Goal: Transaction & Acquisition: Purchase product/service

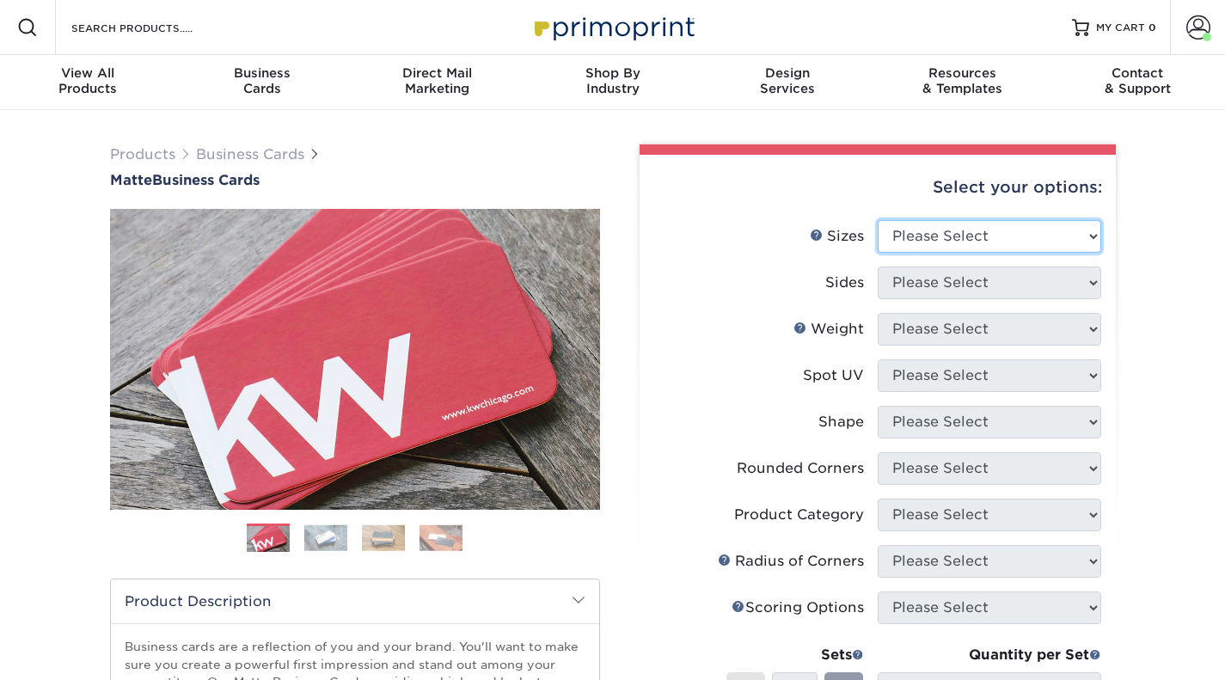
click at [1088, 241] on select "Please Select 1.5" x 3.5" - Mini 1.75" x 3.5" - Mini 2" x 2" - Square 2" x 3" -…" at bounding box center [990, 236] width 224 height 33
select select "2.00x3.50"
click at [878, 220] on select "Please Select 1.5" x 3.5" - Mini 1.75" x 3.5" - Mini 2" x 2" - Square 2" x 3" -…" at bounding box center [990, 236] width 224 height 33
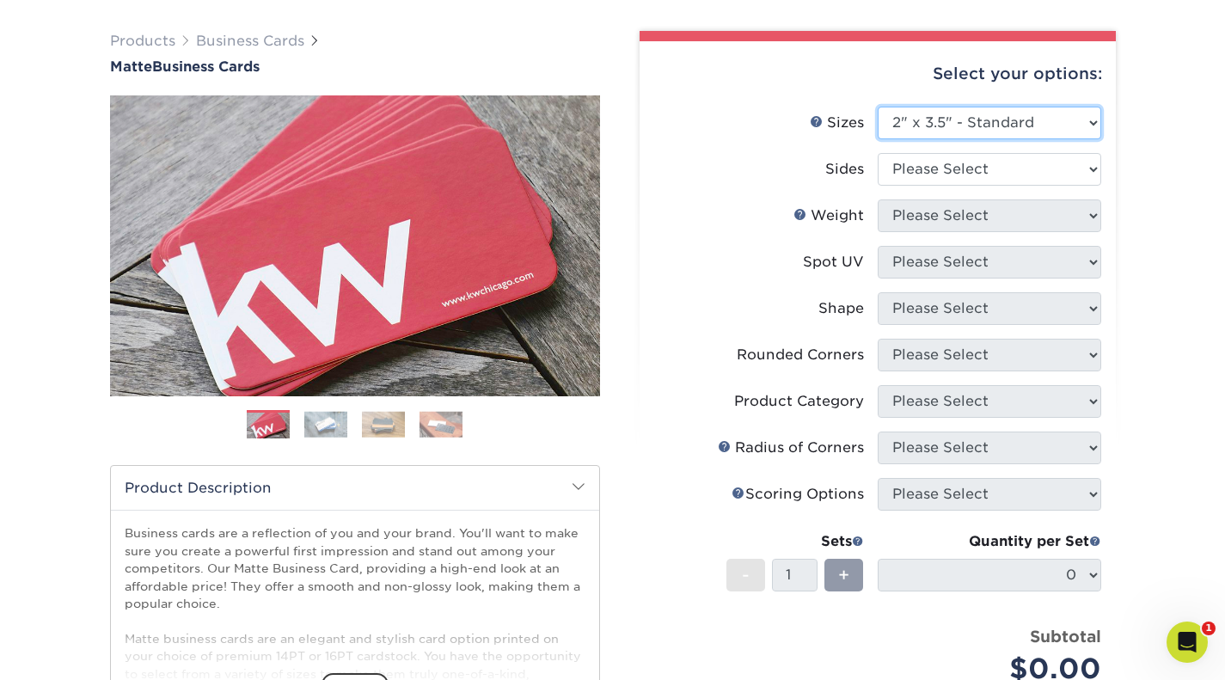
scroll to position [127, 0]
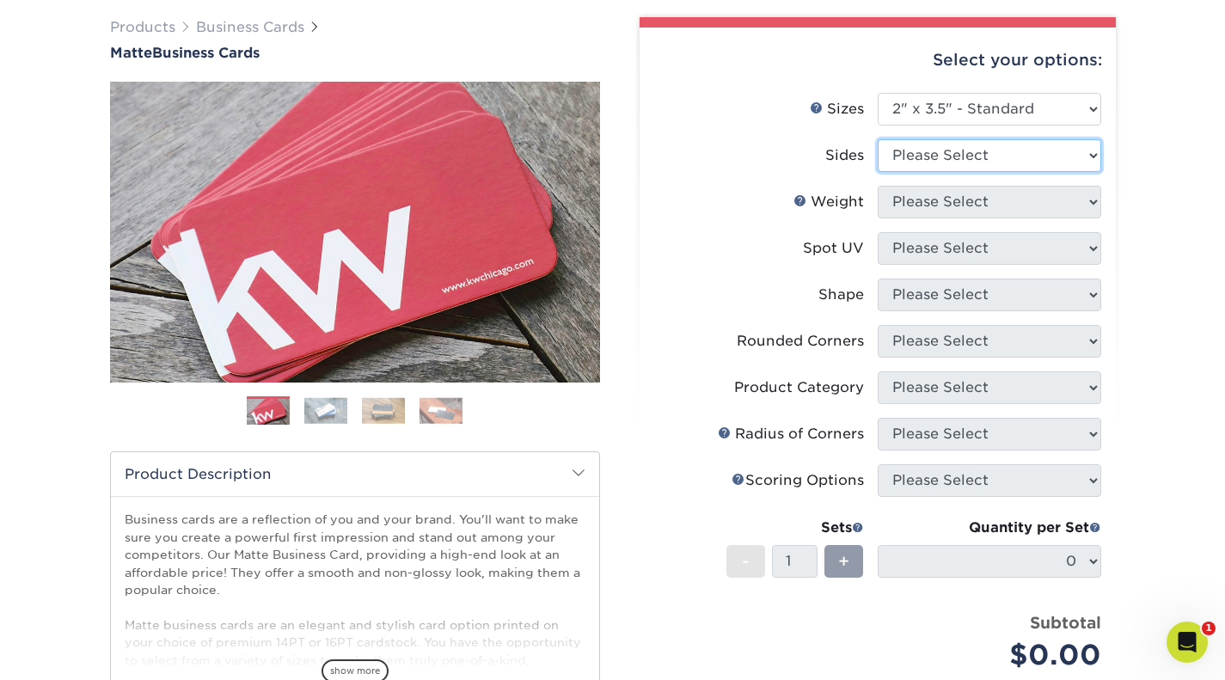
click at [1021, 162] on select "Please Select Print Both Sides Print Front Only" at bounding box center [990, 155] width 224 height 33
select select "13abbda7-1d64-4f25-8bb2-c179b224825d"
click at [878, 139] on select "Please Select Print Both Sides Print Front Only" at bounding box center [990, 155] width 224 height 33
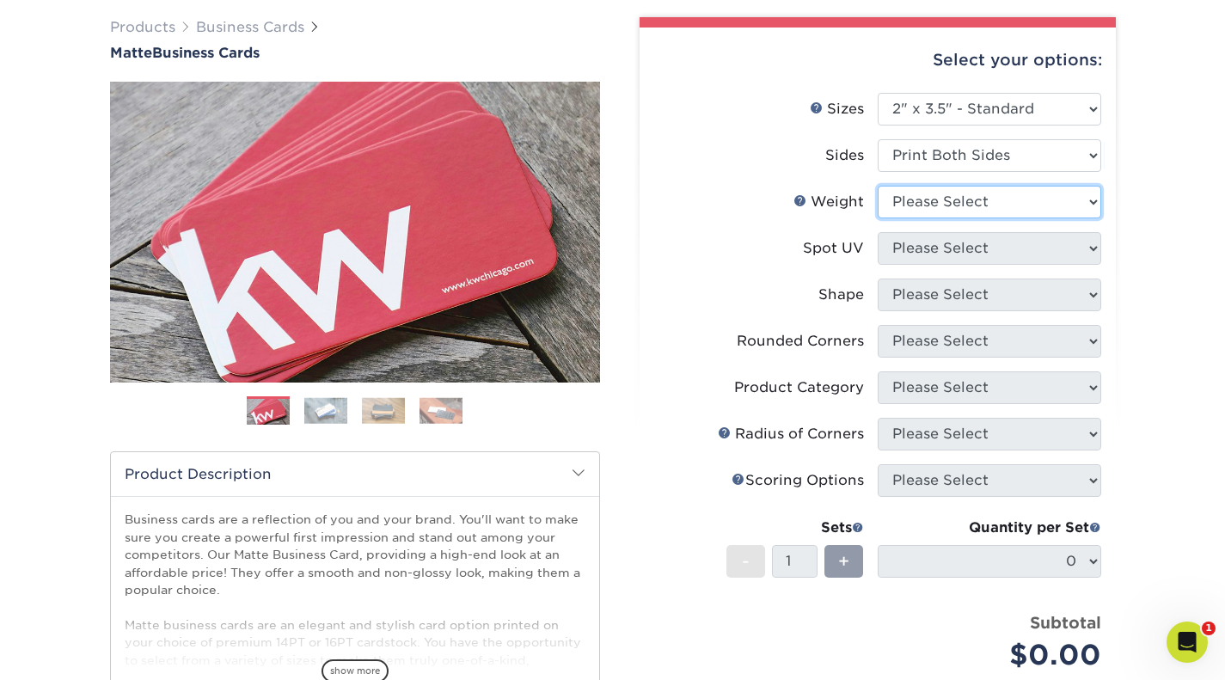
click at [991, 206] on select "Please Select 16PT 14PT" at bounding box center [990, 202] width 224 height 33
click at [878, 186] on select "Please Select 16PT 14PT" at bounding box center [990, 202] width 224 height 33
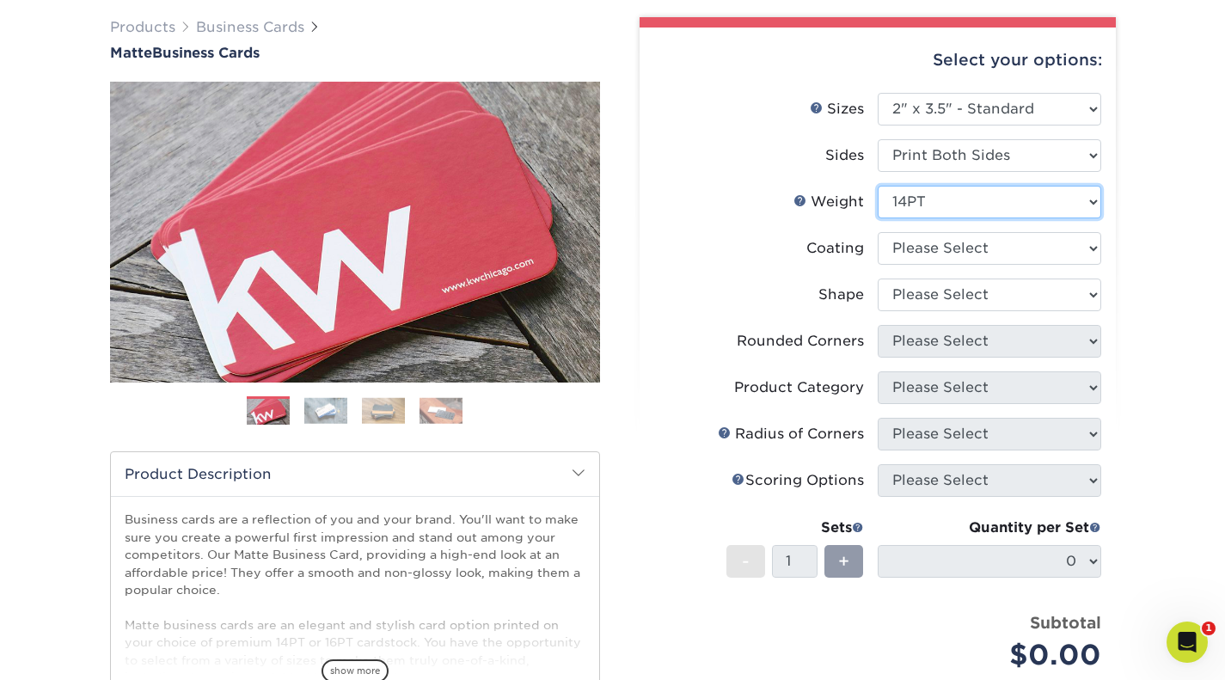
click at [968, 194] on select "Please Select 16PT 14PT" at bounding box center [990, 202] width 224 height 33
select select "16PT"
click at [878, 186] on select "Please Select 16PT 14PT" at bounding box center [990, 202] width 224 height 33
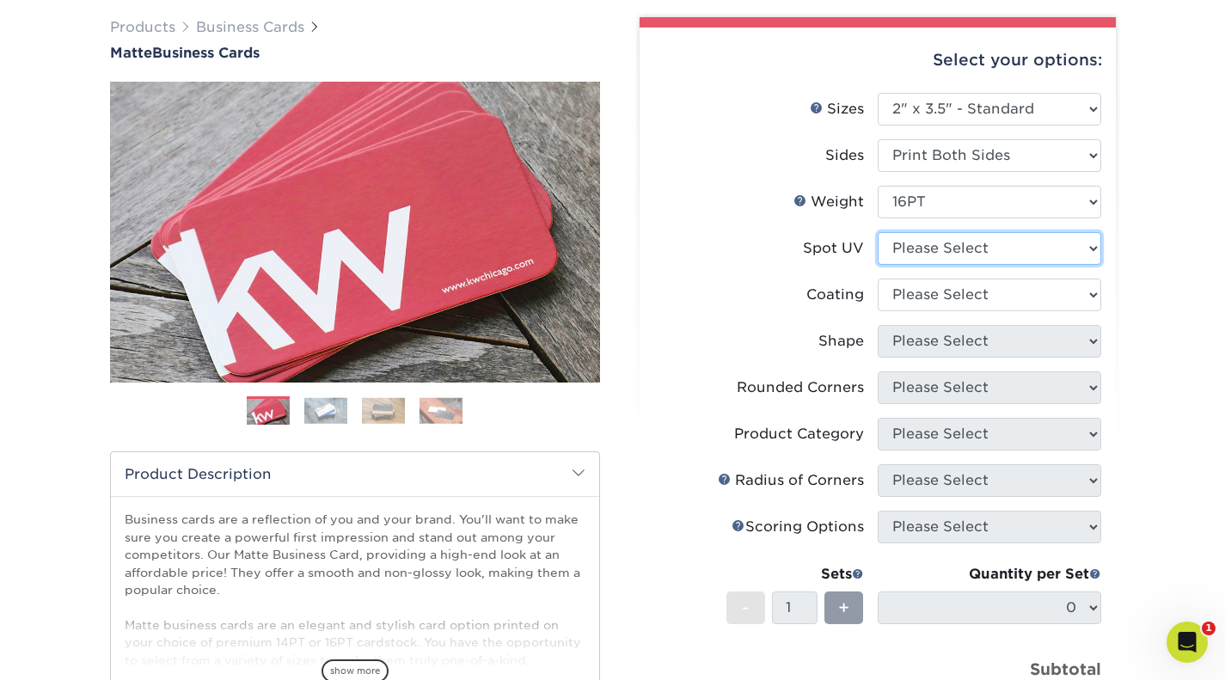
click at [1031, 250] on select "Please Select No Spot UV Front and Back (Both Sides) Front Only Back Only" at bounding box center [990, 248] width 224 height 33
select select "3"
click at [878, 232] on select "Please Select No Spot UV Front and Back (Both Sides) Front Only Back Only" at bounding box center [990, 248] width 224 height 33
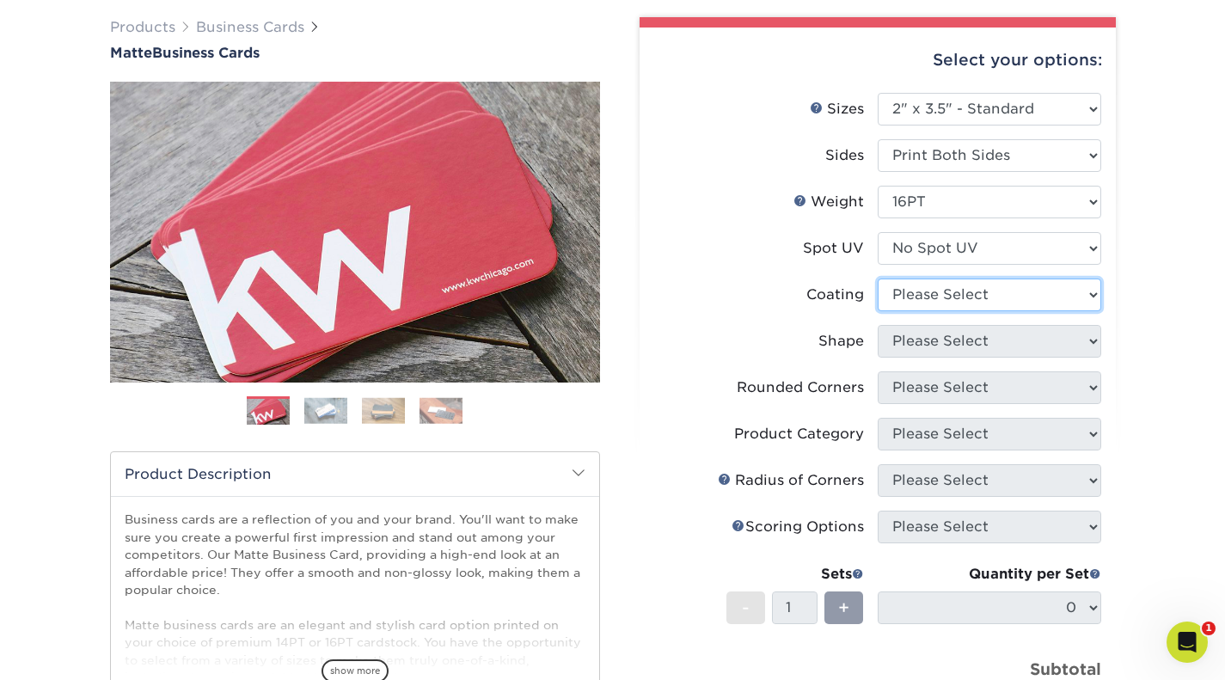
click at [968, 284] on select at bounding box center [990, 295] width 224 height 33
select select "121bb7b5-3b4d-429f-bd8d-bbf80e953313"
click at [878, 279] on select at bounding box center [990, 295] width 224 height 33
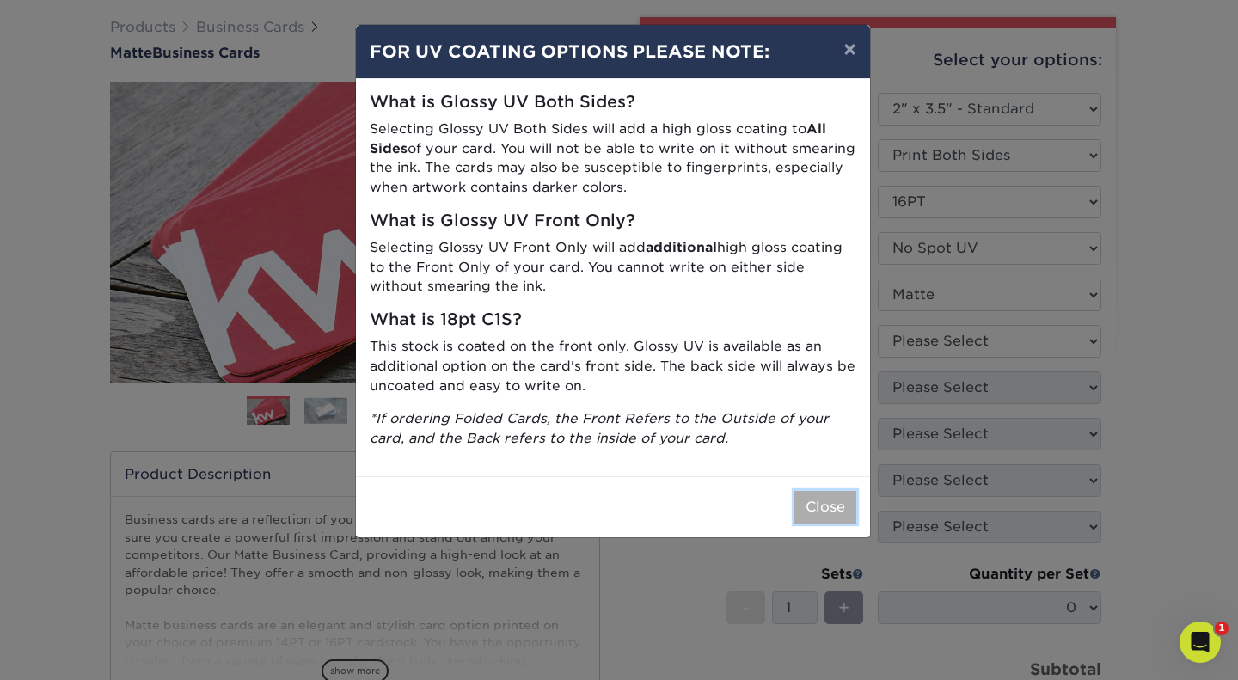
click at [815, 509] on button "Close" at bounding box center [825, 507] width 62 height 33
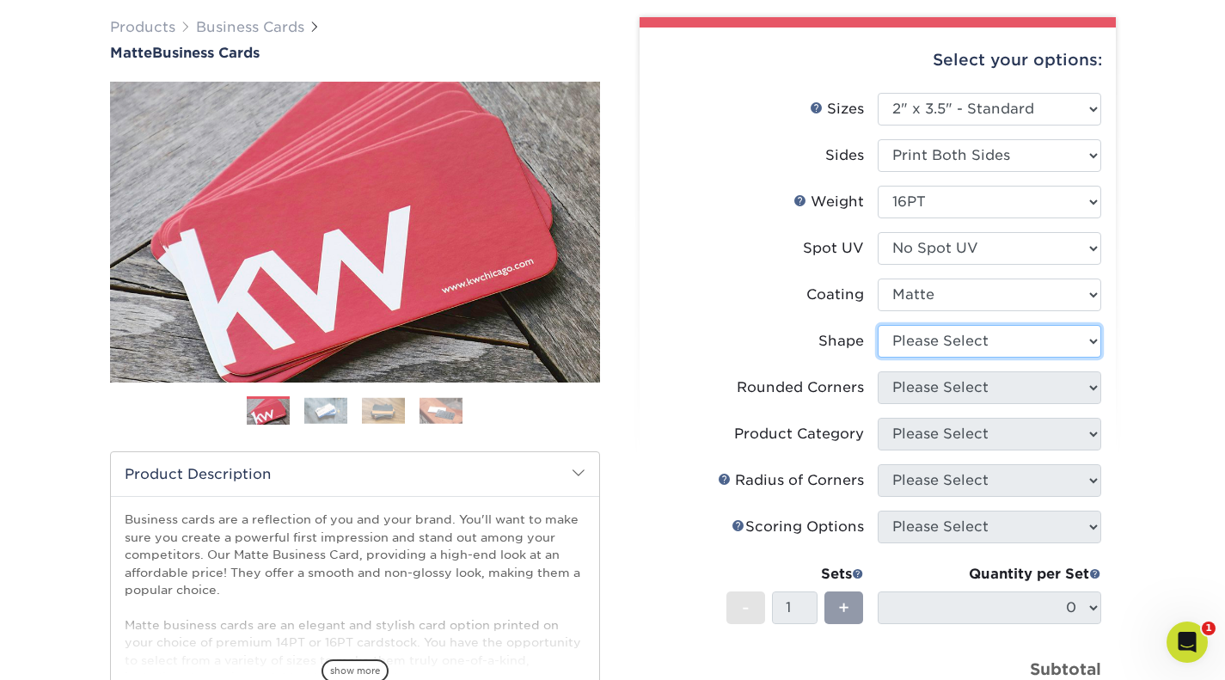
click at [929, 340] on select "Please Select Standard Oval" at bounding box center [990, 341] width 224 height 33
select select "standard"
click at [878, 325] on select "Please Select Standard Oval" at bounding box center [990, 341] width 224 height 33
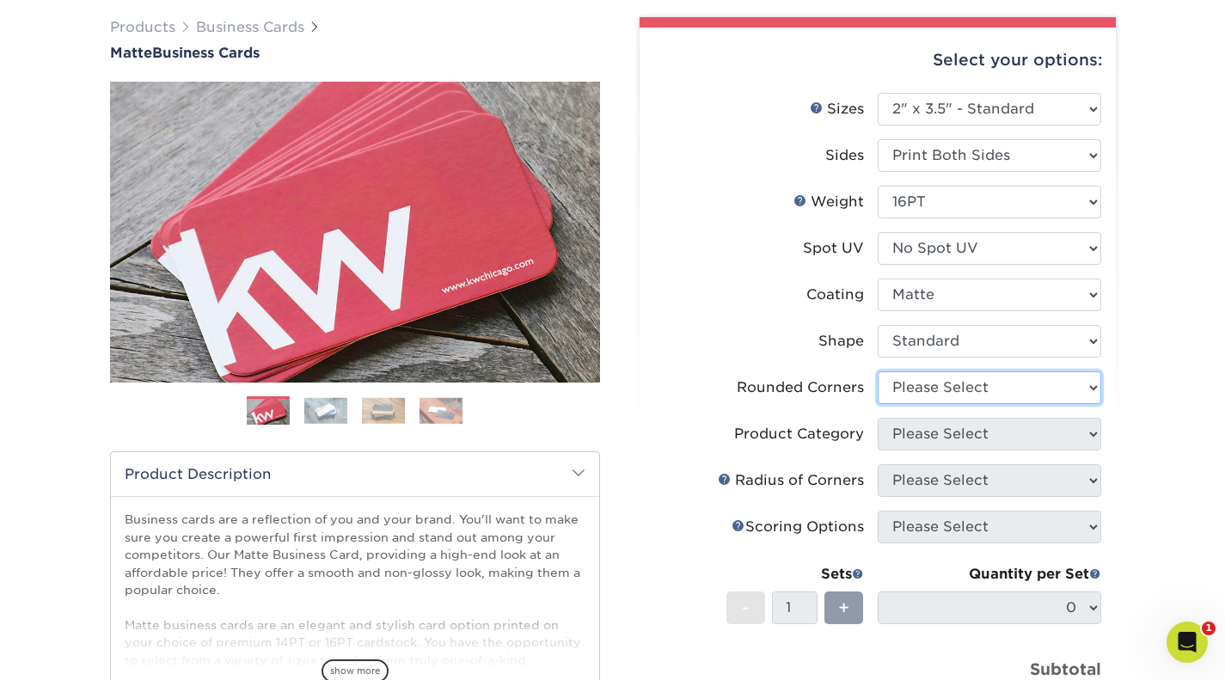
click at [925, 383] on select "Please Select Yes - Round 2 Corners Yes - Round 4 Corners No" at bounding box center [990, 387] width 224 height 33
select select "0"
click at [878, 371] on select "Please Select Yes - Round 2 Corners Yes - Round 4 Corners No" at bounding box center [990, 387] width 224 height 33
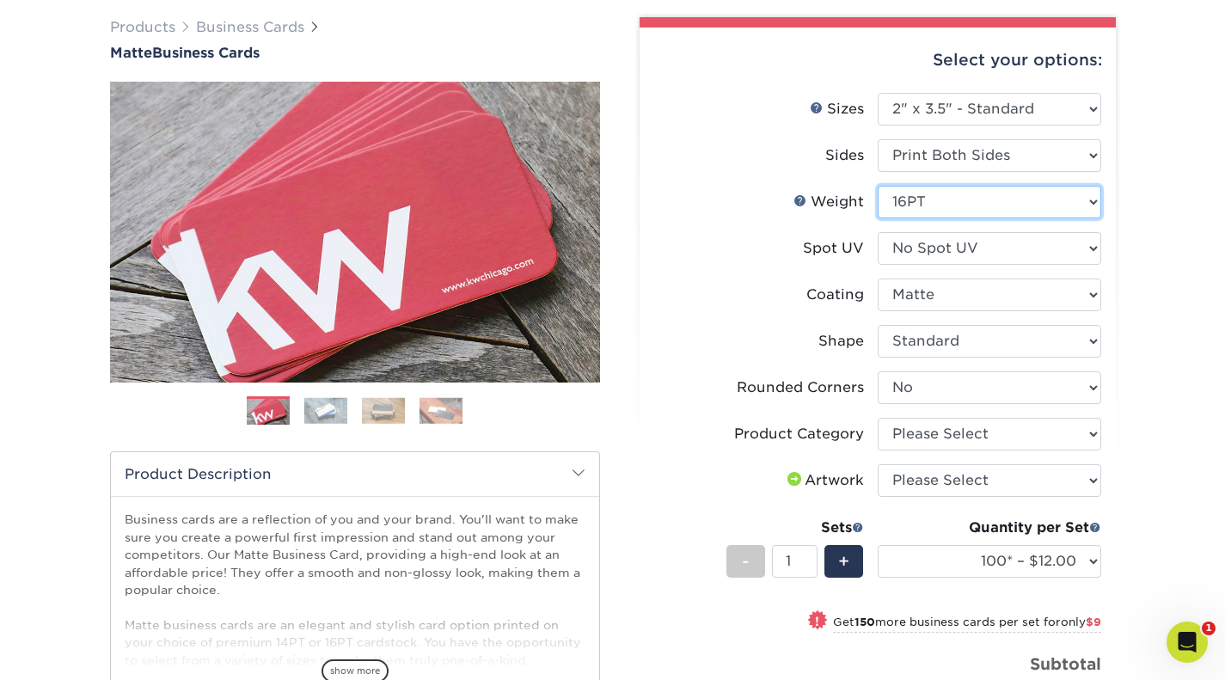
click at [1051, 188] on select "Please Select 16PT 14PT" at bounding box center [990, 202] width 224 height 33
select select "14PT"
click at [878, 186] on select "Please Select 16PT 14PT" at bounding box center [990, 202] width 224 height 33
select select "-1"
select select
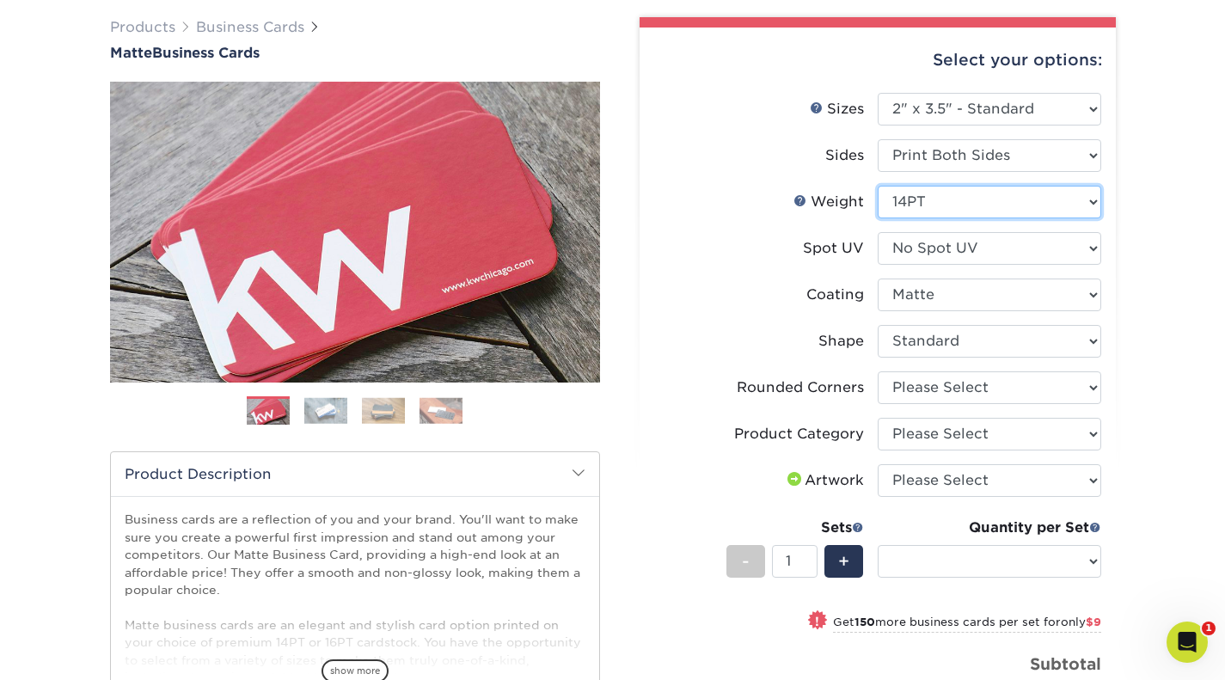
select select "-1"
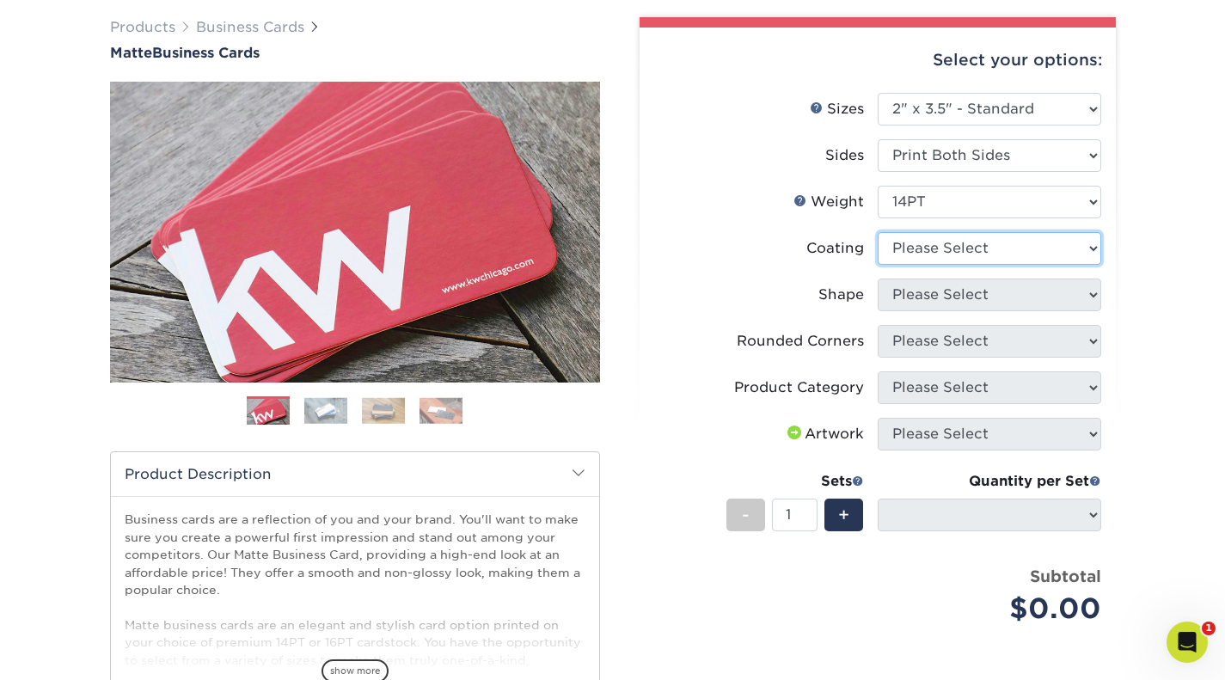
click at [945, 263] on select at bounding box center [990, 248] width 224 height 33
select select "121bb7b5-3b4d-429f-bd8d-bbf80e953313"
click at [878, 232] on select at bounding box center [990, 248] width 224 height 33
select select
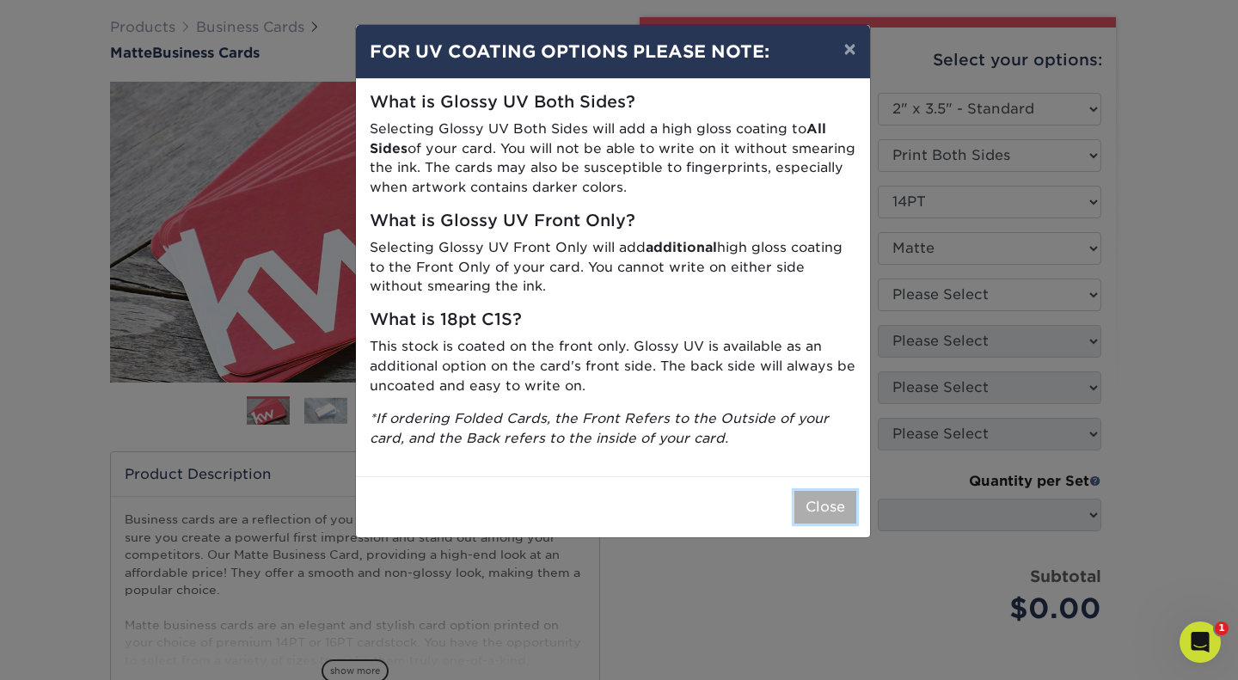
click at [821, 516] on button "Close" at bounding box center [825, 507] width 62 height 33
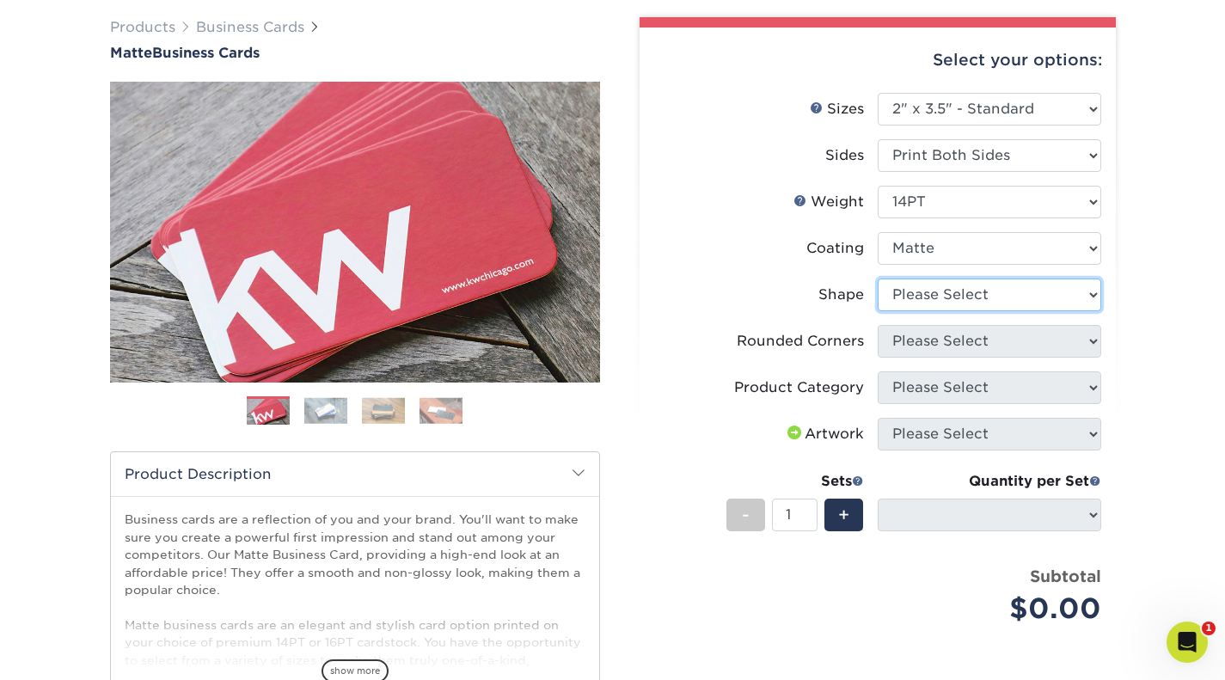
click at [933, 303] on select "Please Select Standard" at bounding box center [990, 295] width 224 height 33
select select "standard"
click at [878, 279] on select "Please Select Standard" at bounding box center [990, 295] width 224 height 33
select select
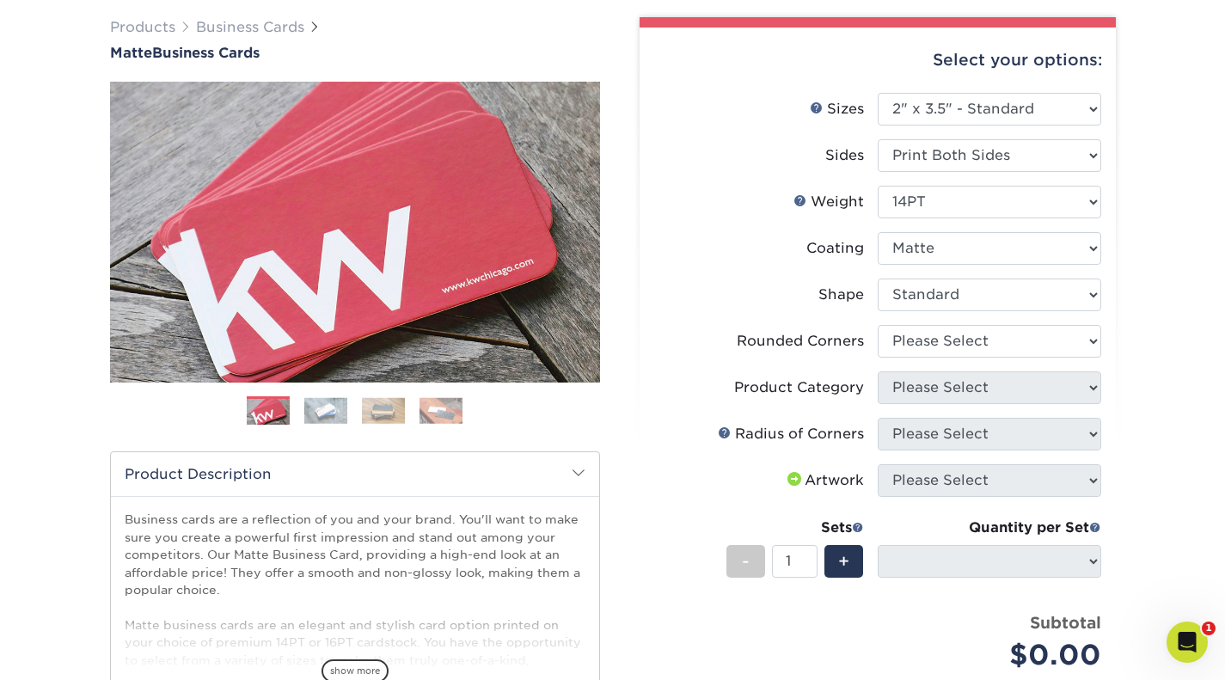
click at [923, 358] on li "Rounded Corners Please Select Yes - Round 2 Corners Yes - Round 4 Corners No" at bounding box center [877, 348] width 447 height 46
click at [916, 351] on select "Please Select Yes - Round 2 Corners Yes - Round 4 Corners No" at bounding box center [990, 341] width 224 height 33
select select "0"
click at [878, 325] on select "Please Select Yes - Round 2 Corners Yes - Round 4 Corners No" at bounding box center [990, 341] width 224 height 33
select select "-1"
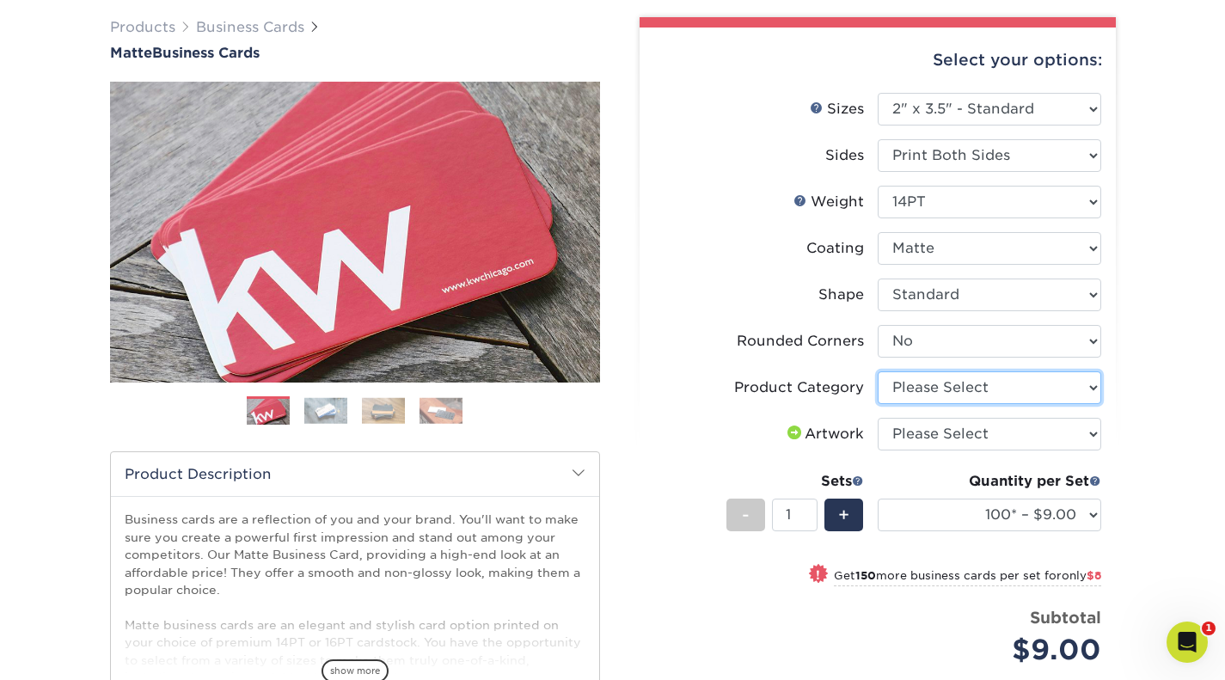
click at [897, 380] on select "Please Select Business Cards" at bounding box center [990, 387] width 224 height 33
select select "3b5148f1-0588-4f88-a218-97bcfdce65c1"
click at [878, 371] on select "Please Select Business Cards" at bounding box center [990, 387] width 224 height 33
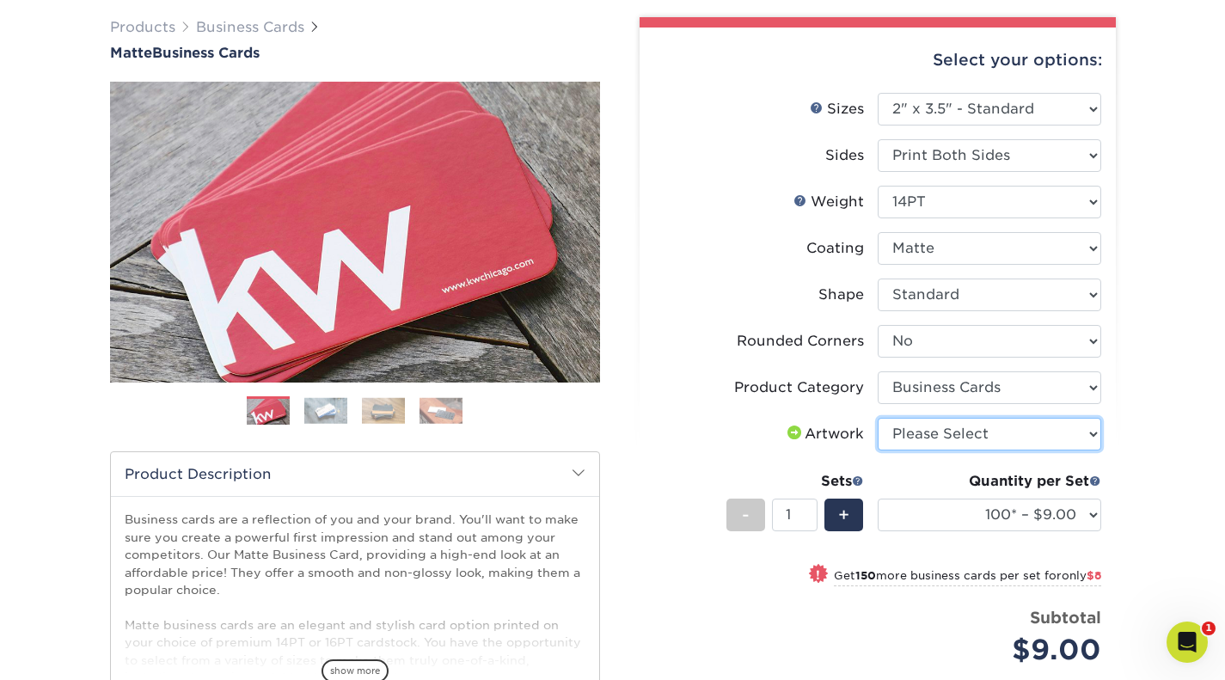
click at [903, 428] on select "Please Select I will upload files I need a design - $100" at bounding box center [990, 434] width 224 height 33
select select "upload"
click at [878, 418] on select "Please Select I will upload files I need a design - $100" at bounding box center [990, 434] width 224 height 33
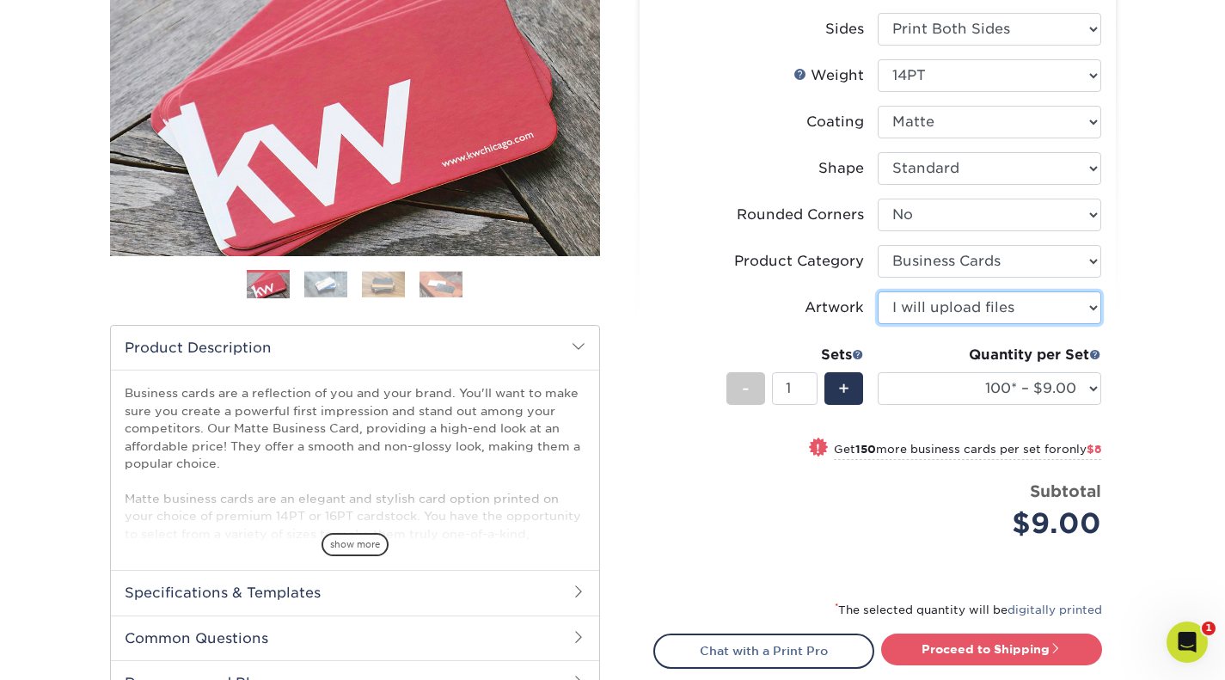
scroll to position [256, 0]
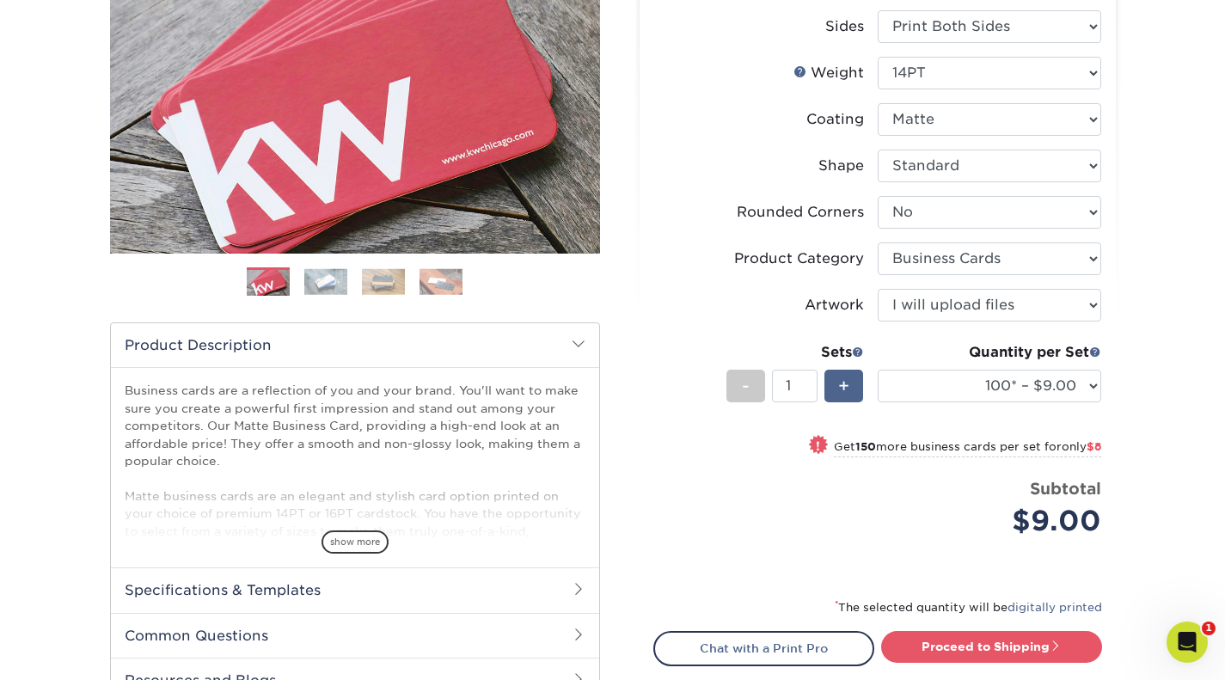
click at [855, 380] on div "+" at bounding box center [843, 386] width 39 height 33
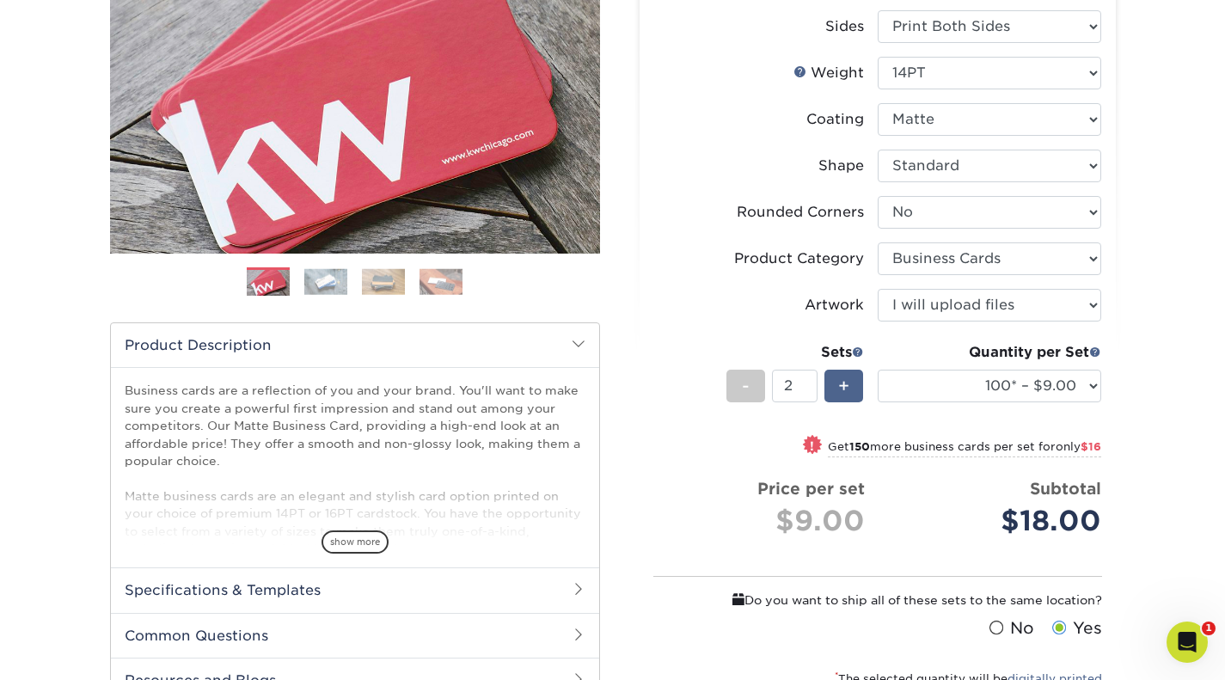
click at [855, 380] on div "+" at bounding box center [843, 386] width 39 height 33
type input "3"
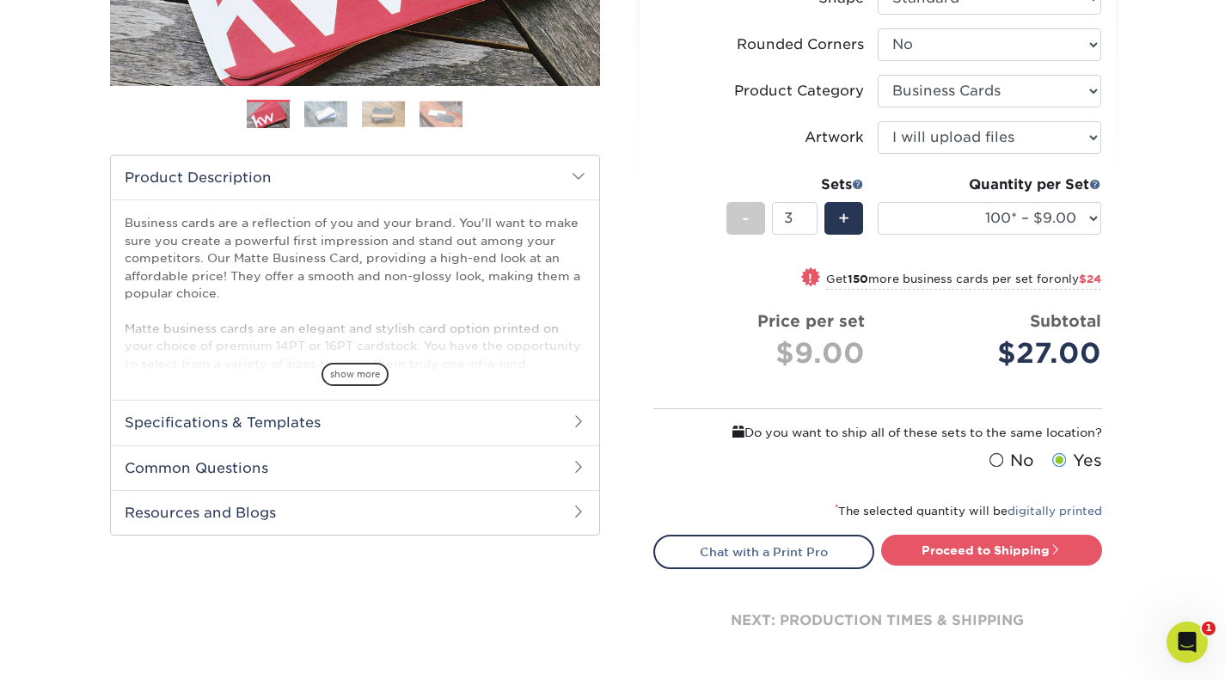
scroll to position [538, 0]
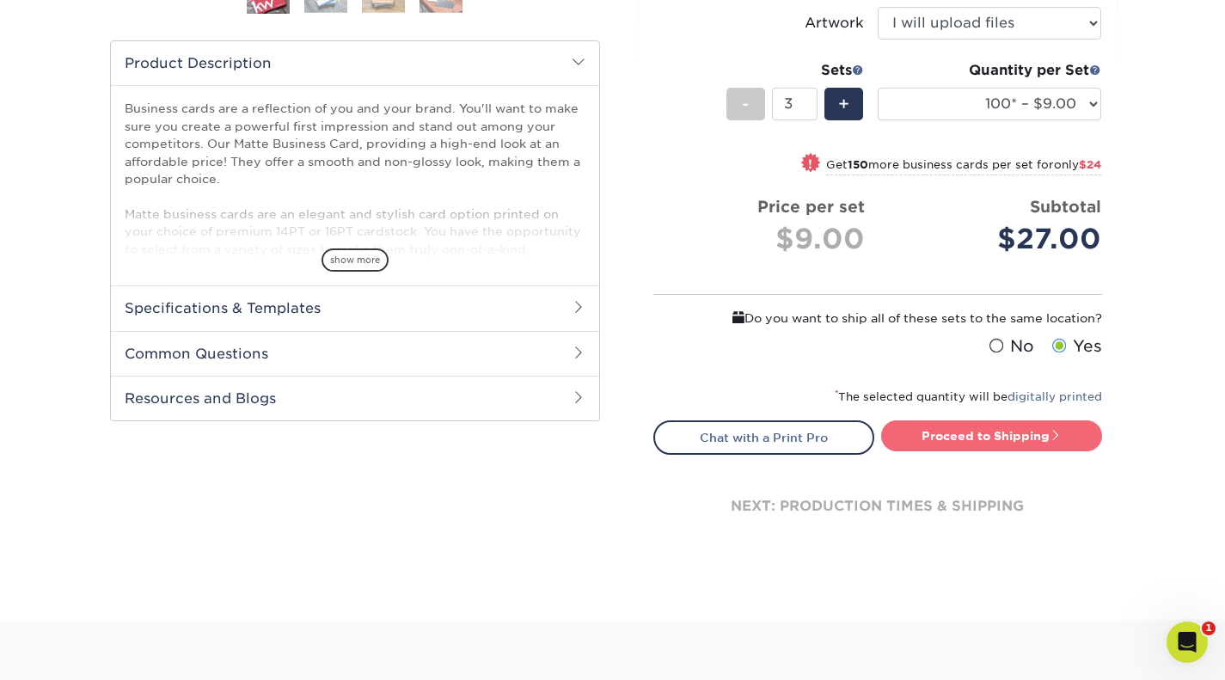
click at [1002, 438] on link "Proceed to Shipping" at bounding box center [991, 435] width 221 height 31
type input "Set 1"
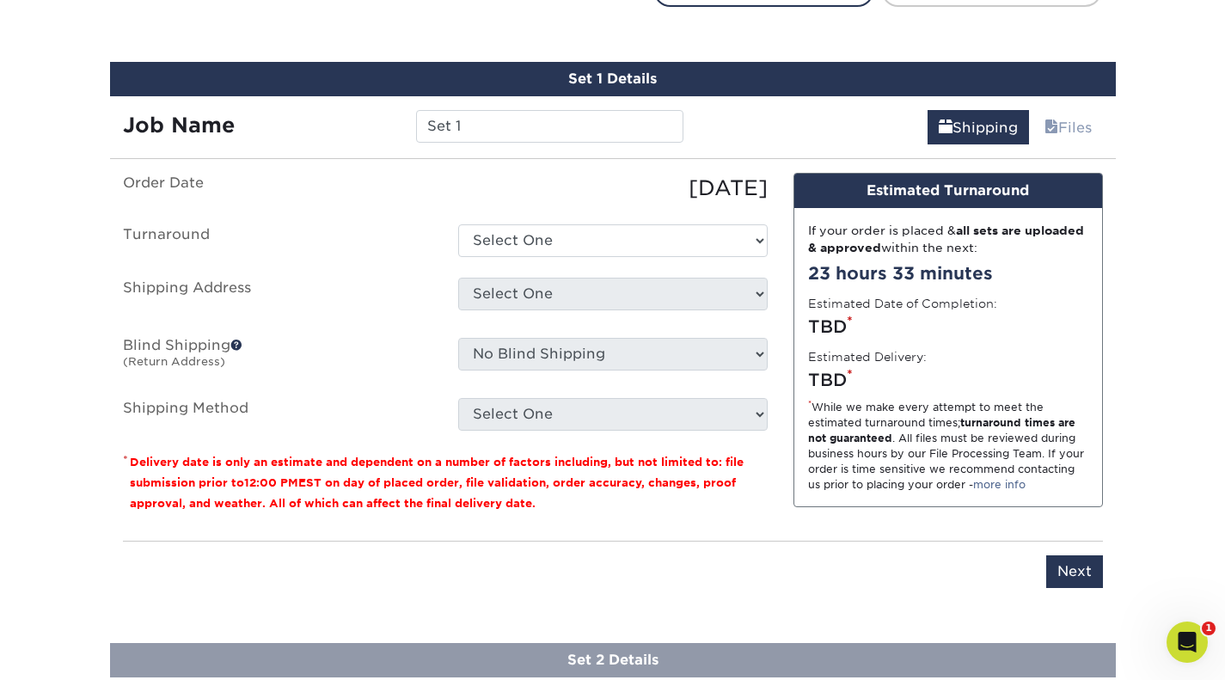
scroll to position [1004, 0]
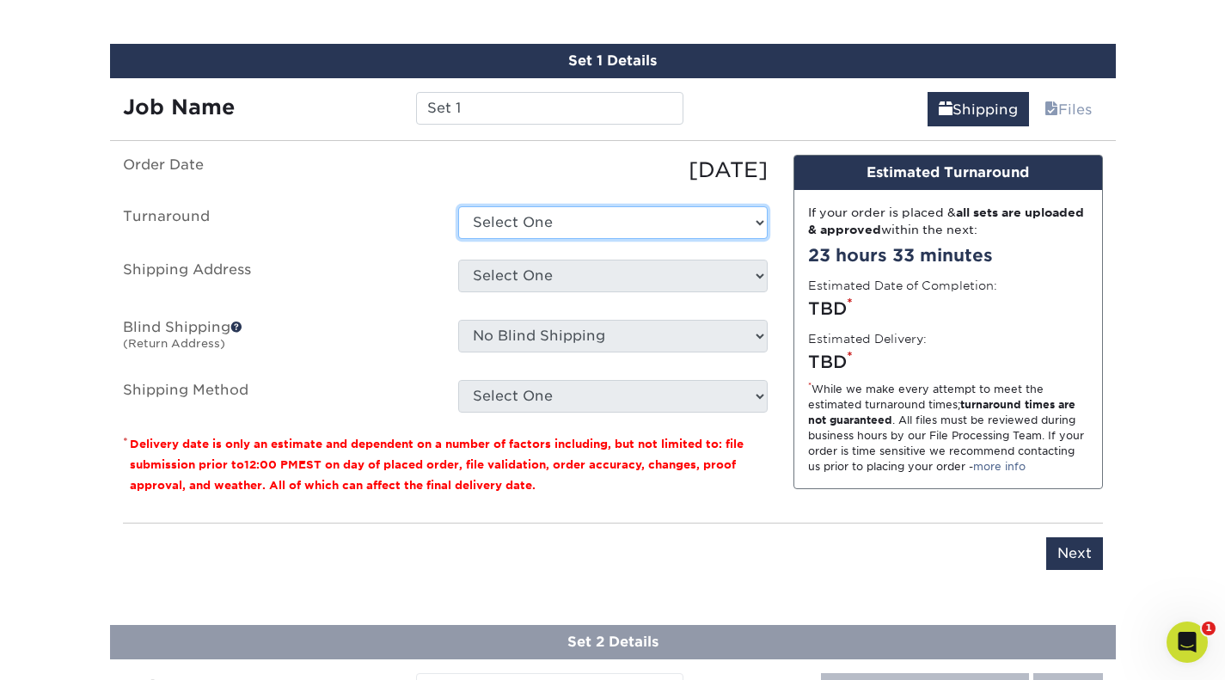
click at [745, 227] on select "Select One 2-4 Business Days 2 Day Next Business Day" at bounding box center [612, 222] width 309 height 33
select select "f6da06a4-5d60-42ec-9f91-401dbca7d3ef"
click at [458, 206] on select "Select One 2-4 Business Days 2 Day Next Business Day" at bounding box center [612, 222] width 309 height 33
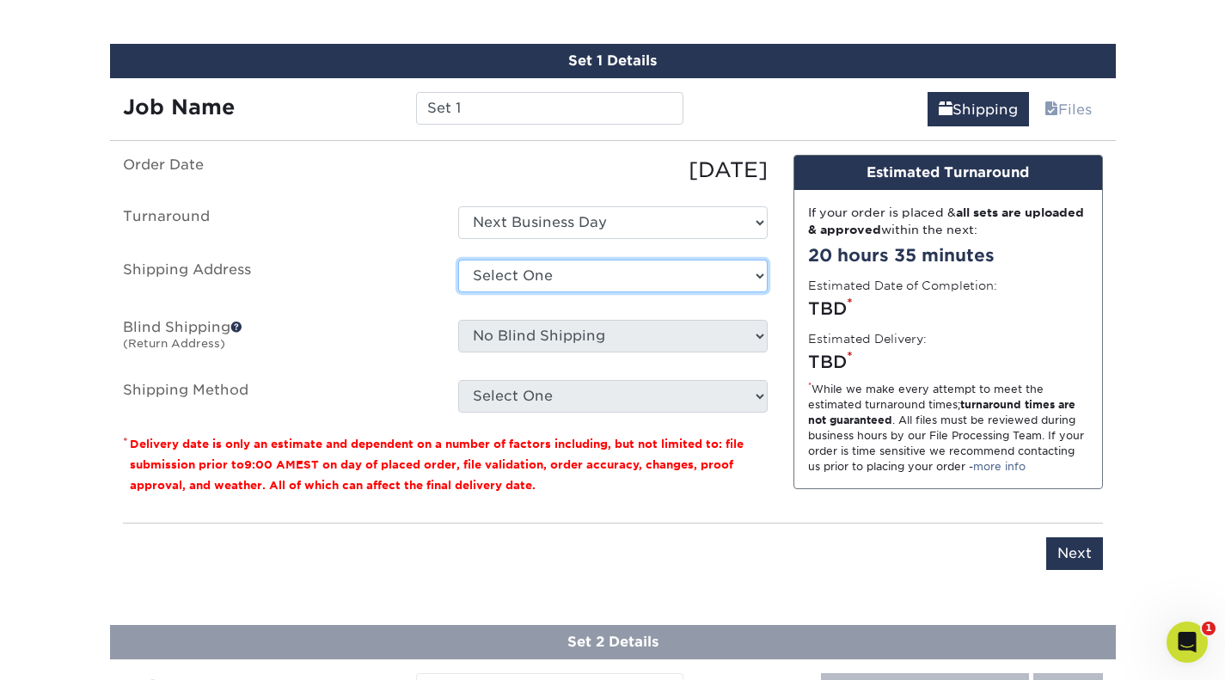
click at [620, 276] on select "Select One Ashworth Drive Aspen Cove Gambel Oak Way Hawn Drive + Add New Address" at bounding box center [612, 276] width 309 height 33
select select "285863"
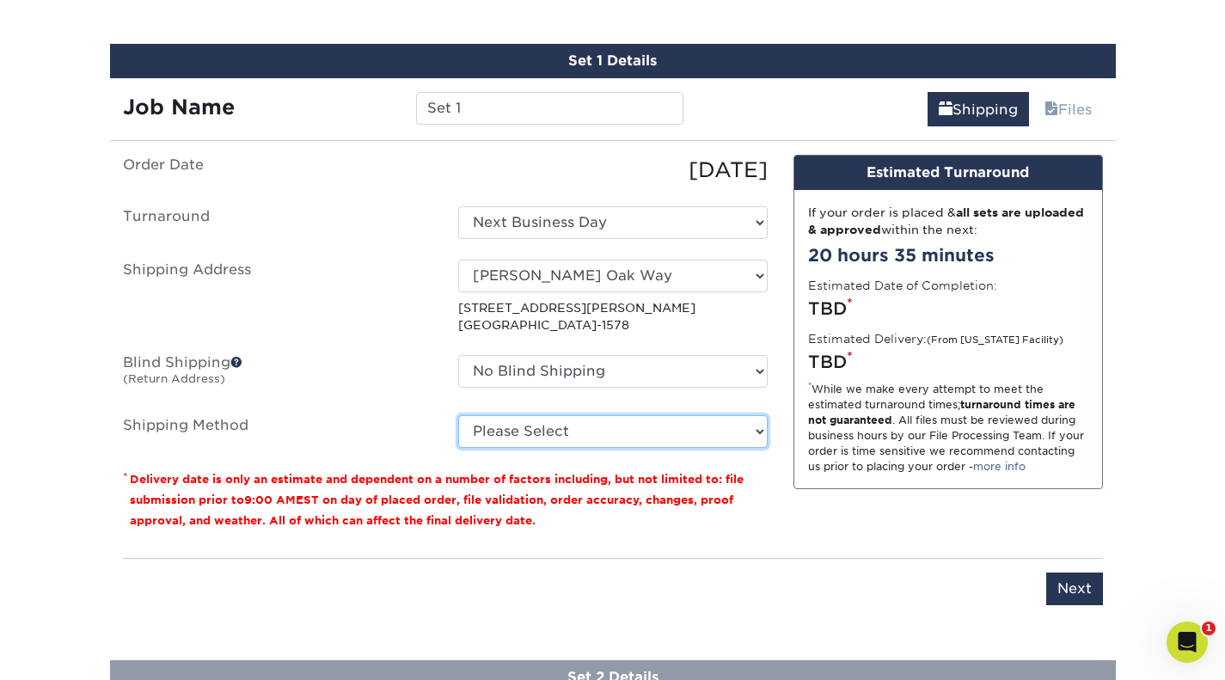
click at [740, 427] on select "Please Select 3 Day Shipping Service (+$20.06) Ground Shipping (+$20.27) 2 Day …" at bounding box center [612, 431] width 309 height 33
click at [458, 415] on select "Please Select 3 Day Shipping Service (+$20.06) Ground Shipping (+$20.27) 2 Day …" at bounding box center [612, 431] width 309 height 33
click at [754, 428] on select "Please Select 3 Day Shipping Service (+$20.06) Ground Shipping (+$20.27) 2 Day …" at bounding box center [612, 431] width 309 height 33
click at [458, 415] on select "Please Select 3 Day Shipping Service (+$20.06) Ground Shipping (+$20.27) 2 Day …" at bounding box center [612, 431] width 309 height 33
click at [753, 426] on select "Please Select 3 Day Shipping Service (+$20.06) Ground Shipping (+$20.27) 2 Day …" at bounding box center [612, 431] width 309 height 33
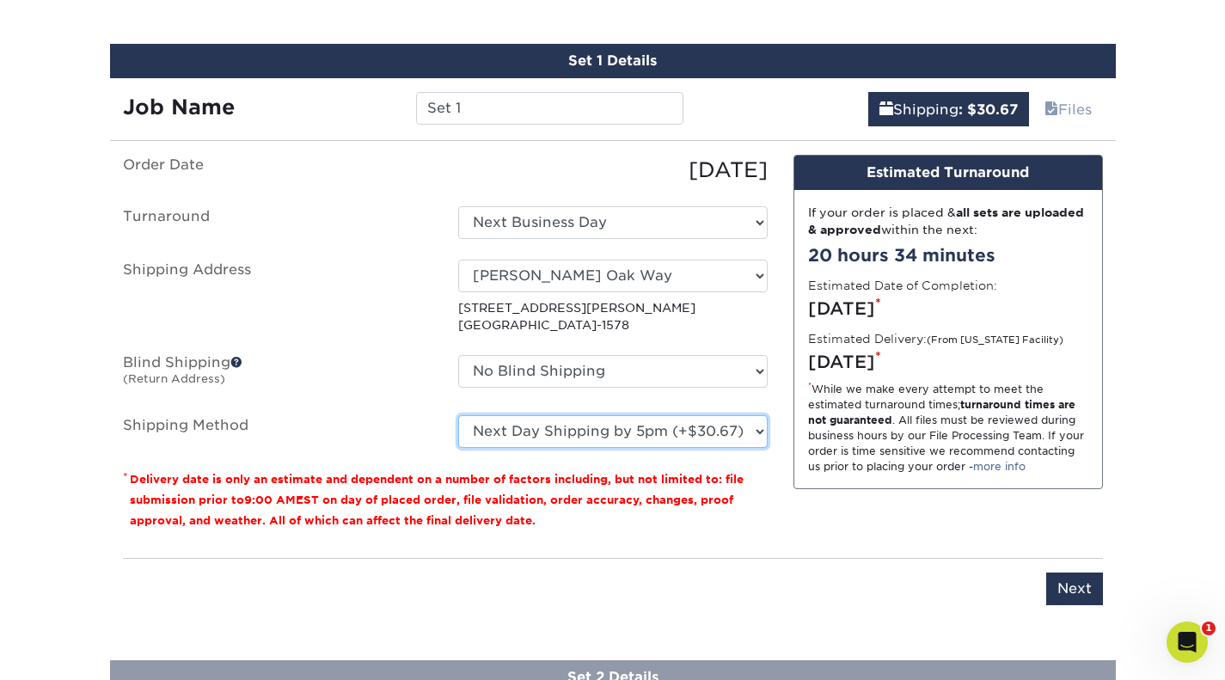
select select "02"
click at [458, 415] on select "Please Select 3 Day Shipping Service (+$20.06) Ground Shipping (+$20.27) 2 Day …" at bounding box center [612, 431] width 309 height 33
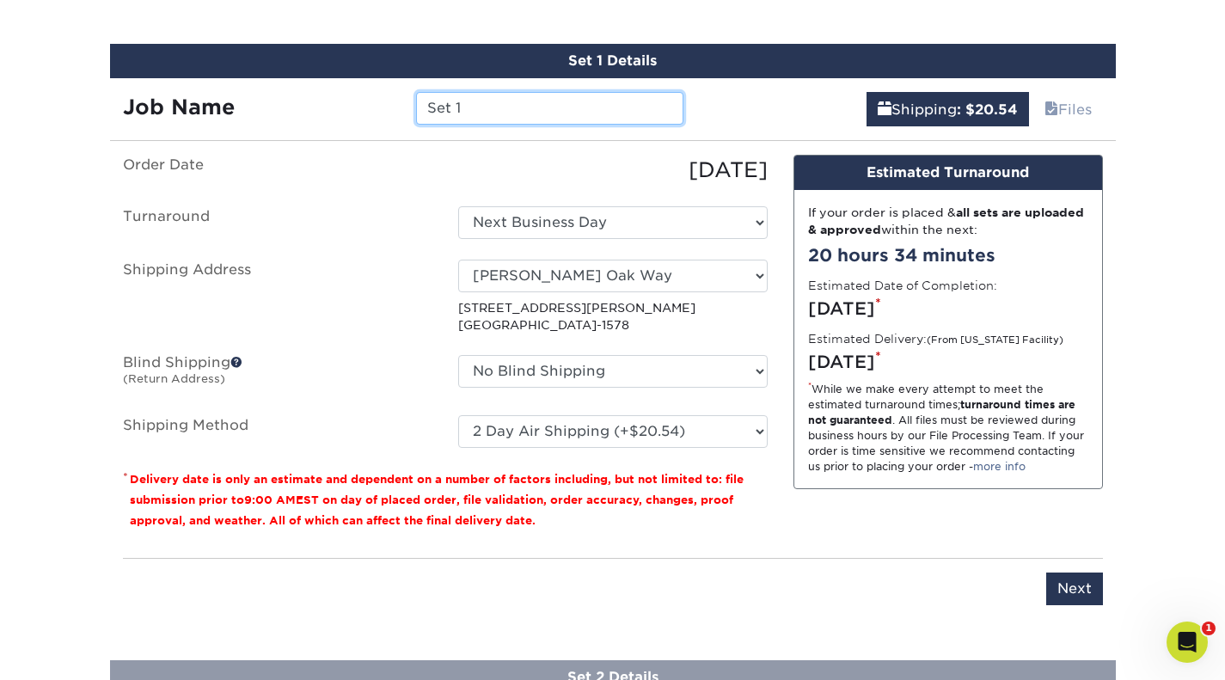
drag, startPoint x: 584, startPoint y: 115, endPoint x: 371, endPoint y: 118, distance: 212.4
click at [371, 118] on div "Job Name Set 1" at bounding box center [403, 108] width 587 height 33
type input "CLUB-PTM-0001"
click at [766, 98] on div "Shipping : $20.54 Files" at bounding box center [906, 102] width 420 height 48
click at [1215, 162] on div "Products Business Cards Matte Business Cards Previous Next 100 $ 9" at bounding box center [612, 11] width 1225 height 1810
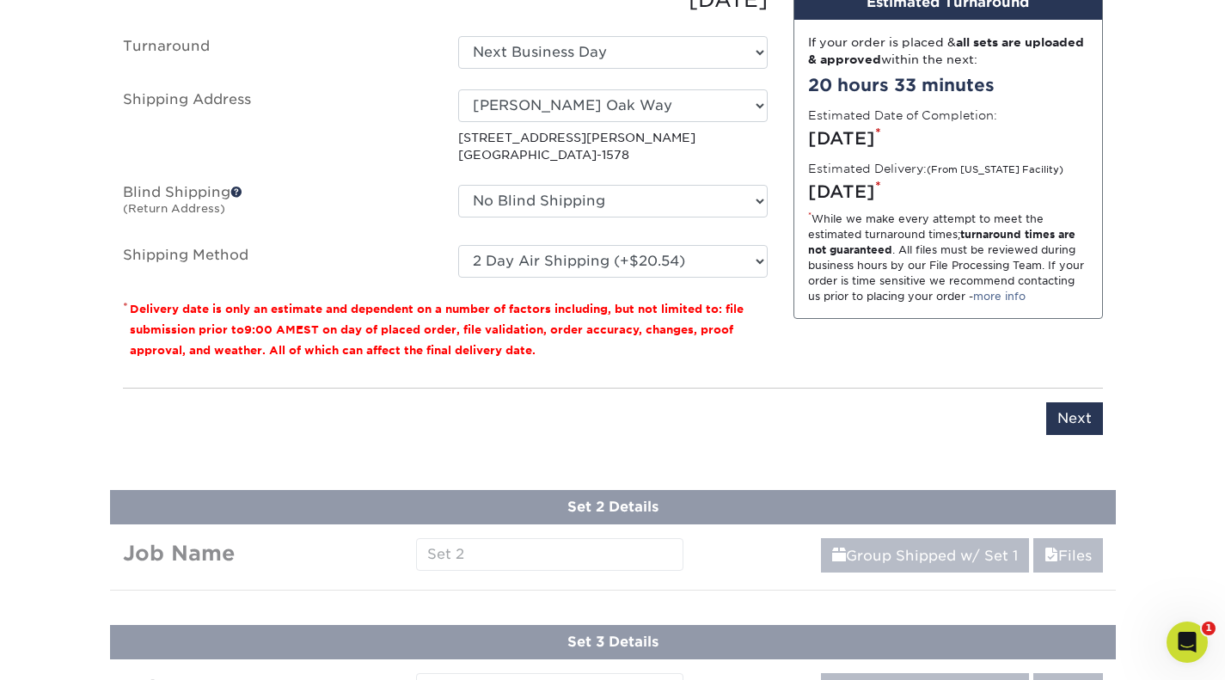
scroll to position [1180, 0]
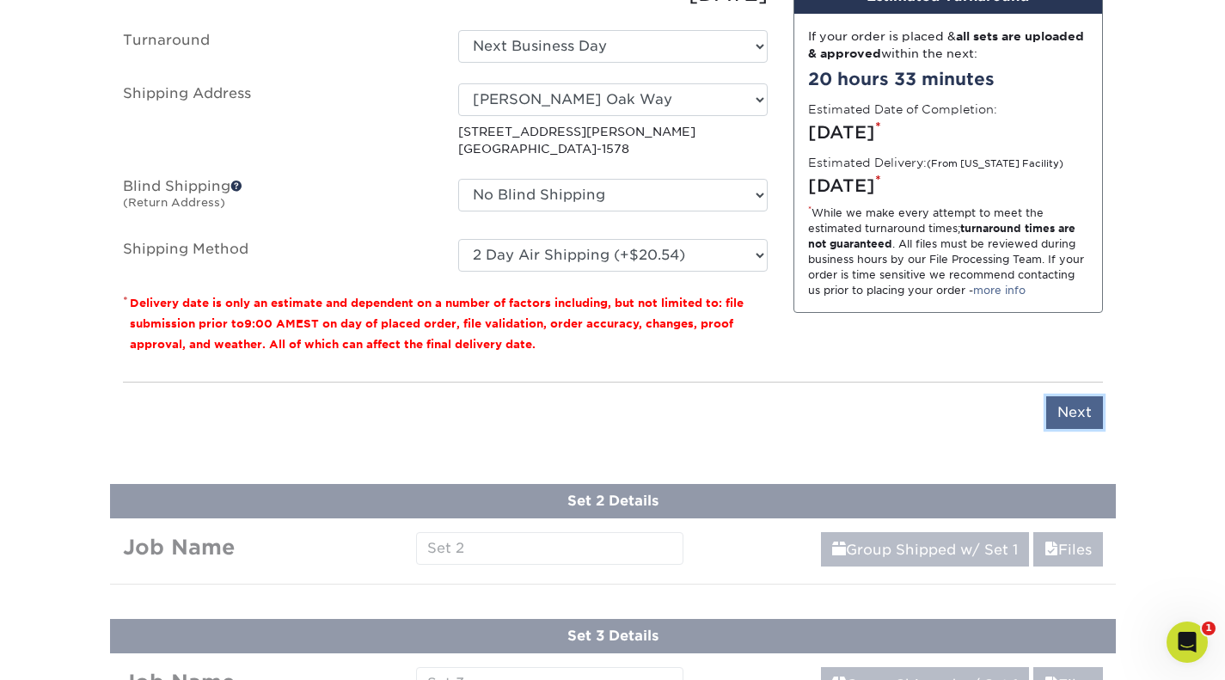
click at [1091, 410] on input "Next" at bounding box center [1074, 412] width 57 height 33
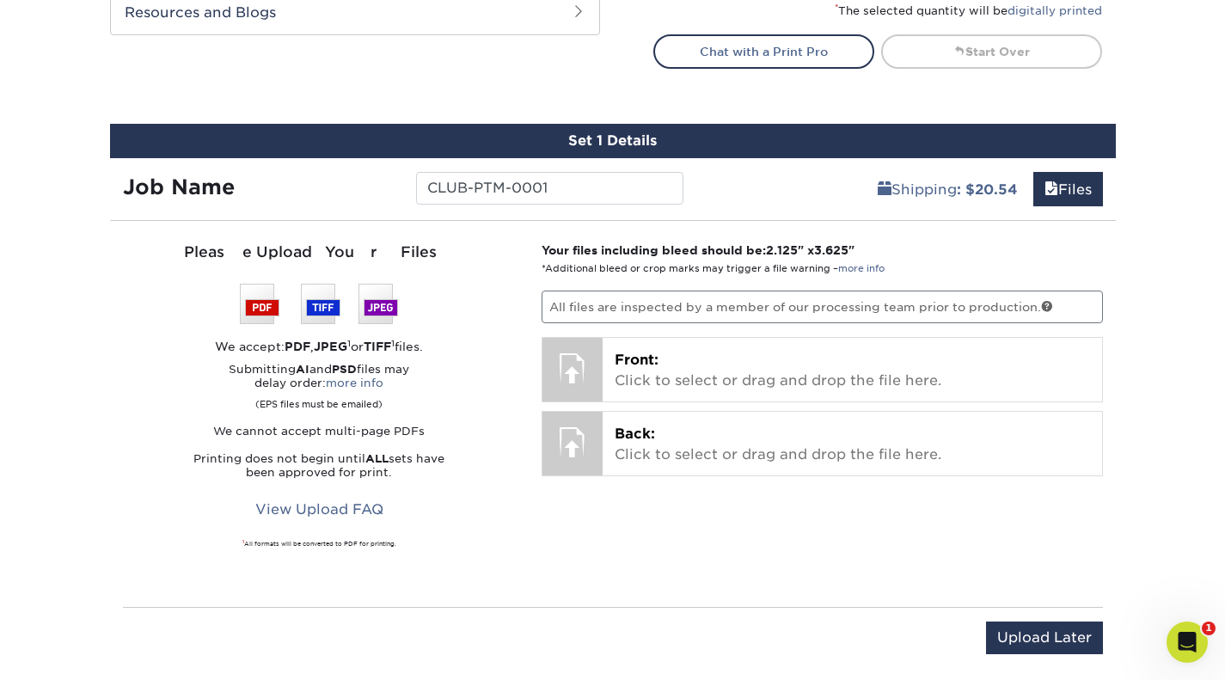
scroll to position [962, 0]
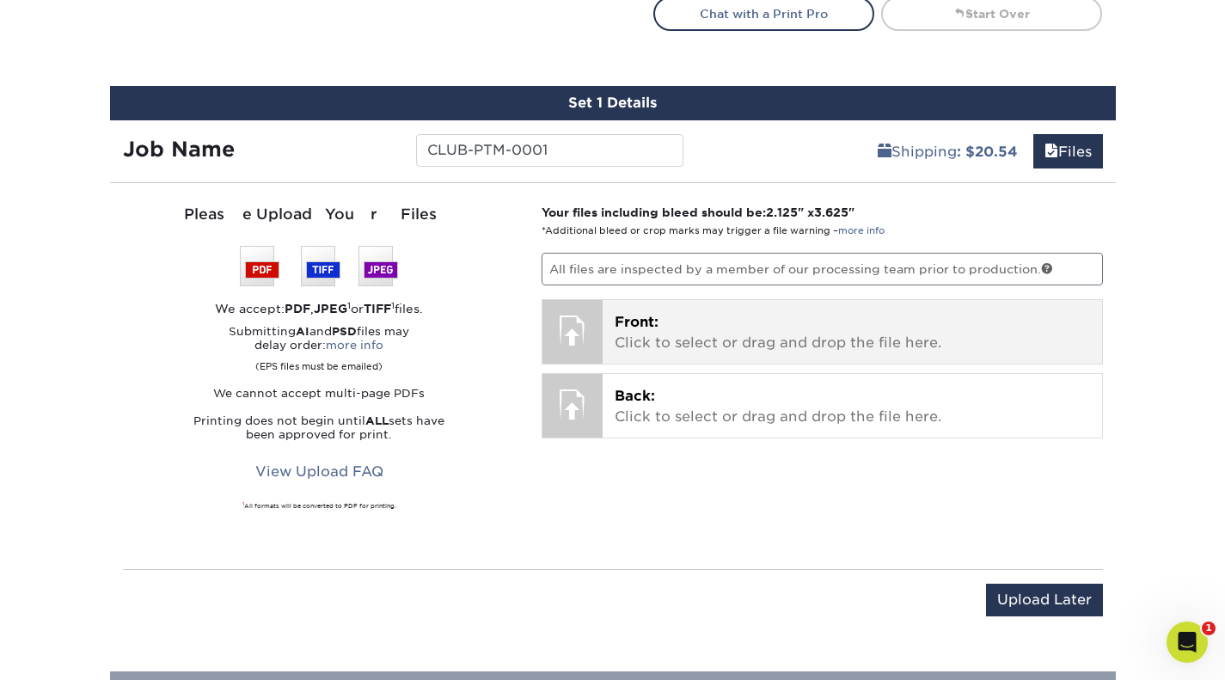
click at [614, 324] on div "Front: Click to select or drag and drop the file here. Choose file" at bounding box center [852, 332] width 499 height 64
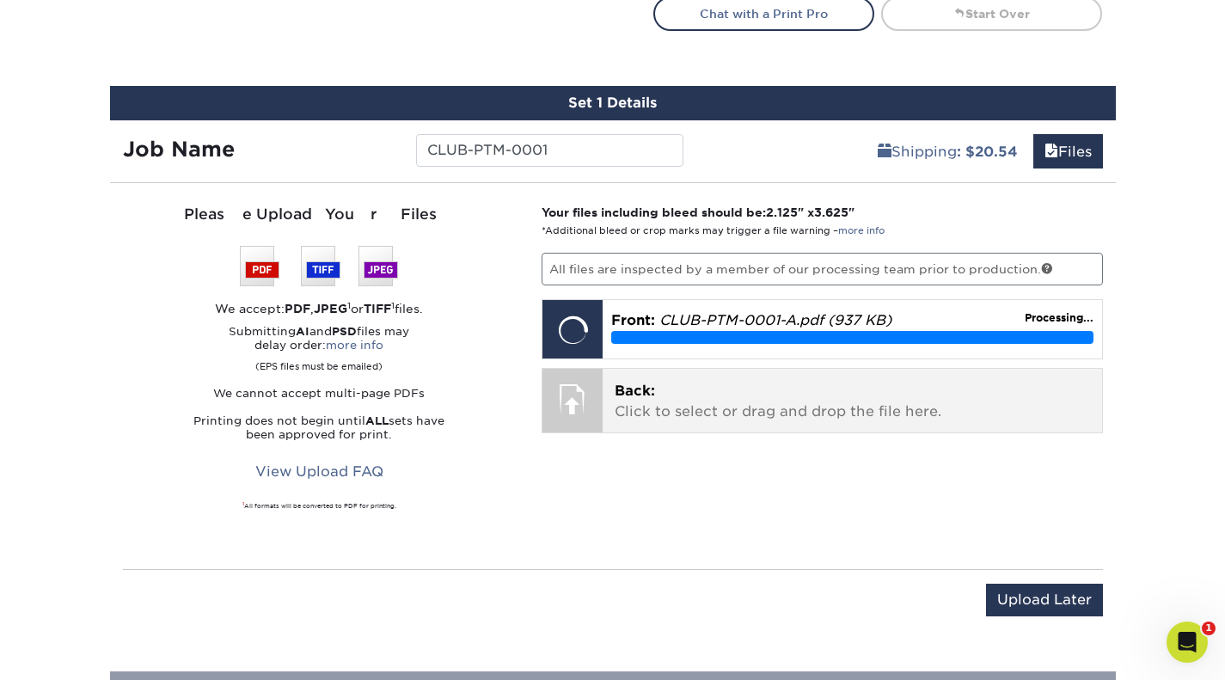
click at [579, 414] on div at bounding box center [572, 399] width 60 height 60
click at [597, 393] on div at bounding box center [572, 399] width 60 height 60
click at [643, 392] on span "Back:" at bounding box center [635, 391] width 40 height 16
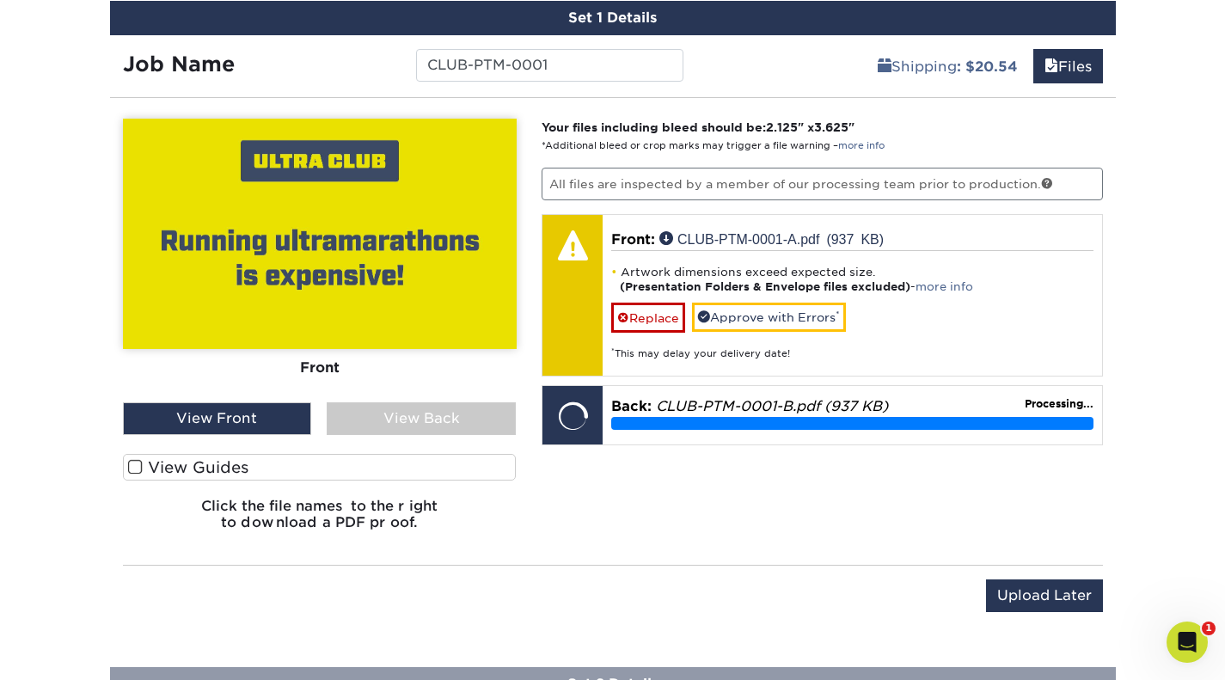
scroll to position [1090, 0]
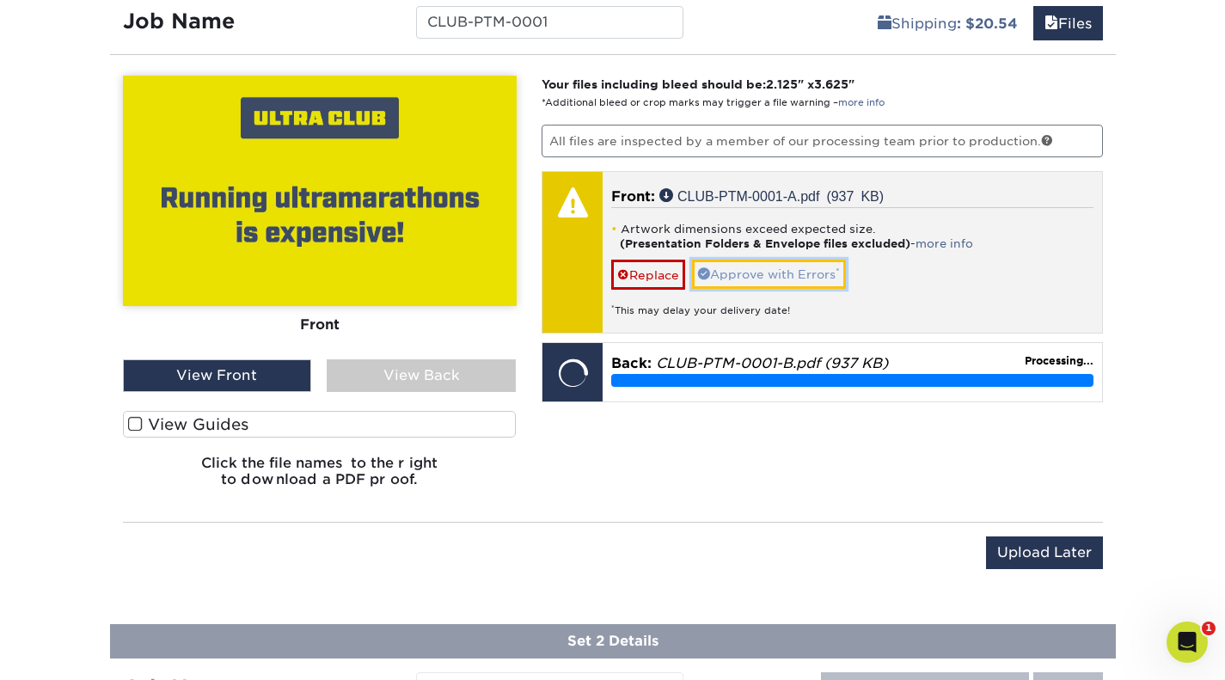
click at [821, 273] on link "Approve with Errors *" at bounding box center [769, 274] width 154 height 29
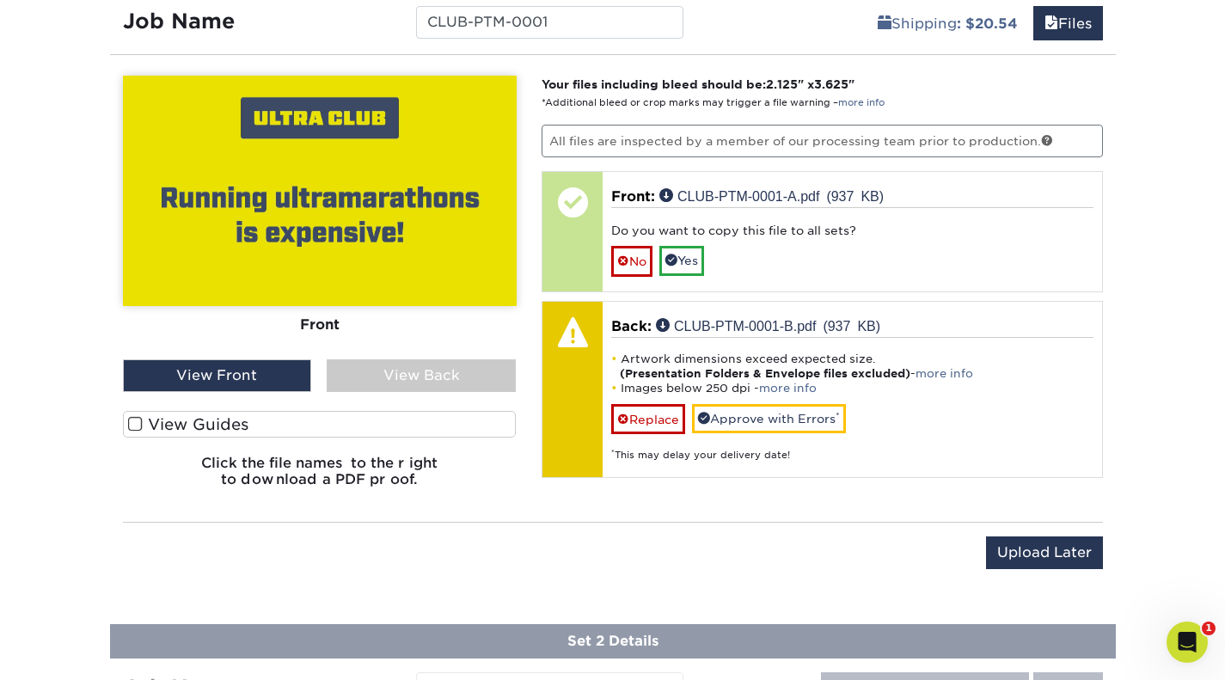
click at [128, 420] on span at bounding box center [135, 424] width 15 height 16
click at [0, 0] on input "View Guides" at bounding box center [0, 0] width 0 height 0
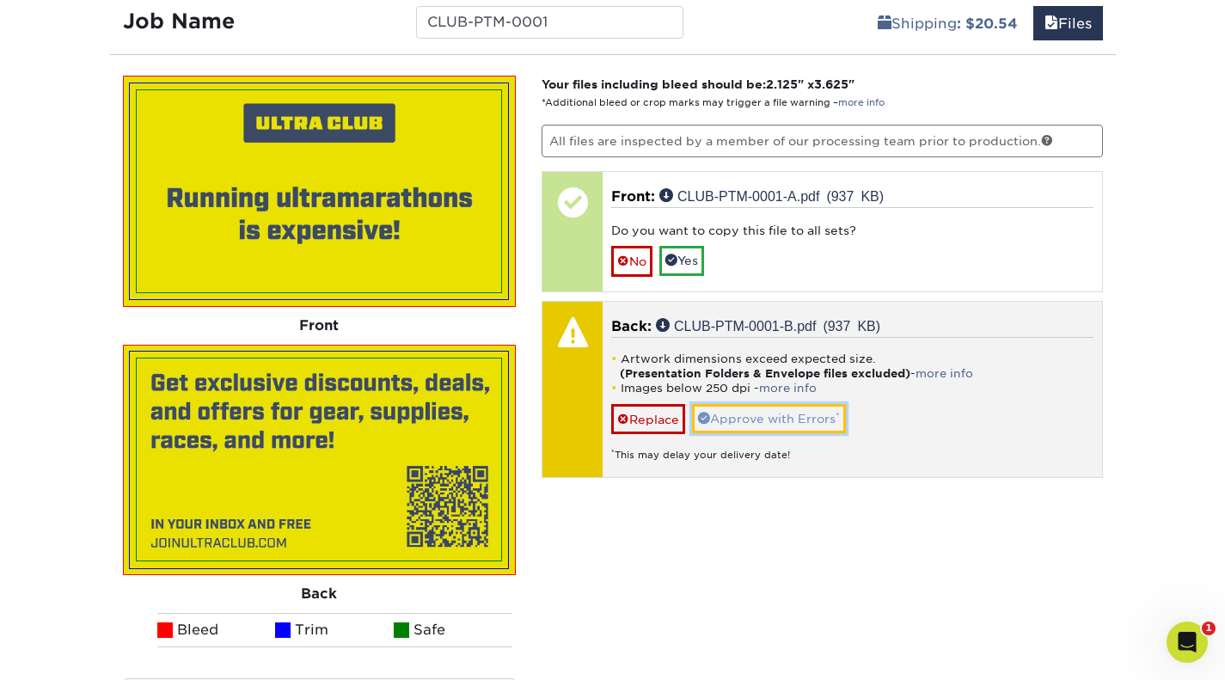
click at [735, 413] on link "Approve with Errors *" at bounding box center [769, 418] width 154 height 29
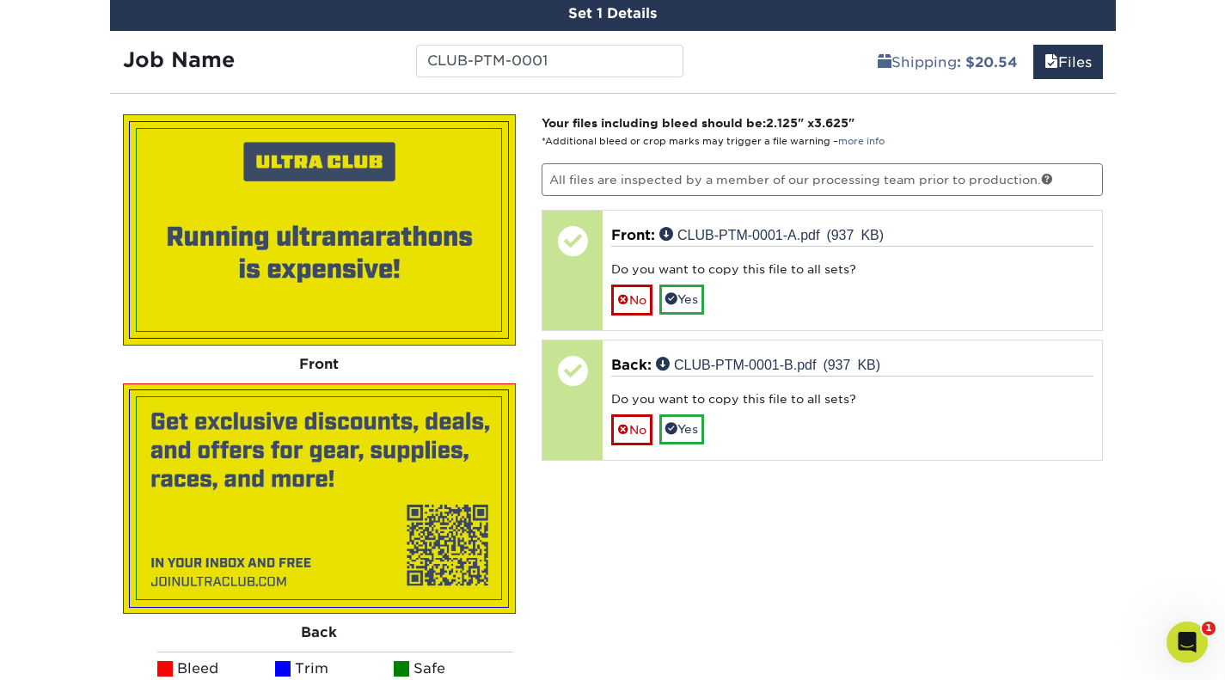
scroll to position [977, 0]
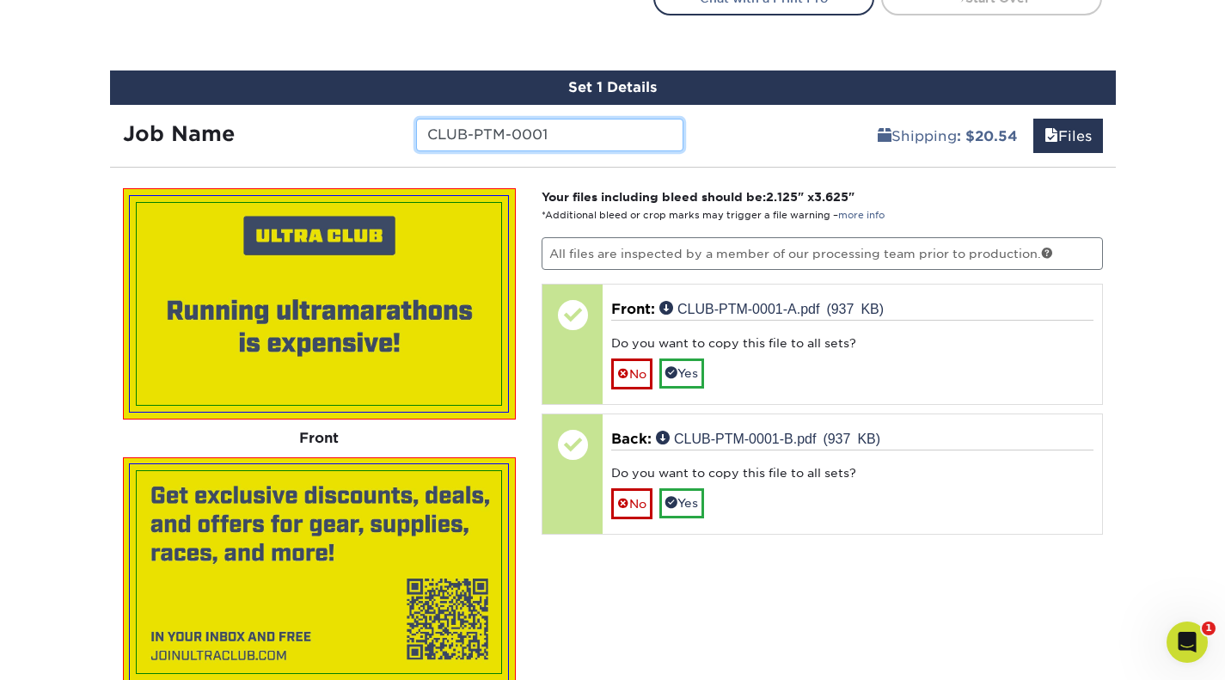
drag, startPoint x: 638, startPoint y: 133, endPoint x: 391, endPoint y: 153, distance: 247.5
click at [391, 153] on div "Set 1 Details Job Name CLUB-PTM-0001 Shipping : $20.54 Files You've choosen mai…" at bounding box center [613, 520] width 1006 height 900
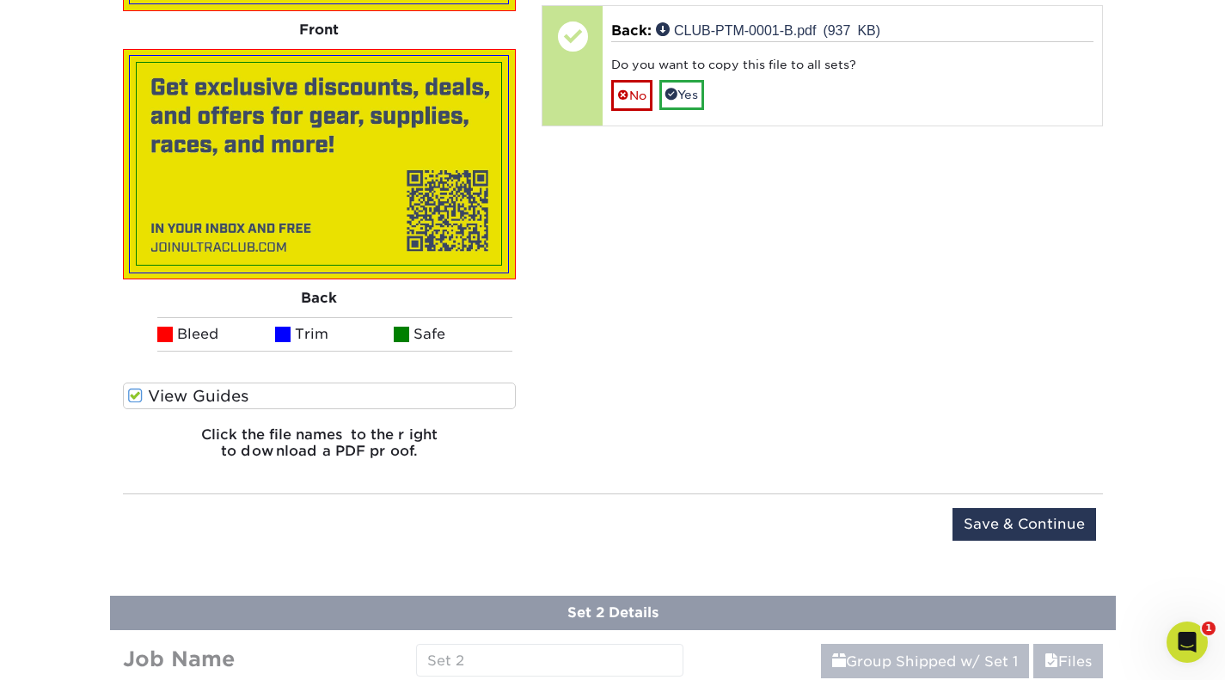
scroll to position [1412, 0]
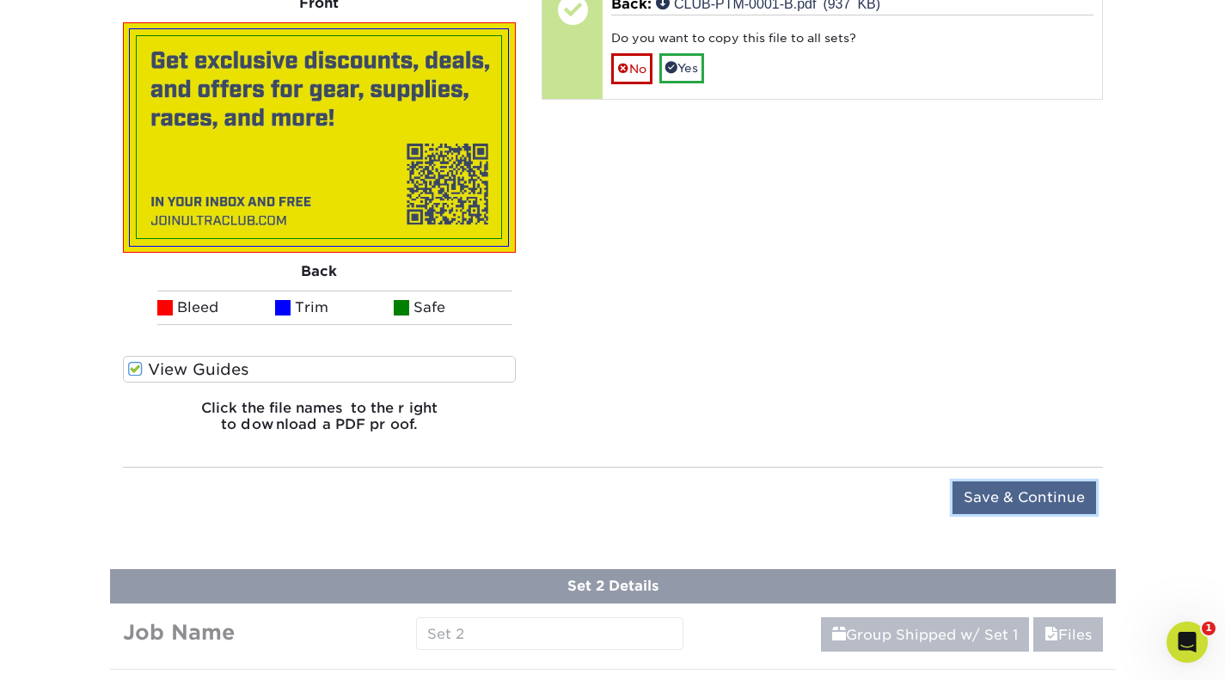
click at [1083, 493] on input "Save & Continue" at bounding box center [1025, 497] width 144 height 33
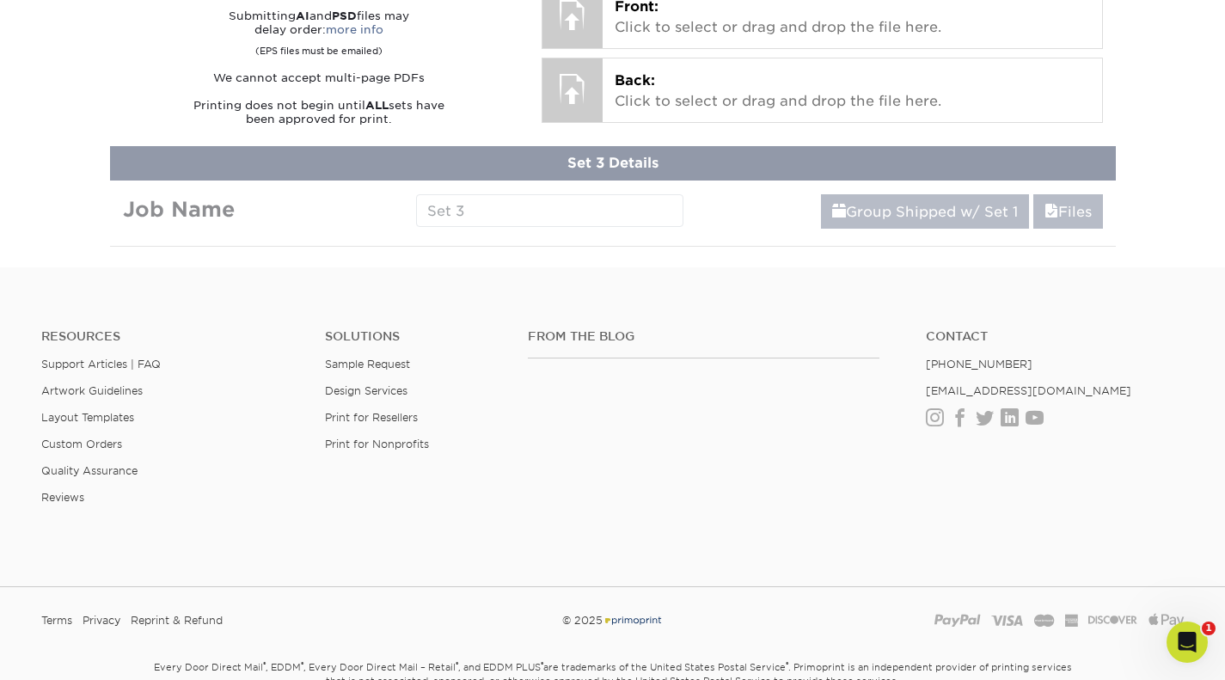
scroll to position [903, 0]
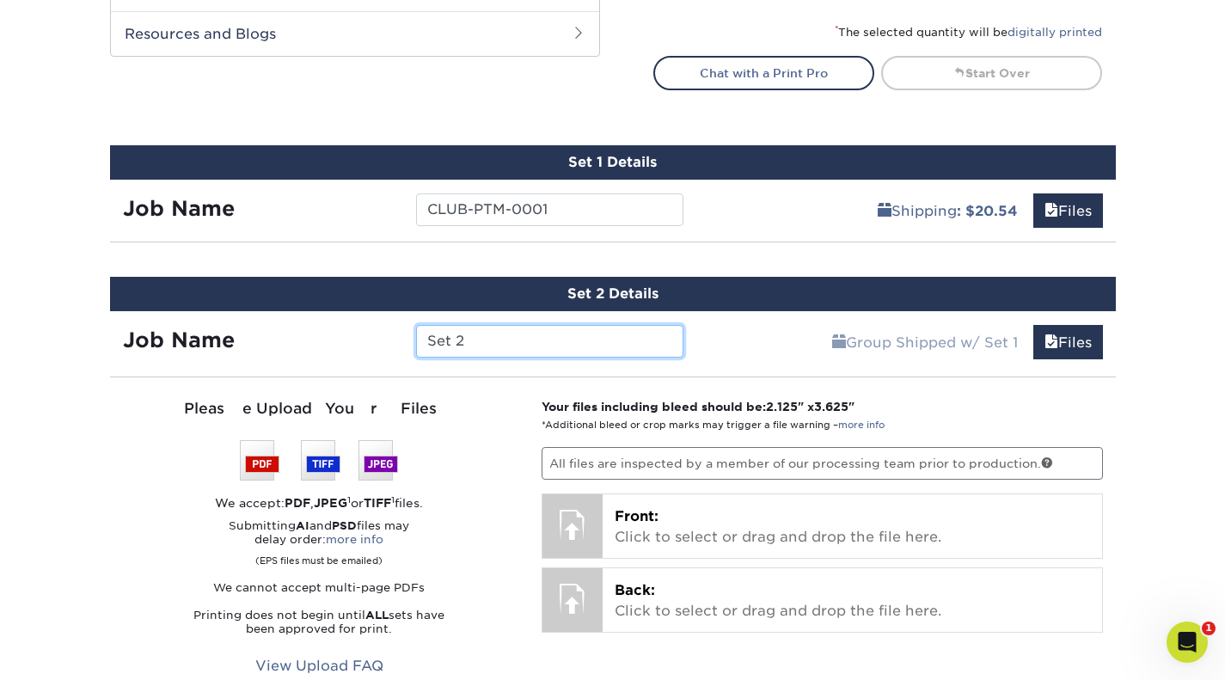
drag, startPoint x: 569, startPoint y: 340, endPoint x: 323, endPoint y: 351, distance: 246.1
click at [323, 351] on div "Job Name Set 2" at bounding box center [403, 341] width 587 height 33
paste input "CLUB-PTM-0001"
type input "CLUB-PTM-0002"
click at [723, 347] on div "Group Shipped w/ Set 1 Files Continue" at bounding box center [906, 337] width 420 height 52
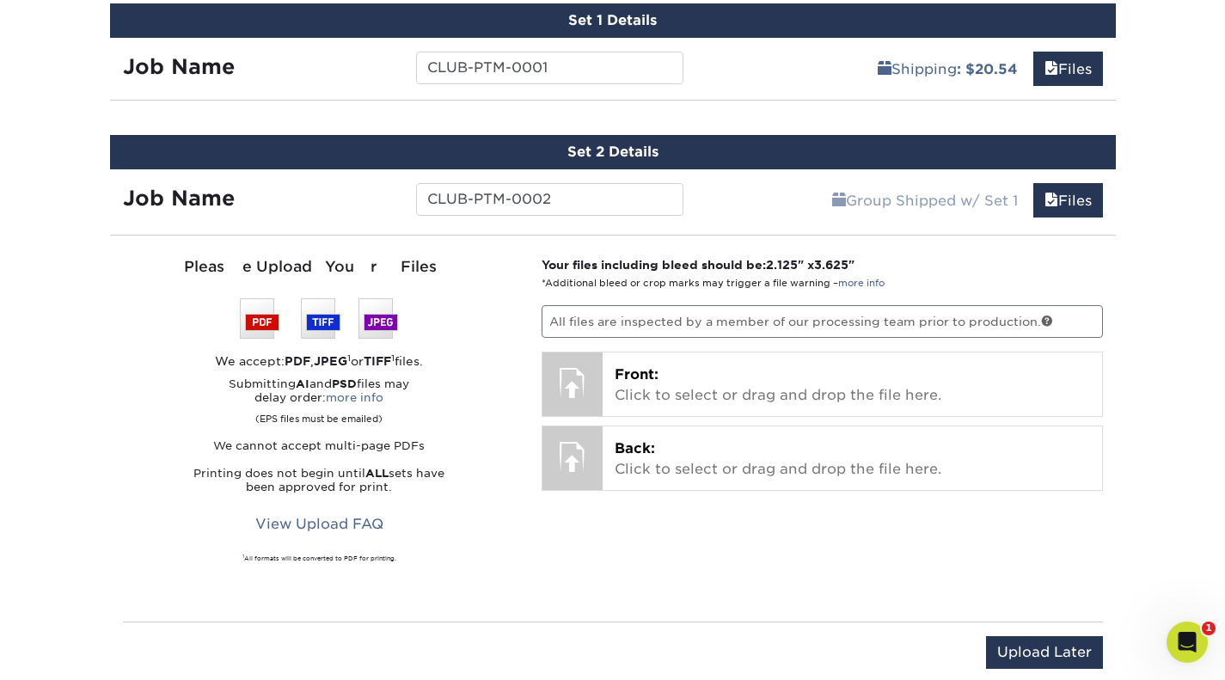
scroll to position [1087, 0]
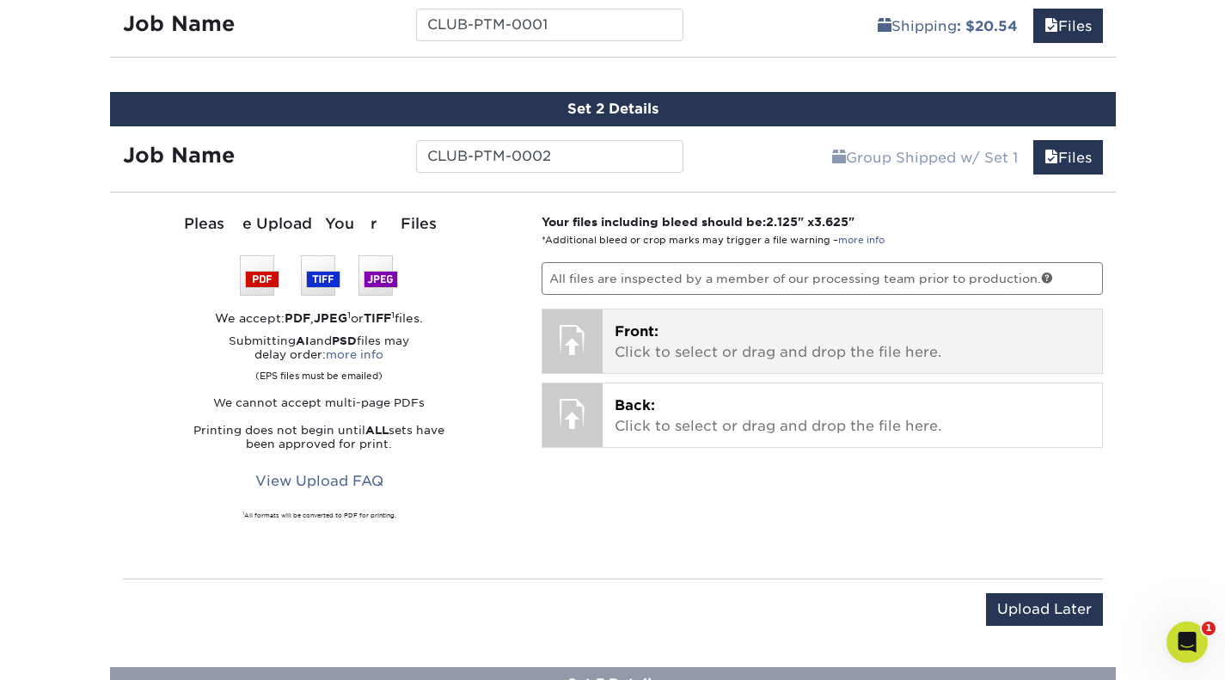
click at [579, 351] on div at bounding box center [572, 339] width 60 height 60
click at [586, 328] on div at bounding box center [572, 339] width 60 height 60
click at [635, 341] on p "Front: Click to select or drag and drop the file here." at bounding box center [852, 342] width 475 height 41
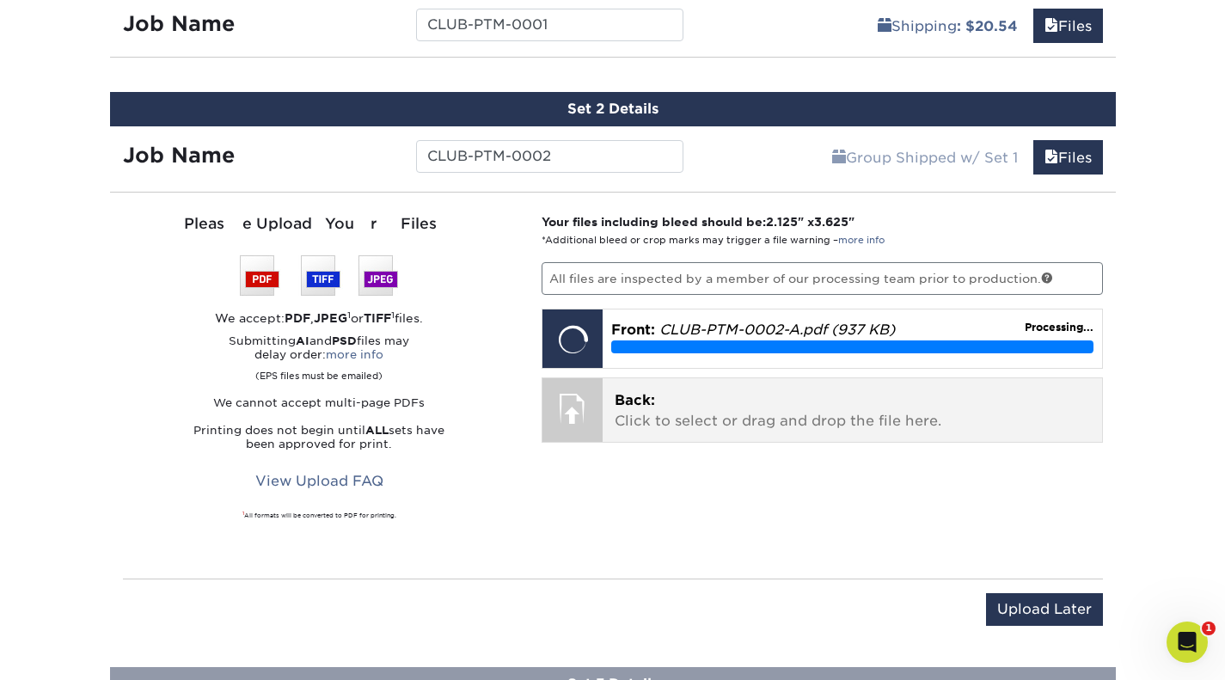
click at [620, 412] on p "Back: Click to select or drag and drop the file here." at bounding box center [852, 410] width 475 height 41
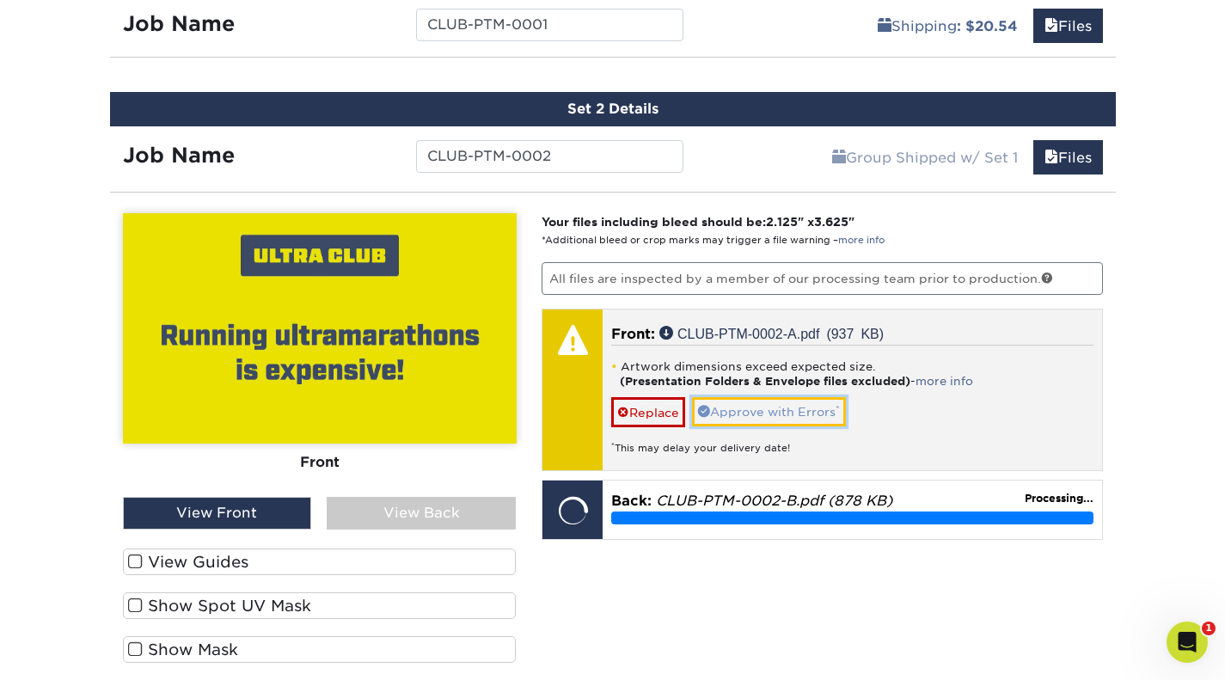
click at [824, 413] on link "Approve with Errors *" at bounding box center [769, 411] width 154 height 29
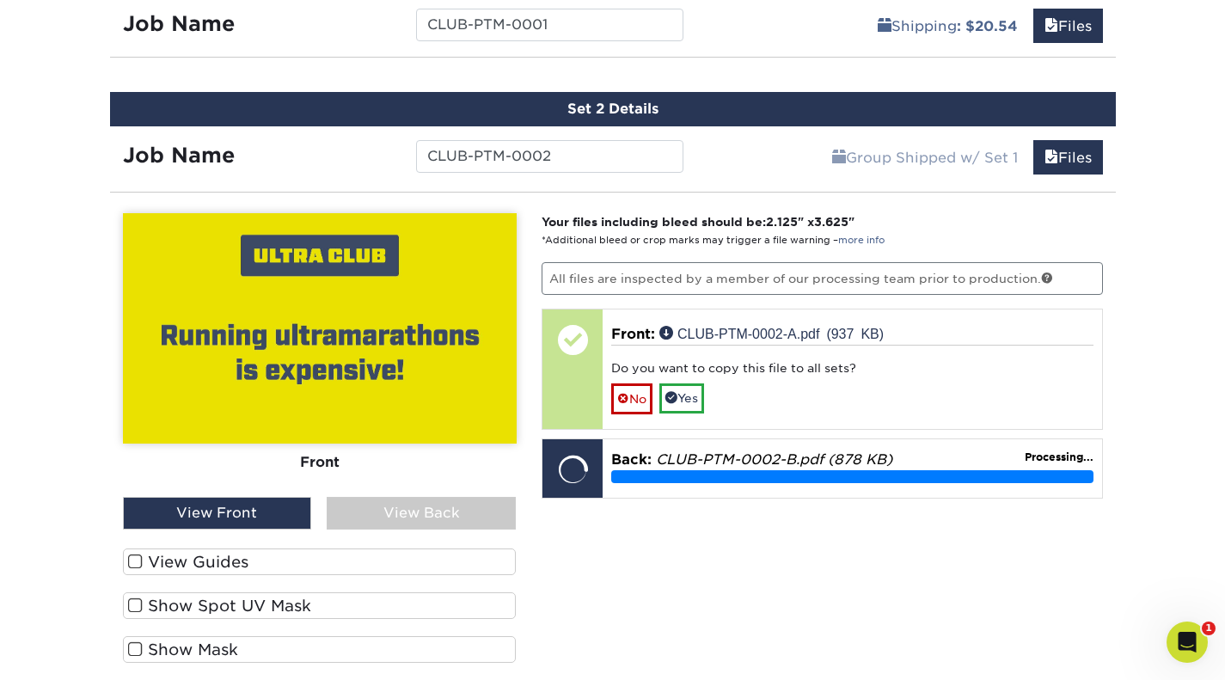
click at [140, 555] on span at bounding box center [135, 562] width 15 height 16
click at [0, 0] on input "View Guides" at bounding box center [0, 0] width 0 height 0
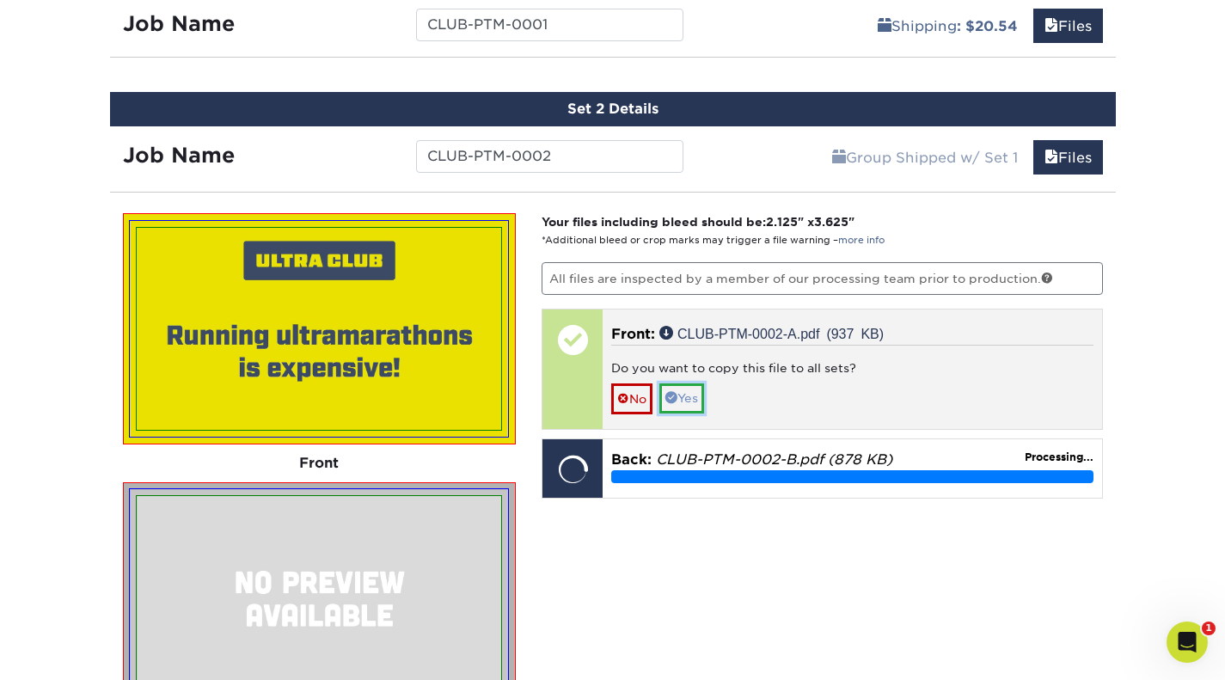
click at [692, 394] on link "Yes" at bounding box center [681, 397] width 45 height 29
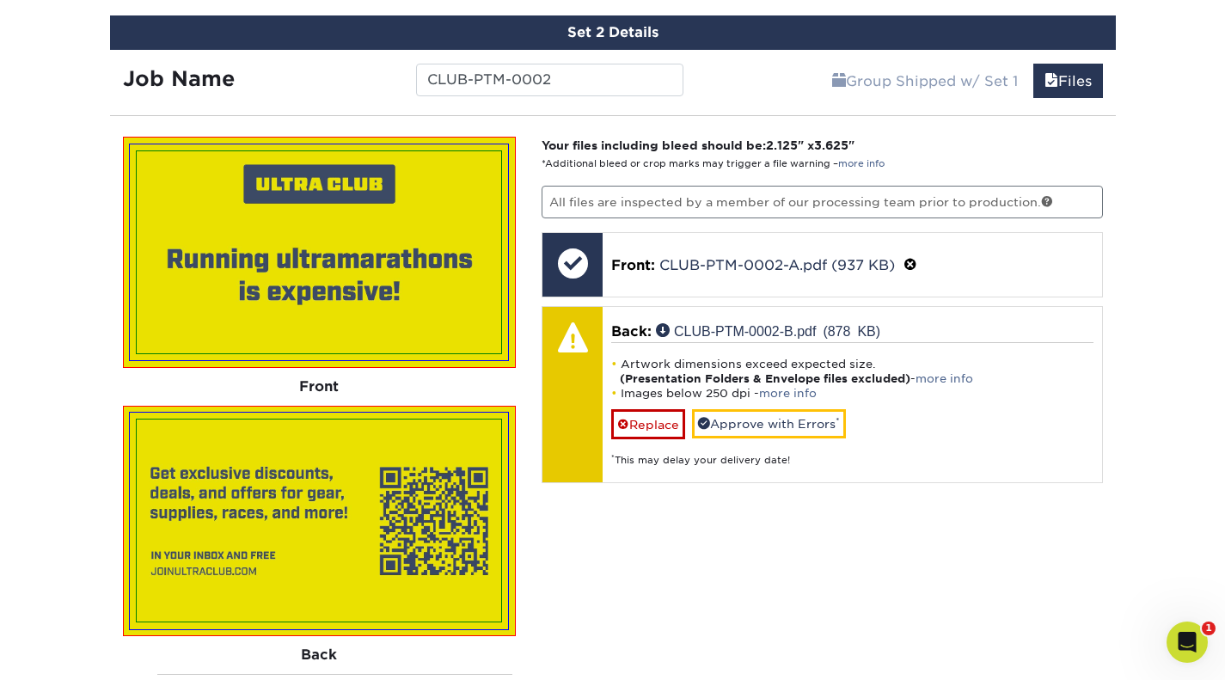
scroll to position [1166, 0]
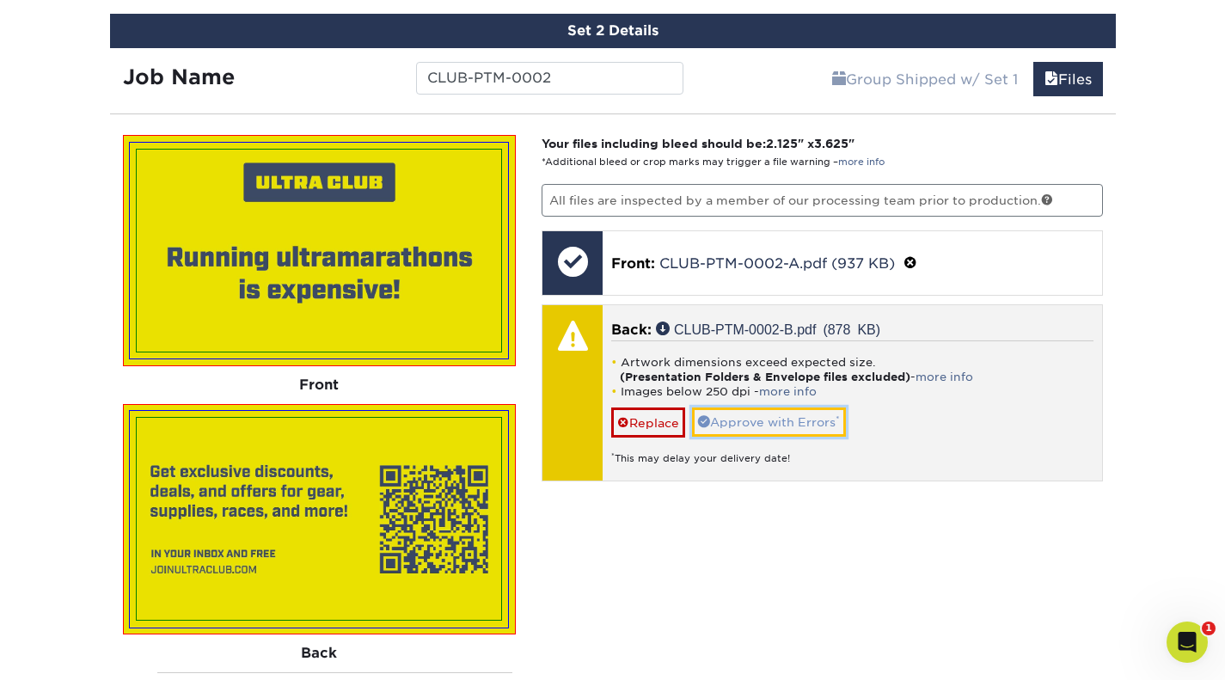
click at [836, 419] on link "Approve with Errors *" at bounding box center [769, 421] width 154 height 29
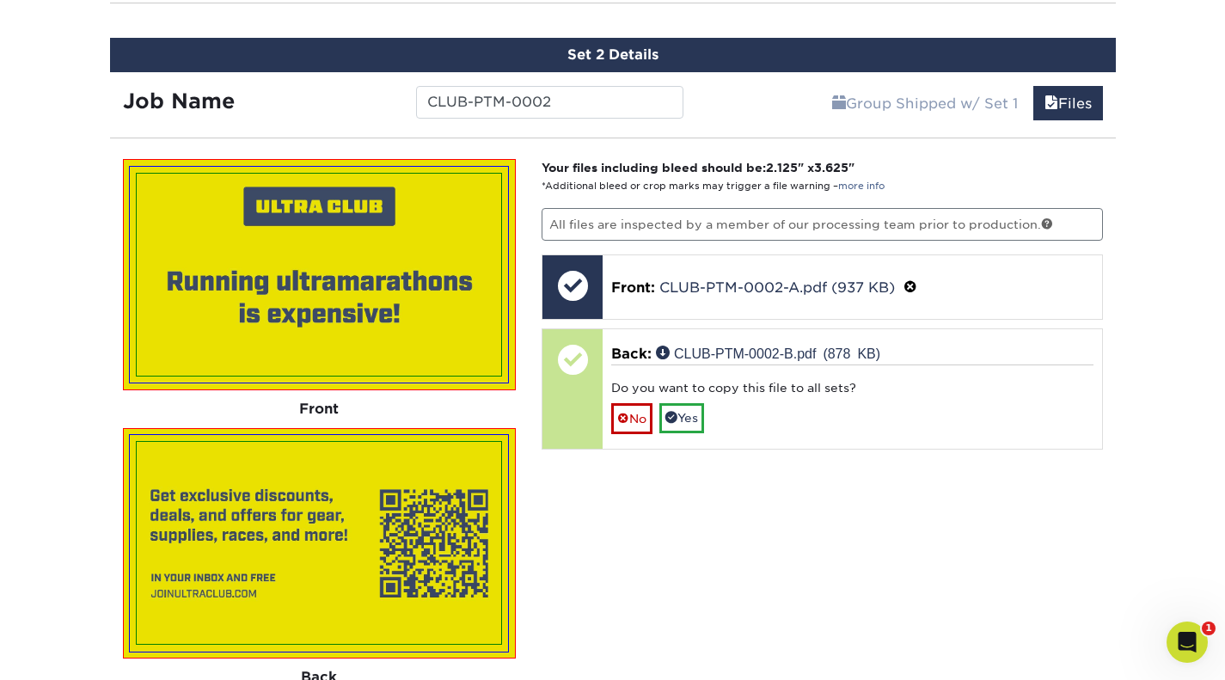
scroll to position [1153, 0]
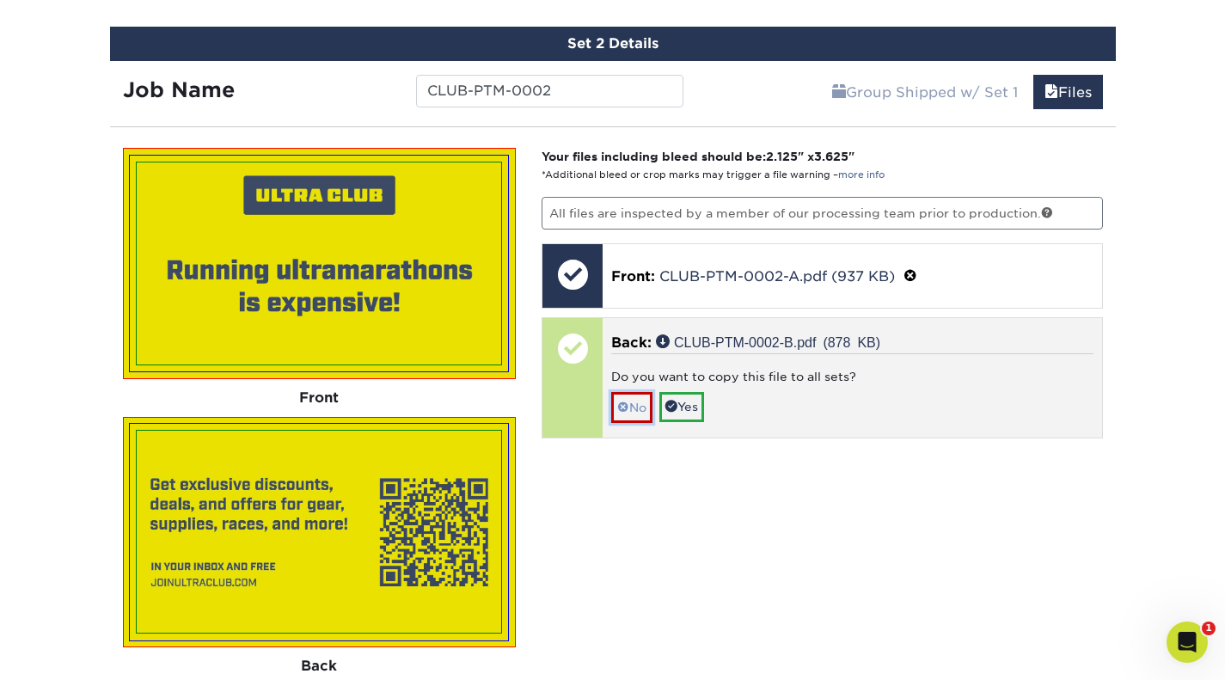
click at [630, 415] on link "No" at bounding box center [631, 407] width 41 height 30
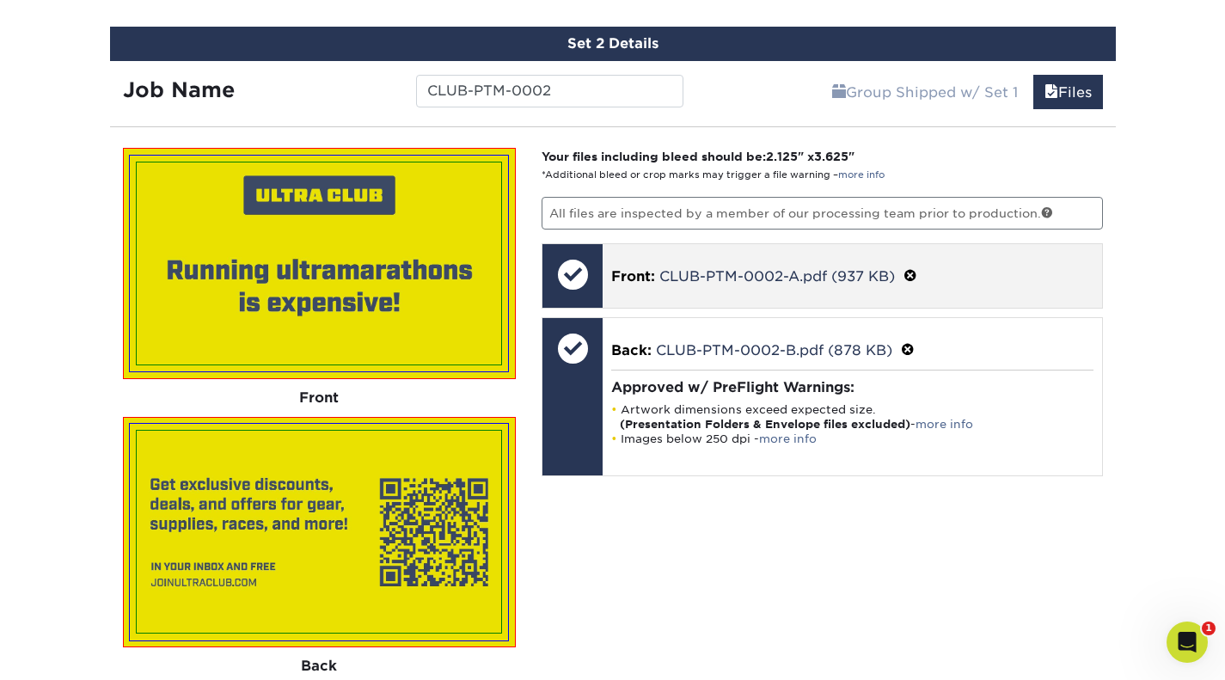
click at [1013, 268] on p "Front: CLUB-PTM-0002-A.pdf (937 KB)" at bounding box center [852, 276] width 482 height 22
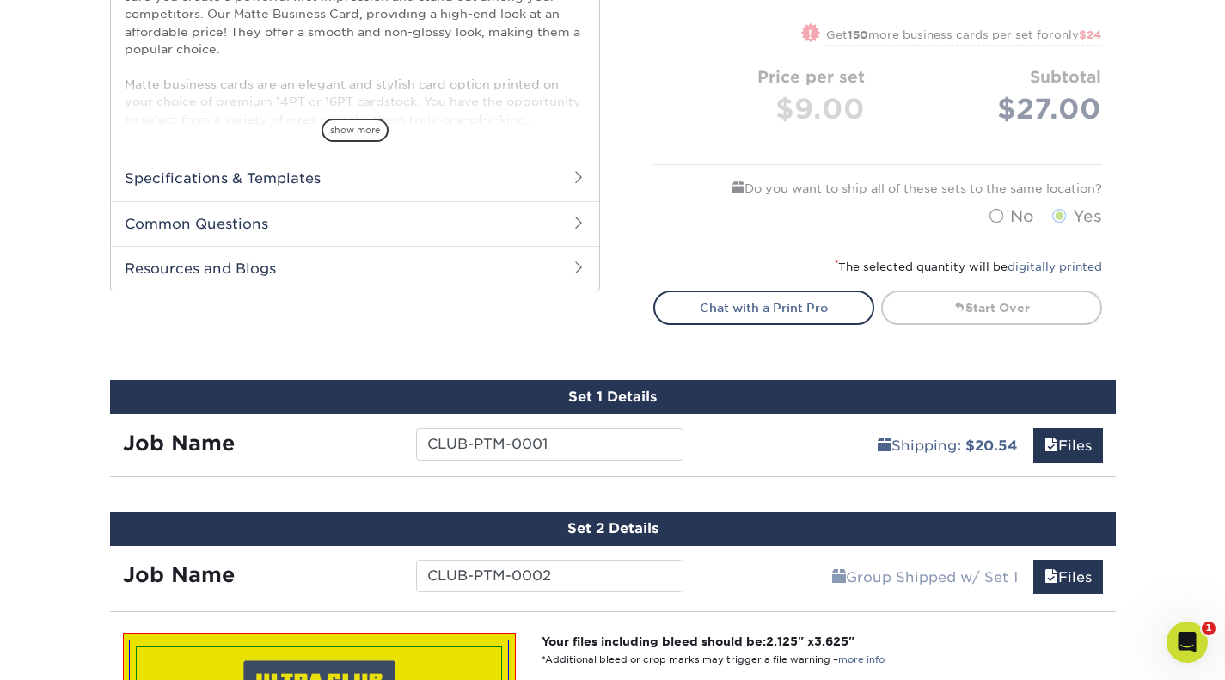
scroll to position [703, 0]
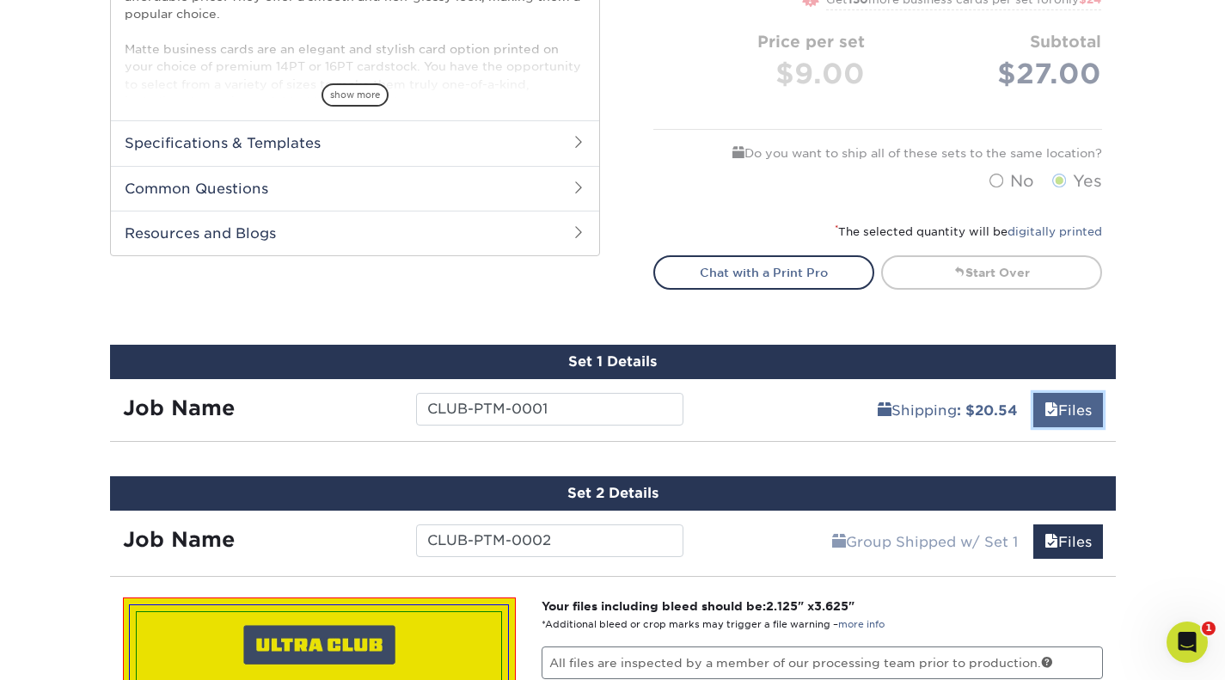
click at [1063, 406] on link "Files" at bounding box center [1068, 410] width 70 height 34
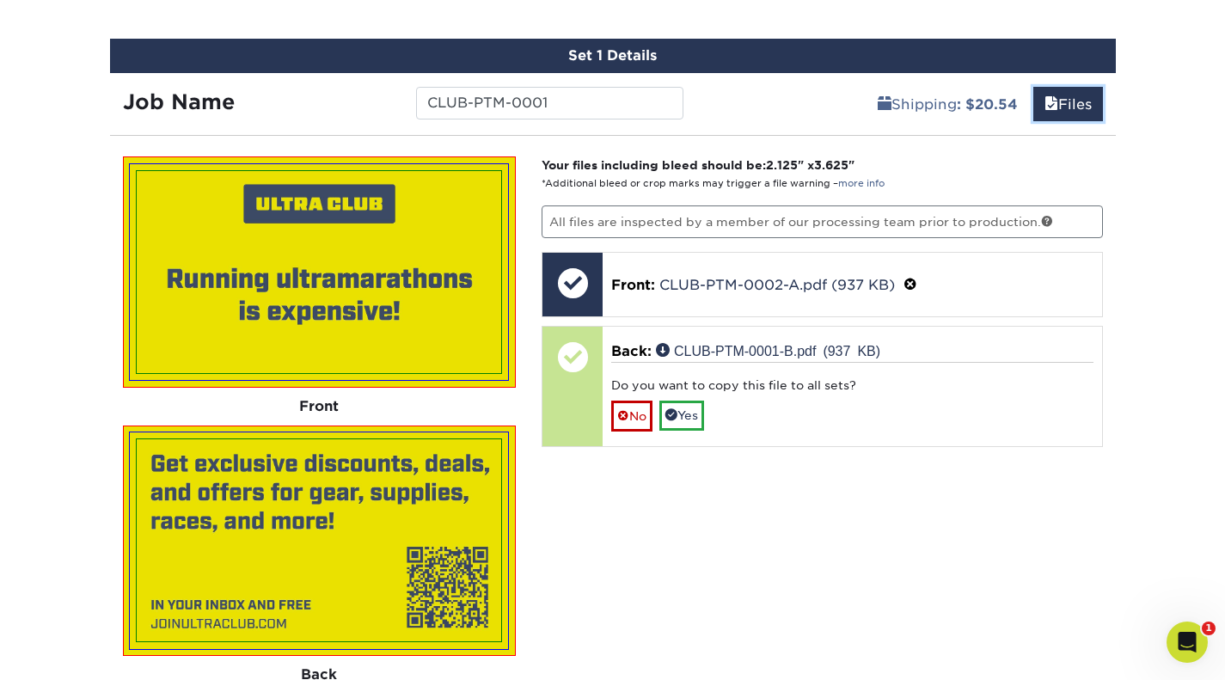
scroll to position [1072, 0]
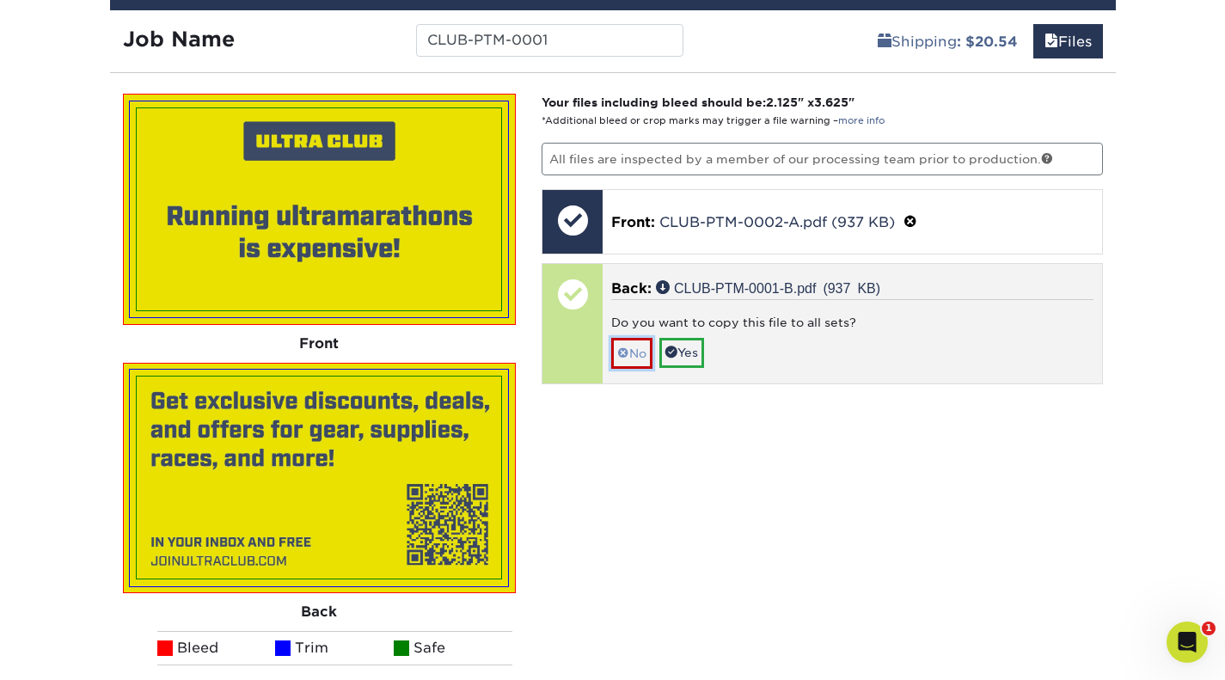
click at [630, 352] on link "No" at bounding box center [631, 353] width 41 height 30
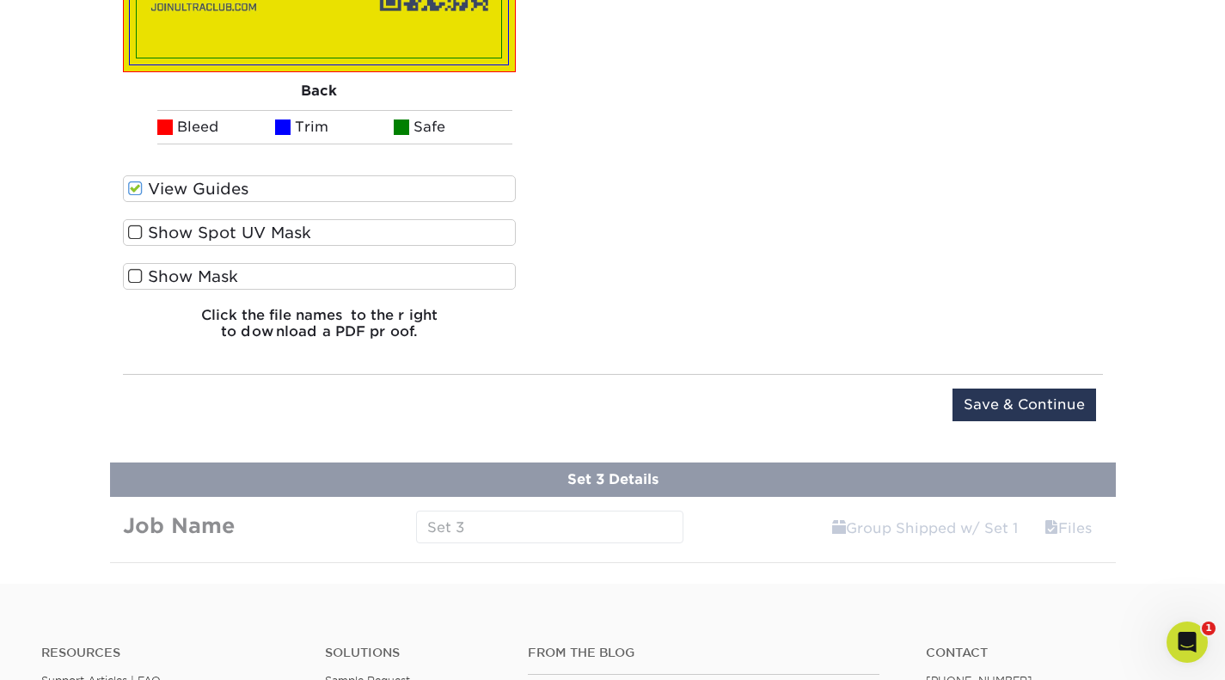
scroll to position [2332, 0]
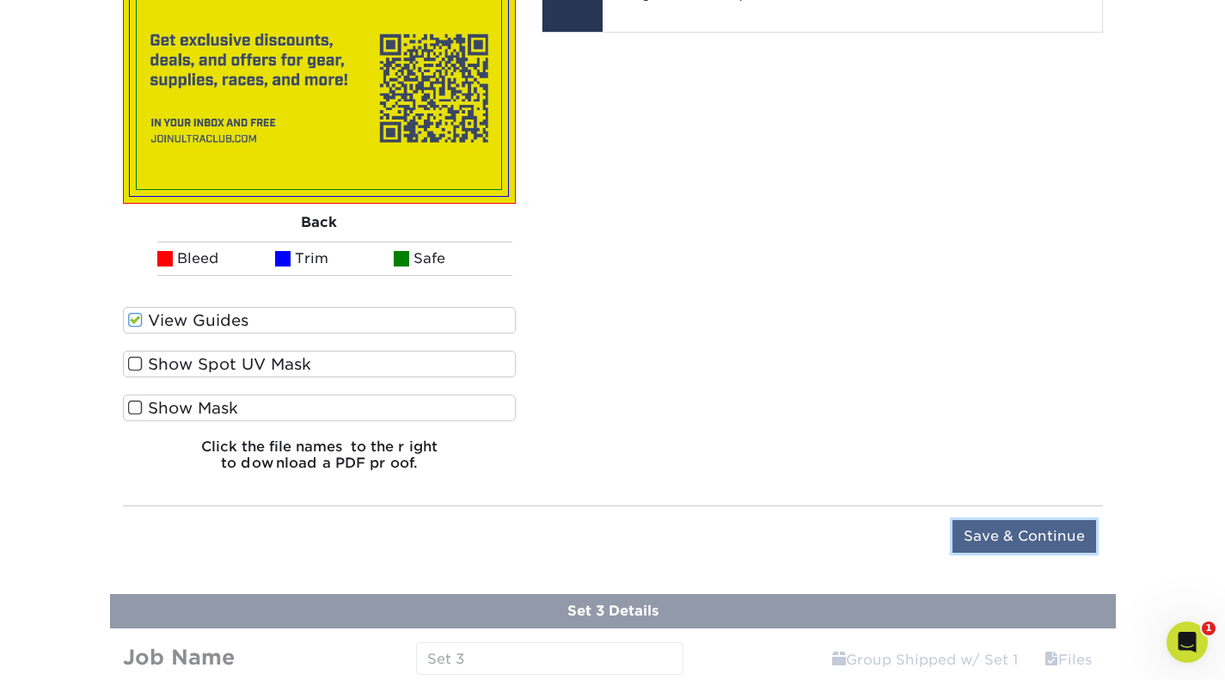
click at [1026, 530] on input "Save & Continue" at bounding box center [1025, 536] width 144 height 33
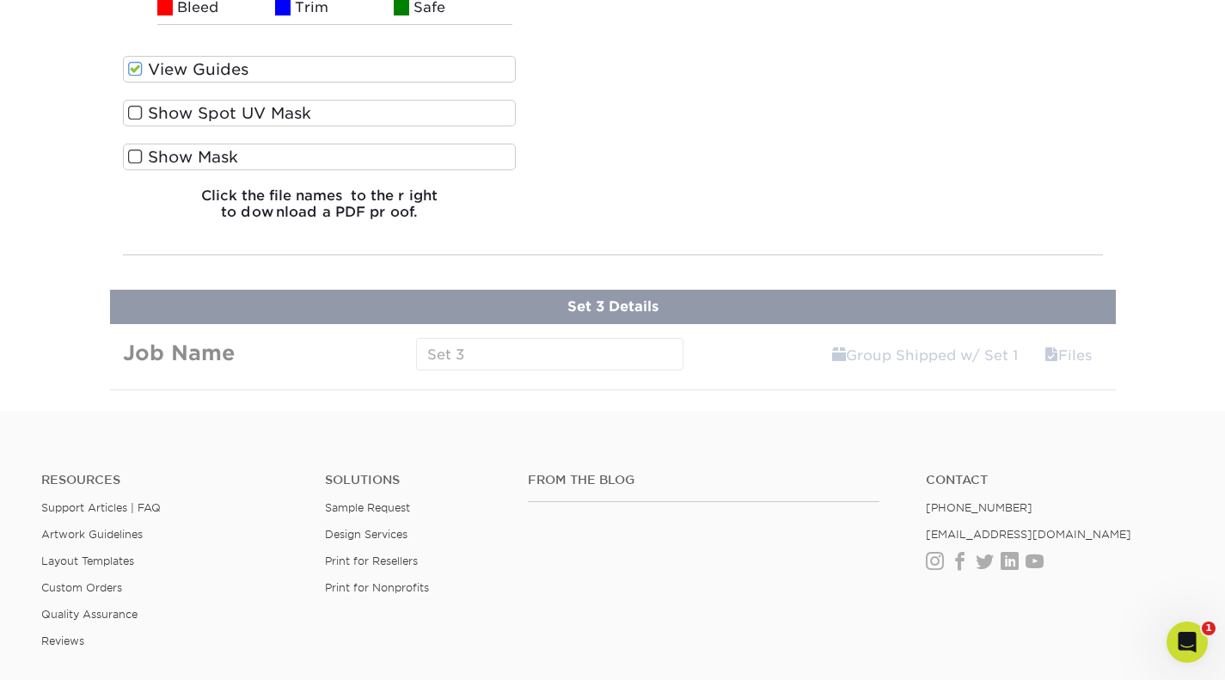
scroll to position [1859, 0]
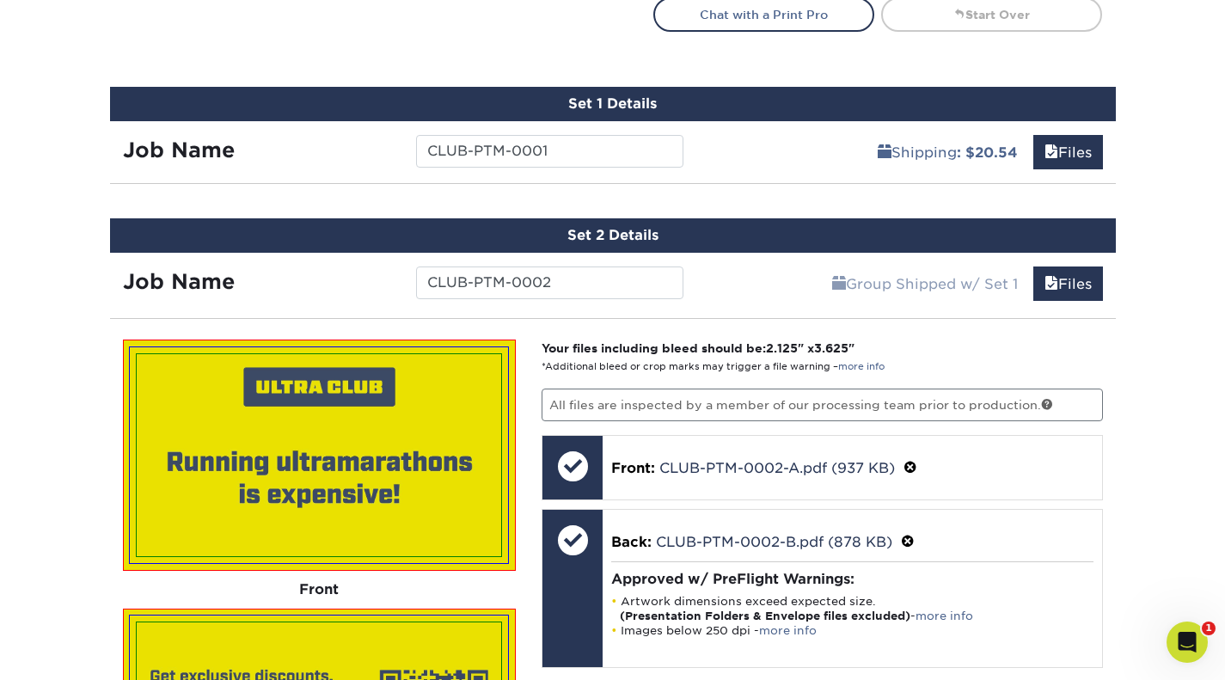
scroll to position [848, 0]
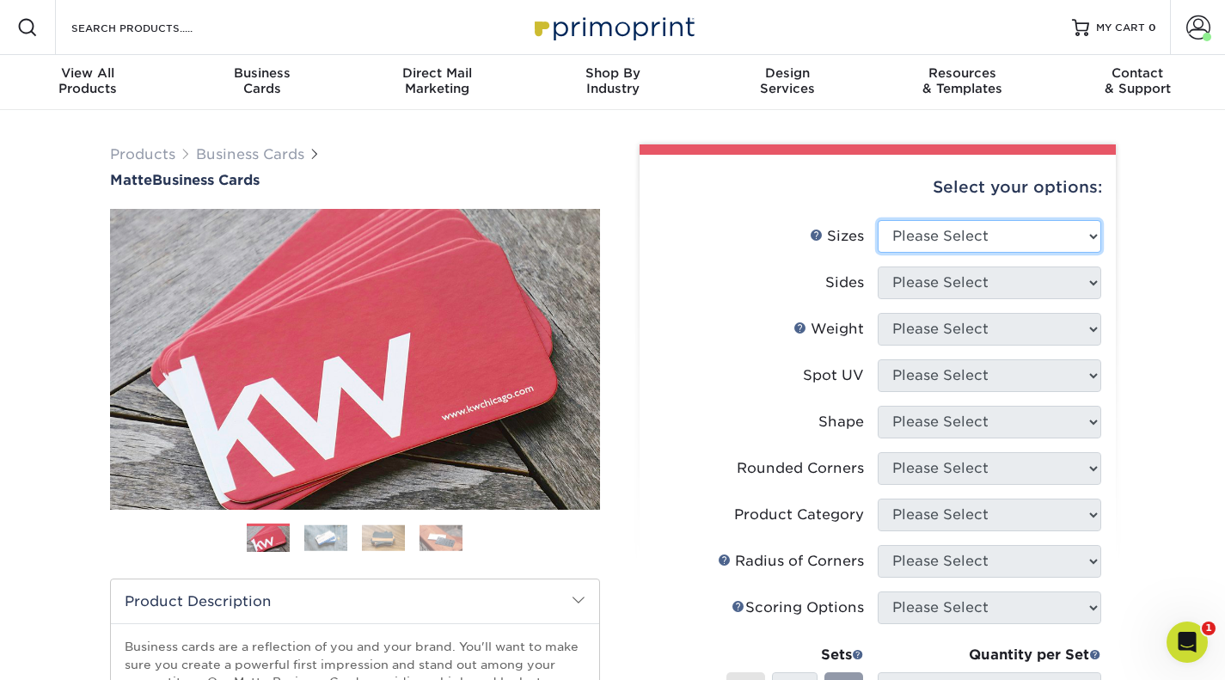
click at [1057, 232] on select "Please Select 1.5" x 3.5" - Mini 1.75" x 3.5" - Mini 2" x 2" - Square 2" x 3" -…" at bounding box center [990, 236] width 224 height 33
select select "2.00x3.50"
click at [878, 220] on select "Please Select 1.5" x 3.5" - Mini 1.75" x 3.5" - Mini 2" x 2" - Square 2" x 3" -…" at bounding box center [990, 236] width 224 height 33
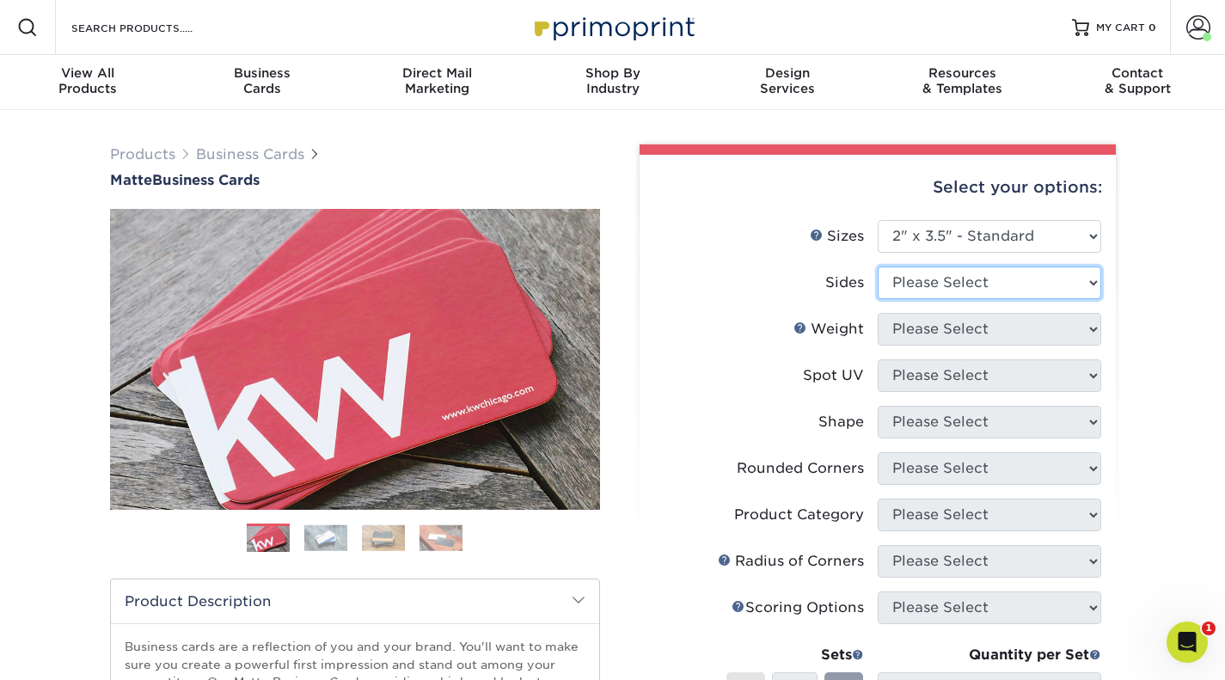
click at [985, 281] on select "Please Select Print Both Sides Print Front Only" at bounding box center [990, 282] width 224 height 33
select select "13abbda7-1d64-4f25-8bb2-c179b224825d"
click at [878, 266] on select "Please Select Print Both Sides Print Front Only" at bounding box center [990, 282] width 224 height 33
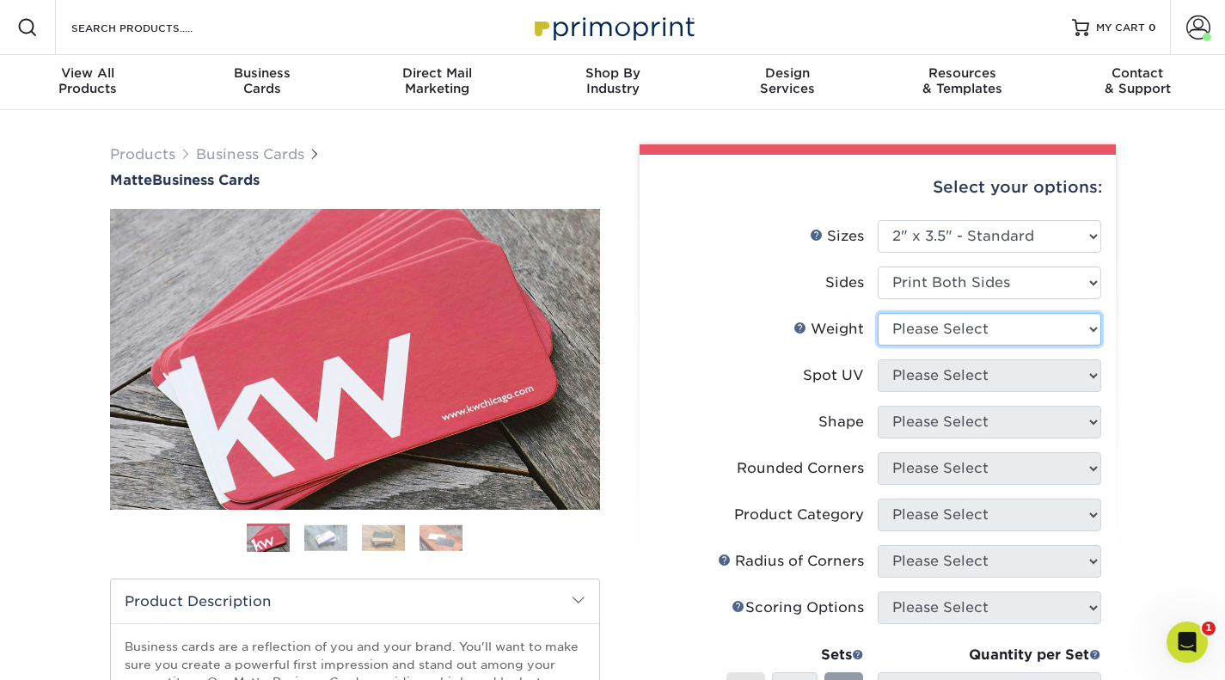
click at [962, 332] on select "Please Select 16PT 14PT" at bounding box center [990, 329] width 224 height 33
select select "14PT"
click at [878, 313] on select "Please Select 16PT 14PT" at bounding box center [990, 329] width 224 height 33
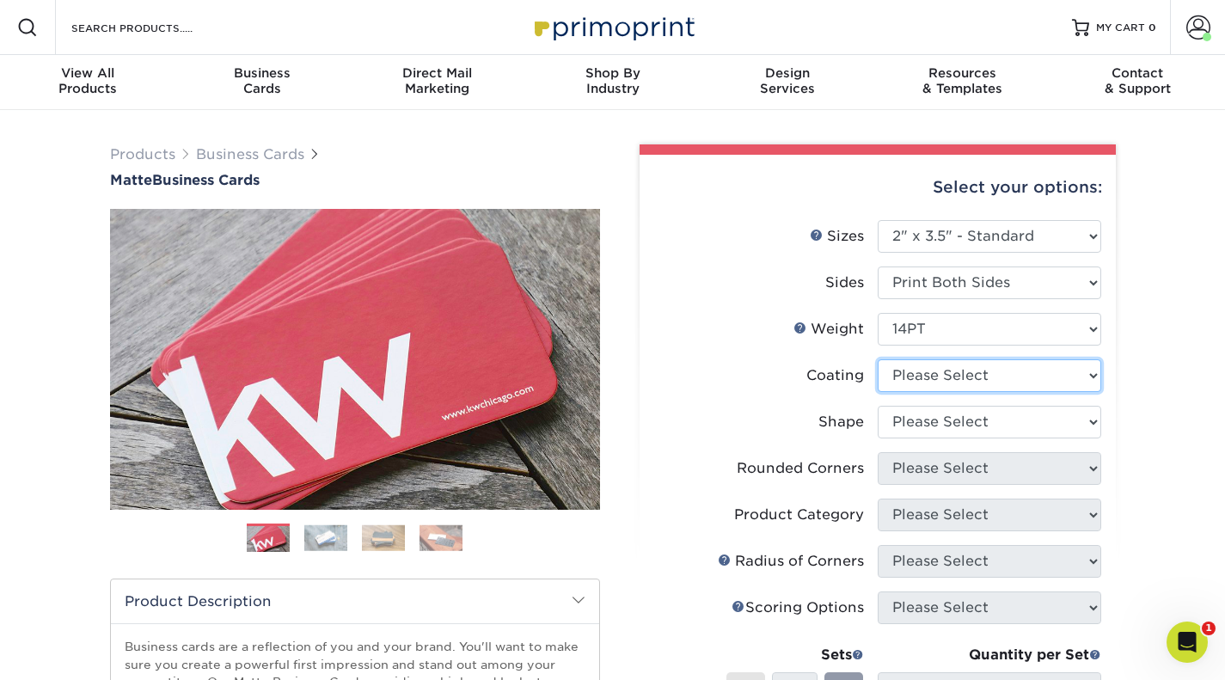
click at [945, 381] on select at bounding box center [990, 375] width 224 height 33
select select "121bb7b5-3b4d-429f-bd8d-bbf80e953313"
click at [878, 359] on select at bounding box center [990, 375] width 224 height 33
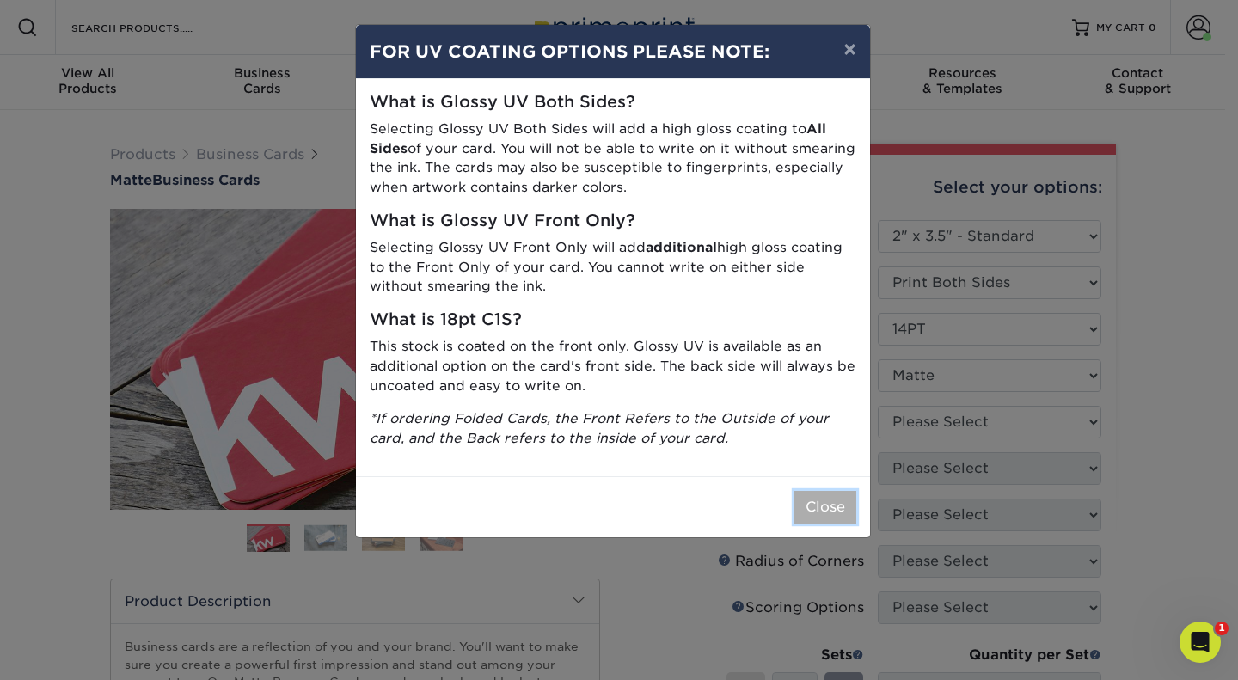
click at [824, 506] on button "Close" at bounding box center [825, 507] width 62 height 33
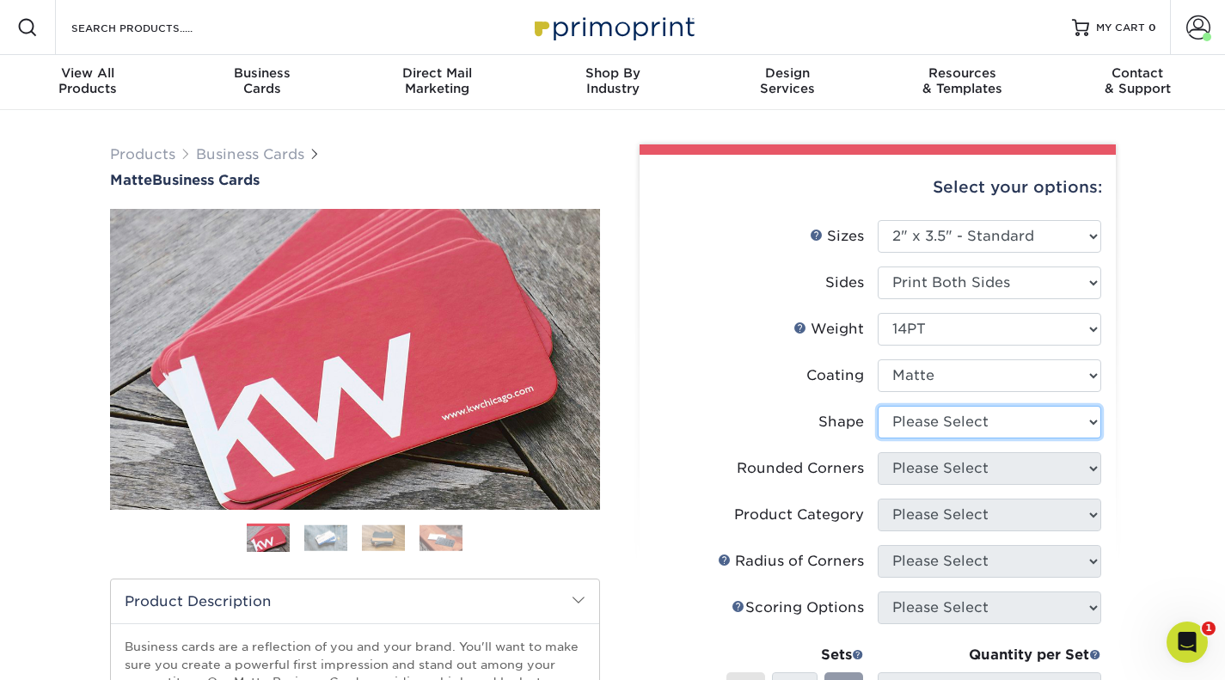
click at [924, 425] on select "Please Select Standard" at bounding box center [990, 422] width 224 height 33
select select "standard"
click at [878, 406] on select "Please Select Standard" at bounding box center [990, 422] width 224 height 33
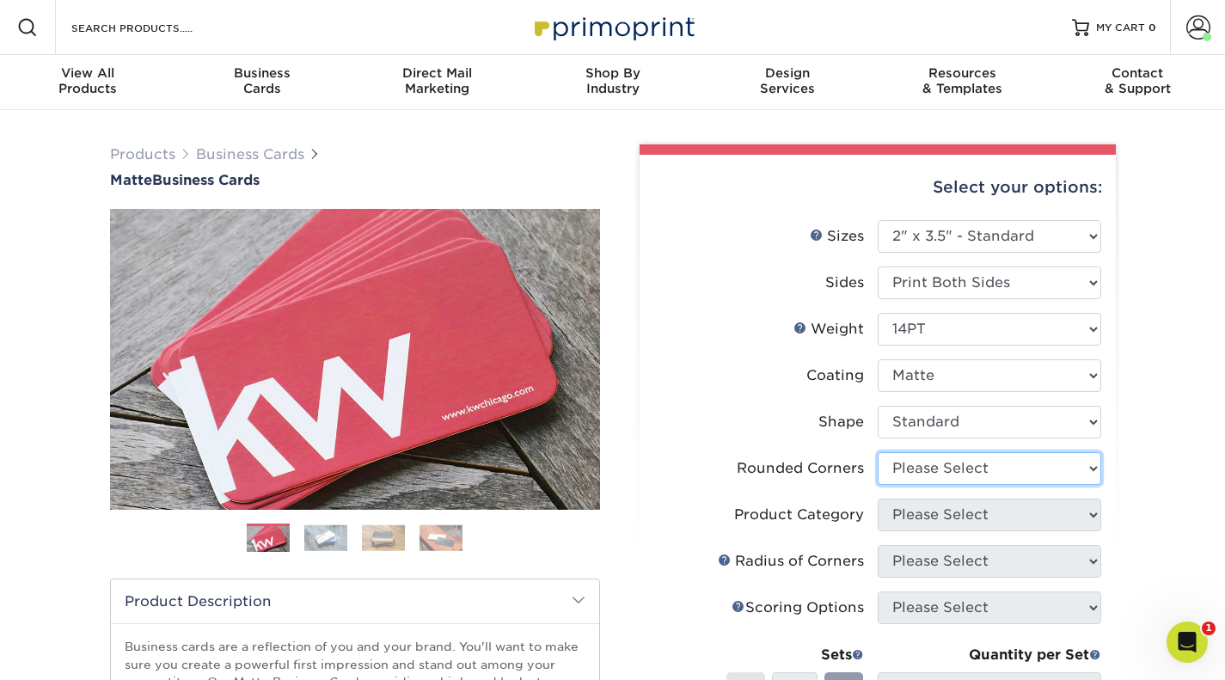
click at [917, 467] on select "Please Select Yes - Round 2 Corners Yes - Round 4 Corners No" at bounding box center [990, 468] width 224 height 33
select select "0"
click at [878, 452] on select "Please Select Yes - Round 2 Corners Yes - Round 4 Corners No" at bounding box center [990, 468] width 224 height 33
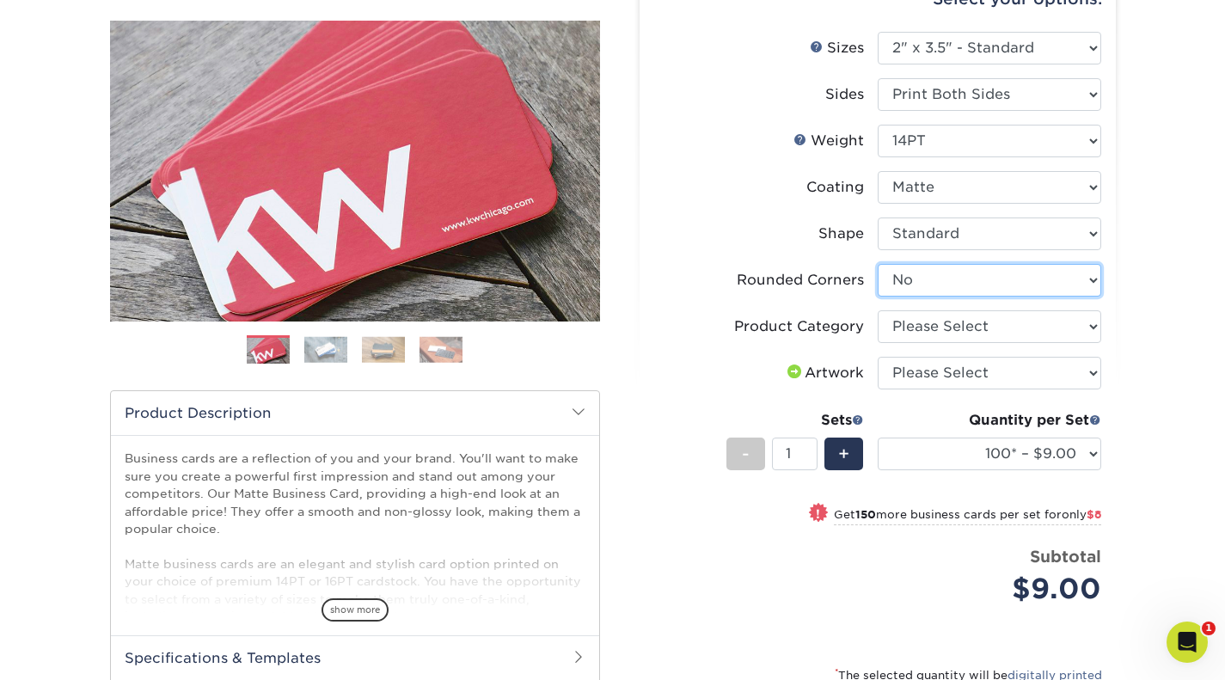
scroll to position [196, 0]
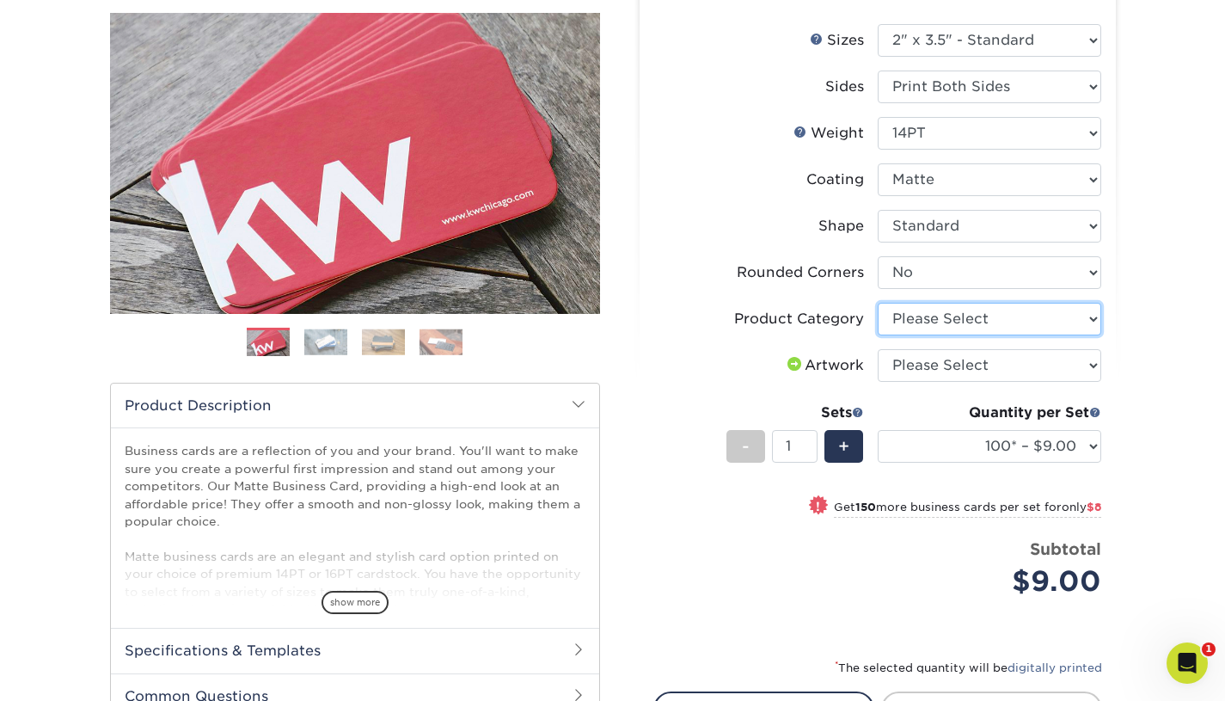
click at [1038, 316] on select "Please Select Business Cards" at bounding box center [990, 319] width 224 height 33
click at [1038, 305] on select "Please Select Business Cards" at bounding box center [990, 319] width 224 height 33
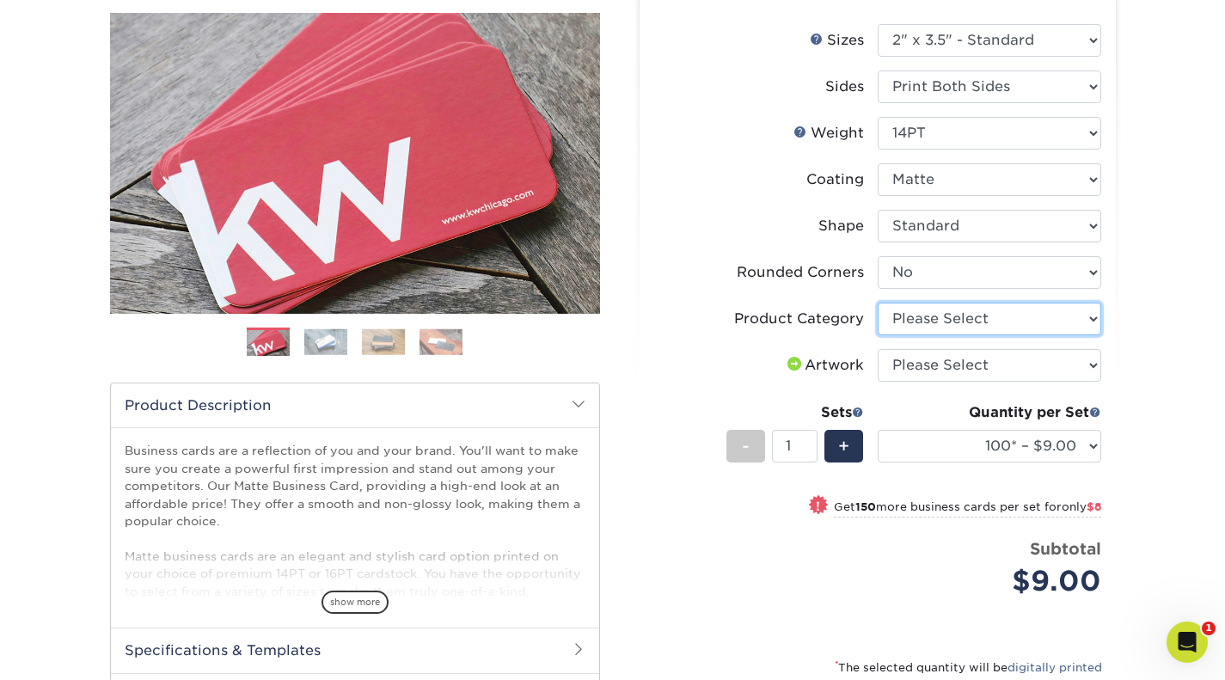
click at [1038, 321] on select "Please Select Business Cards" at bounding box center [990, 319] width 224 height 33
select select "3b5148f1-0588-4f88-a218-97bcfdce65c1"
click at [878, 303] on select "Please Select Business Cards" at bounding box center [990, 319] width 224 height 33
click at [971, 364] on select "Please Select I will upload files I need a design - $100" at bounding box center [990, 365] width 224 height 33
select select "upload"
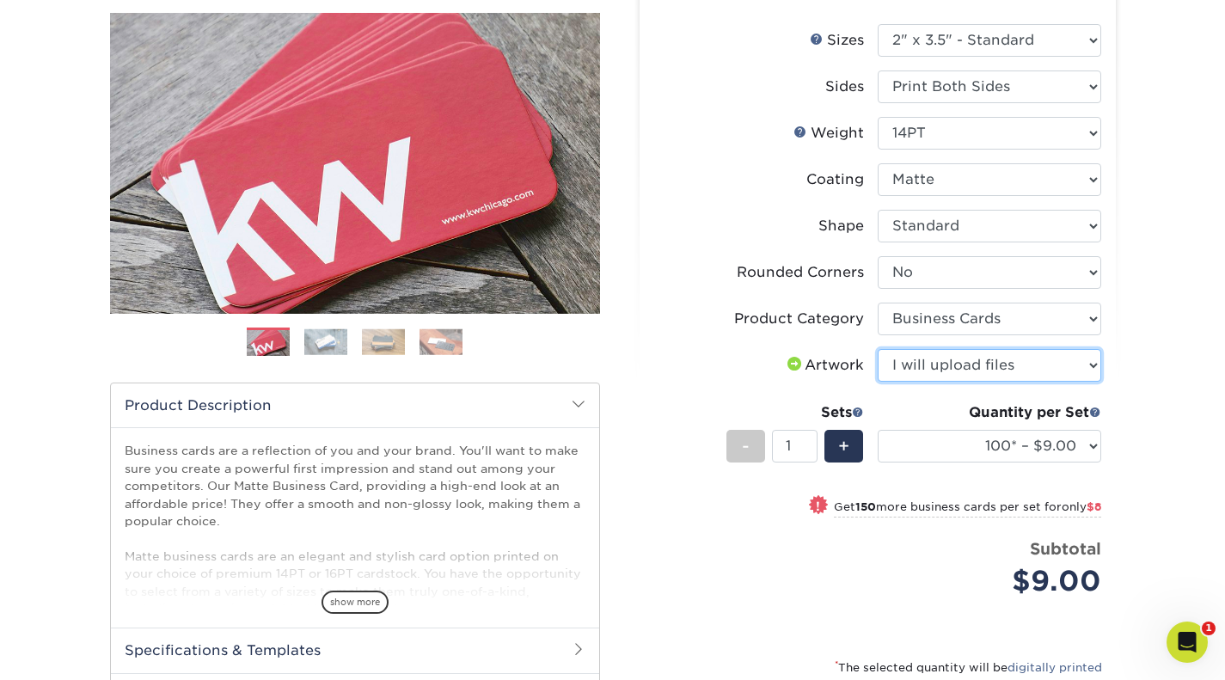
click at [878, 349] on select "Please Select I will upload files I need a design - $100" at bounding box center [990, 365] width 224 height 33
click at [843, 439] on span "+" at bounding box center [843, 446] width 11 height 26
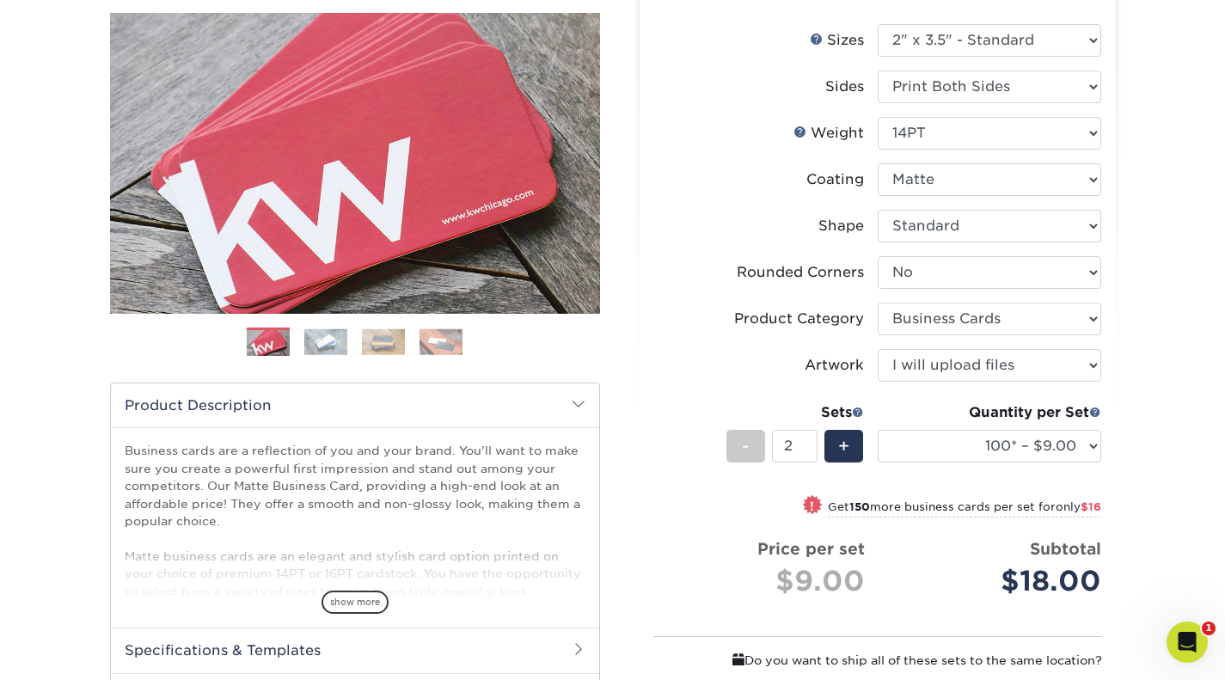
click at [843, 439] on span "+" at bounding box center [843, 446] width 11 height 26
type input "3"
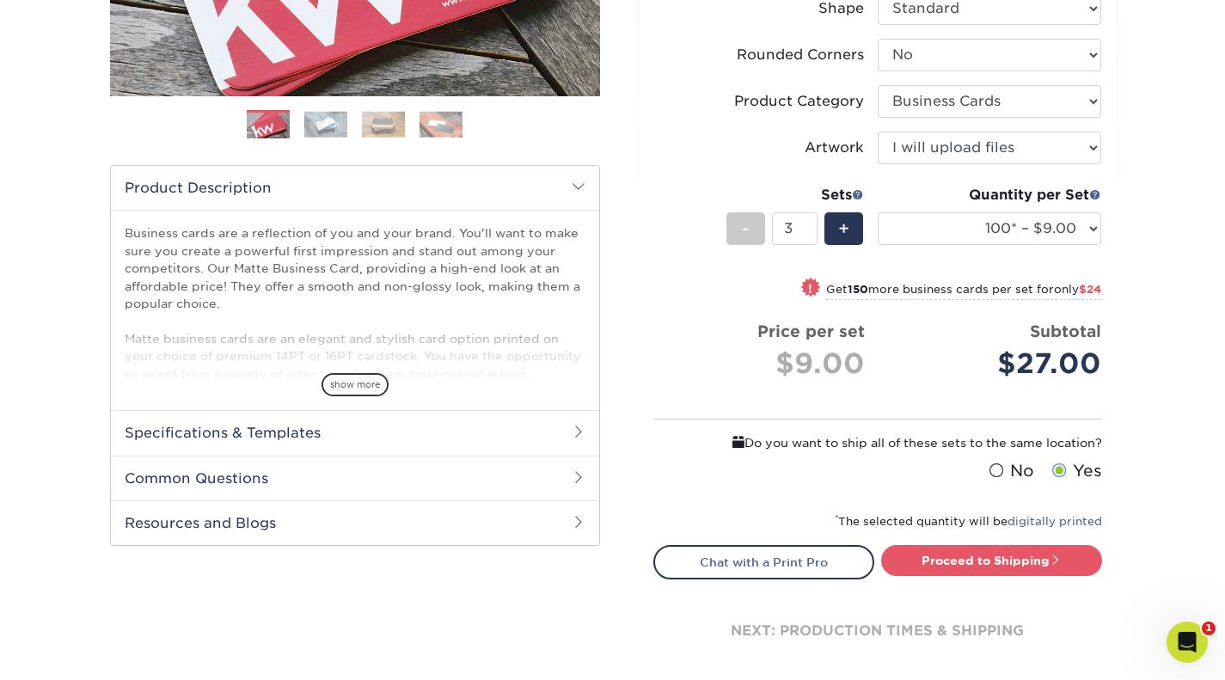
scroll to position [482, 0]
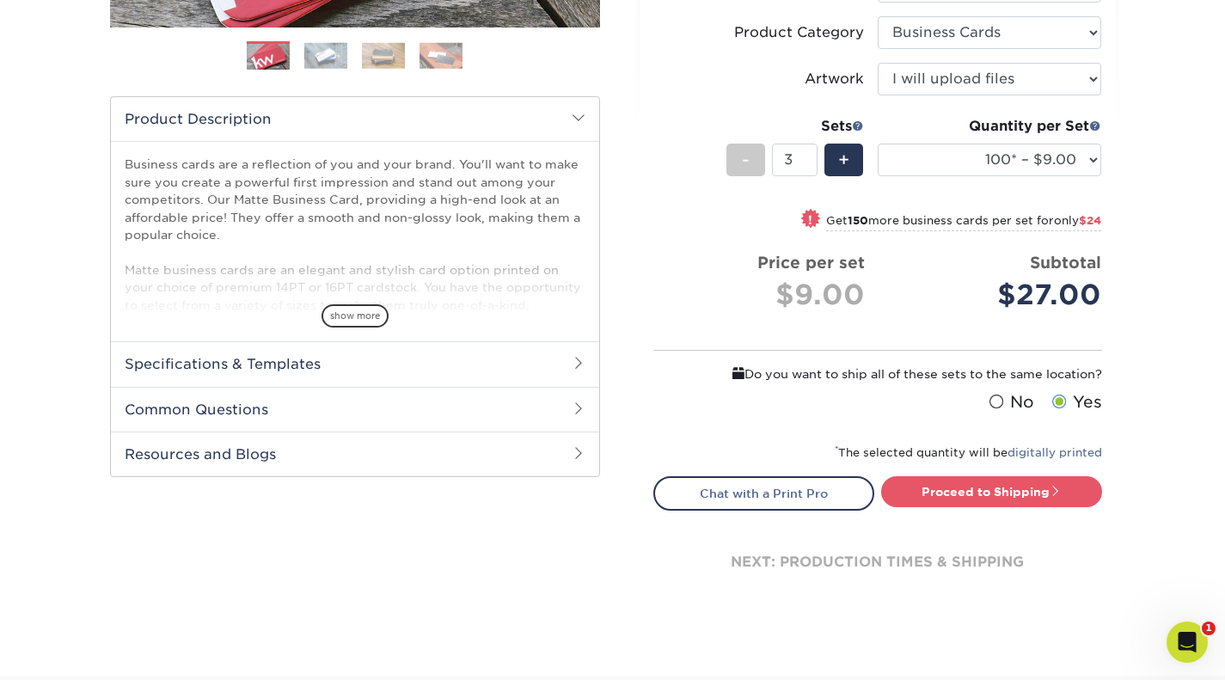
click at [1049, 495] on link "Proceed to Shipping" at bounding box center [991, 491] width 221 height 31
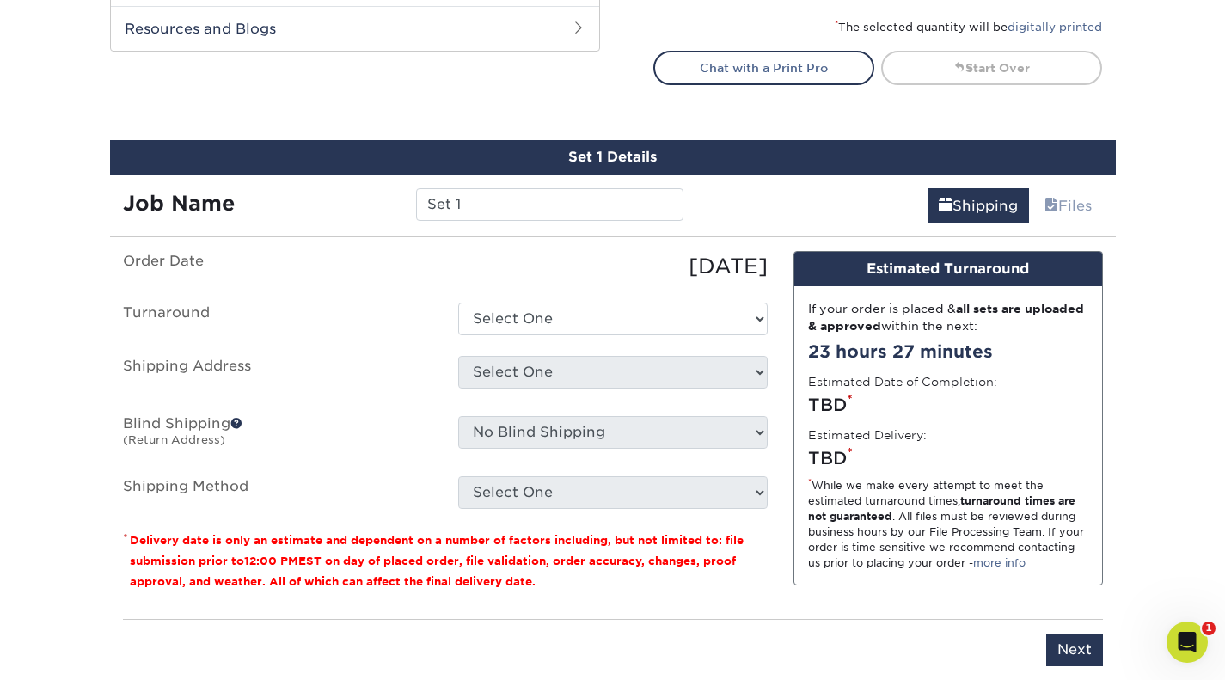
scroll to position [1004, 0]
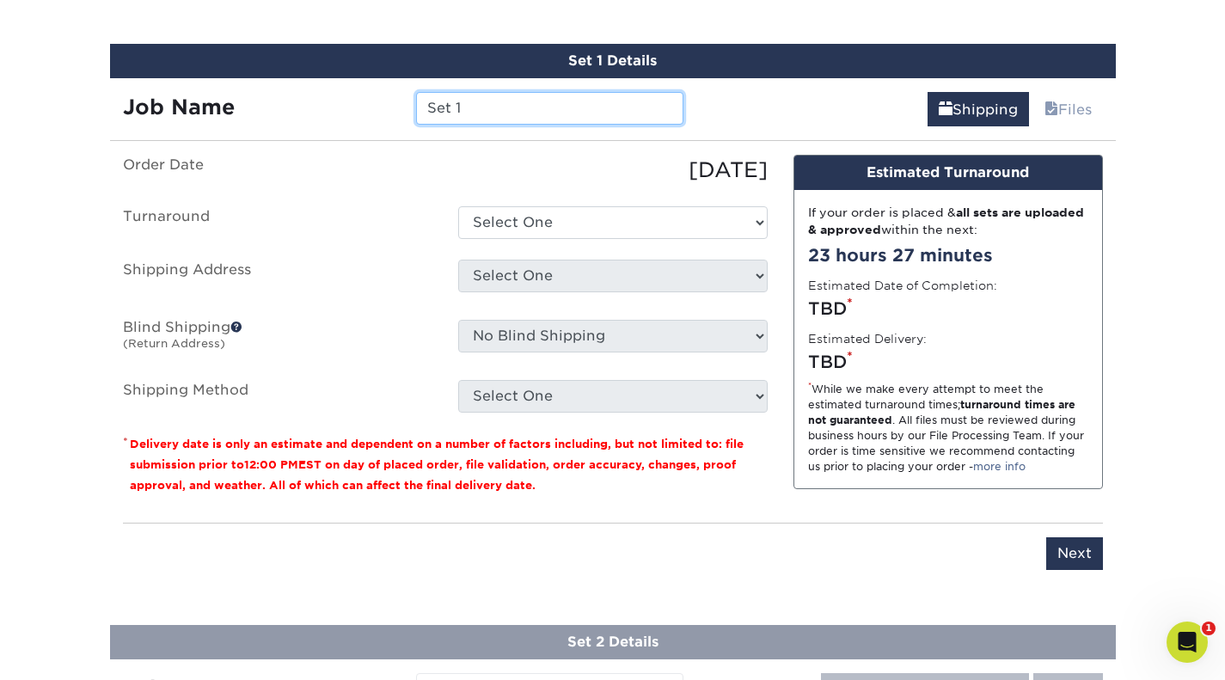
drag, startPoint x: 545, startPoint y: 103, endPoint x: 282, endPoint y: 102, distance: 263.1
click at [282, 102] on div "Job Name Set 1" at bounding box center [403, 108] width 587 height 33
paste input "CLUB-PTM-000"
type input "CLUB-PTM-0001"
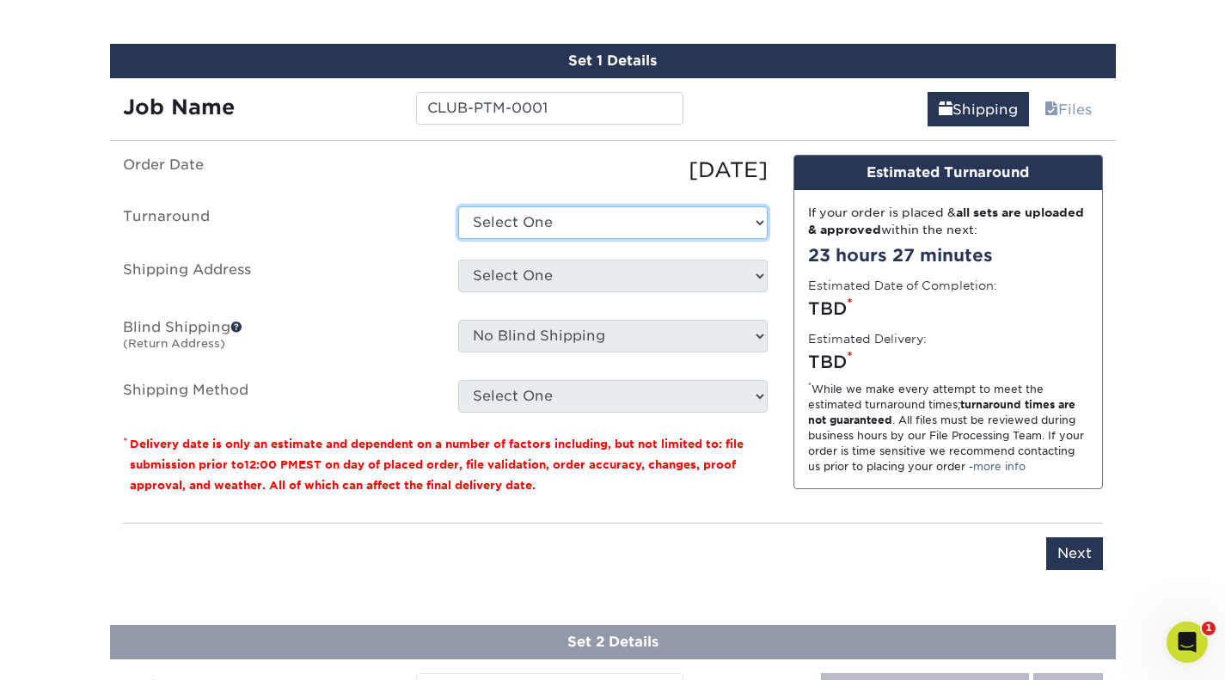
click at [474, 216] on select "Select One 2-4 Business Days 2 Day Next Business Day" at bounding box center [612, 222] width 309 height 33
select select "f6da06a4-5d60-42ec-9f91-401dbca7d3ef"
click at [458, 206] on select "Select One 2-4 Business Days 2 Day Next Business Day" at bounding box center [612, 222] width 309 height 33
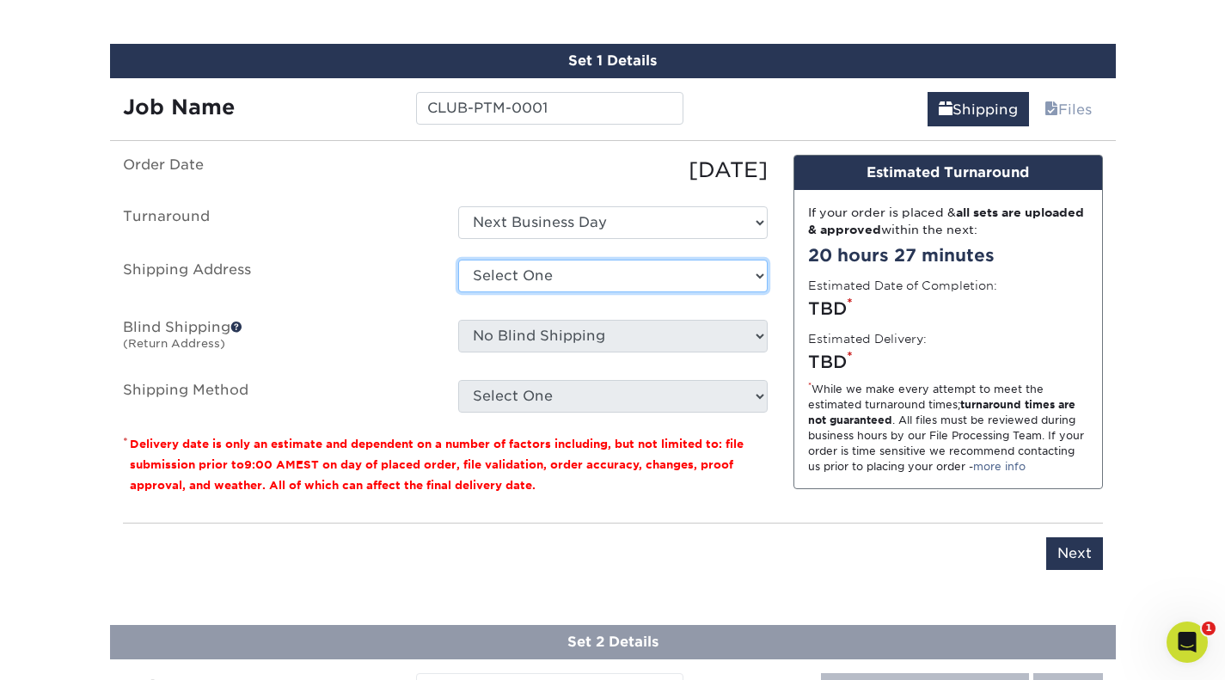
click at [530, 276] on select "Select One Ashworth Drive Aspen Cove Gambel Oak Way Hawn Drive + Add New Address" at bounding box center [612, 276] width 309 height 33
select select "285863"
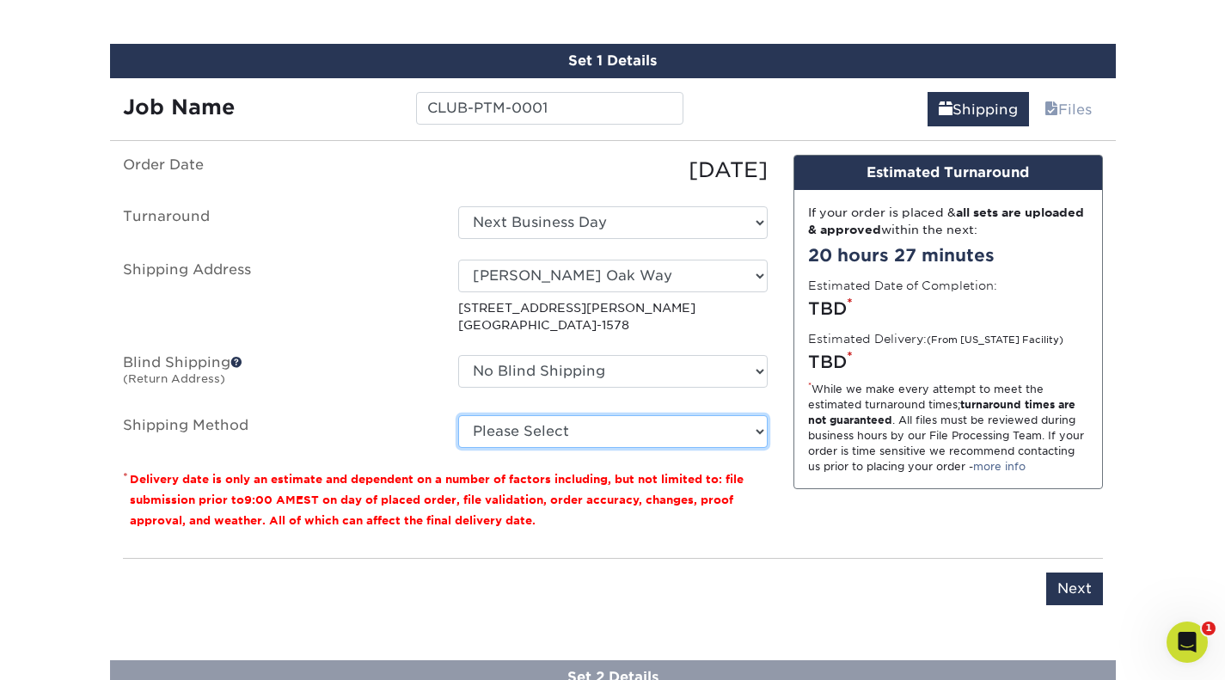
click at [756, 439] on select "Please Select 3 Day Shipping Service (+$20.06) Ground Shipping (+$20.27) 2 Day …" at bounding box center [612, 431] width 309 height 33
select select "02"
click at [458, 415] on select "Please Select 3 Day Shipping Service (+$20.06) Ground Shipping (+$20.27) 2 Day …" at bounding box center [612, 431] width 309 height 33
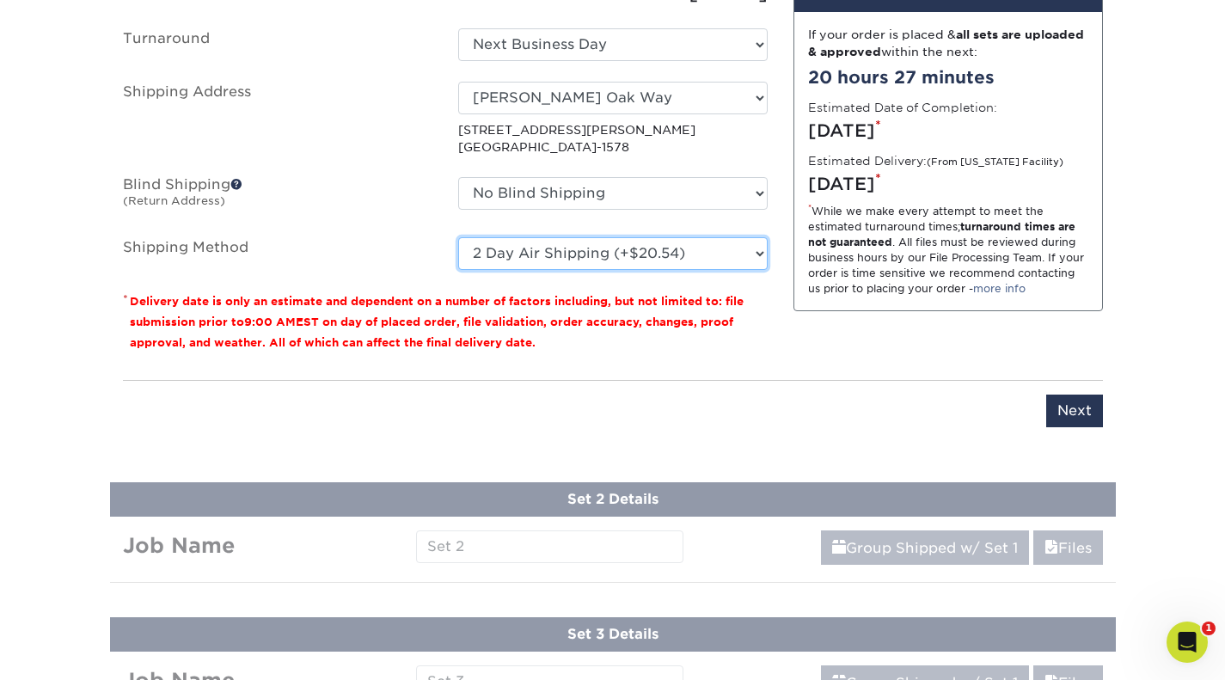
scroll to position [1195, 0]
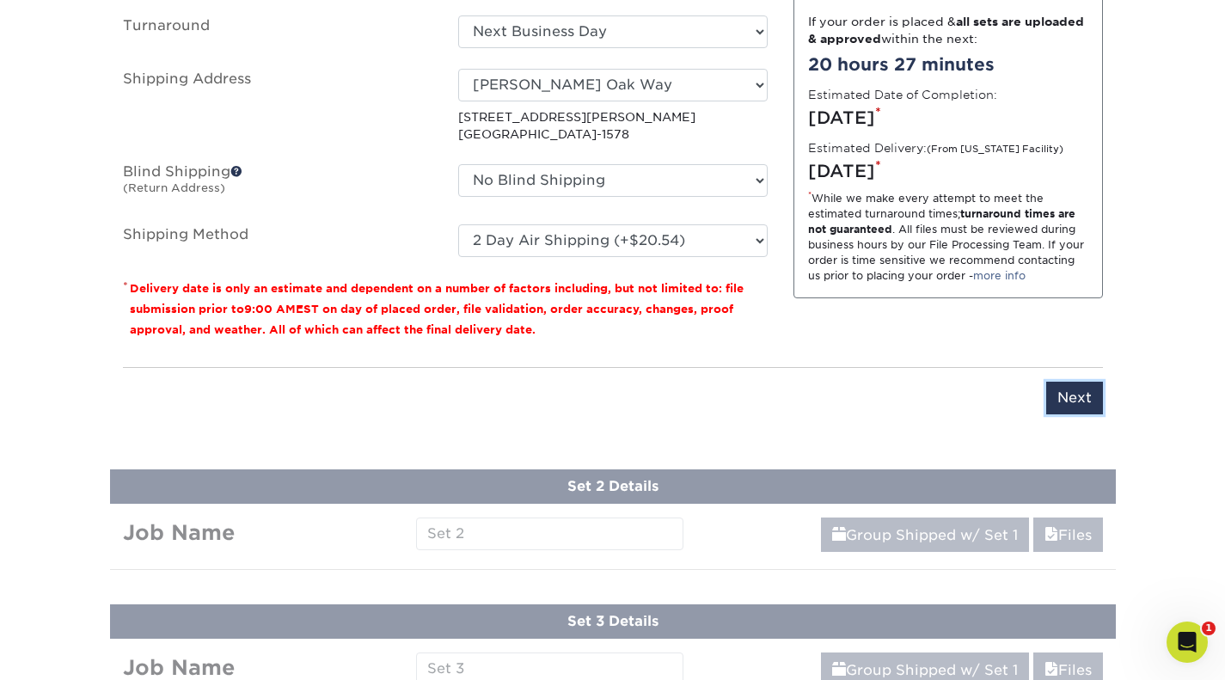
click at [1090, 400] on input "Next" at bounding box center [1074, 398] width 57 height 33
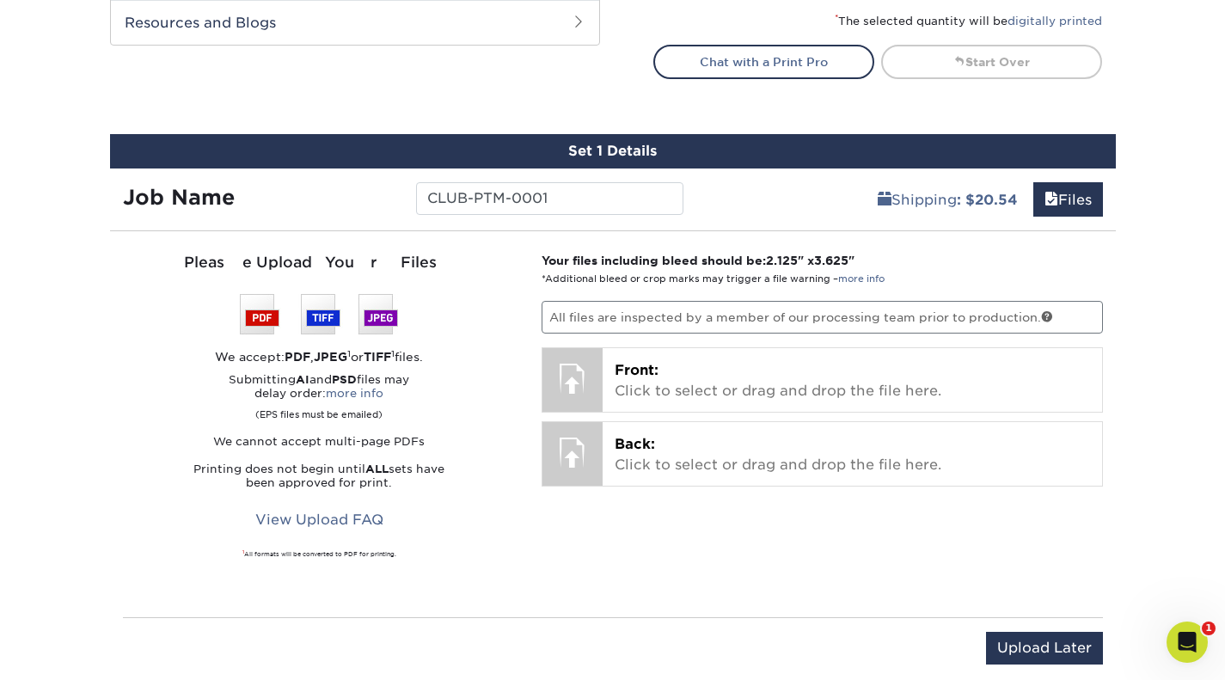
scroll to position [912, 0]
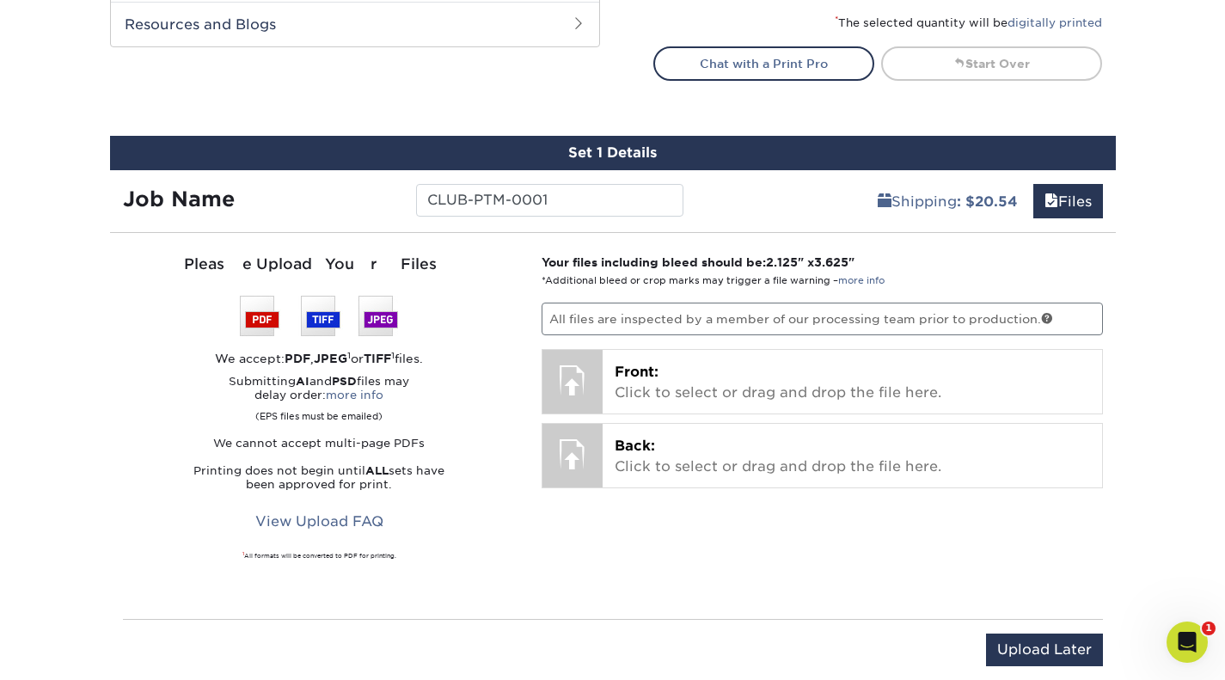
click at [796, 360] on div "Front: Click to select or drag and drop the file here. Choose file" at bounding box center [852, 382] width 499 height 64
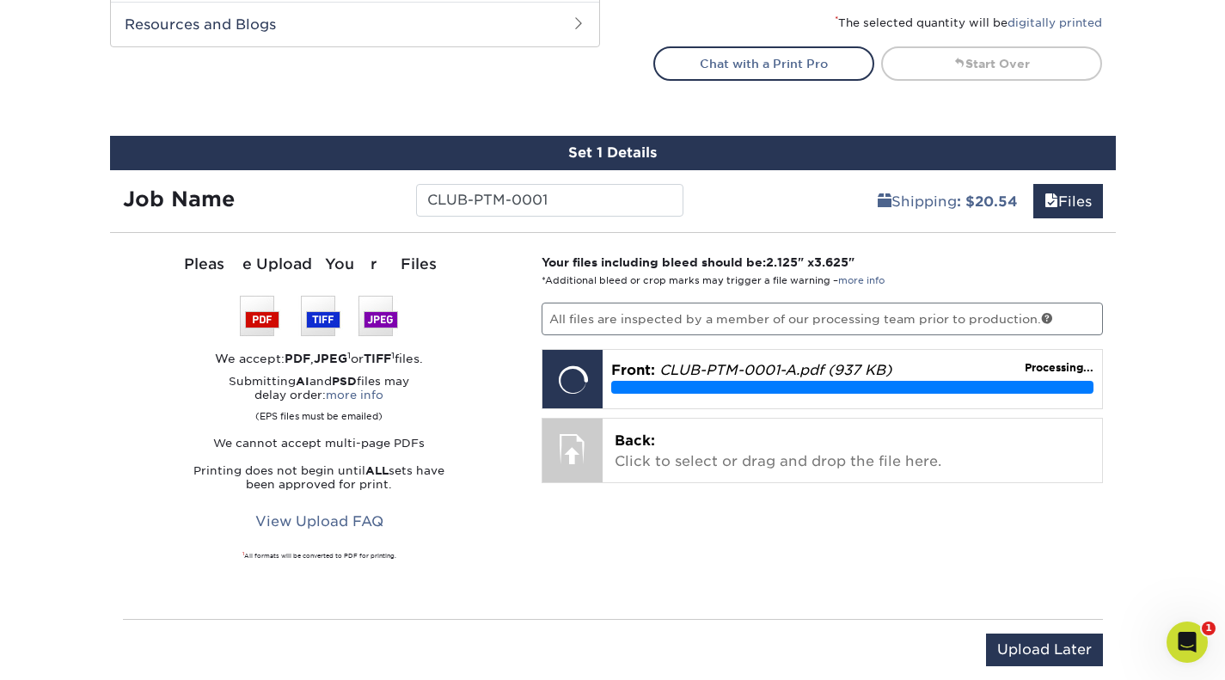
click at [724, 450] on p "Back: Click to select or drag and drop the file here." at bounding box center [852, 451] width 475 height 41
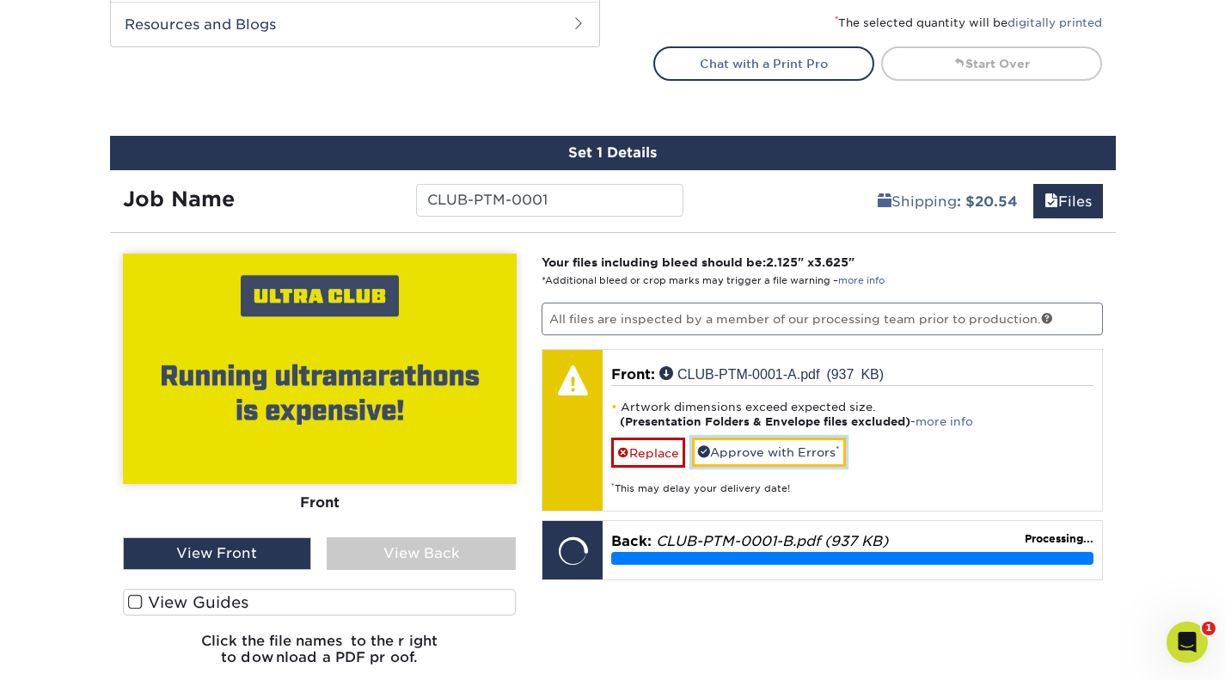
click at [788, 443] on link "Approve with Errors *" at bounding box center [769, 452] width 154 height 29
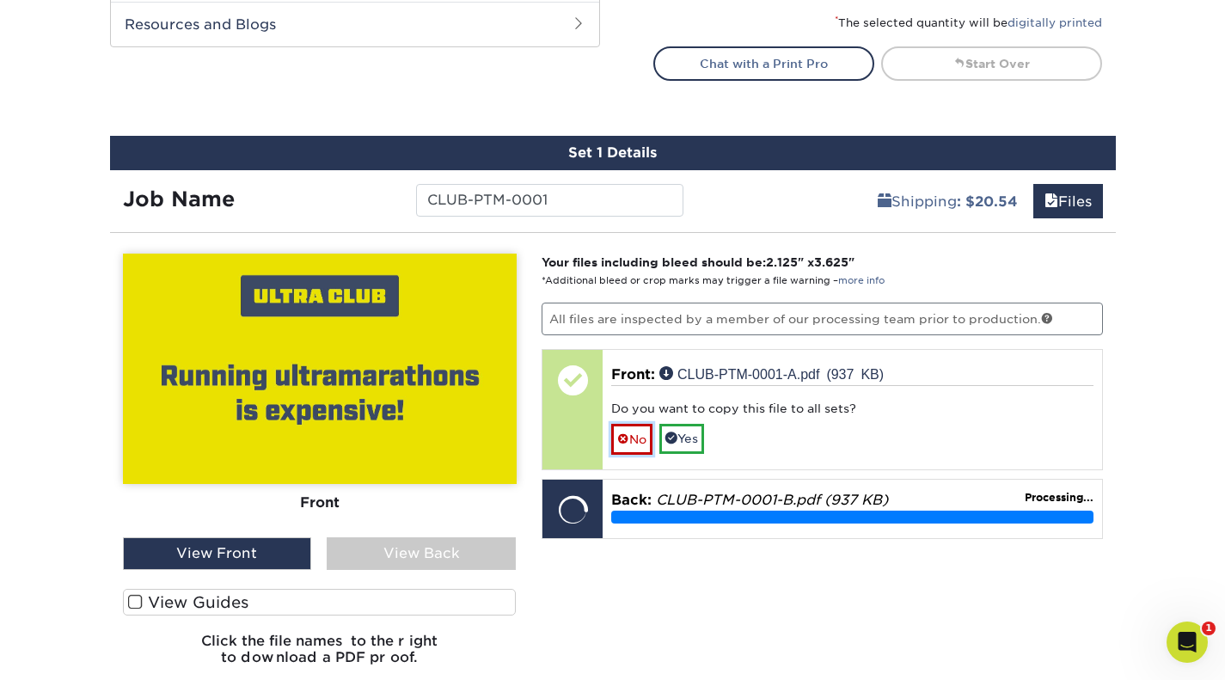
click at [633, 435] on link "No" at bounding box center [631, 439] width 41 height 30
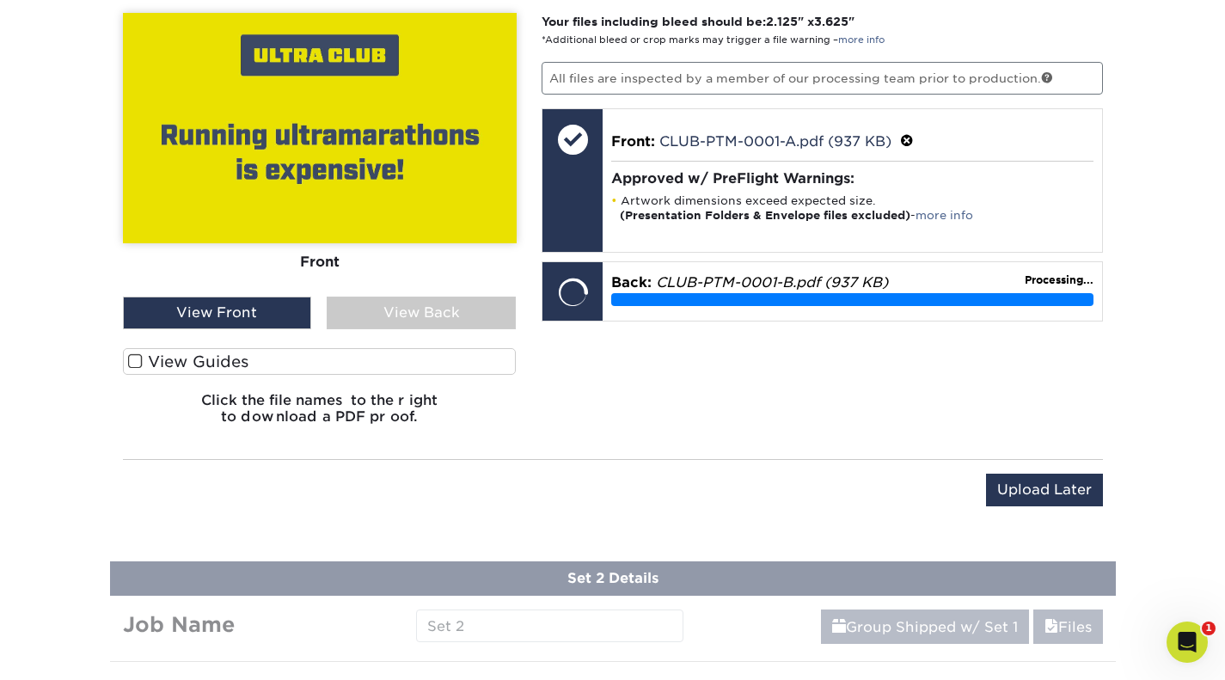
scroll to position [1159, 0]
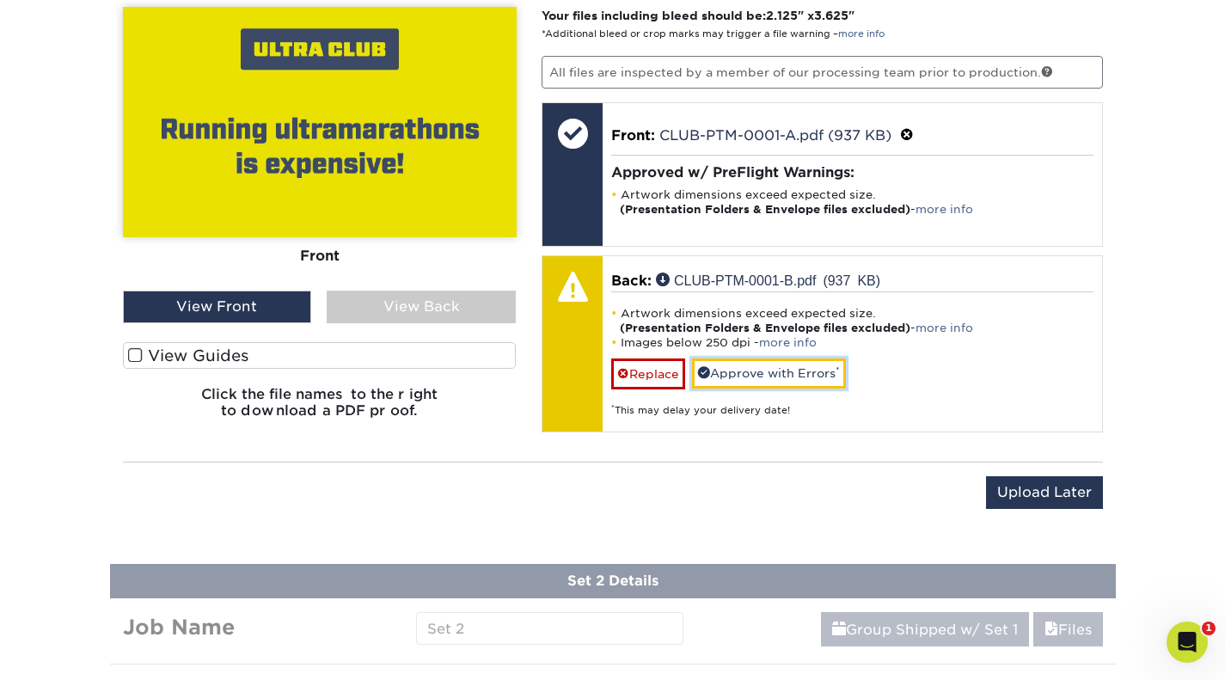
click at [747, 369] on link "Approve with Errors *" at bounding box center [769, 372] width 154 height 29
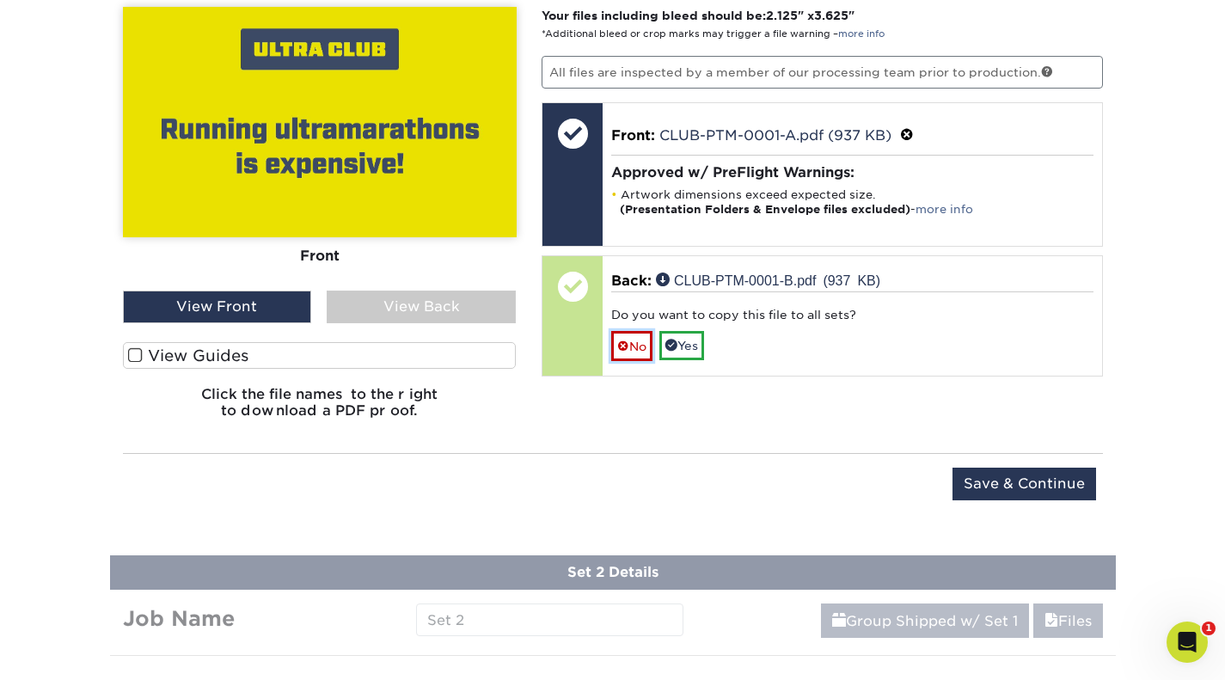
click at [634, 346] on link "No" at bounding box center [631, 346] width 41 height 30
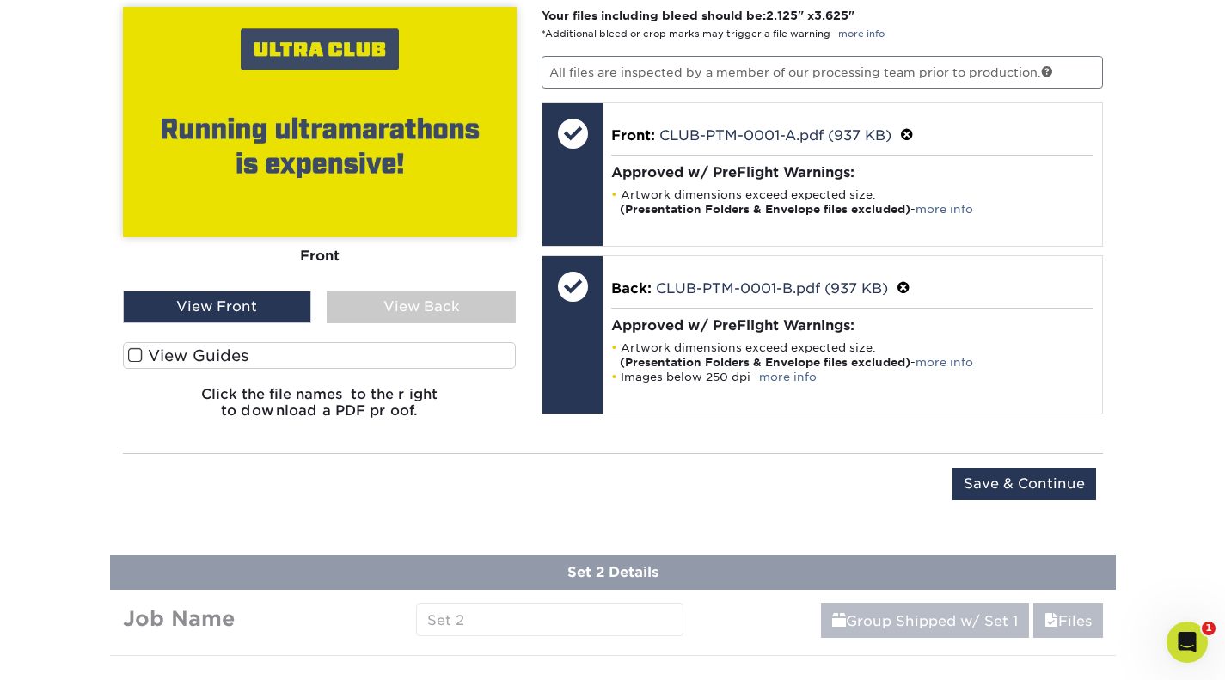
scroll to position [1133, 0]
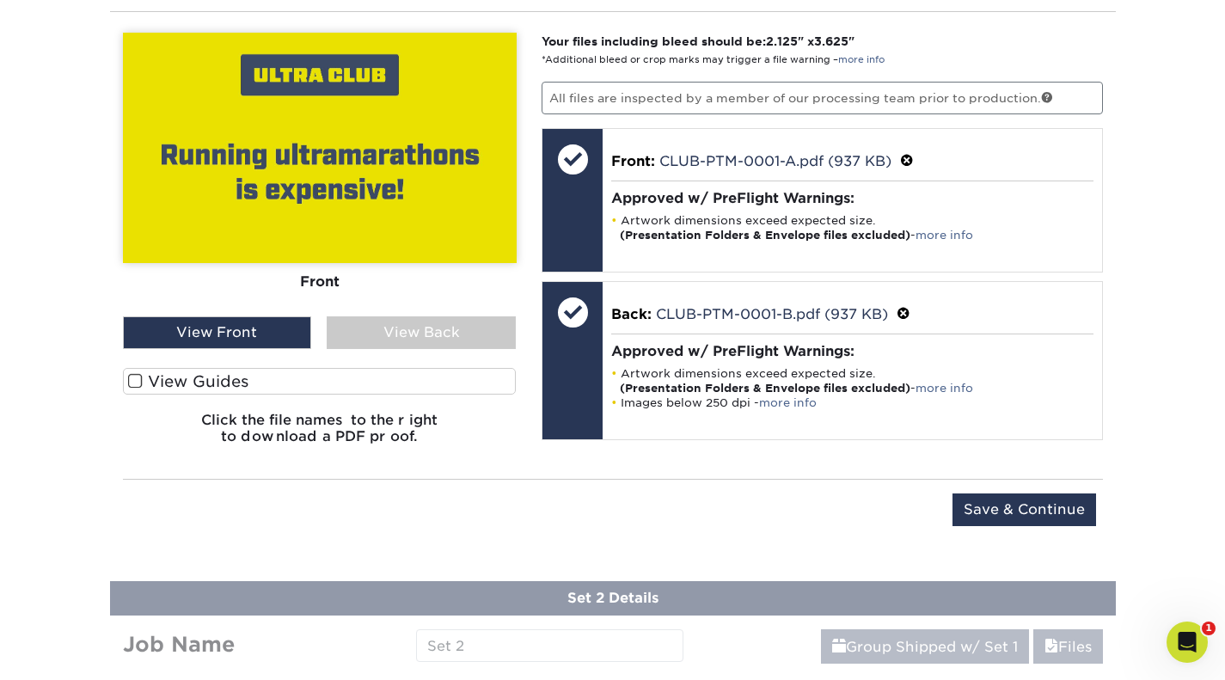
click at [432, 323] on div "View Back" at bounding box center [421, 332] width 189 height 33
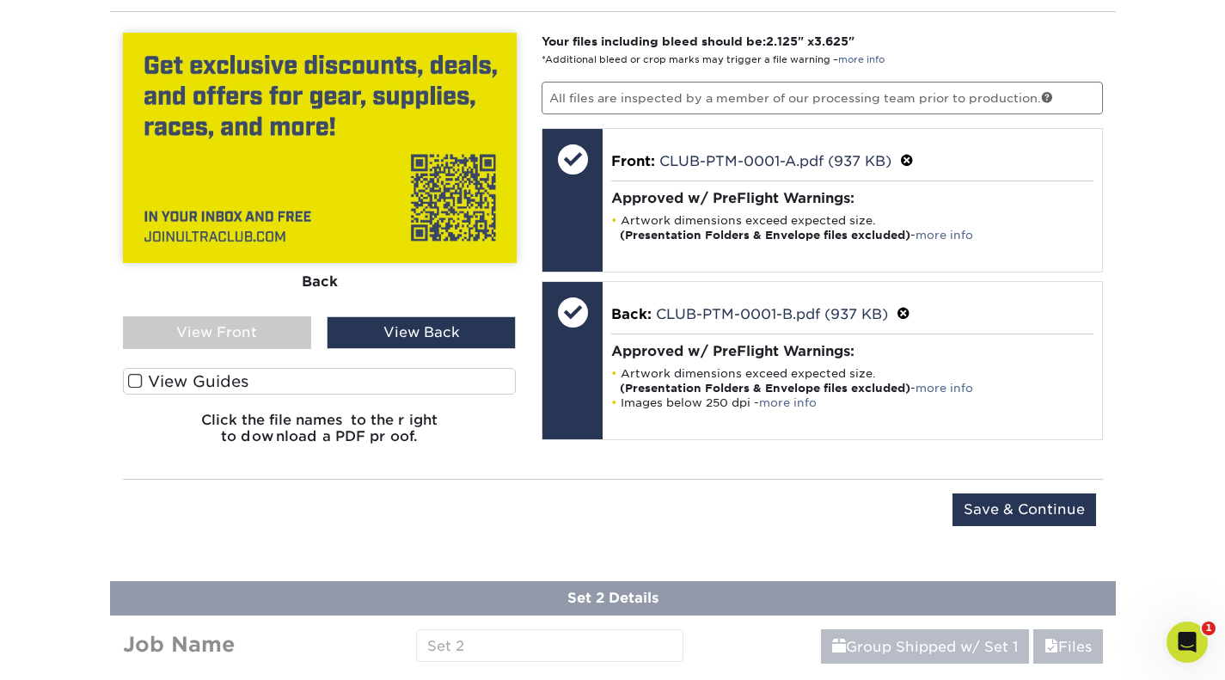
click at [266, 337] on div "View Front" at bounding box center [217, 332] width 189 height 33
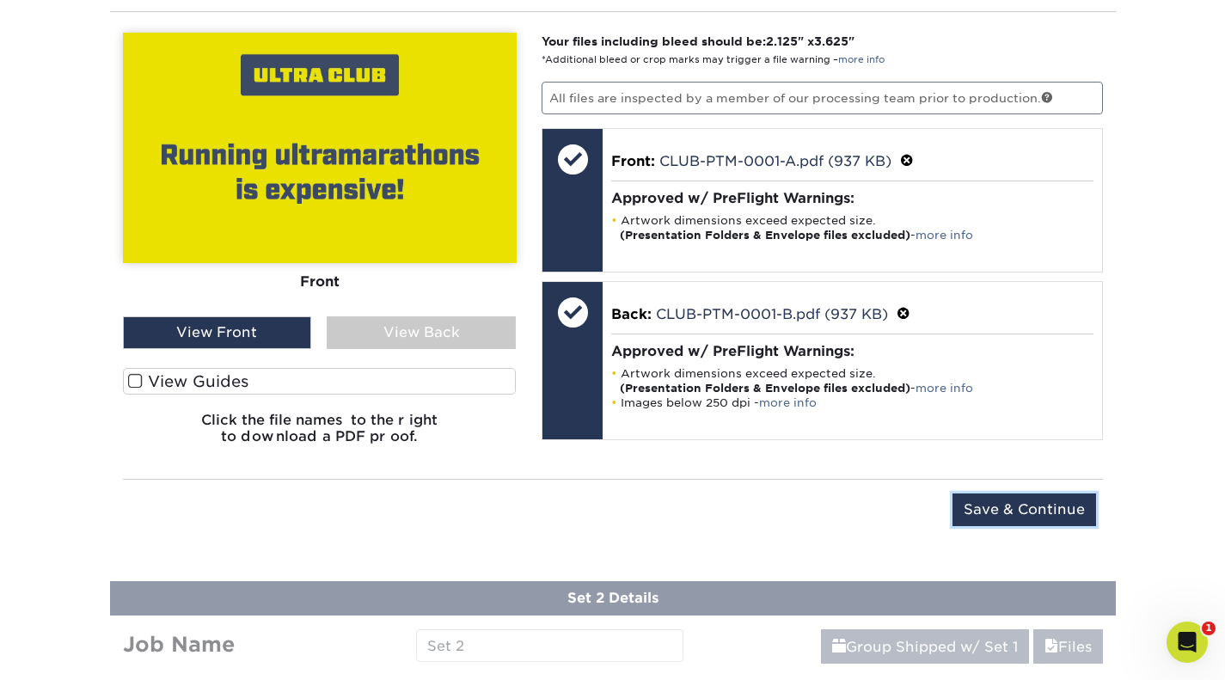
click at [1073, 511] on input "Save & Continue" at bounding box center [1025, 509] width 144 height 33
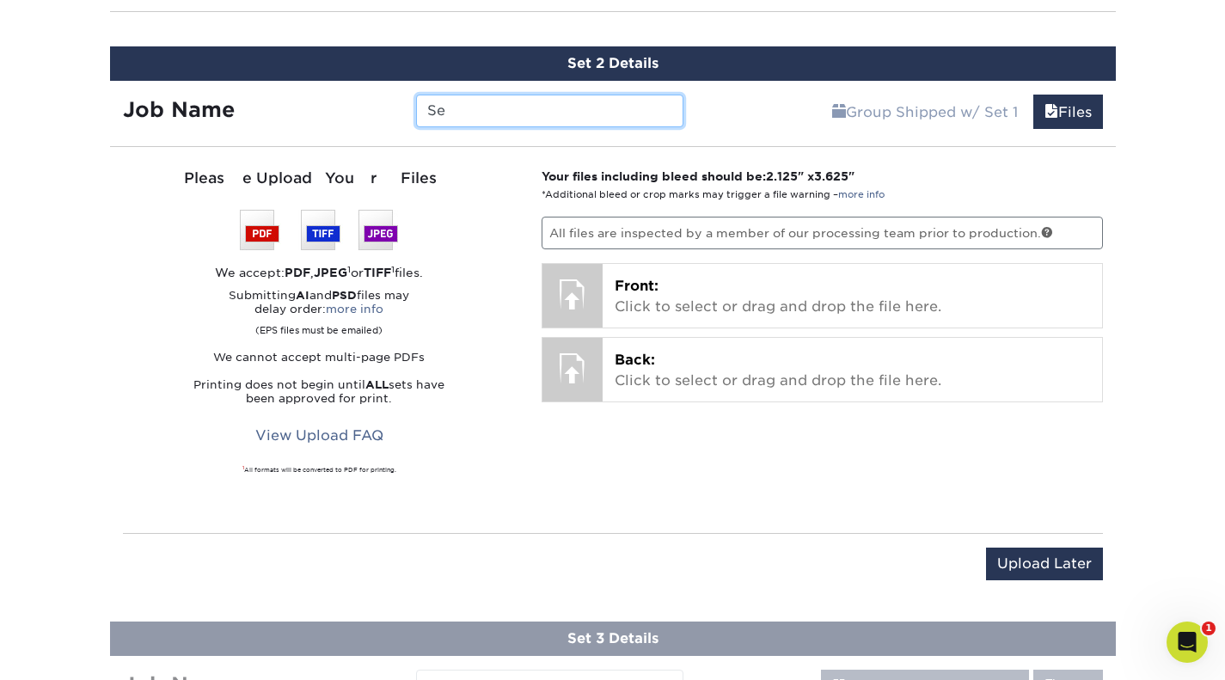
type input "S"
paste input "CLUB-PTM-0001"
type input "CLUB-PTM-0002"
click at [615, 311] on p "Front: Click to select or drag and drop the file here." at bounding box center [852, 296] width 475 height 41
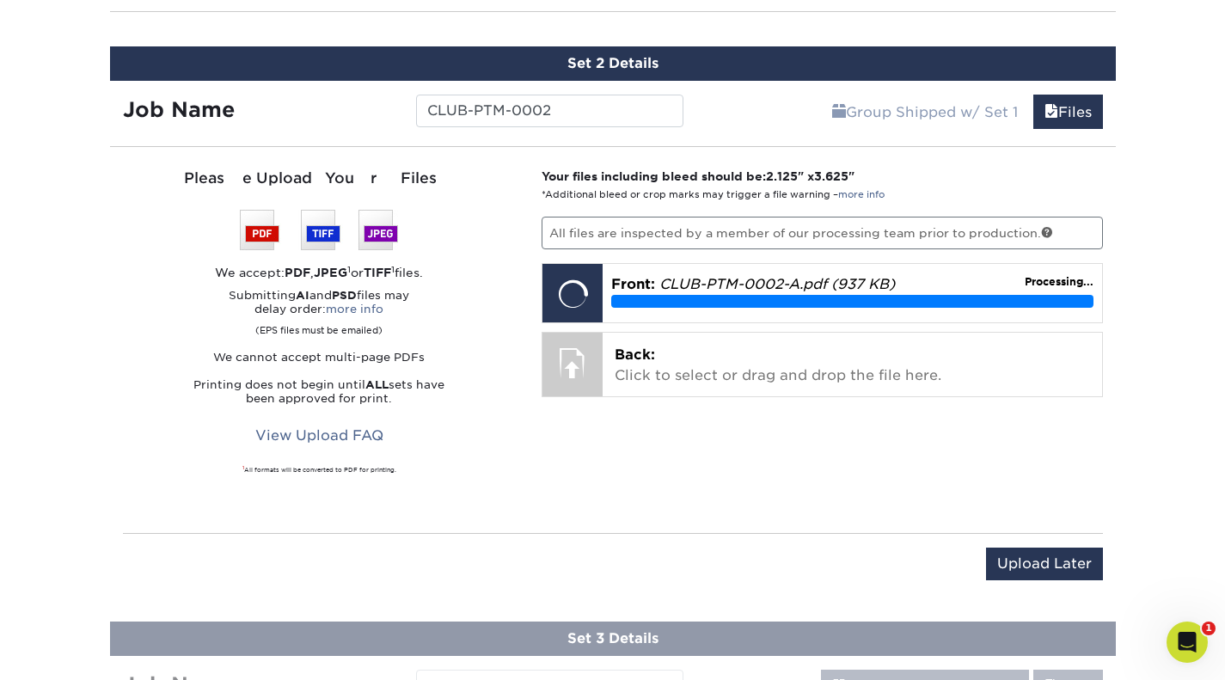
click at [709, 371] on p "Back: Click to select or drag and drop the file here." at bounding box center [852, 365] width 475 height 41
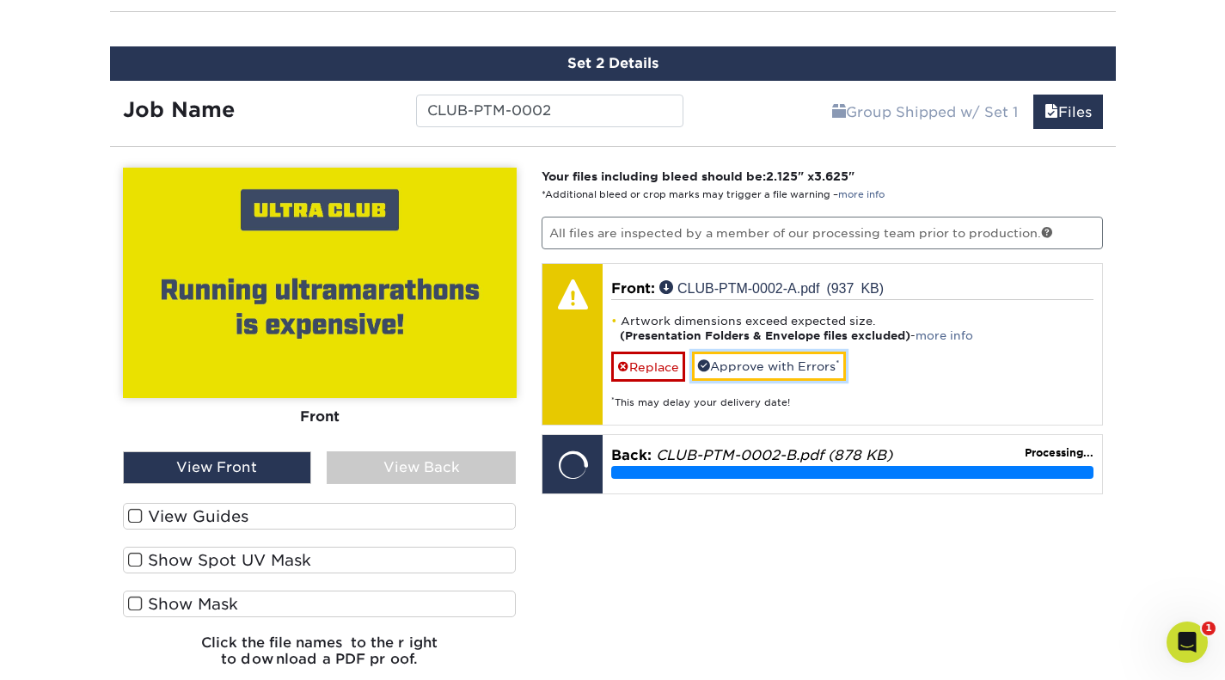
click at [791, 373] on link "Approve with Errors *" at bounding box center [769, 366] width 154 height 29
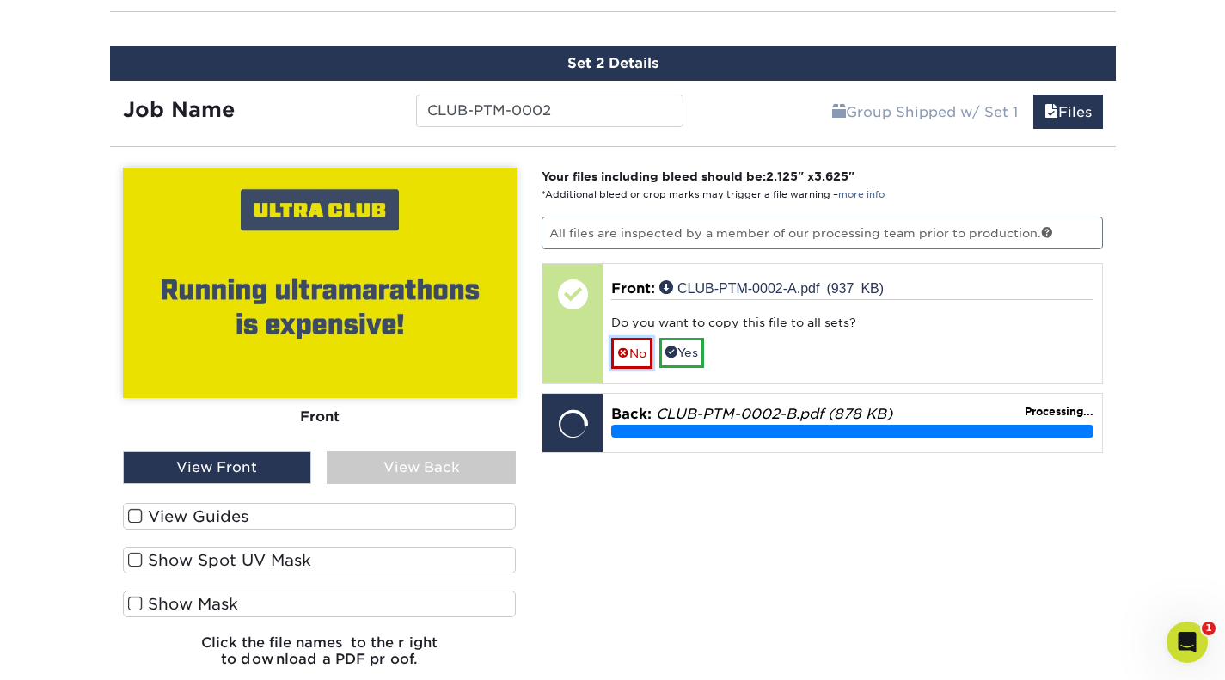
click at [646, 354] on link "No" at bounding box center [631, 353] width 41 height 30
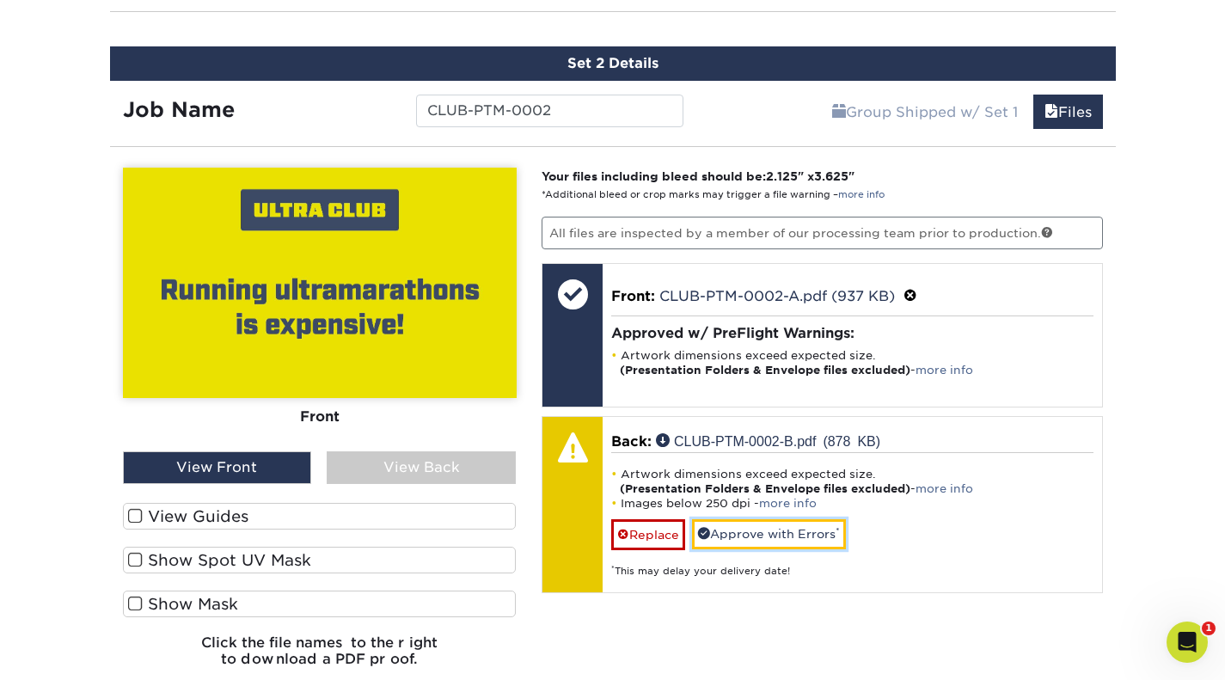
click at [730, 527] on link "Approve with Errors *" at bounding box center [769, 533] width 154 height 29
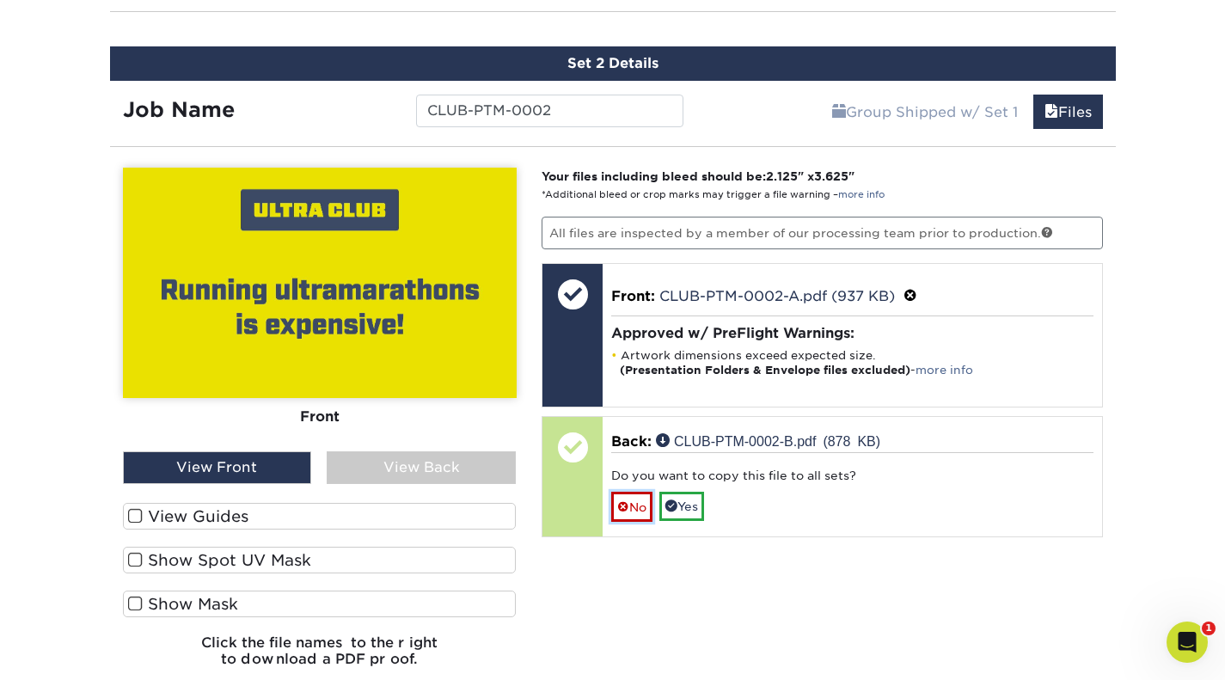
click at [642, 508] on link "No" at bounding box center [631, 507] width 41 height 30
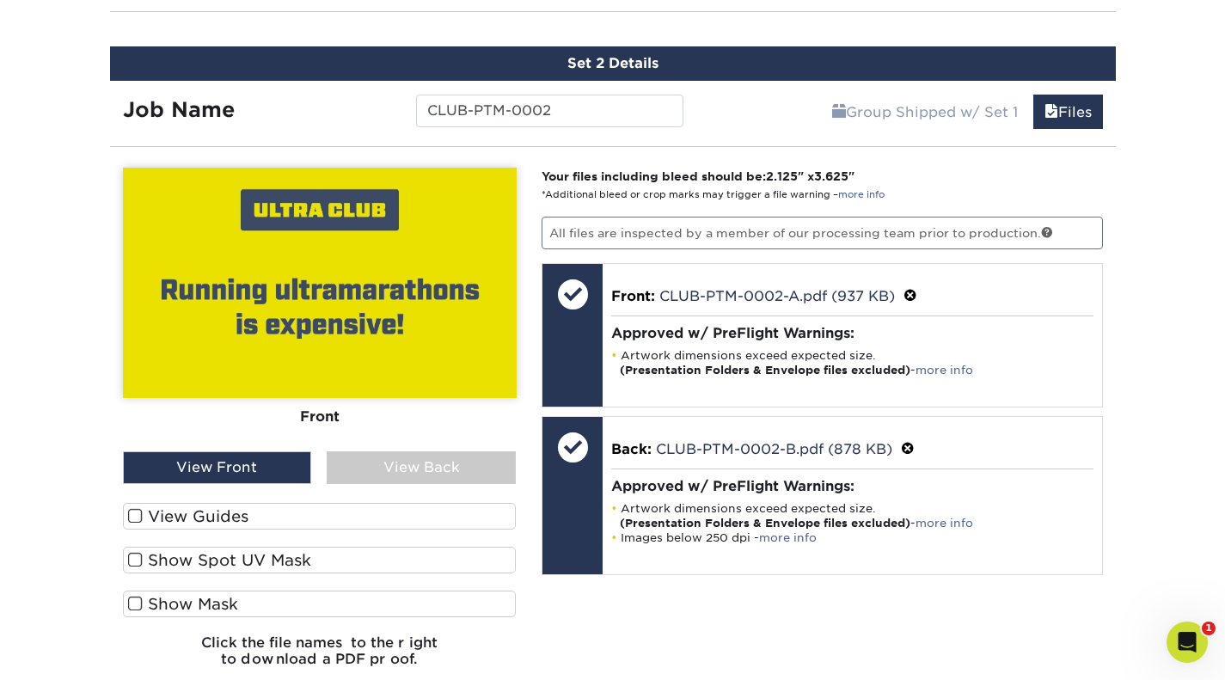
click at [448, 472] on div "View Back" at bounding box center [421, 467] width 189 height 33
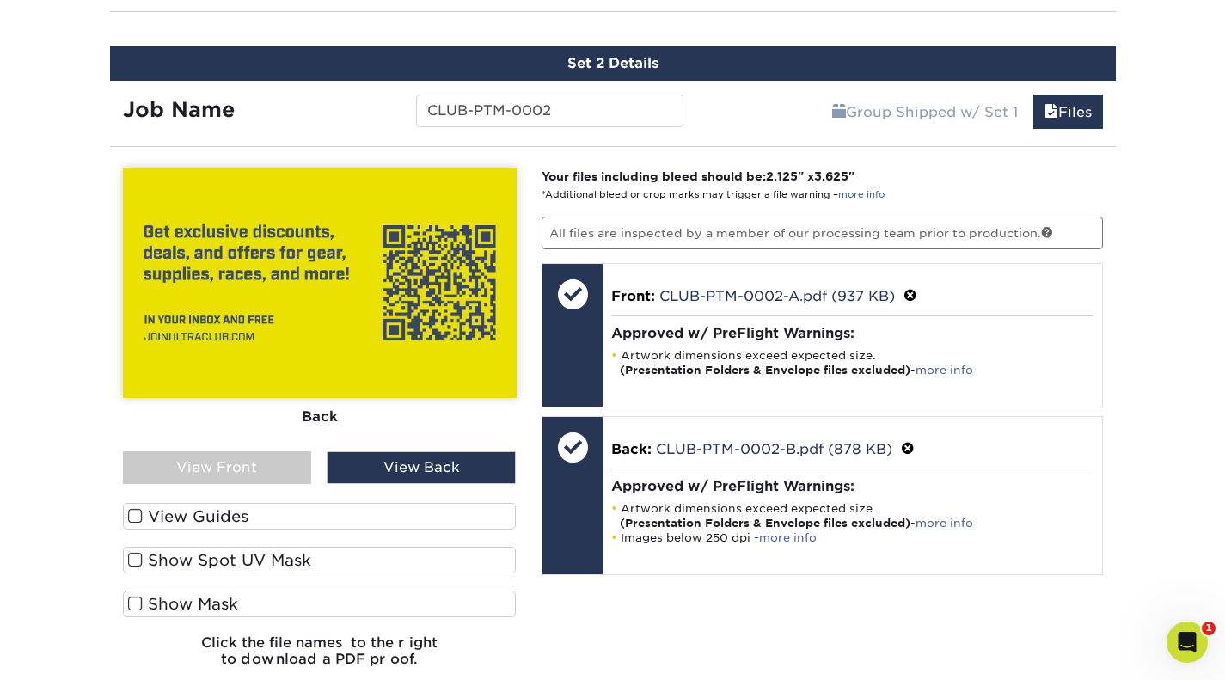
click at [262, 472] on div "View Front" at bounding box center [217, 467] width 189 height 33
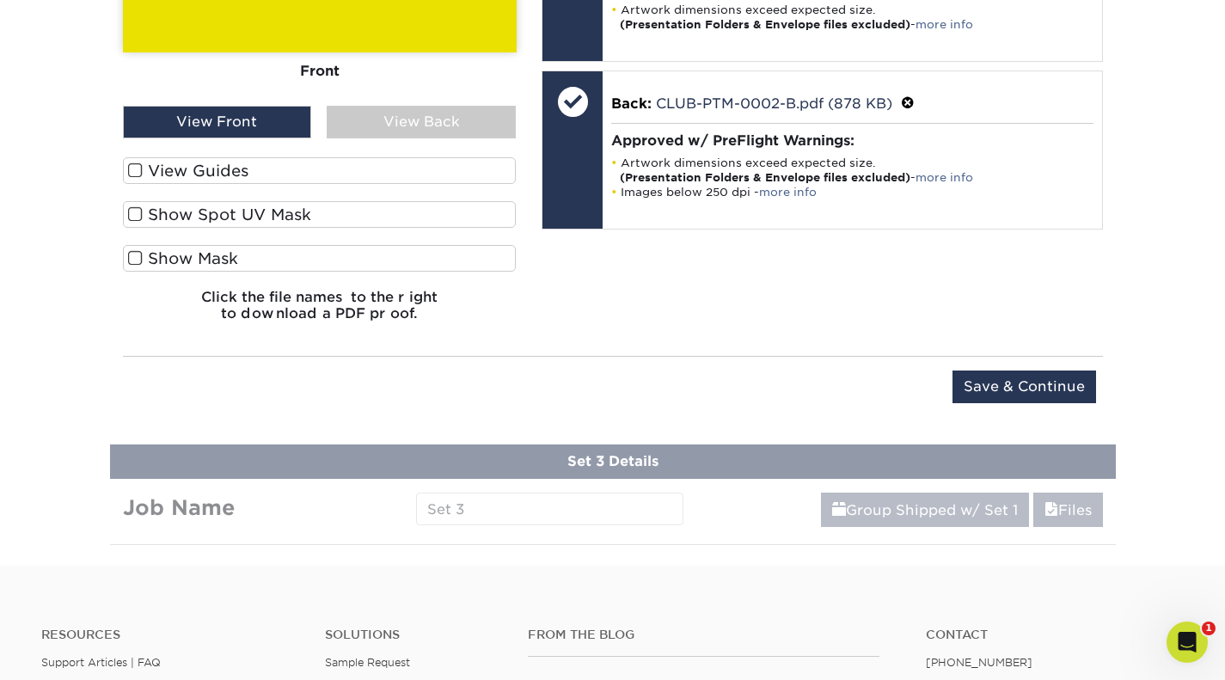
scroll to position [1480, 0]
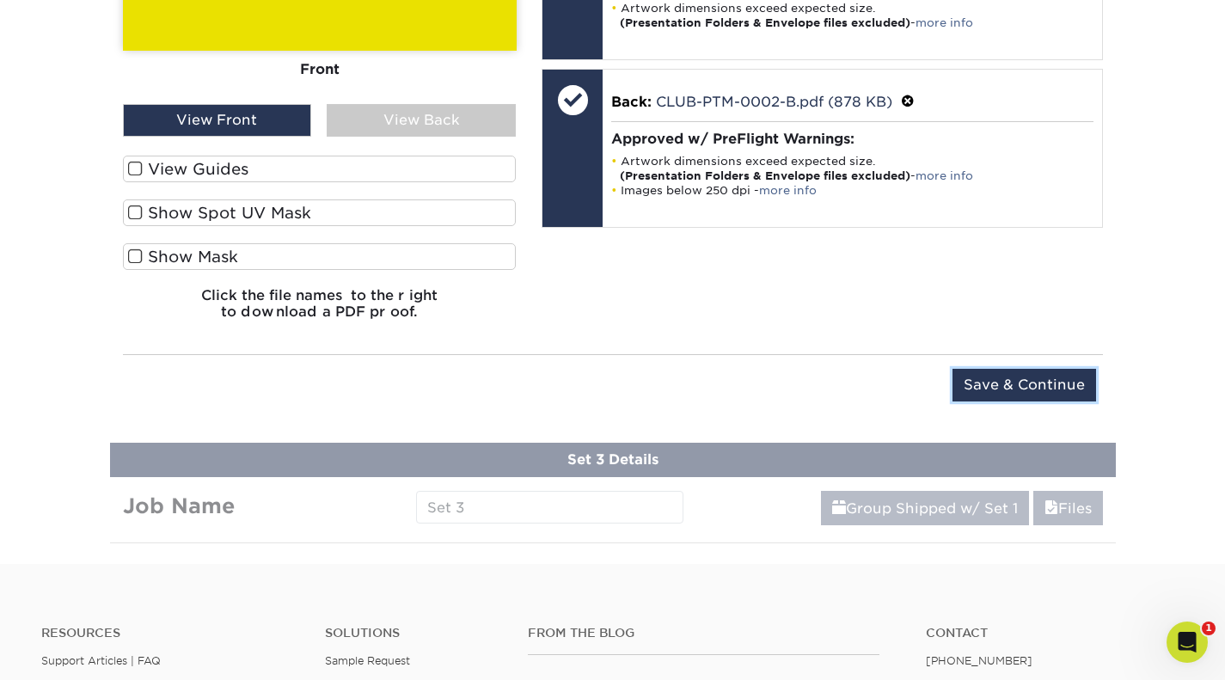
click at [1079, 378] on input "Save & Continue" at bounding box center [1025, 385] width 144 height 33
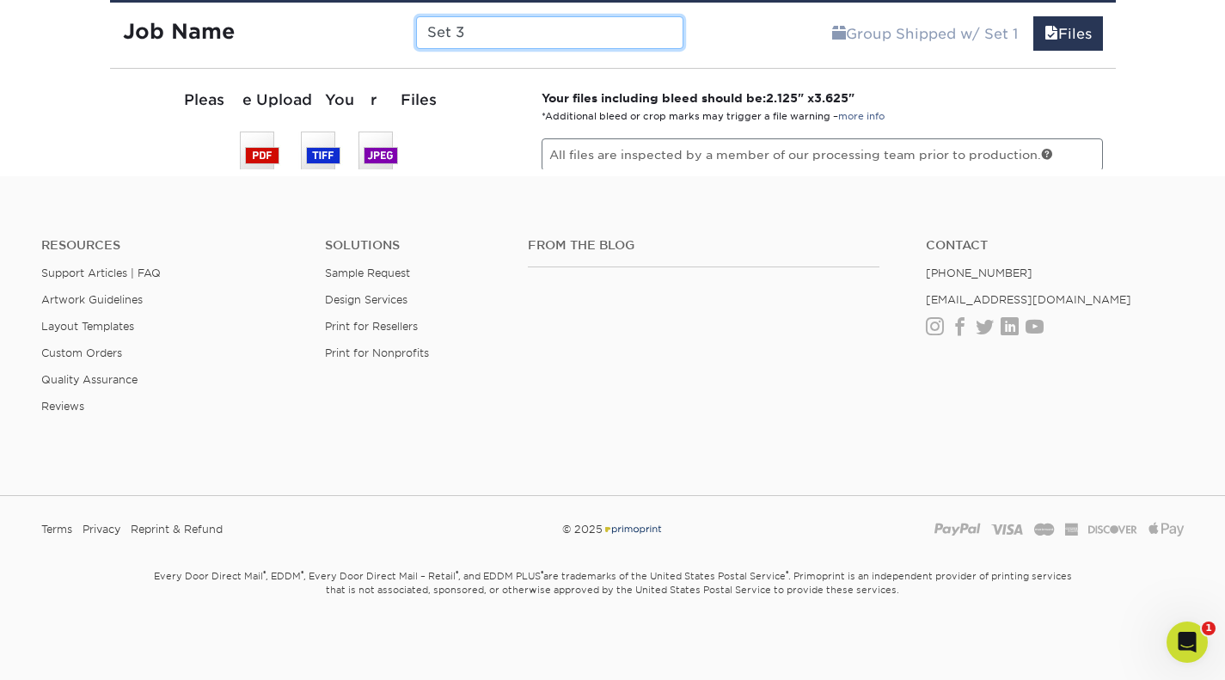
scroll to position [1038, 0]
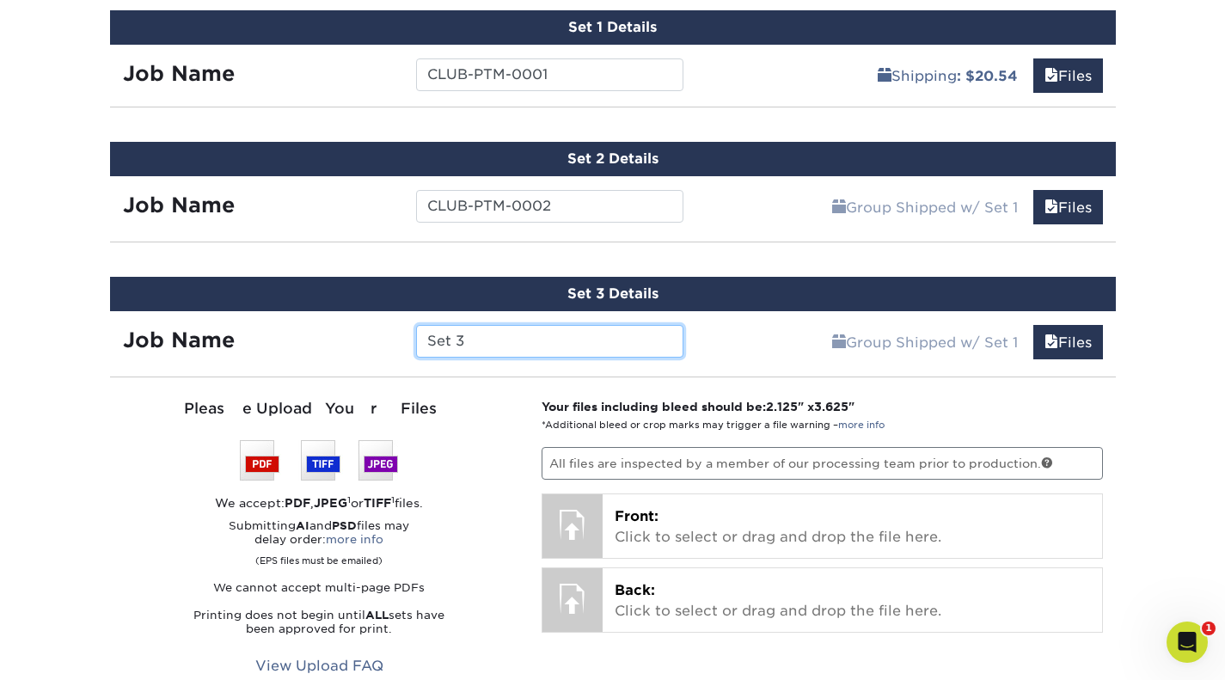
click at [551, 328] on input "Set 3" at bounding box center [549, 341] width 267 height 33
drag, startPoint x: 551, startPoint y: 328, endPoint x: 381, endPoint y: 322, distance: 170.3
click at [381, 322] on div "Job Name Set 3" at bounding box center [403, 337] width 587 height 52
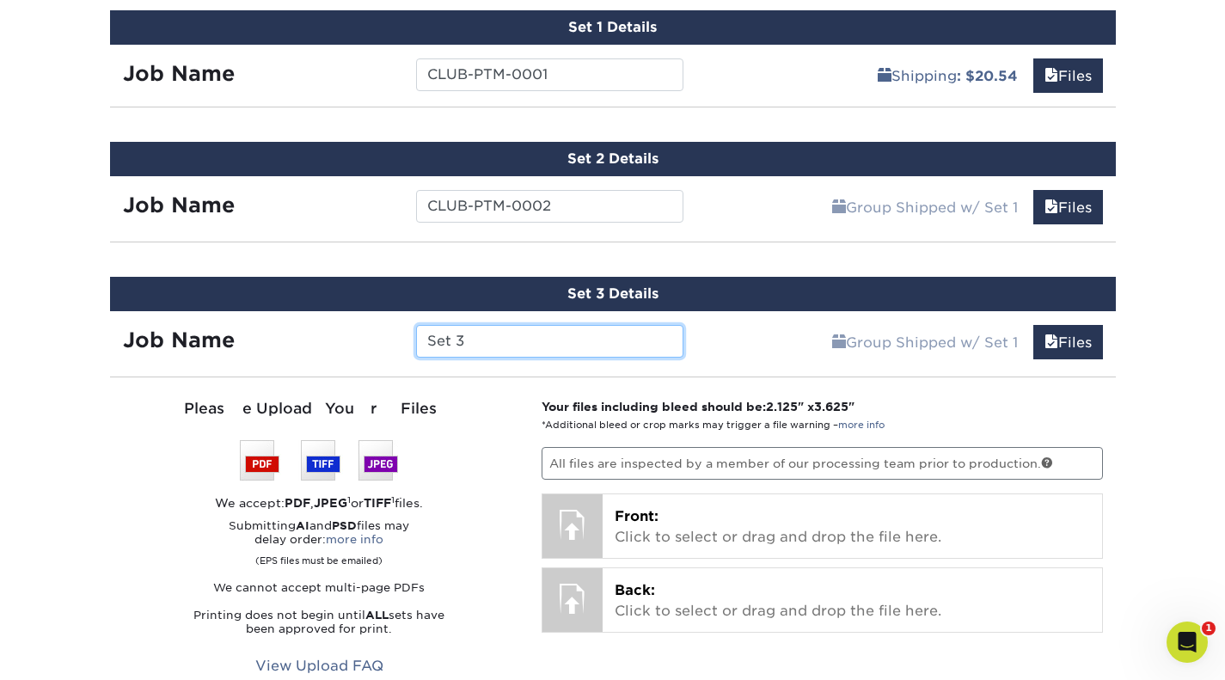
drag, startPoint x: 483, startPoint y: 335, endPoint x: 416, endPoint y: 342, distance: 67.4
click at [416, 342] on input "Set 3" at bounding box center [549, 341] width 267 height 33
paste input "CLUB-PTM-0001"
type input "CLUB-PTM-0003"
click at [962, 376] on div "Set 3 Details Job Name CLUB-PTM-0003 Group Shipped w/ Set 1 Files Continue You'…" at bounding box center [613, 554] width 1006 height 554
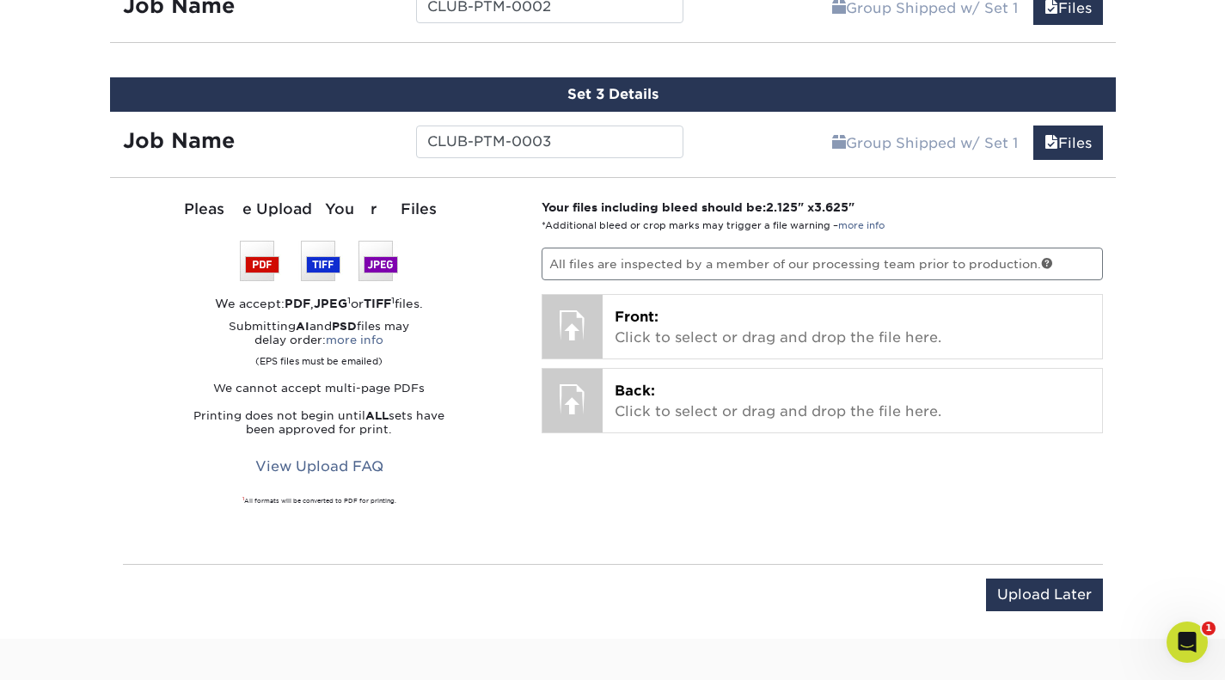
scroll to position [1240, 0]
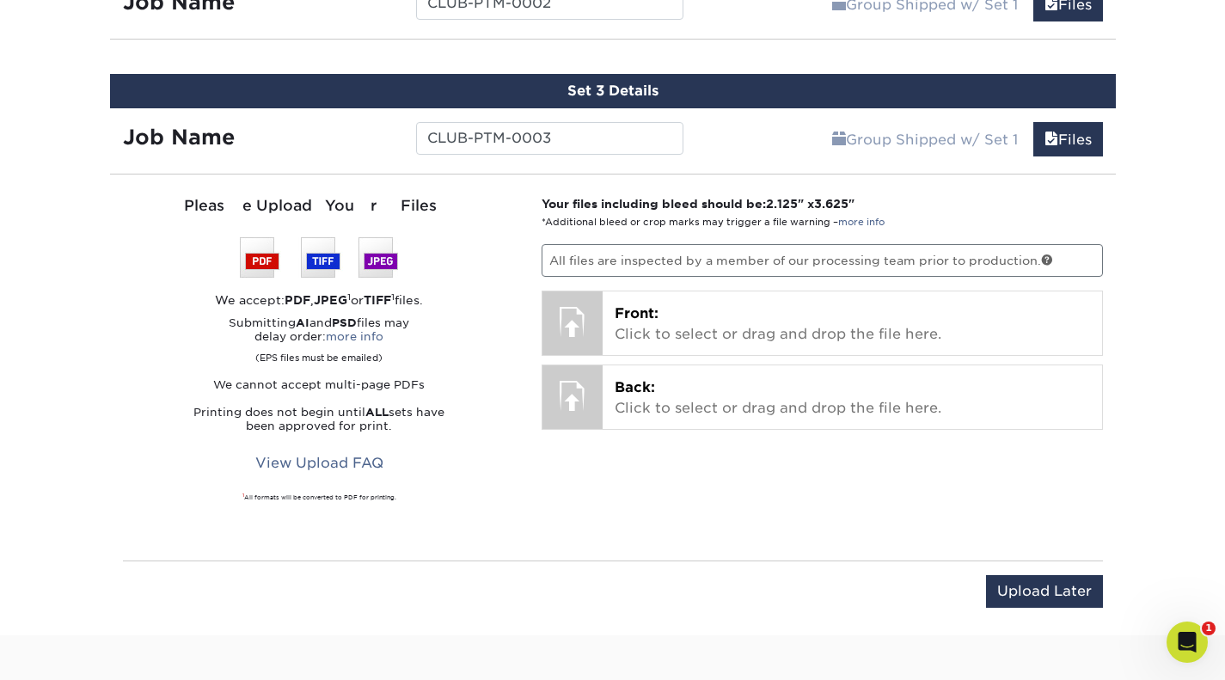
click at [669, 339] on p "Front: Click to select or drag and drop the file here." at bounding box center [852, 323] width 475 height 41
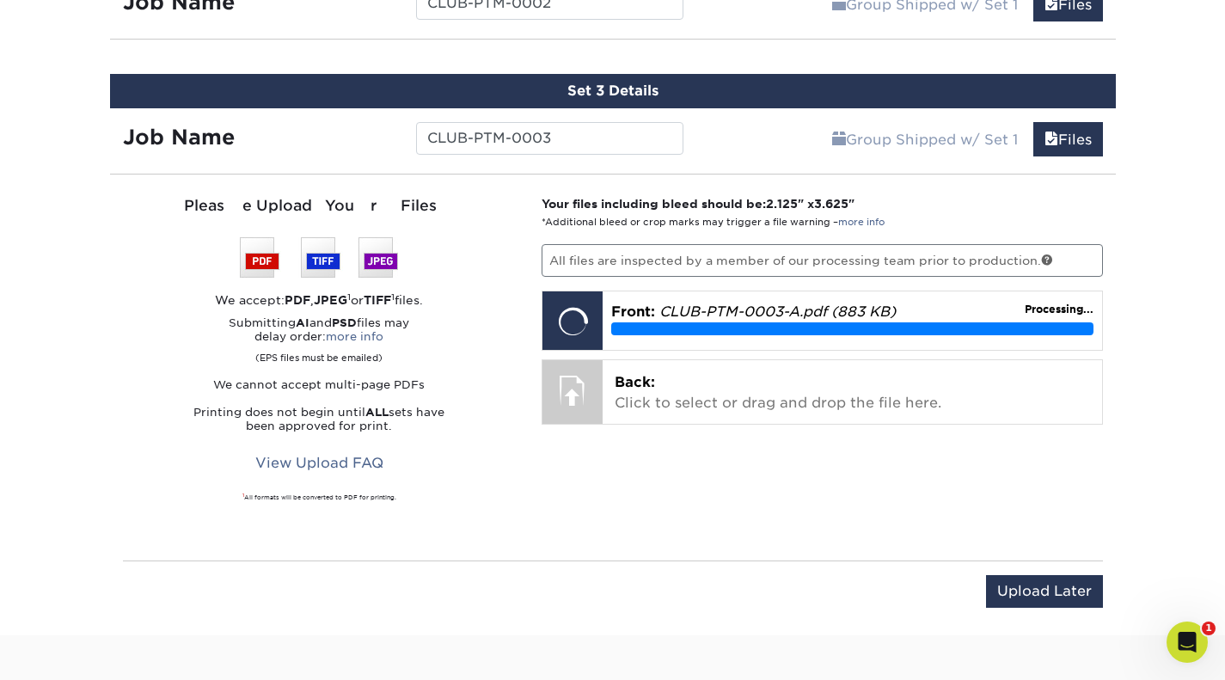
click at [645, 374] on span "Back:" at bounding box center [635, 382] width 40 height 16
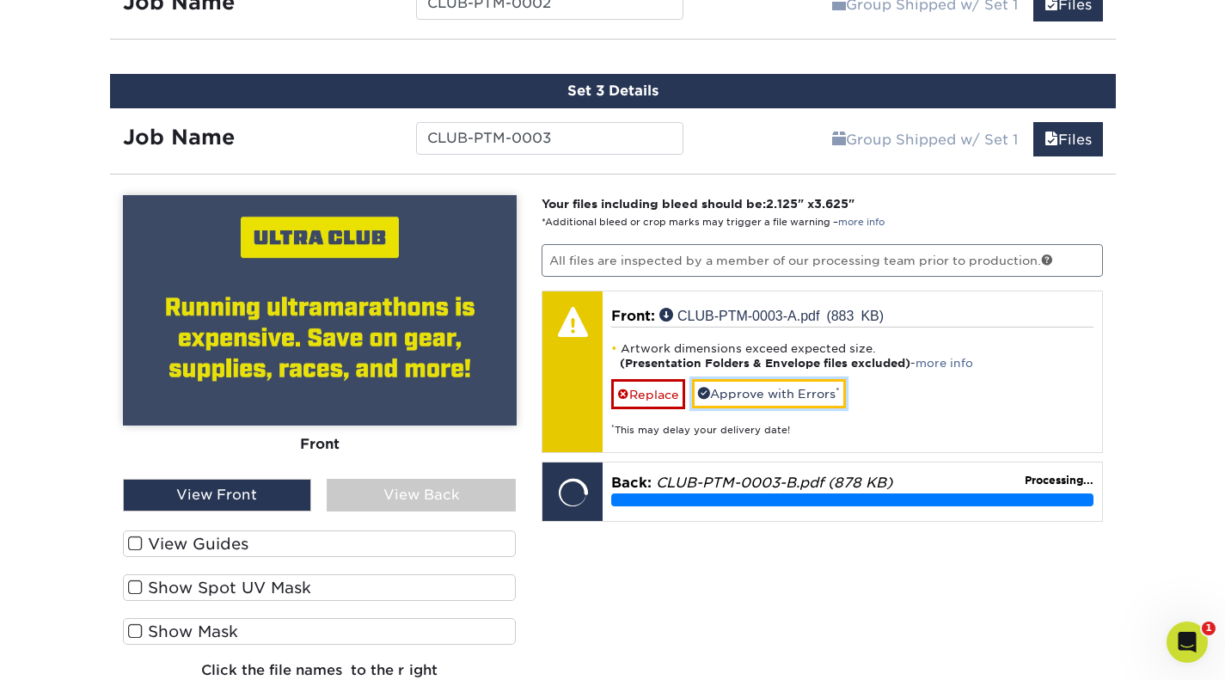
click at [777, 384] on link "Approve with Errors *" at bounding box center [769, 393] width 154 height 29
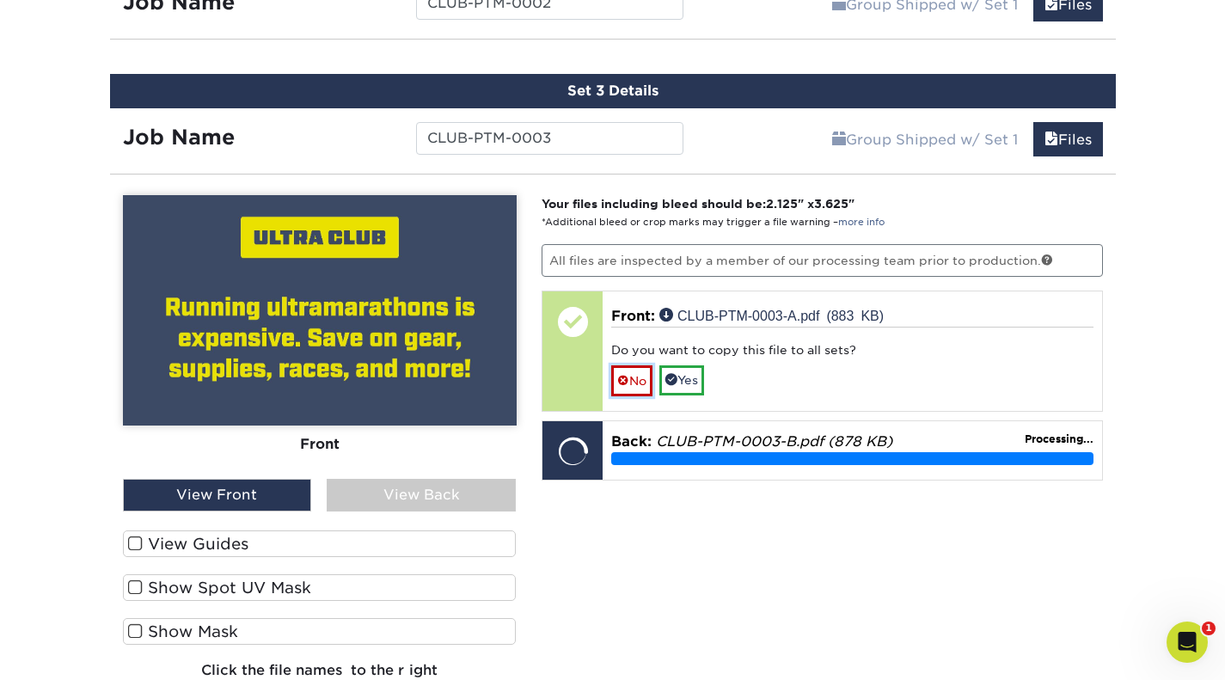
click at [620, 374] on span at bounding box center [623, 381] width 12 height 14
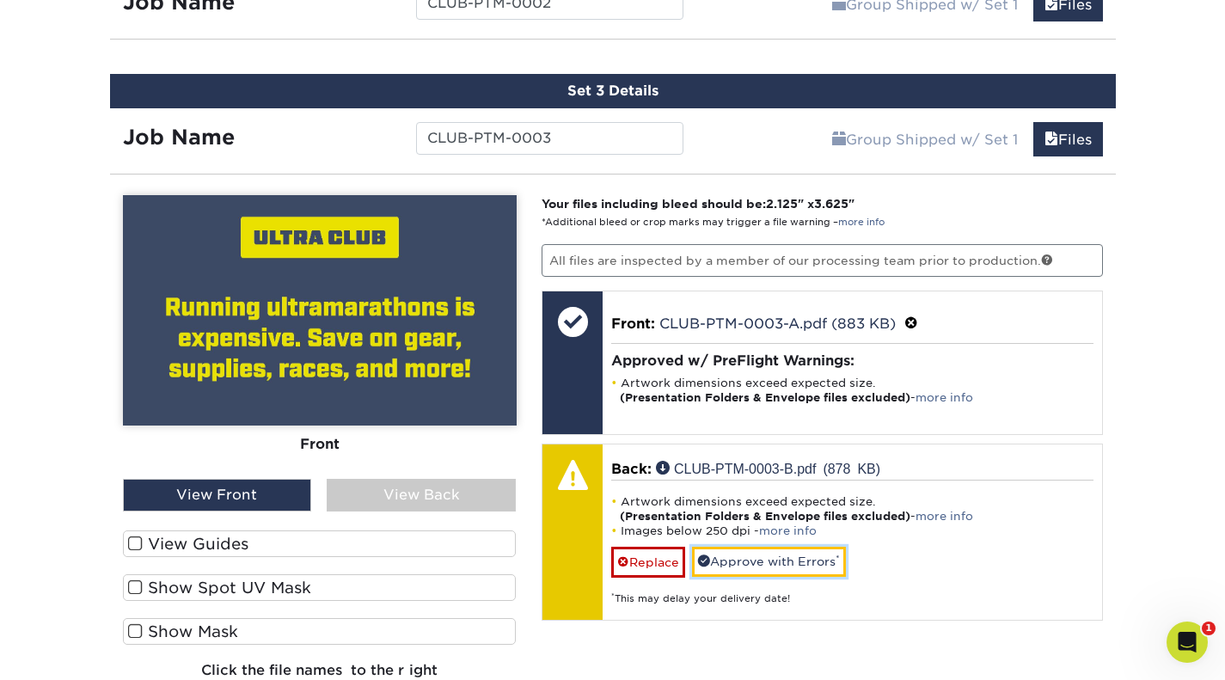
click at [754, 554] on link "Approve with Errors *" at bounding box center [769, 561] width 154 height 29
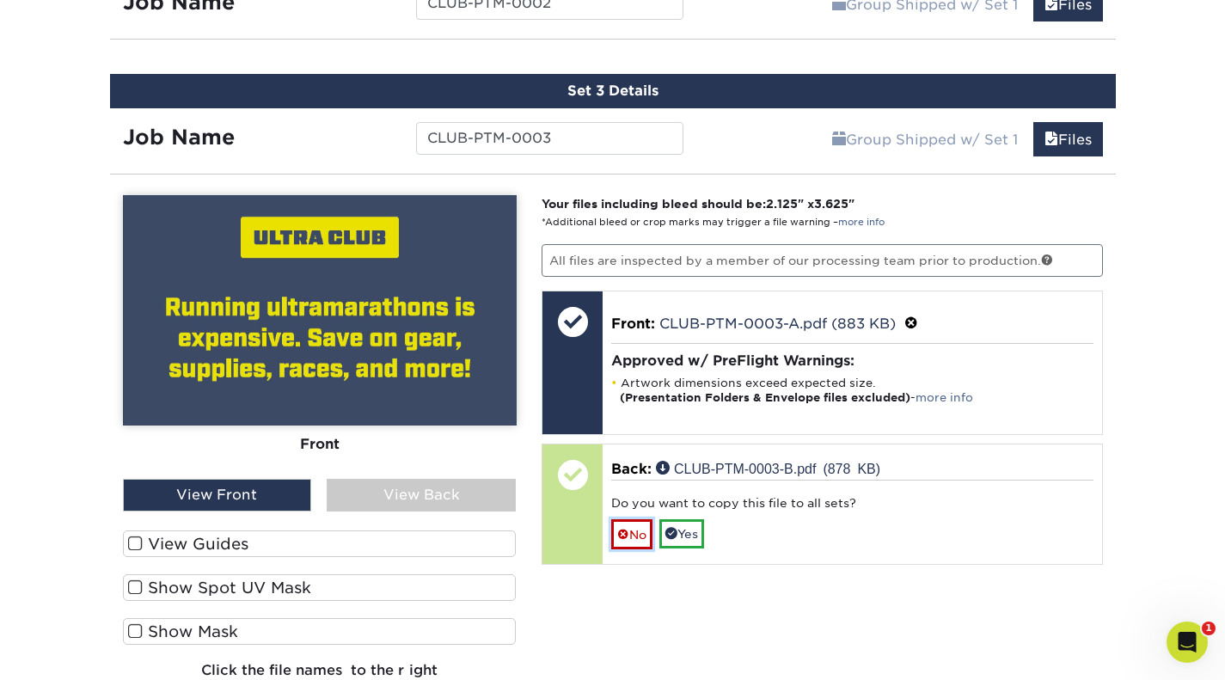
click at [640, 532] on link "No" at bounding box center [631, 534] width 41 height 30
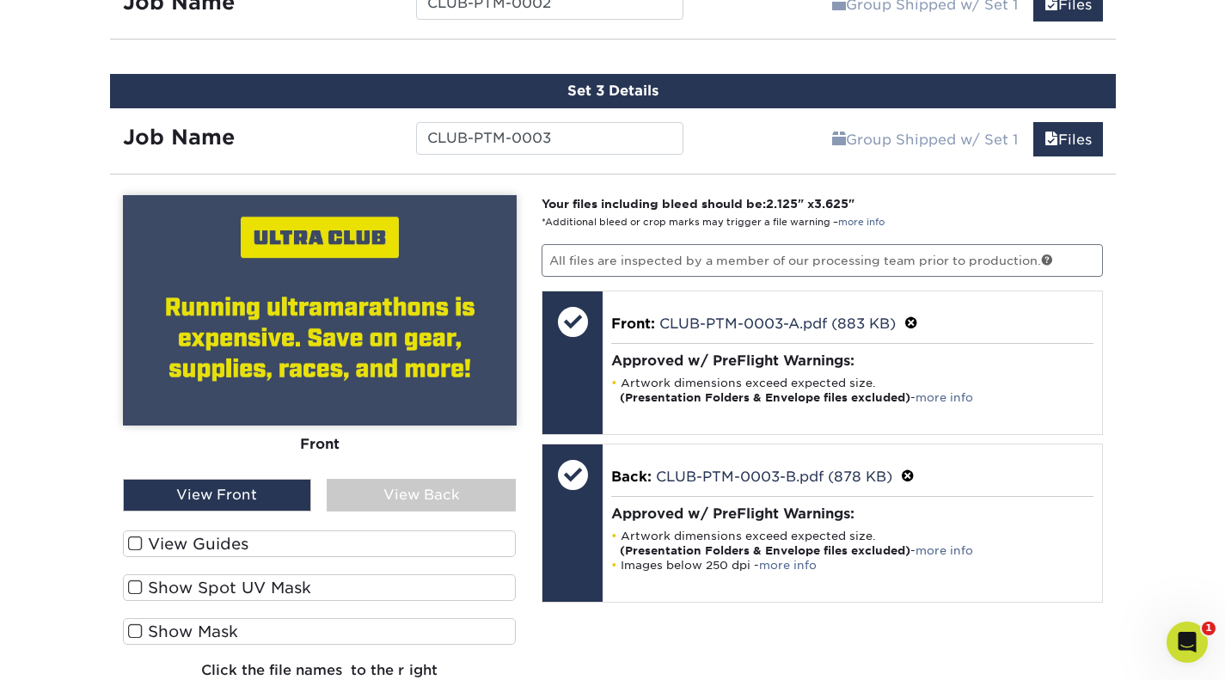
click at [478, 494] on div "View Back" at bounding box center [421, 495] width 189 height 33
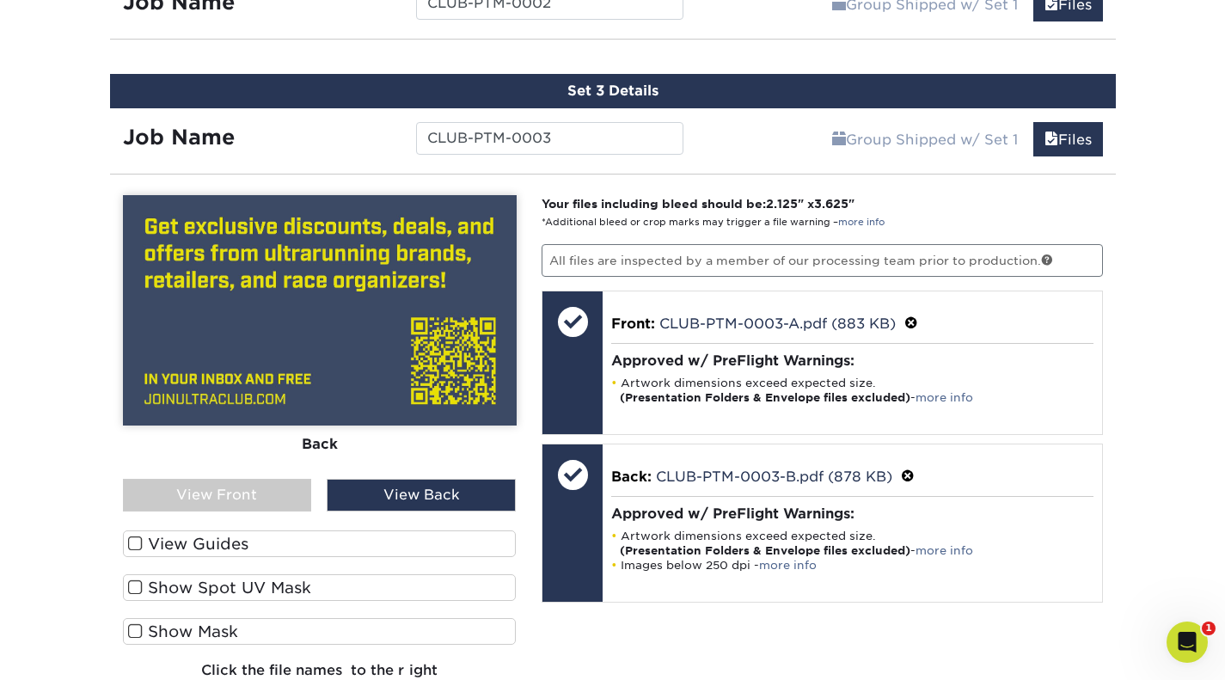
click at [210, 543] on label "View Guides" at bounding box center [320, 543] width 394 height 27
click at [0, 0] on input "View Guides" at bounding box center [0, 0] width 0 height 0
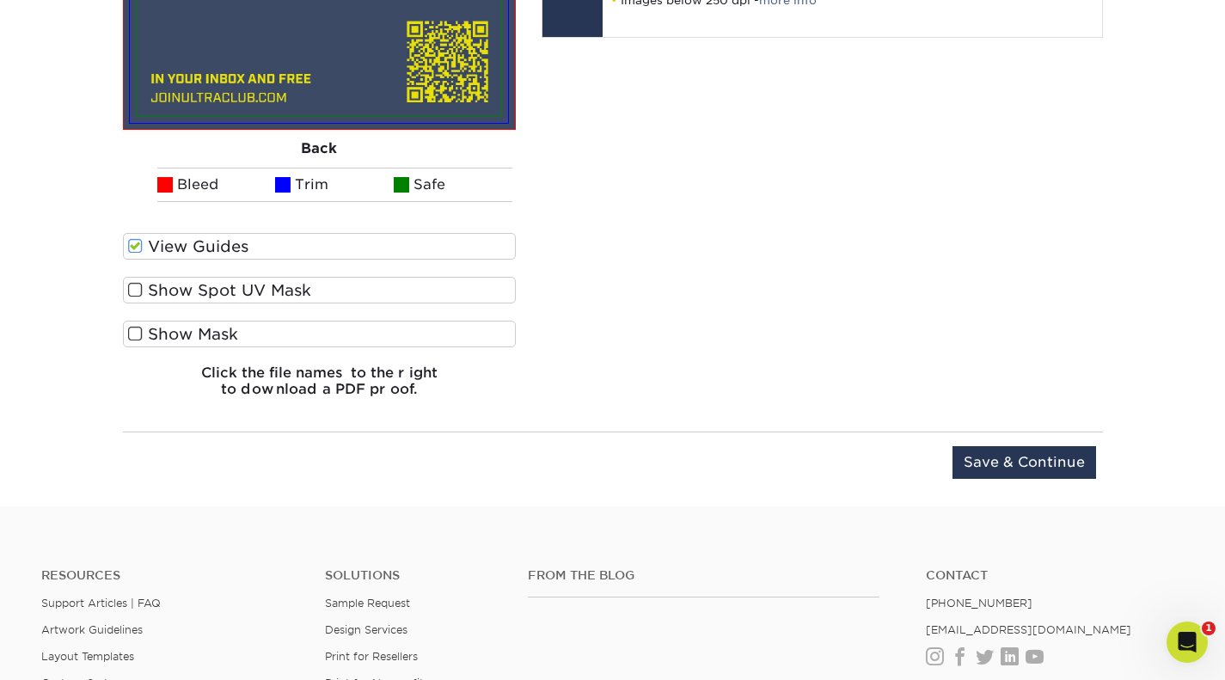
scroll to position [1809, 0]
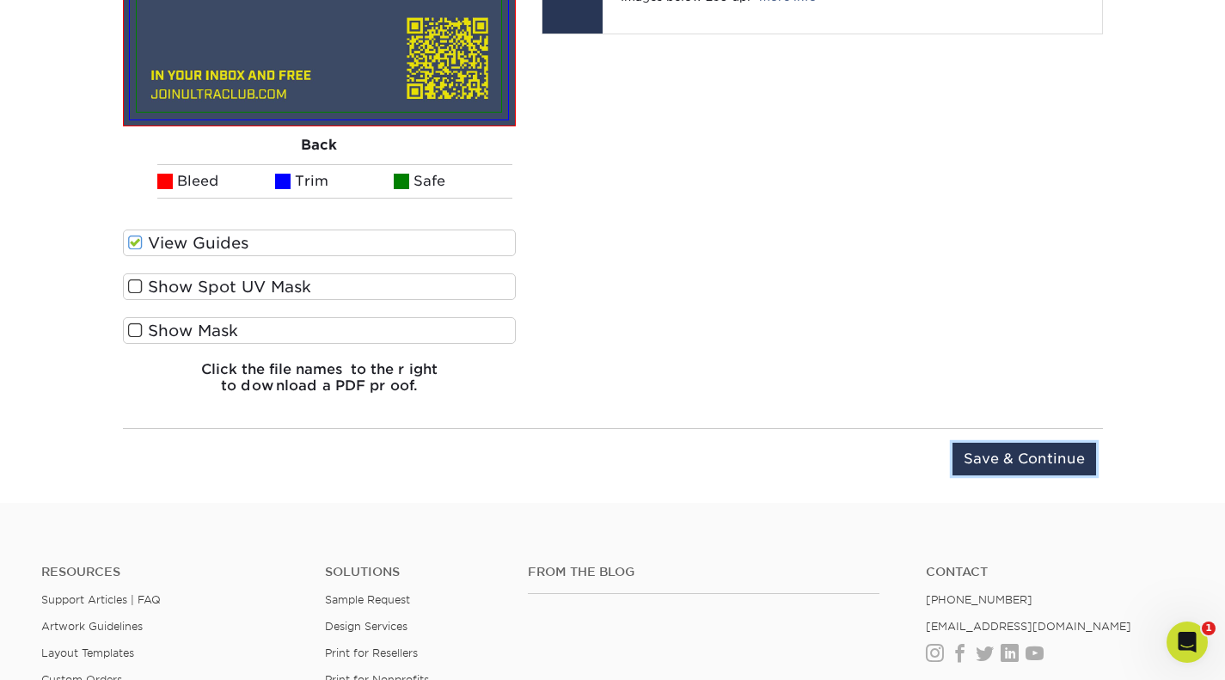
click at [1048, 466] on input "Save & Continue" at bounding box center [1025, 459] width 144 height 33
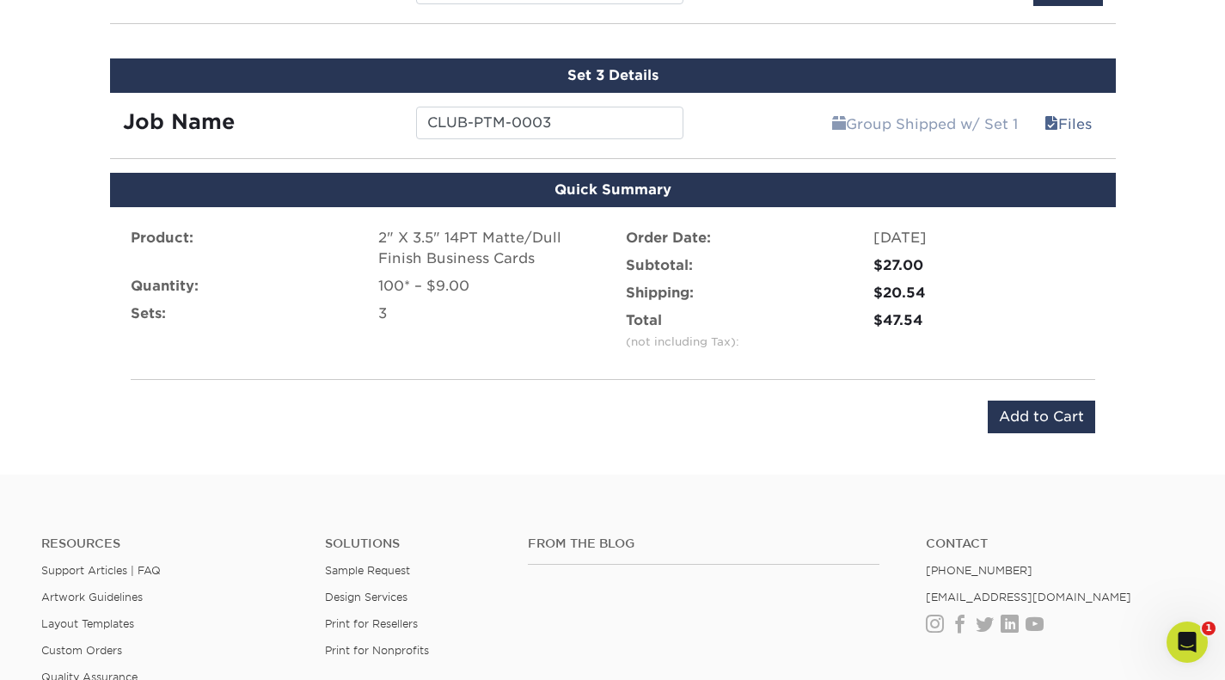
scroll to position [1260, 0]
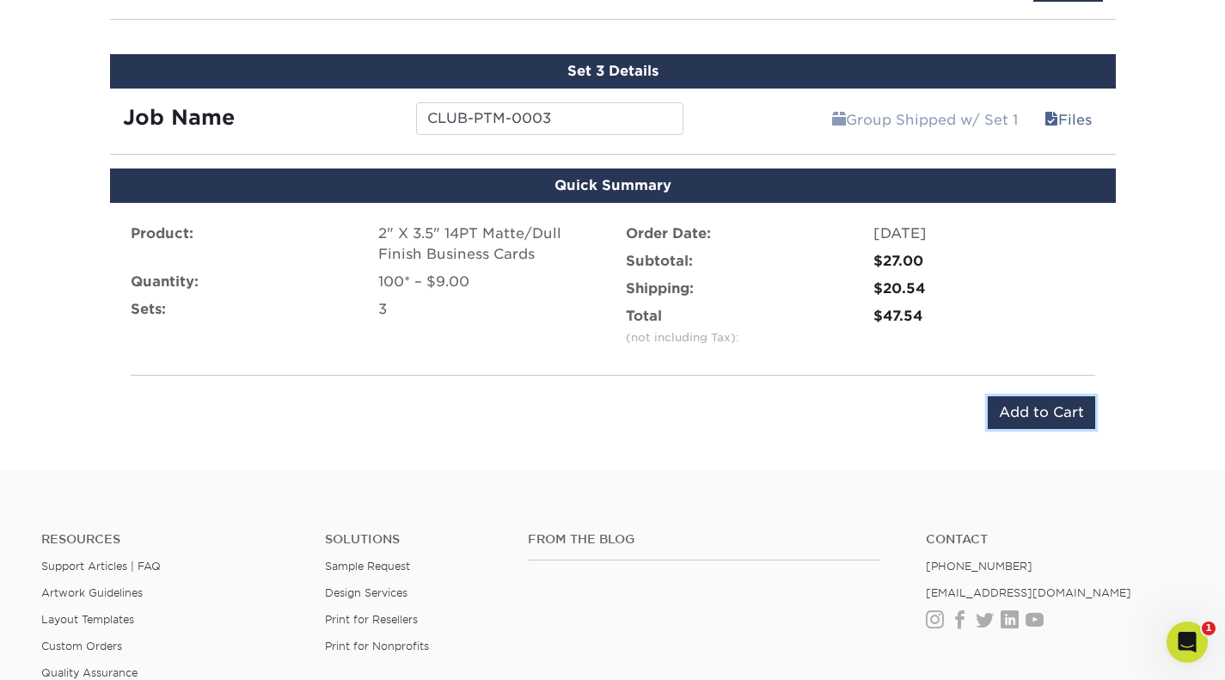
click at [1055, 420] on input "Add to Cart" at bounding box center [1041, 412] width 107 height 33
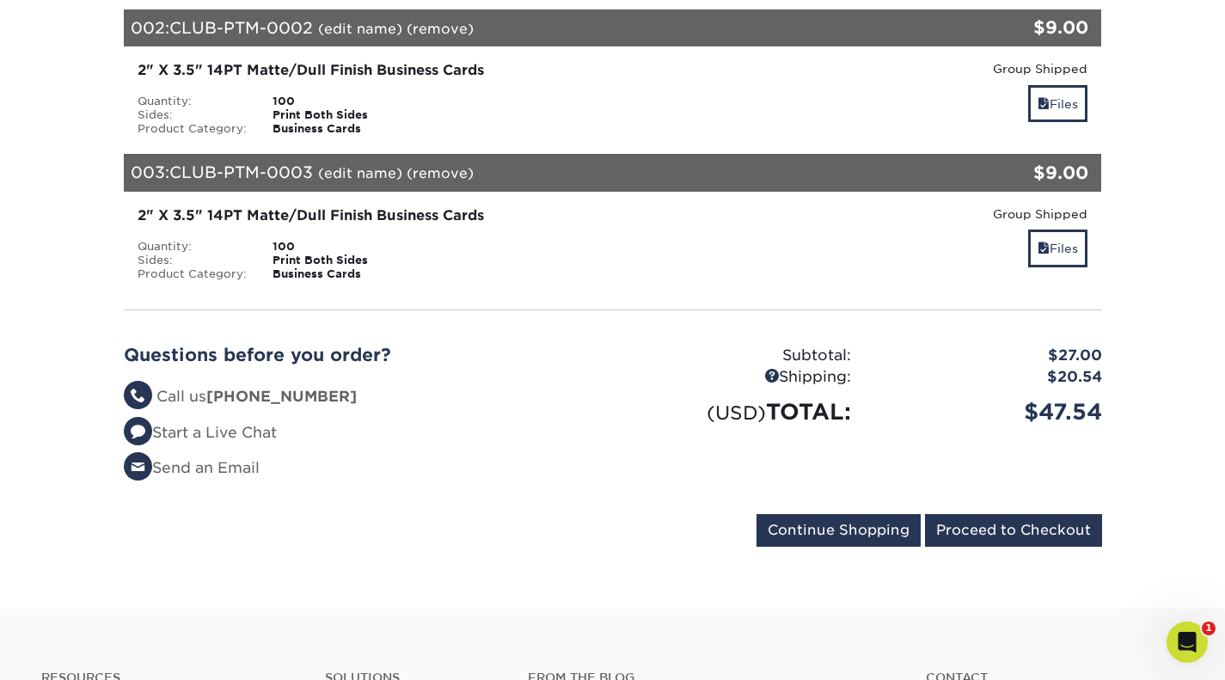
scroll to position [460, 0]
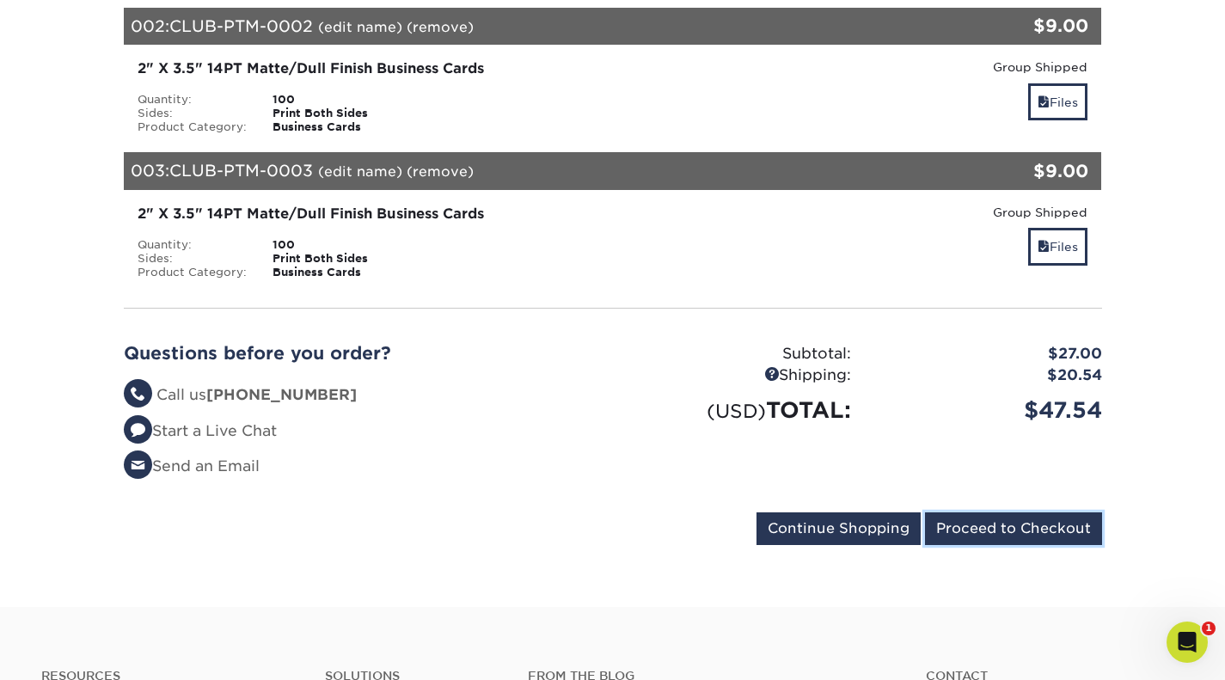
click at [1044, 514] on input "Proceed to Checkout" at bounding box center [1013, 528] width 177 height 33
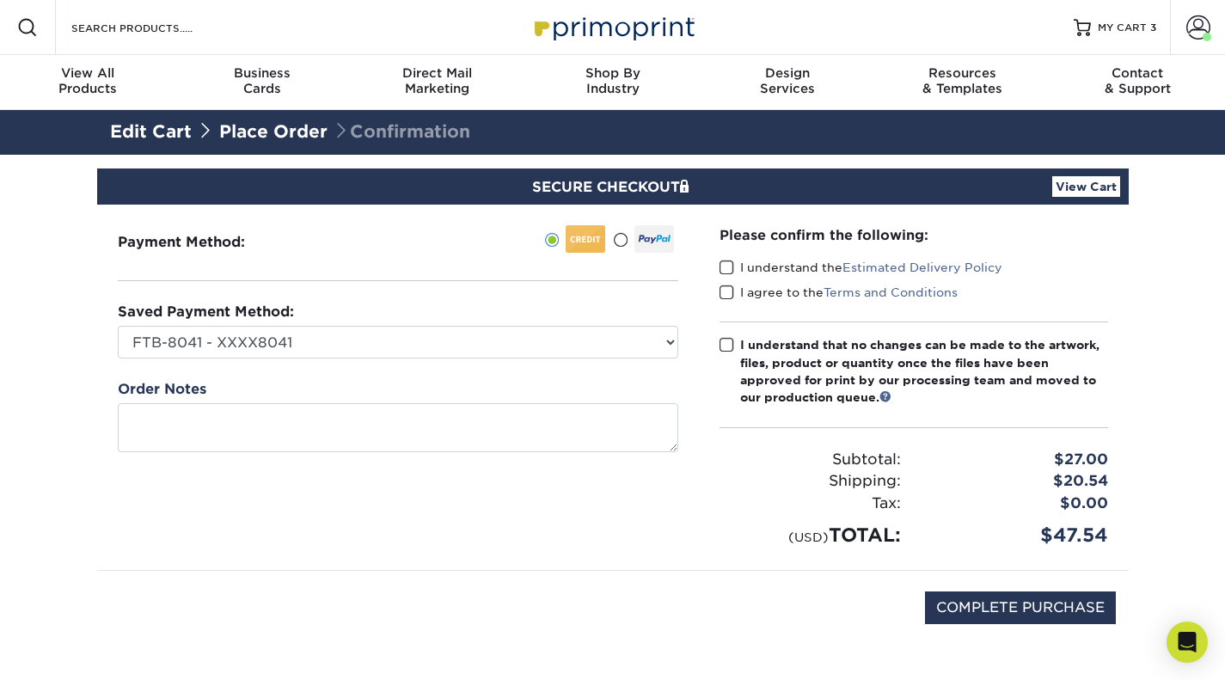
click at [681, 345] on div "Payment Method:" at bounding box center [398, 387] width 602 height 365
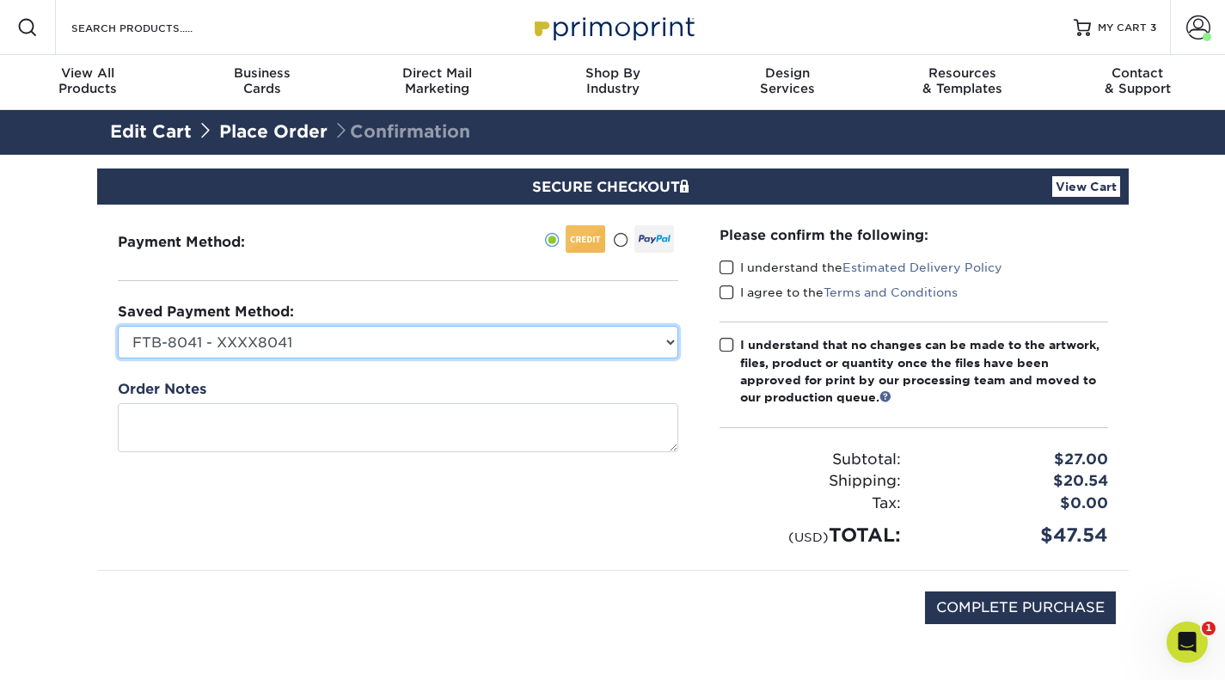
click at [673, 345] on select "FTB-8041 - XXXX8041 AMX-1003 - XXXX1003 American Express - XXXX1010 Discover - …" at bounding box center [398, 342] width 560 height 33
select select "73665"
click at [118, 326] on select "FTB-8041 - XXXX8041 AMX-1003 - XXXX1003 American Express - XXXX1010 Discover - …" at bounding box center [398, 342] width 560 height 33
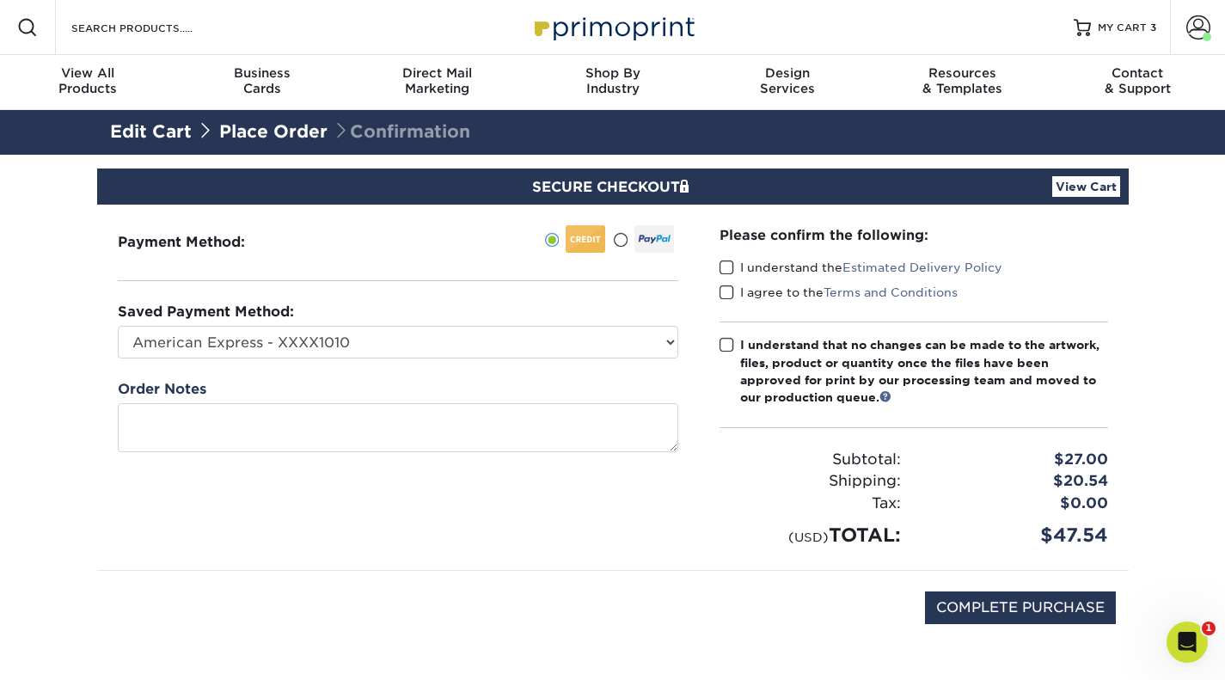
click at [727, 266] on span at bounding box center [727, 268] width 15 height 16
click at [0, 0] on input "I understand the Estimated Delivery Policy" at bounding box center [0, 0] width 0 height 0
click at [730, 288] on span at bounding box center [727, 293] width 15 height 16
click at [0, 0] on input "I agree to the Terms and Conditions" at bounding box center [0, 0] width 0 height 0
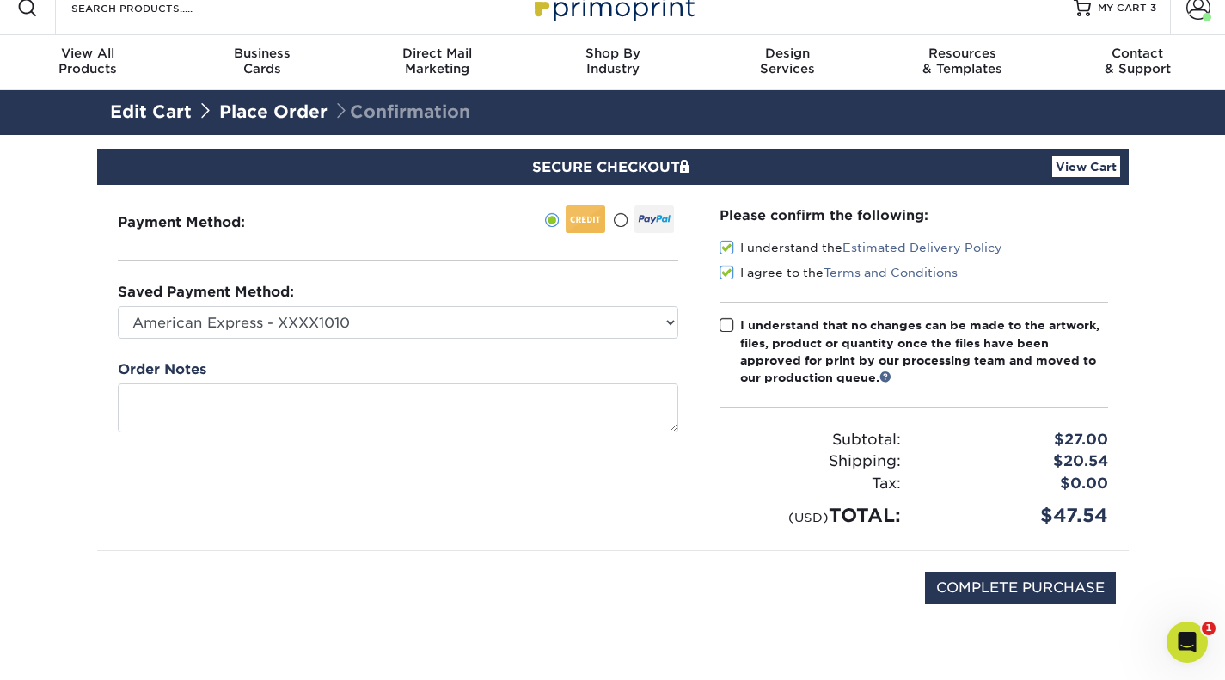
scroll to position [21, 0]
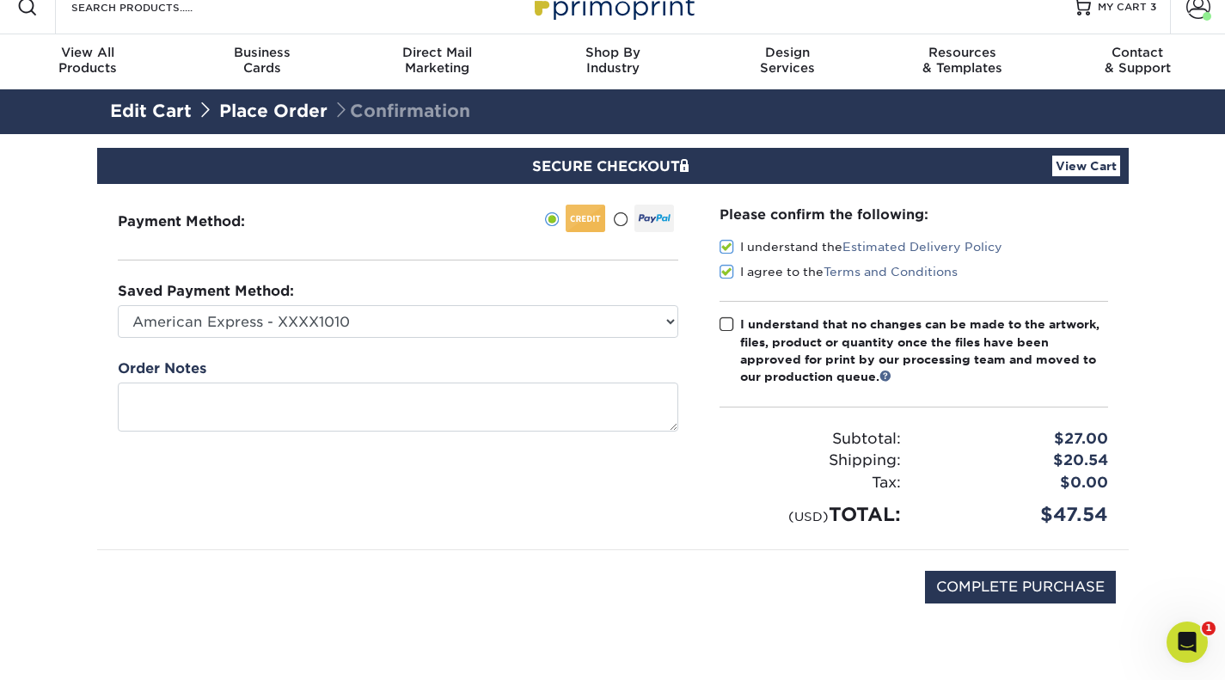
click at [728, 322] on span at bounding box center [727, 324] width 15 height 16
click at [0, 0] on input "I understand that no changes can be made to the artwork, files, product or quan…" at bounding box center [0, 0] width 0 height 0
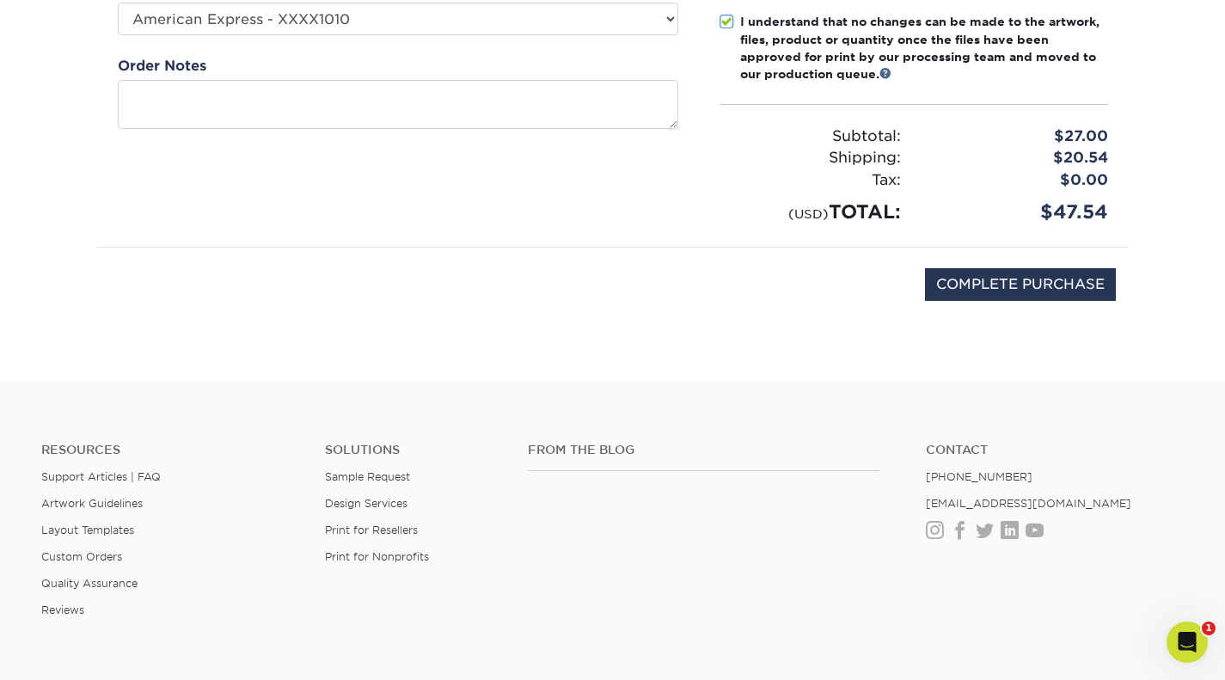
scroll to position [211, 0]
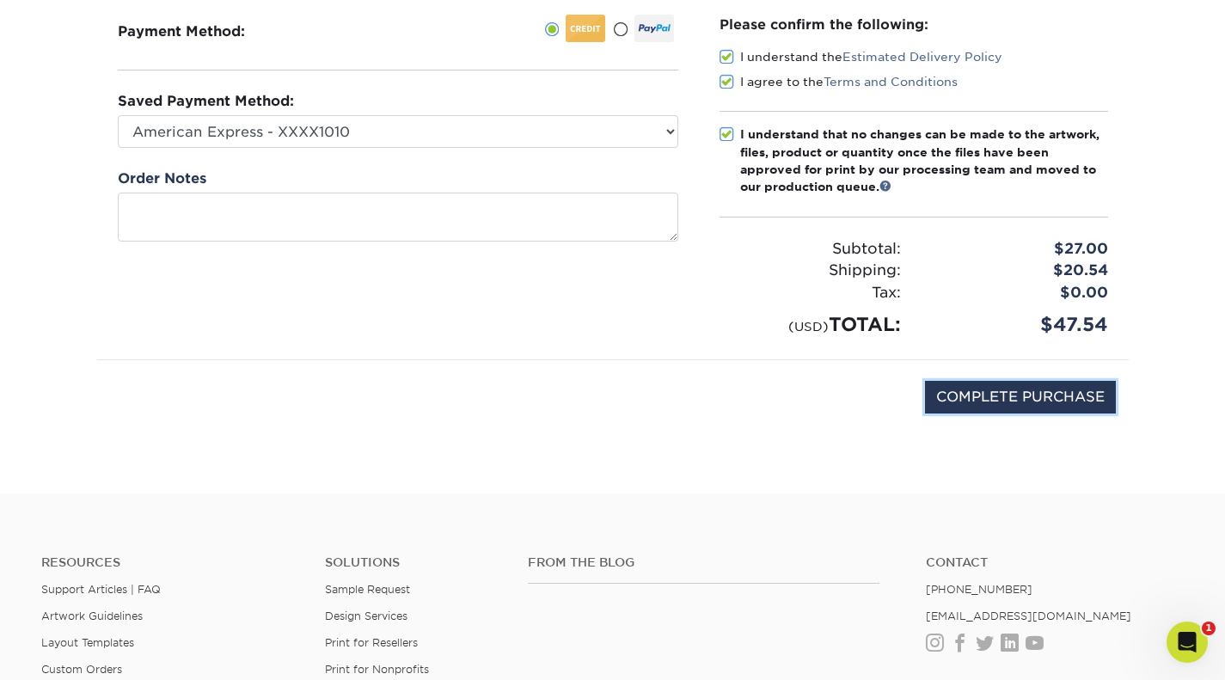
click at [1075, 402] on input "COMPLETE PURCHASE" at bounding box center [1020, 397] width 191 height 33
type input "PROCESSING, PLEASE WAIT..."
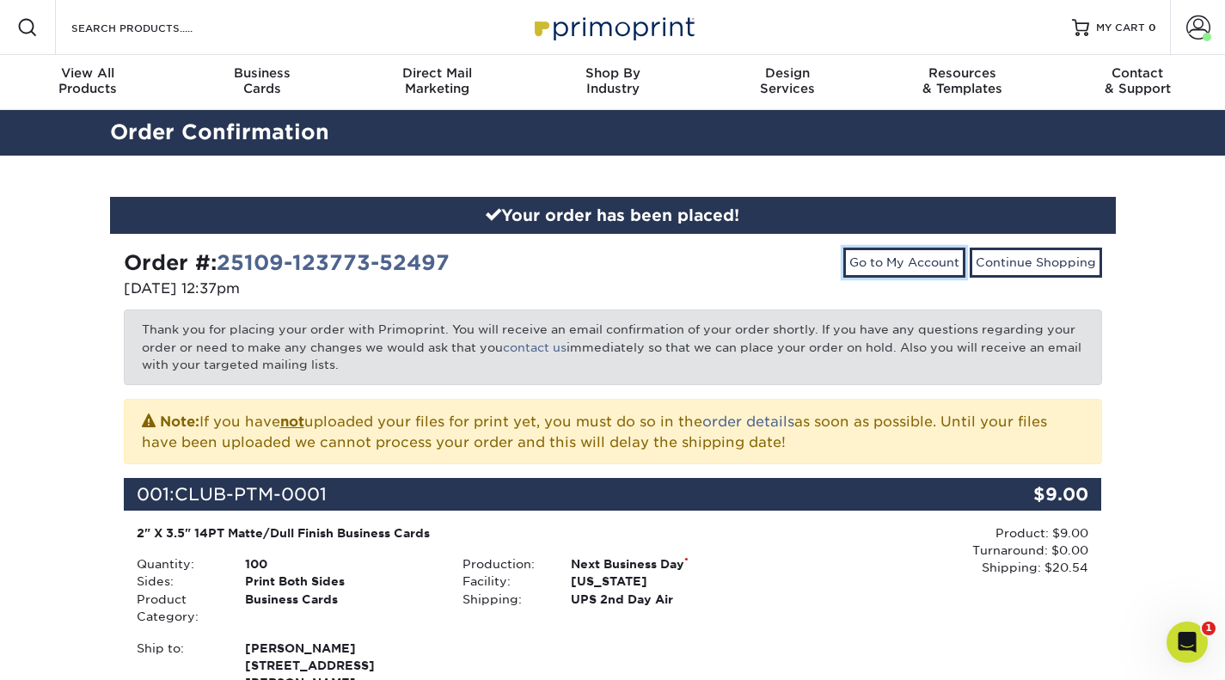
click at [888, 268] on link "Go to My Account" at bounding box center [904, 262] width 122 height 29
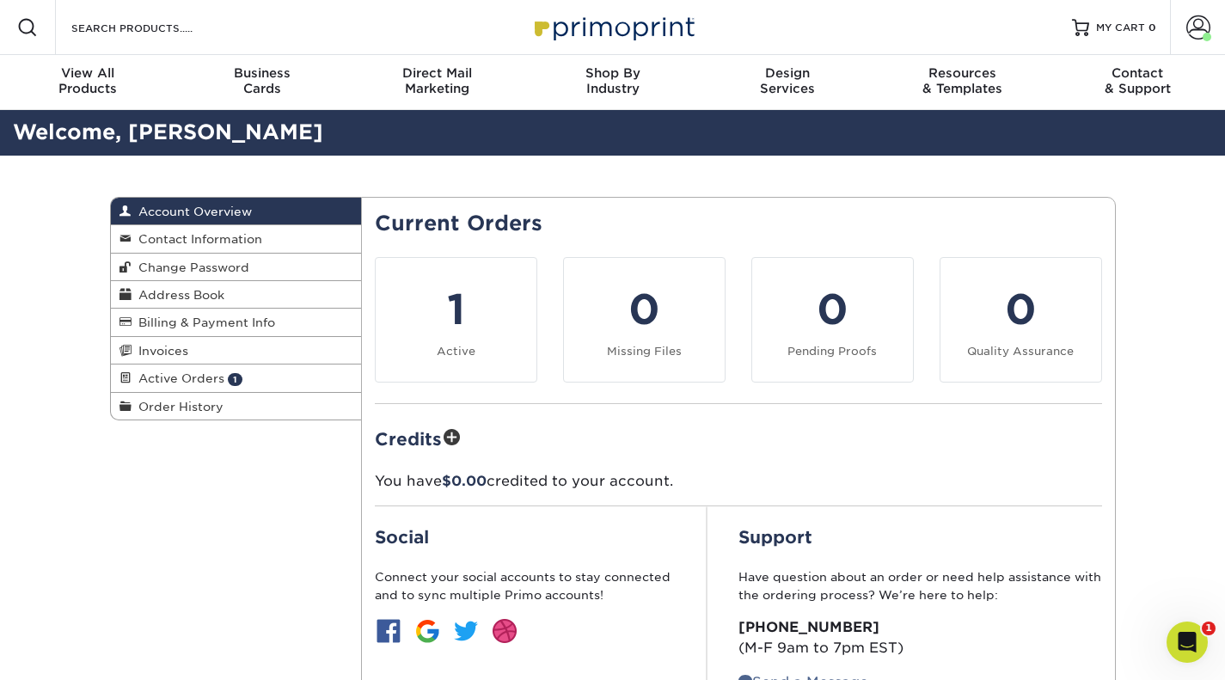
click at [173, 377] on span "Active Orders" at bounding box center [178, 378] width 93 height 14
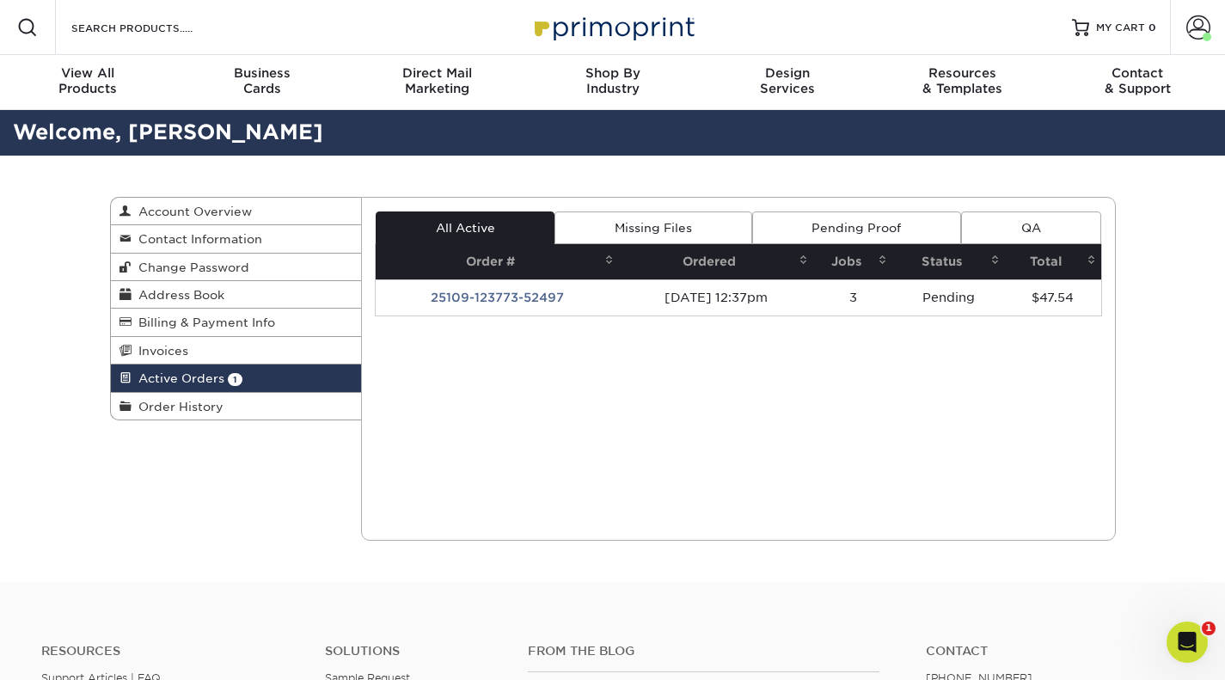
click at [504, 296] on td "25109-123773-52497" at bounding box center [497, 297] width 243 height 36
click at [469, 296] on td "25109-123773-52497" at bounding box center [497, 297] width 243 height 36
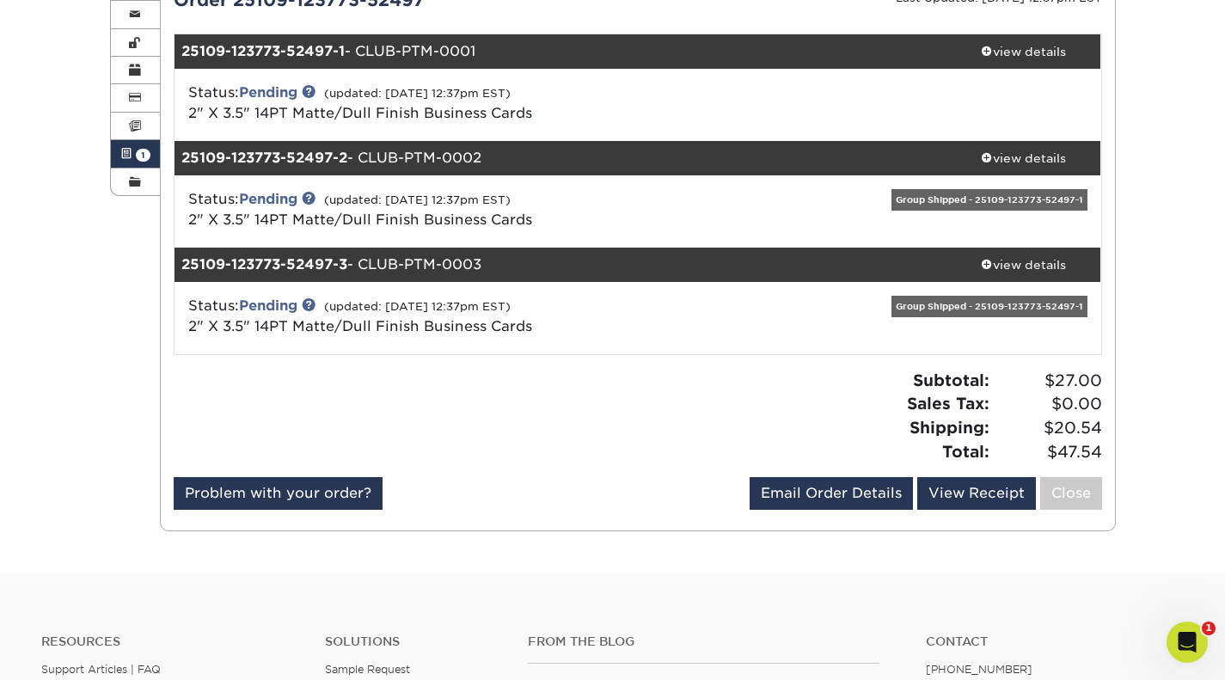
scroll to position [20, 0]
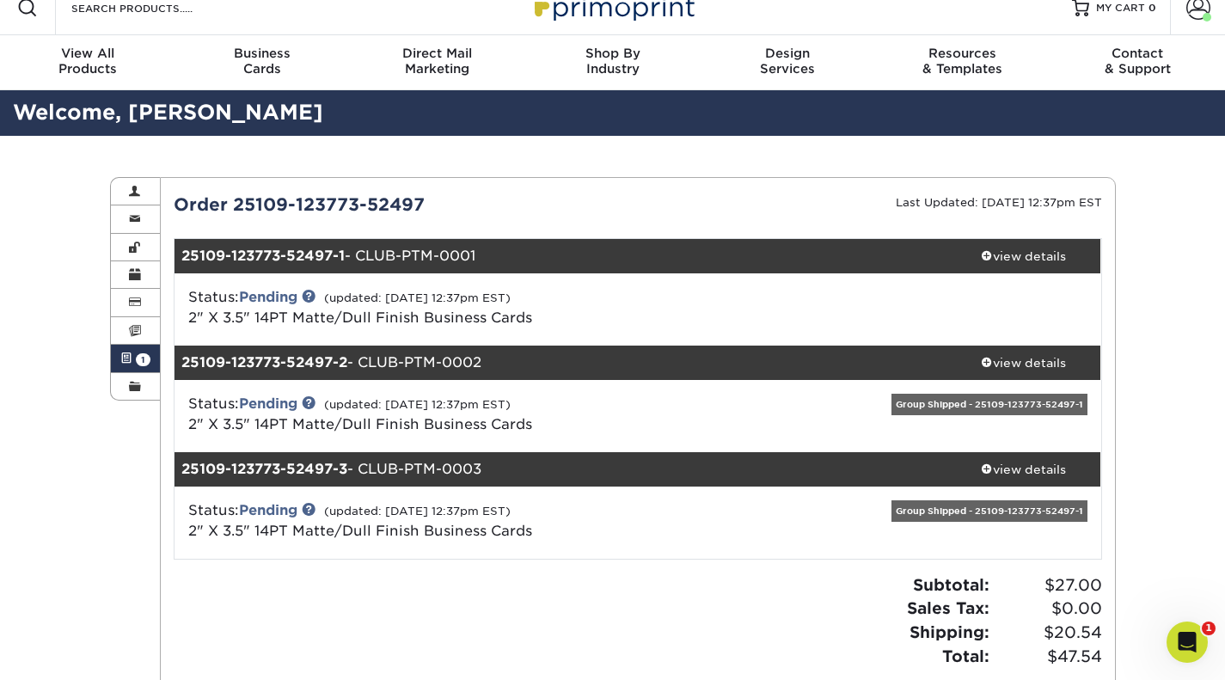
click at [983, 472] on span at bounding box center [987, 468] width 12 height 12
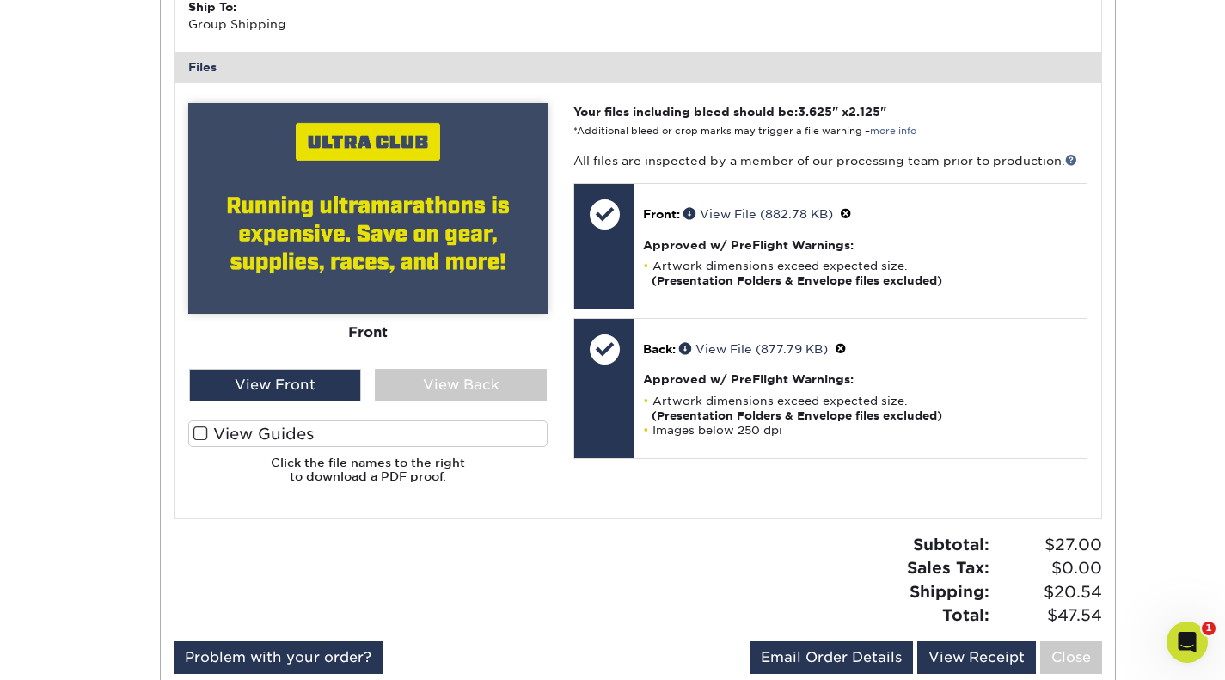
scroll to position [752, 0]
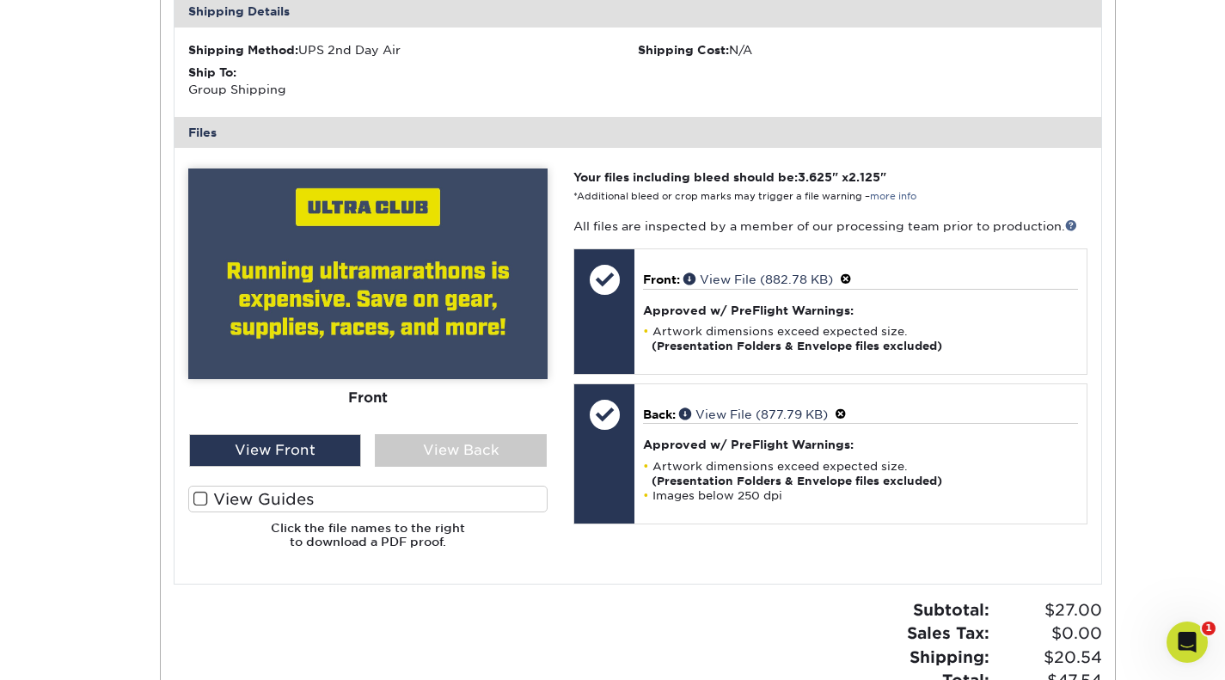
click at [483, 451] on div "View Back" at bounding box center [461, 450] width 172 height 33
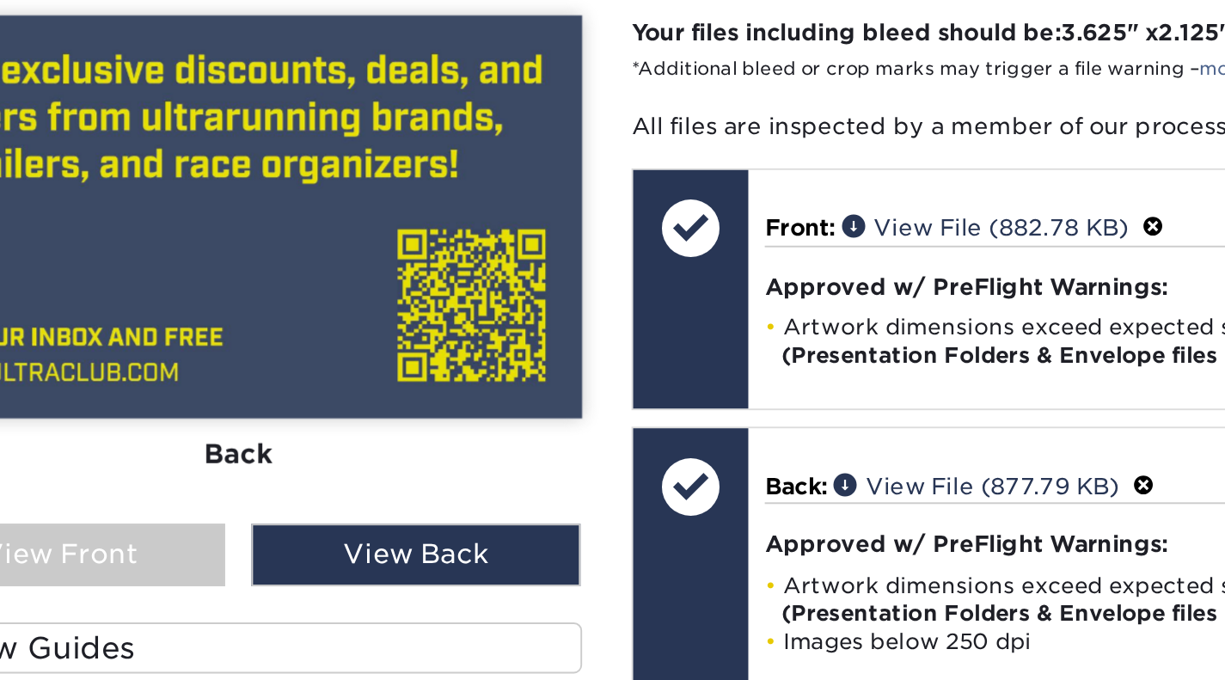
click at [523, 412] on div "Back" at bounding box center [367, 398] width 359 height 38
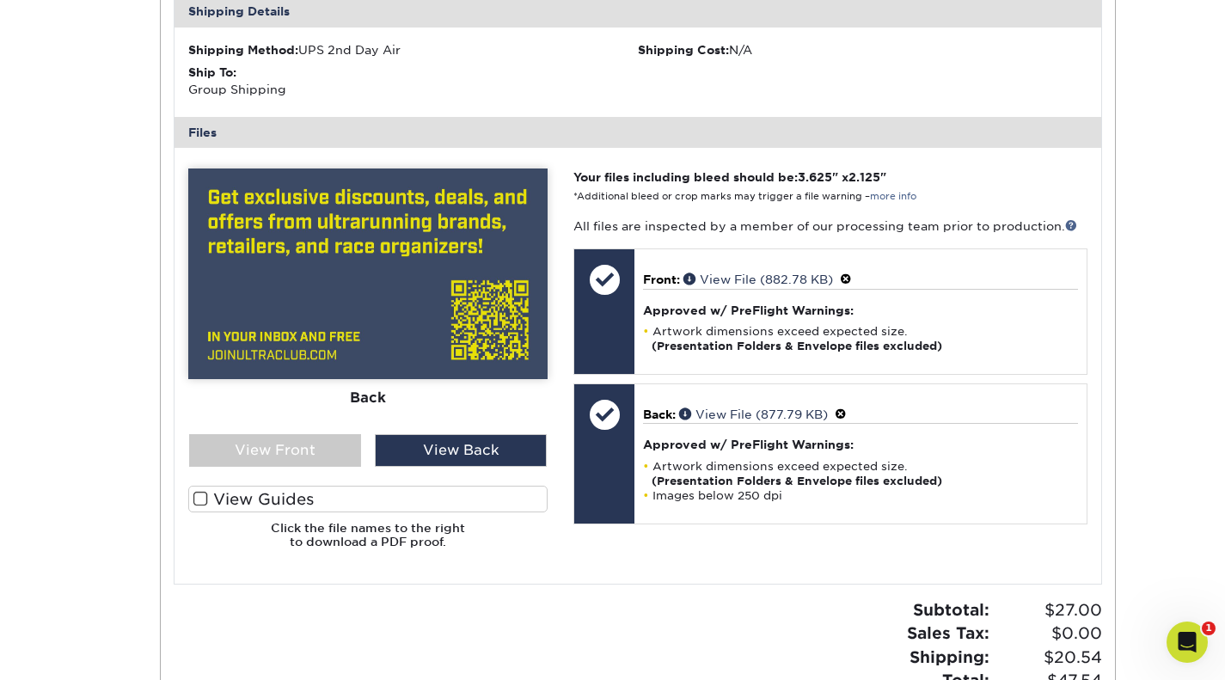
click at [683, 453] on div "Approved w/ PreFlight Warnings: Artwork dimensions exceed expected size. (Prese…" at bounding box center [860, 462] width 434 height 79
click at [730, 413] on link "View File (877.79 KB)" at bounding box center [753, 414] width 149 height 14
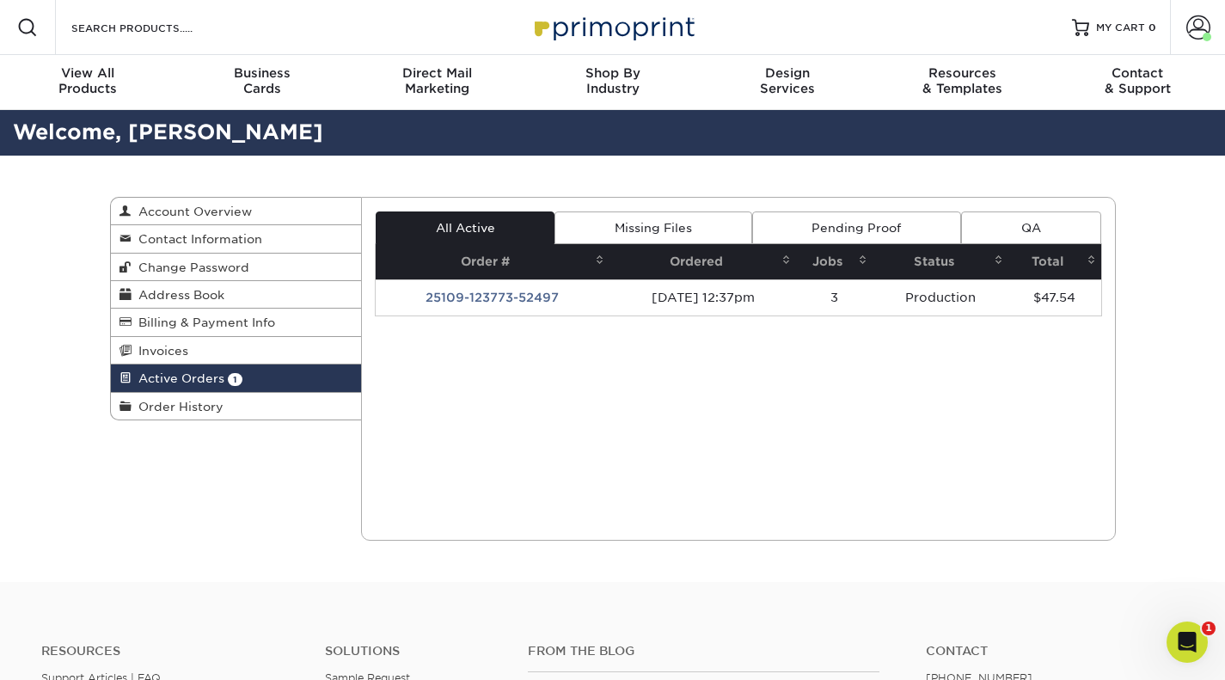
click at [715, 291] on td "[DATE] 12:37pm" at bounding box center [703, 297] width 187 height 36
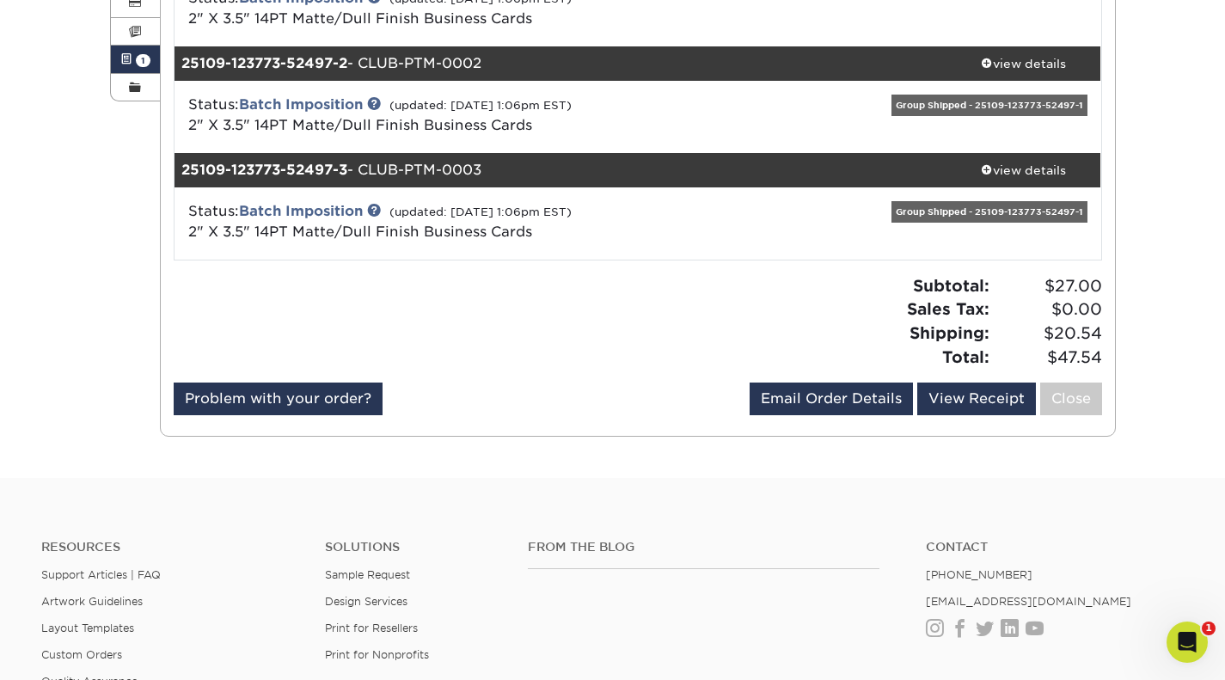
scroll to position [320, 0]
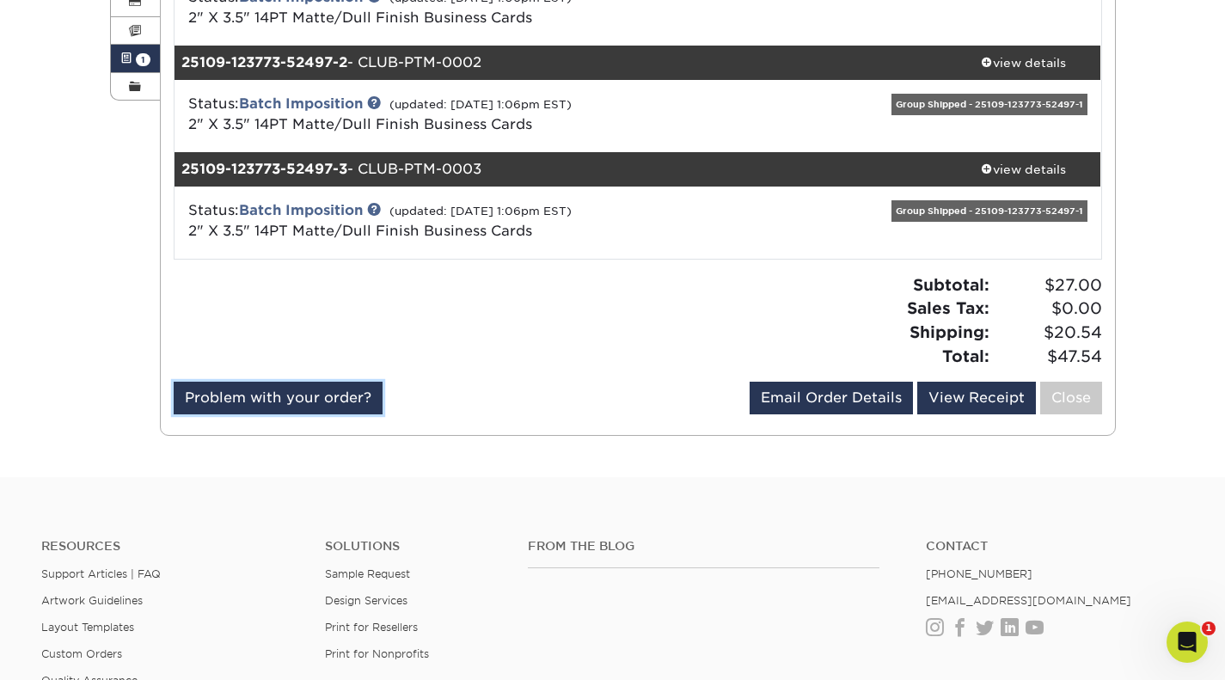
click at [357, 400] on link "Problem with your order?" at bounding box center [278, 398] width 209 height 33
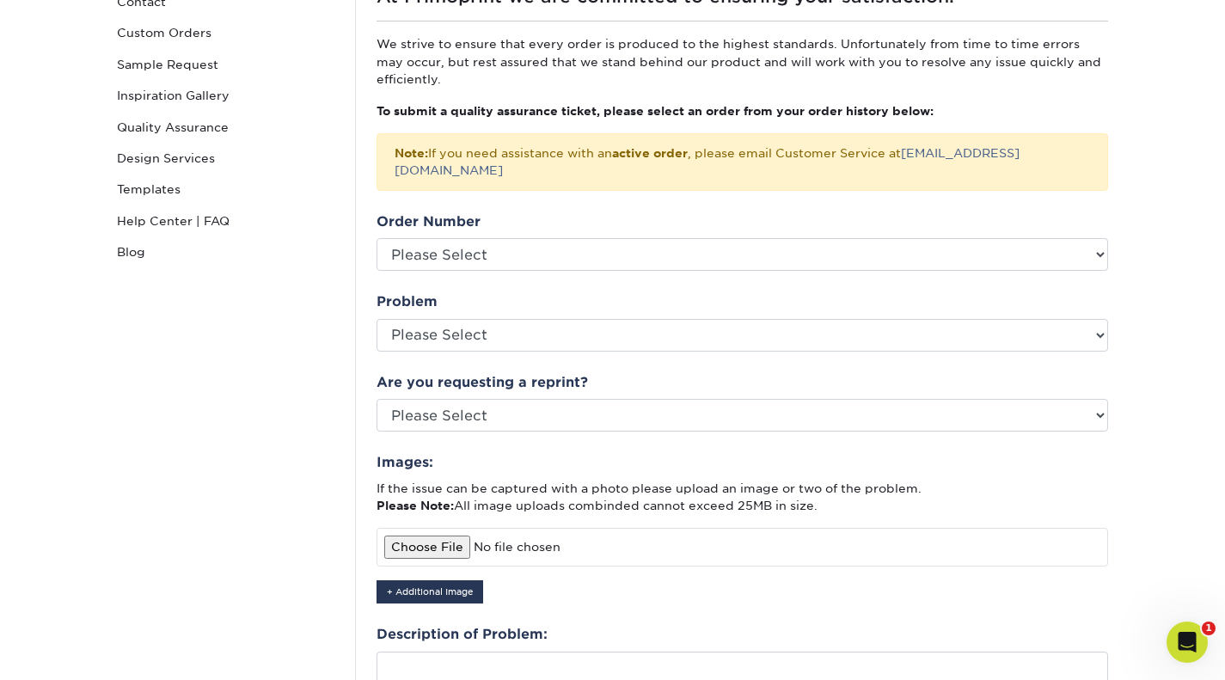
scroll to position [199, 0]
click at [1198, 304] on section "Quality Assurance Instagram Facebook Twitter Quality Assurance Contact Custom O…" at bounding box center [612, 412] width 1225 height 1003
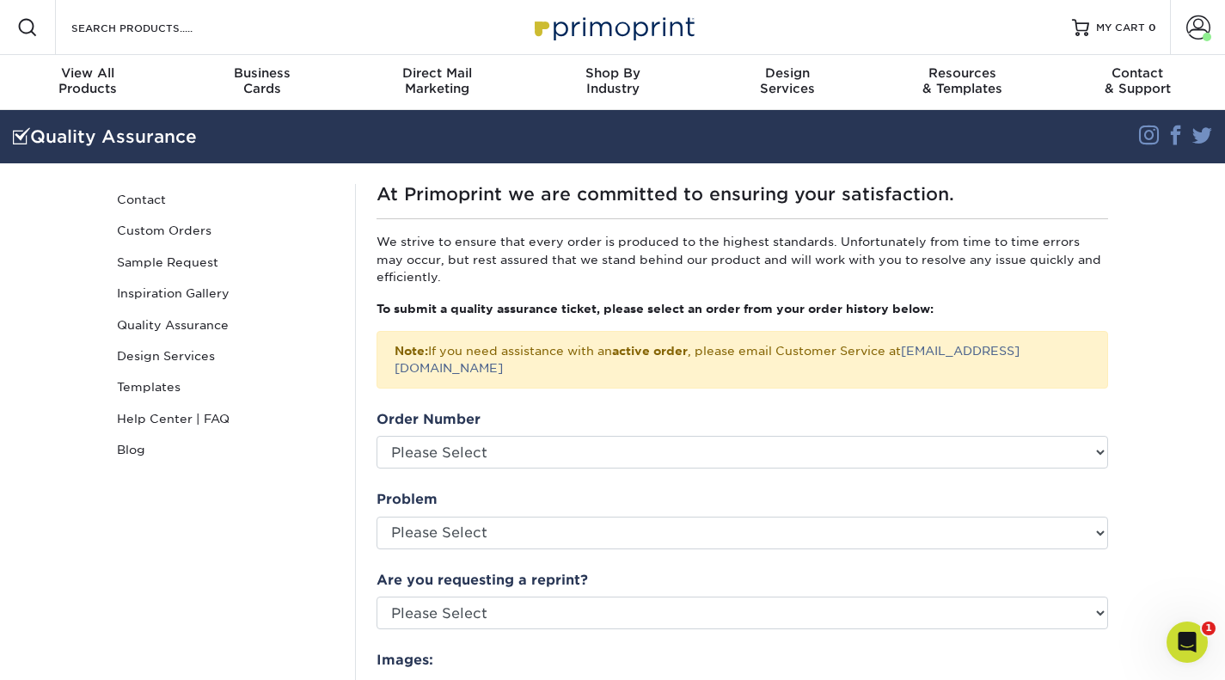
click at [197, 414] on link "Help Center | FAQ" at bounding box center [226, 418] width 232 height 31
click at [1203, 22] on span at bounding box center [1198, 27] width 24 height 24
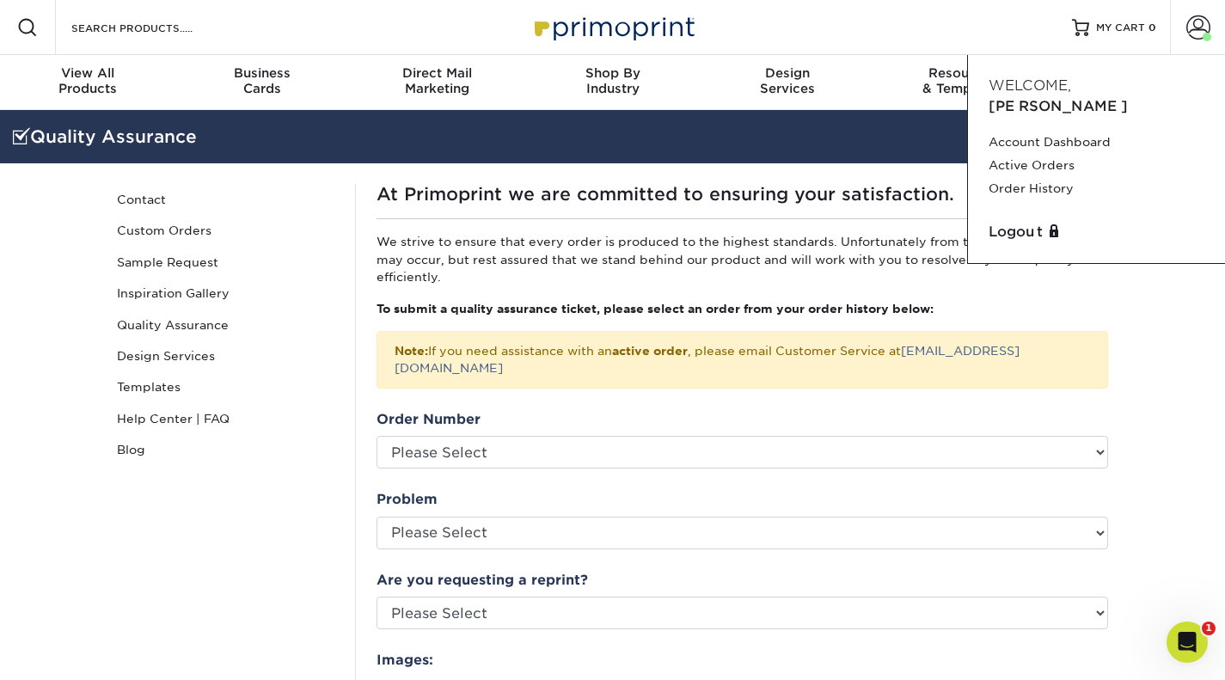
click at [1048, 177] on link "Order History" at bounding box center [1097, 188] width 216 height 23
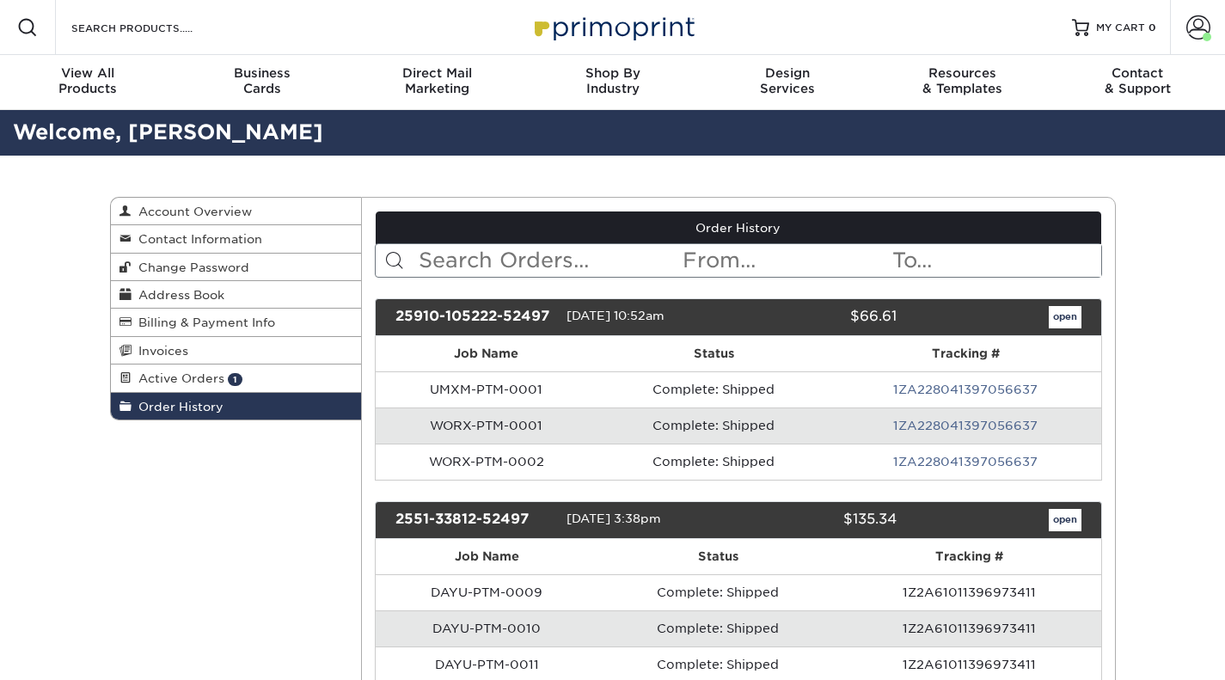
click at [1057, 146] on h2 "Welcome, [PERSON_NAME]" at bounding box center [612, 133] width 1225 height 32
click at [148, 377] on span "Active Orders" at bounding box center [178, 378] width 93 height 14
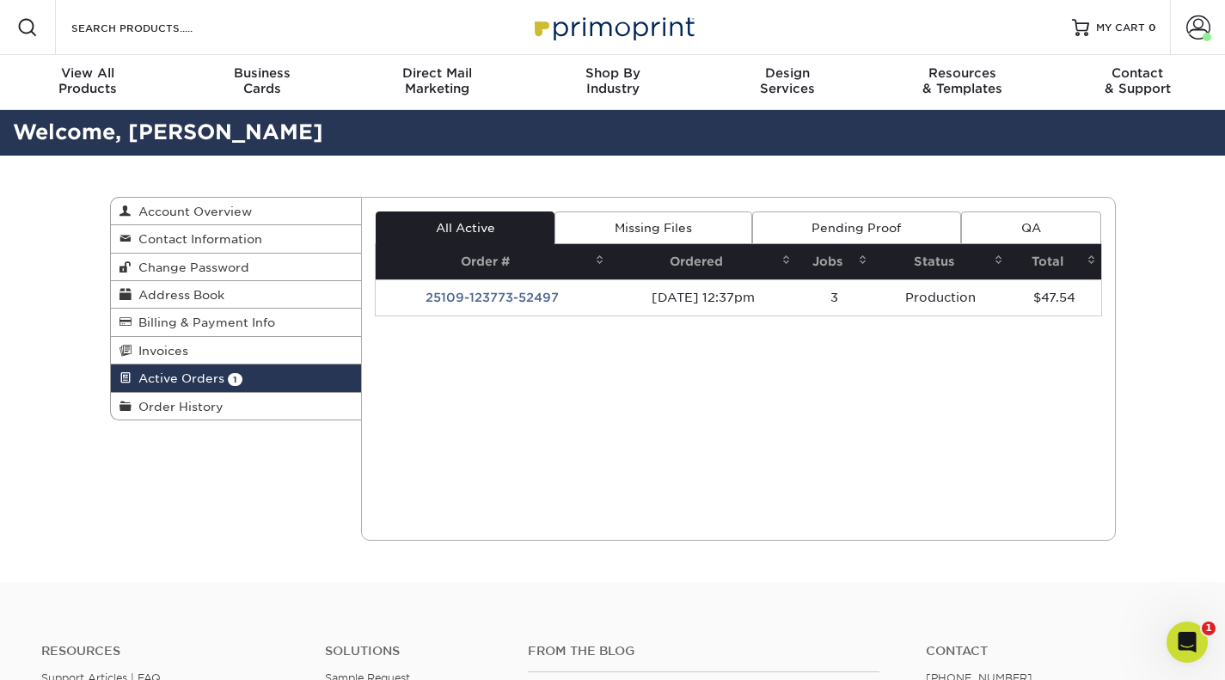
click at [505, 299] on td "25109-123773-52497" at bounding box center [493, 297] width 234 height 36
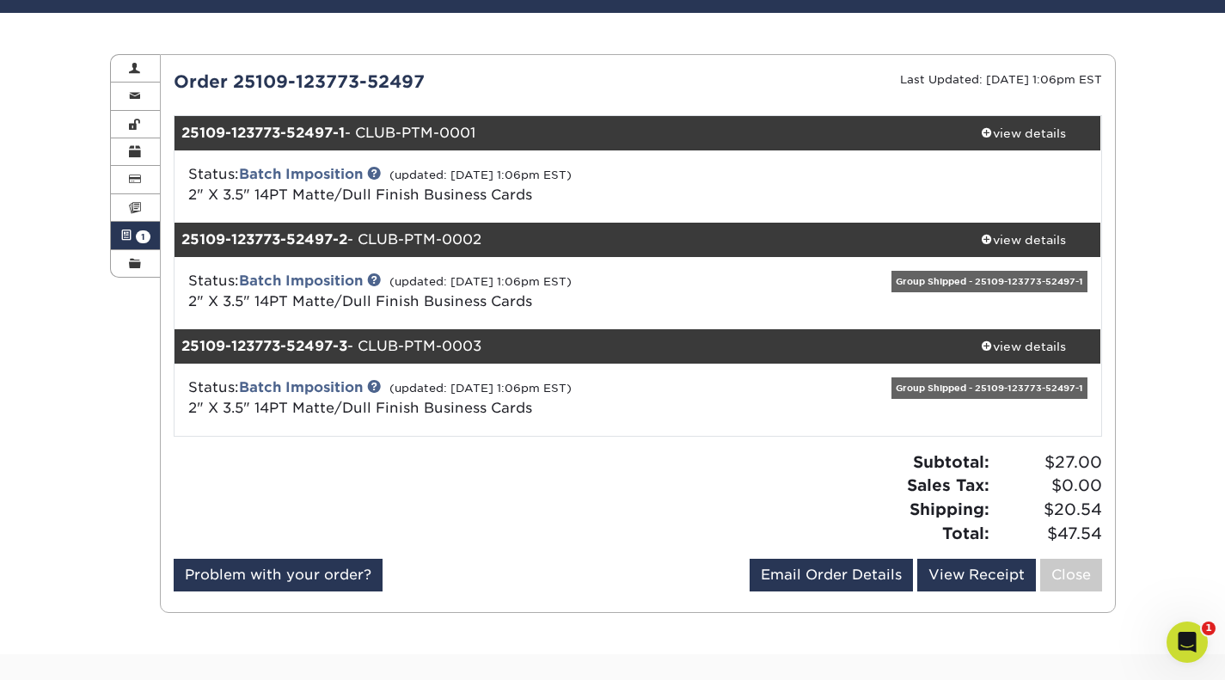
scroll to position [146, 0]
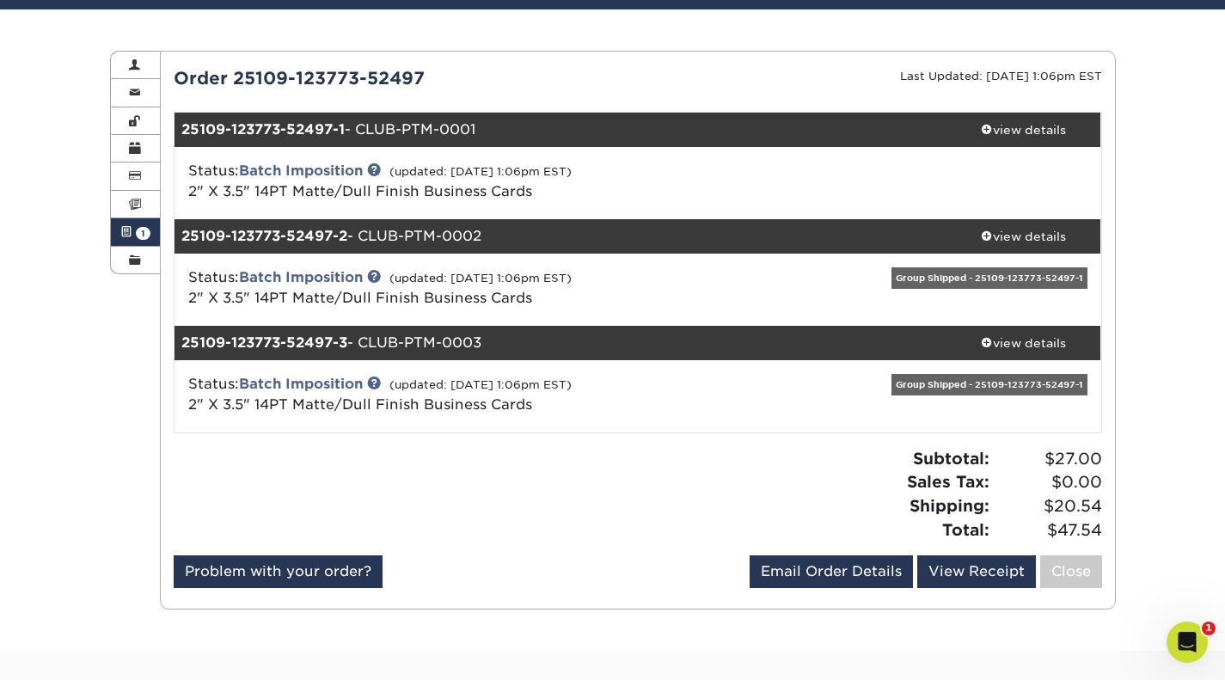
click at [995, 335] on div "view details" at bounding box center [1023, 342] width 155 height 17
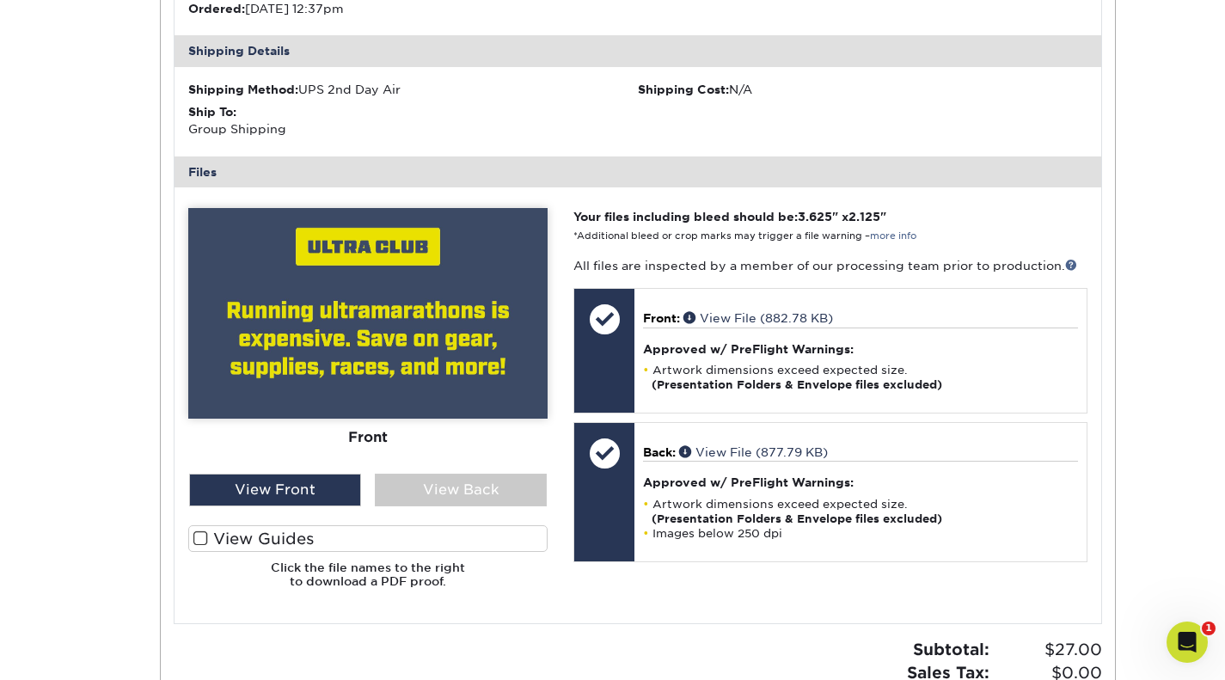
scroll to position [709, 0]
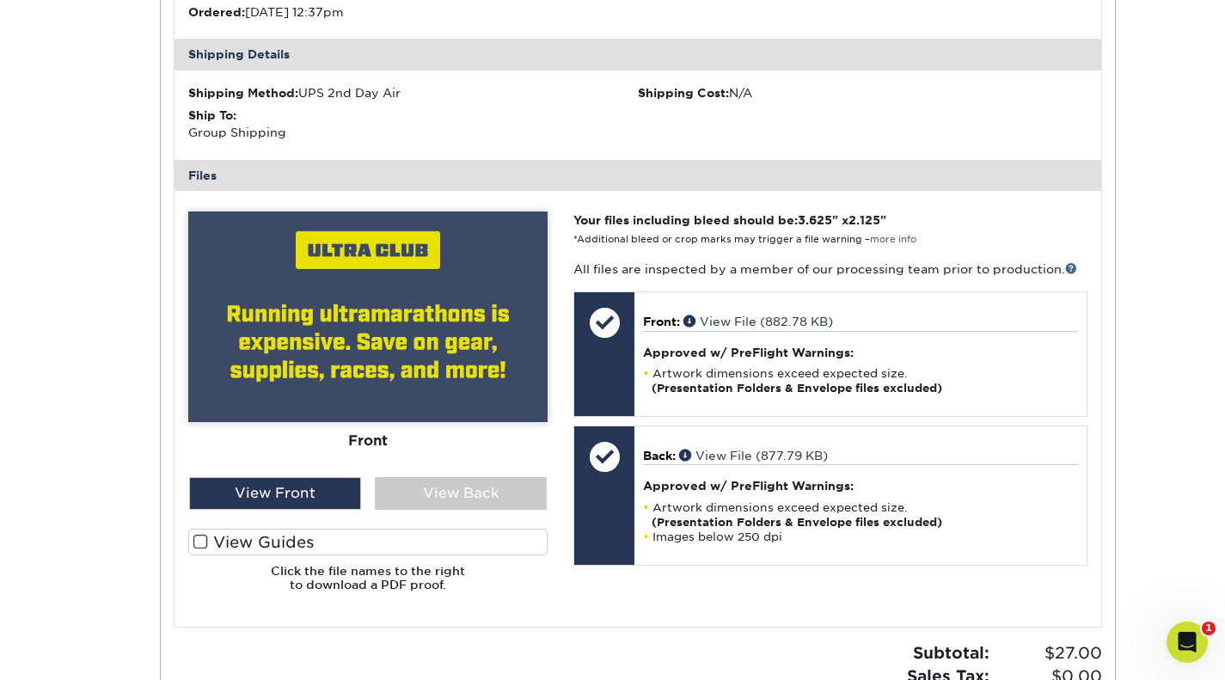
click at [486, 481] on div "View Back" at bounding box center [461, 493] width 172 height 33
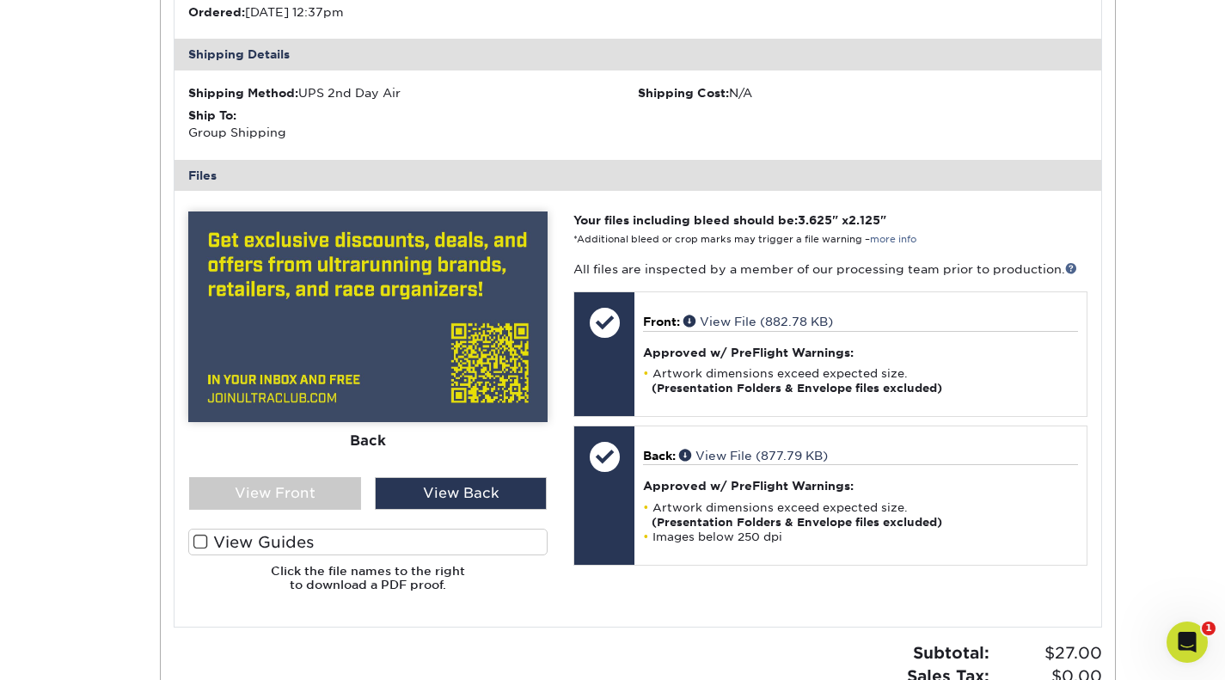
click at [499, 346] on img at bounding box center [367, 316] width 359 height 211
click at [751, 457] on link "View File (877.79 KB)" at bounding box center [753, 456] width 149 height 14
click at [685, 452] on span at bounding box center [687, 455] width 16 height 12
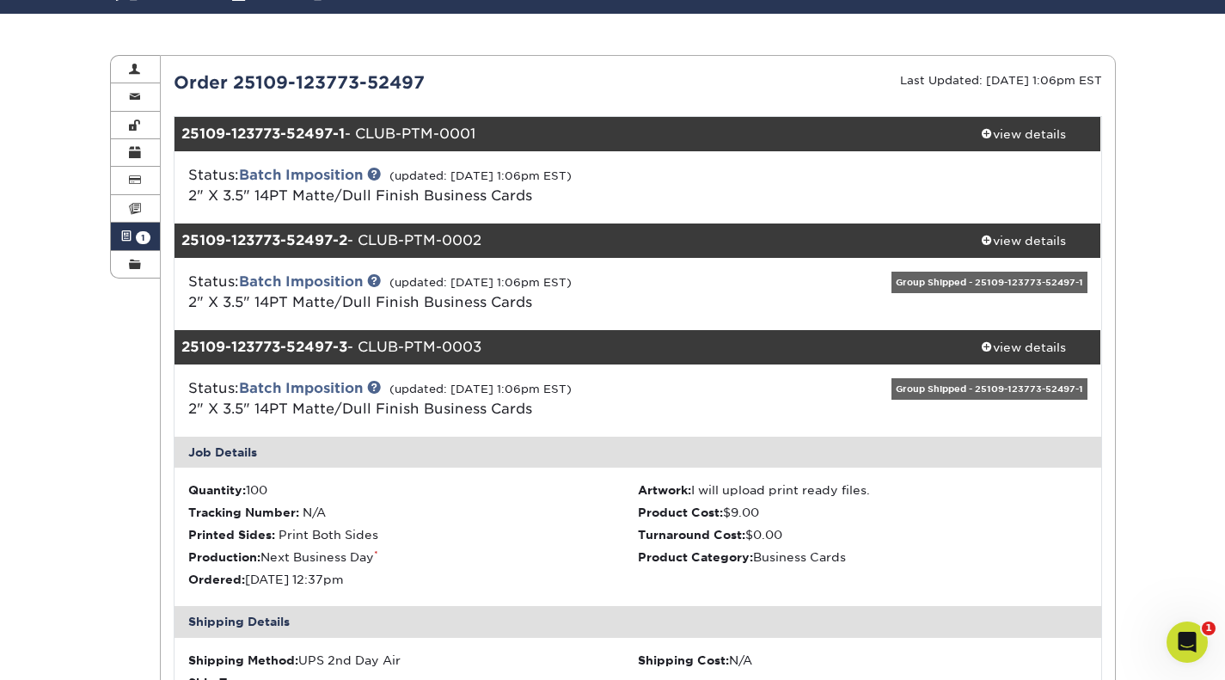
scroll to position [139, 0]
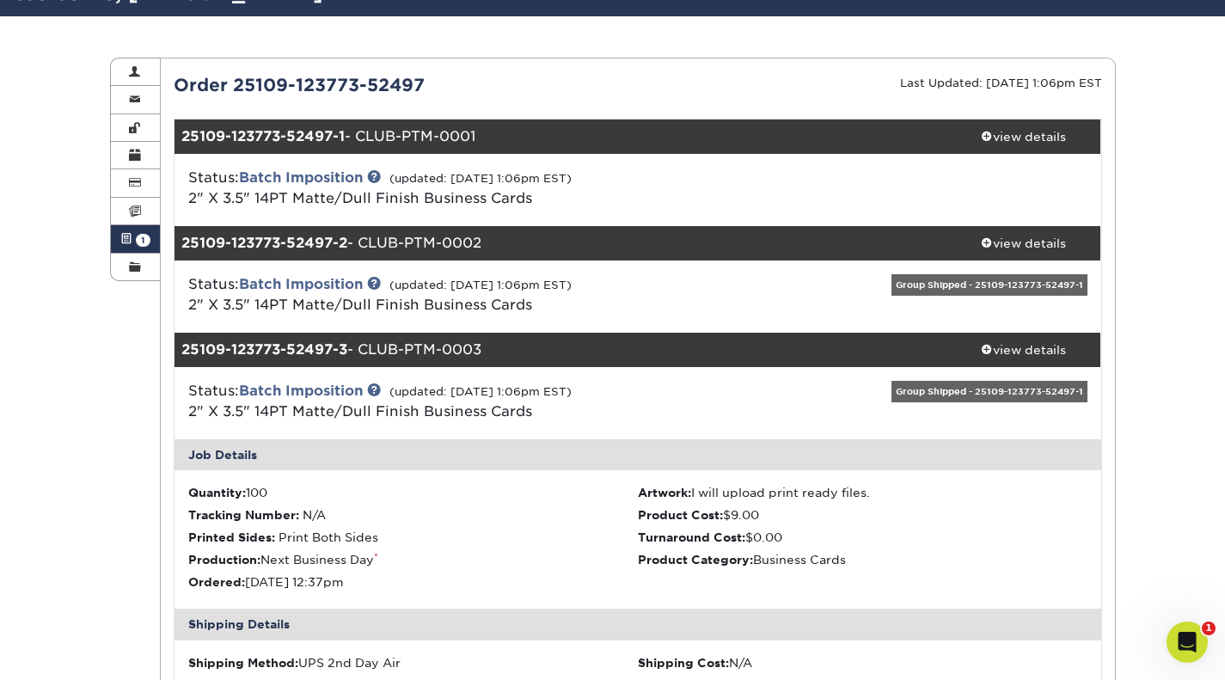
click at [1058, 242] on div "view details" at bounding box center [1023, 243] width 155 height 17
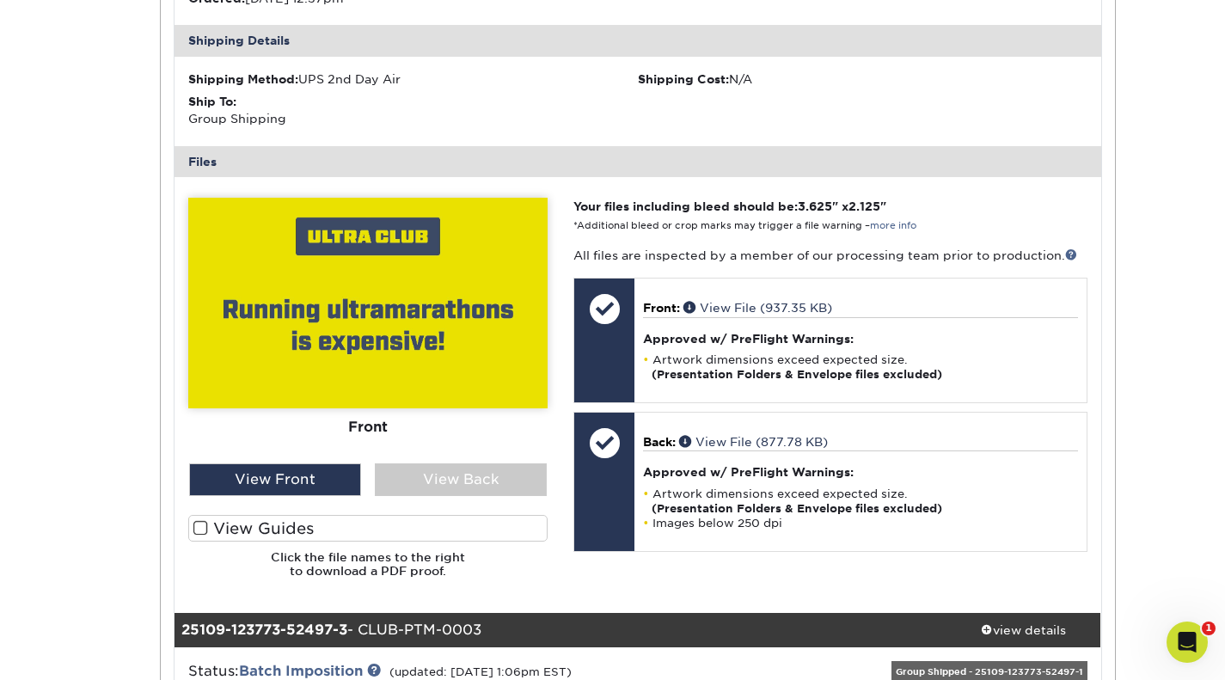
scroll to position [615, 0]
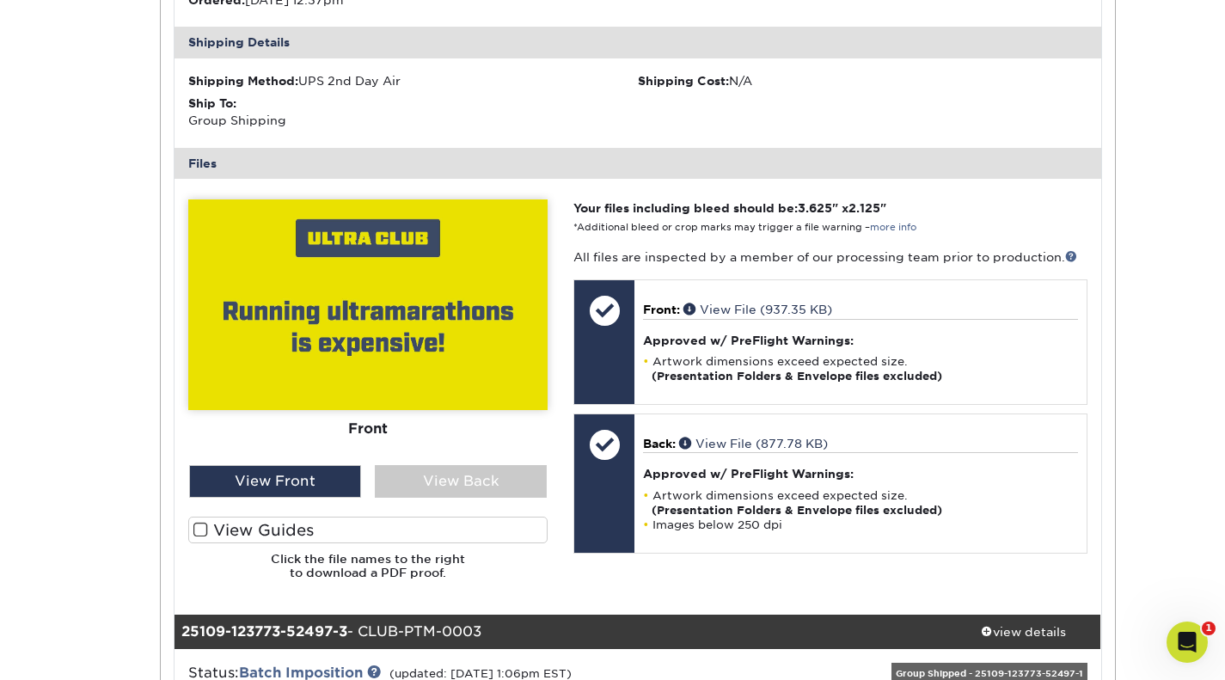
click at [793, 445] on link "View File (877.78 KB)" at bounding box center [753, 444] width 149 height 14
click at [405, 474] on div "View Back" at bounding box center [461, 481] width 172 height 33
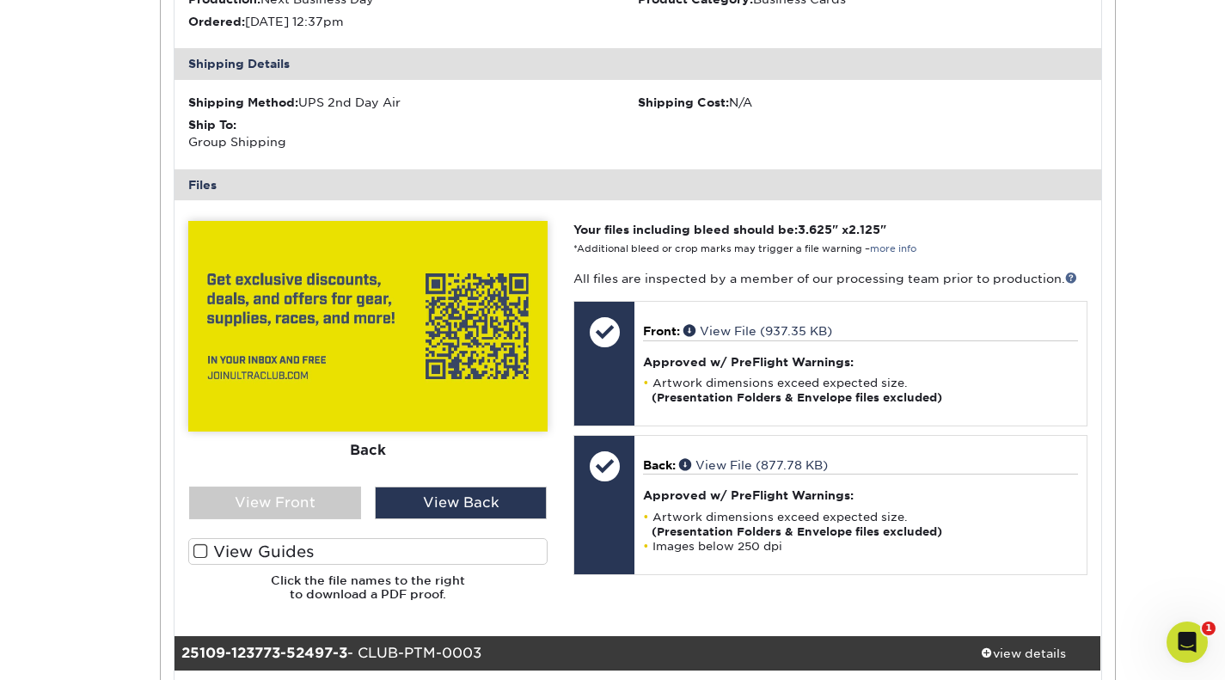
scroll to position [588, 0]
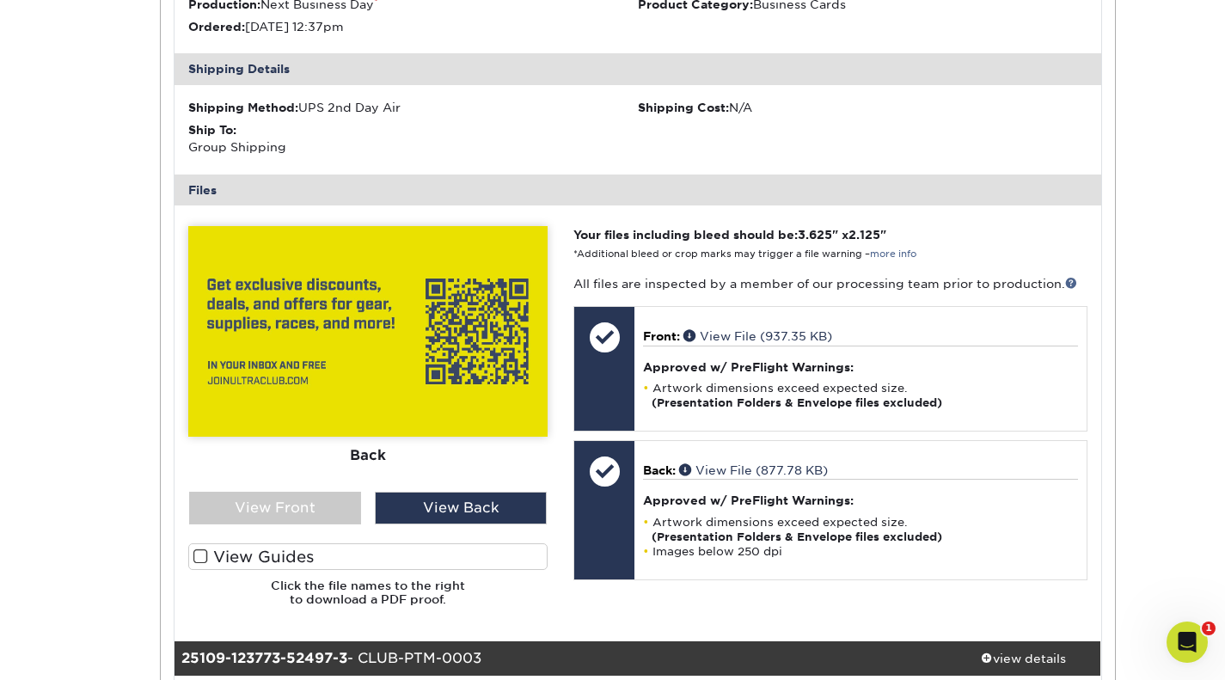
click at [339, 507] on div "View Front" at bounding box center [275, 508] width 172 height 33
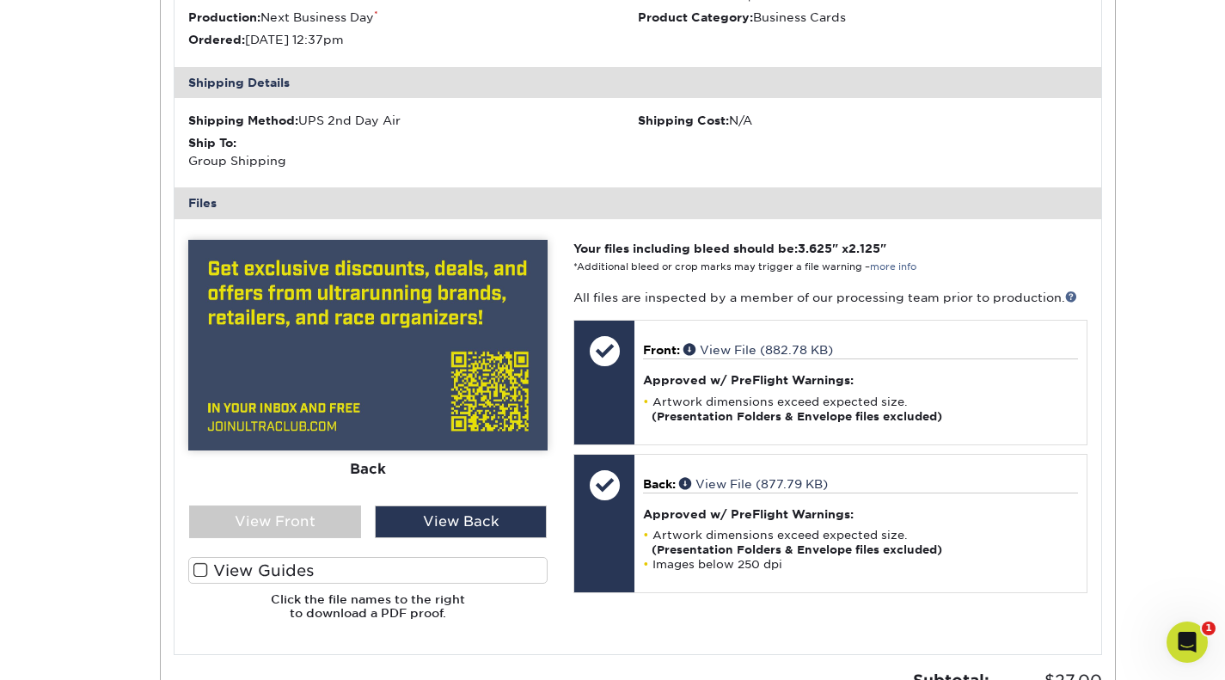
scroll to position [1468, 0]
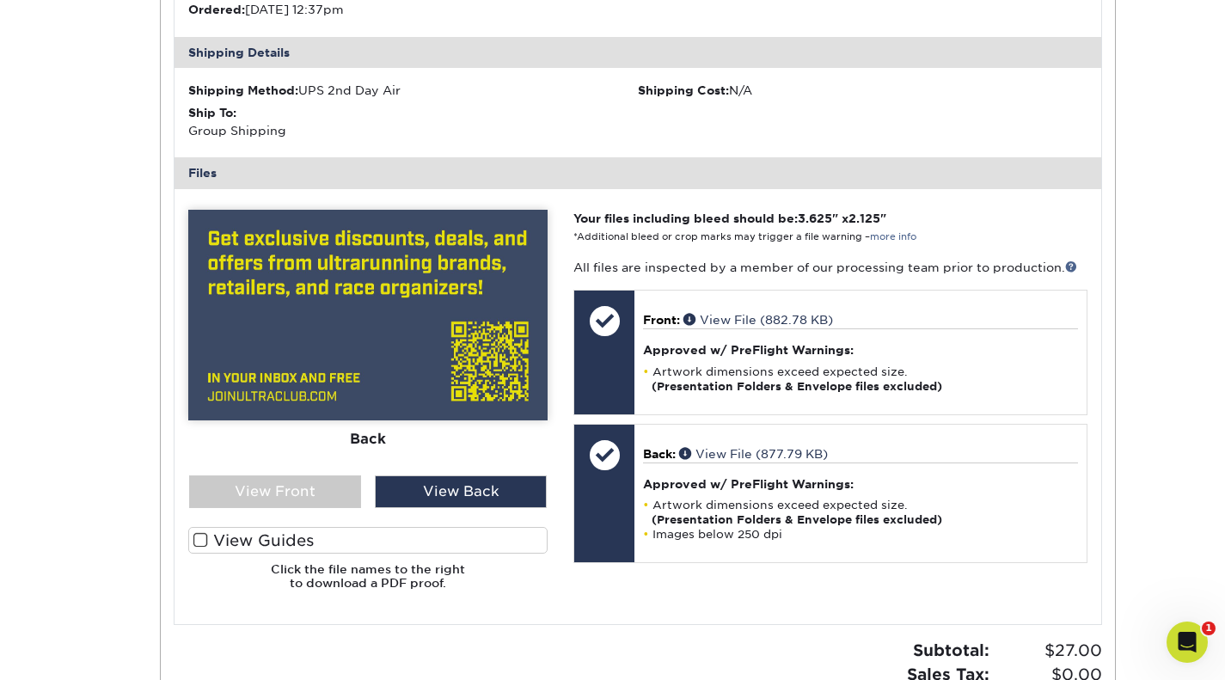
click at [322, 505] on div "View Front" at bounding box center [275, 491] width 172 height 33
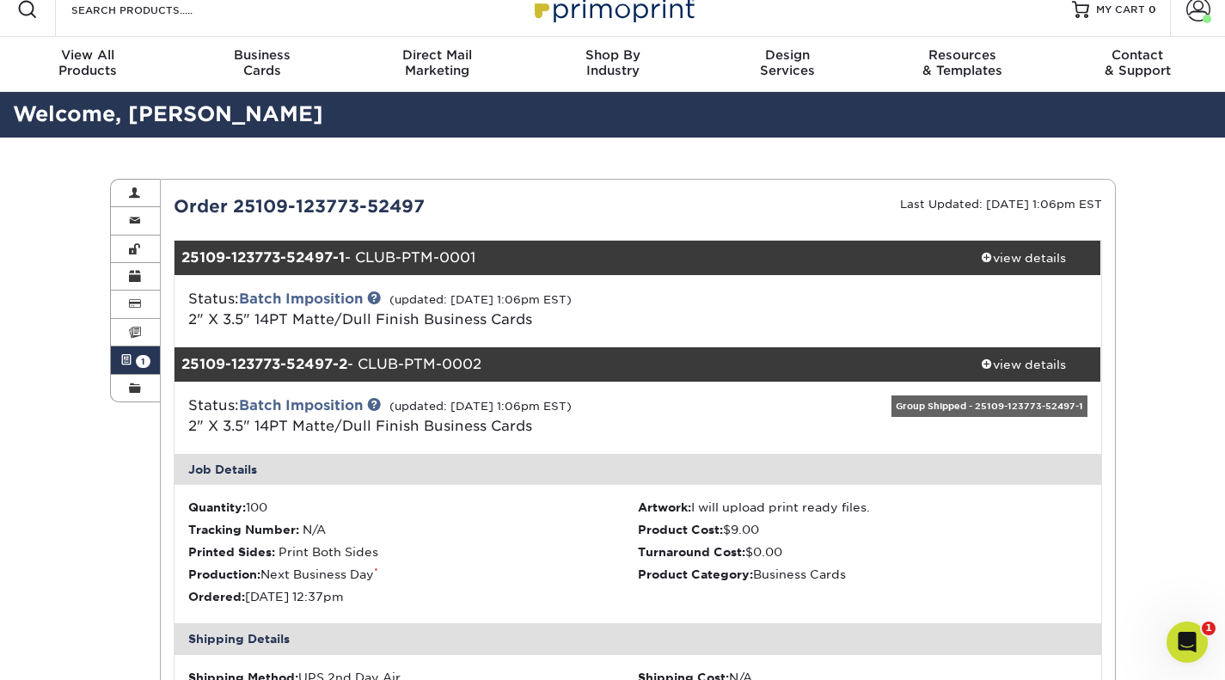
scroll to position [0, 0]
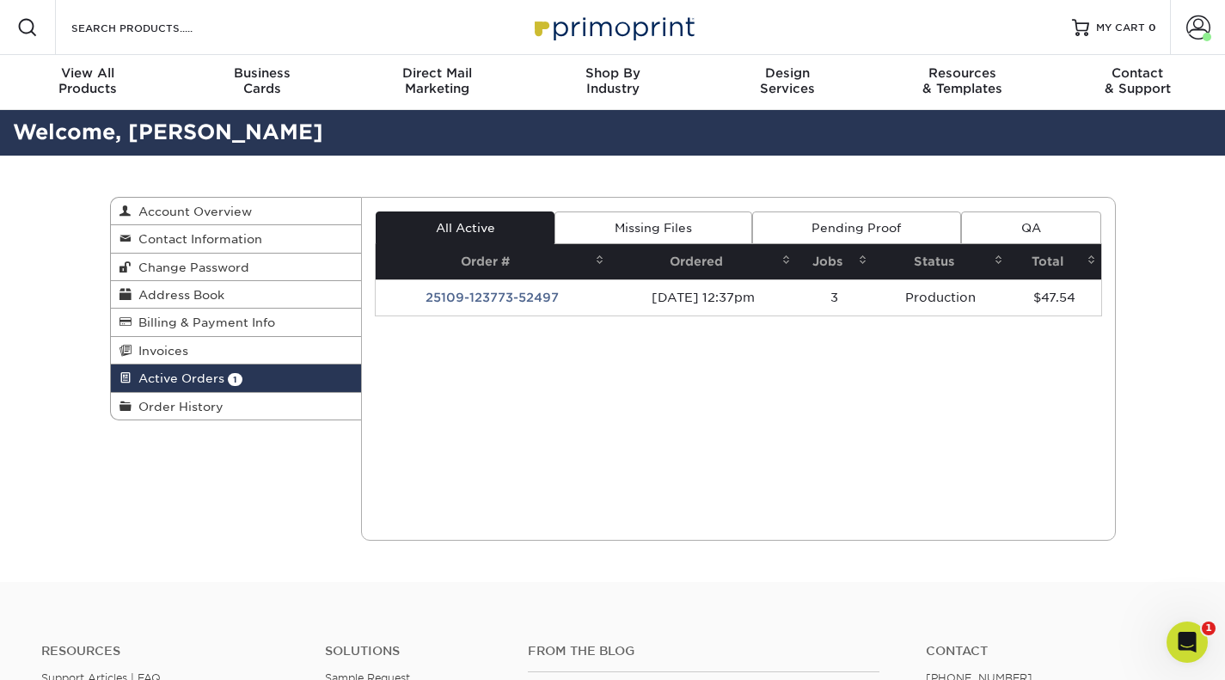
click at [469, 290] on td "25109-123773-52497" at bounding box center [493, 297] width 234 height 36
click at [610, 292] on td "[DATE] 12:37pm" at bounding box center [703, 297] width 187 height 36
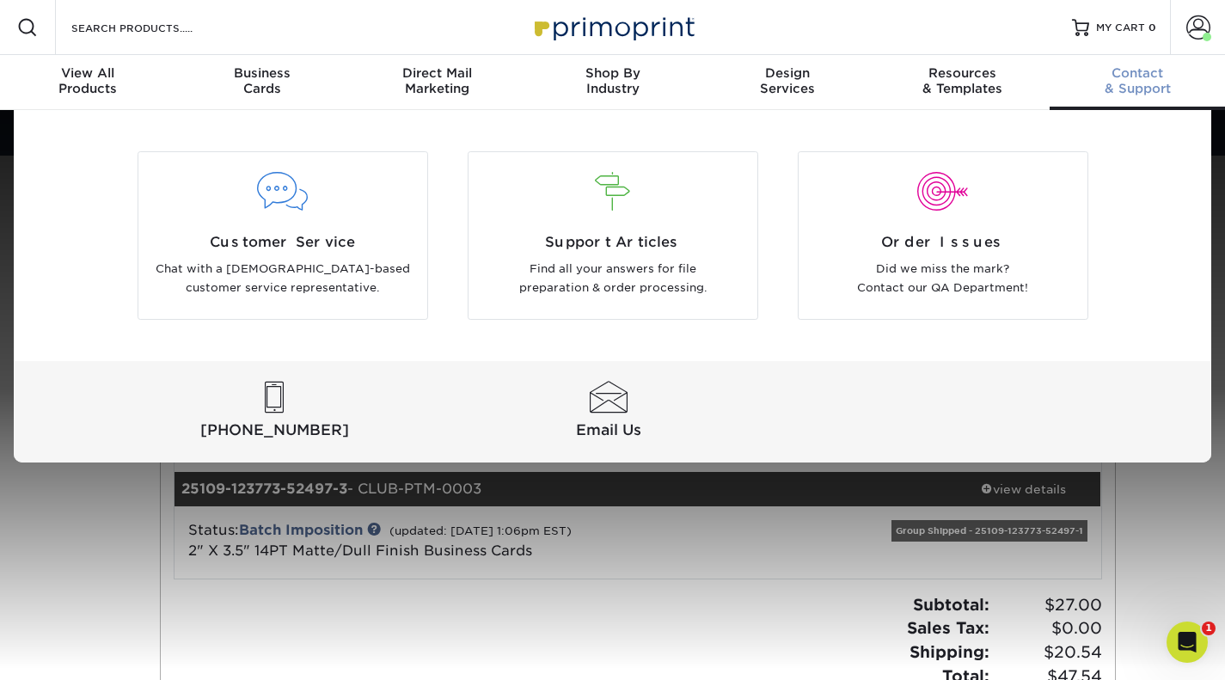
click at [595, 191] on div at bounding box center [612, 192] width 263 height 39
